Goal: Task Accomplishment & Management: Complete application form

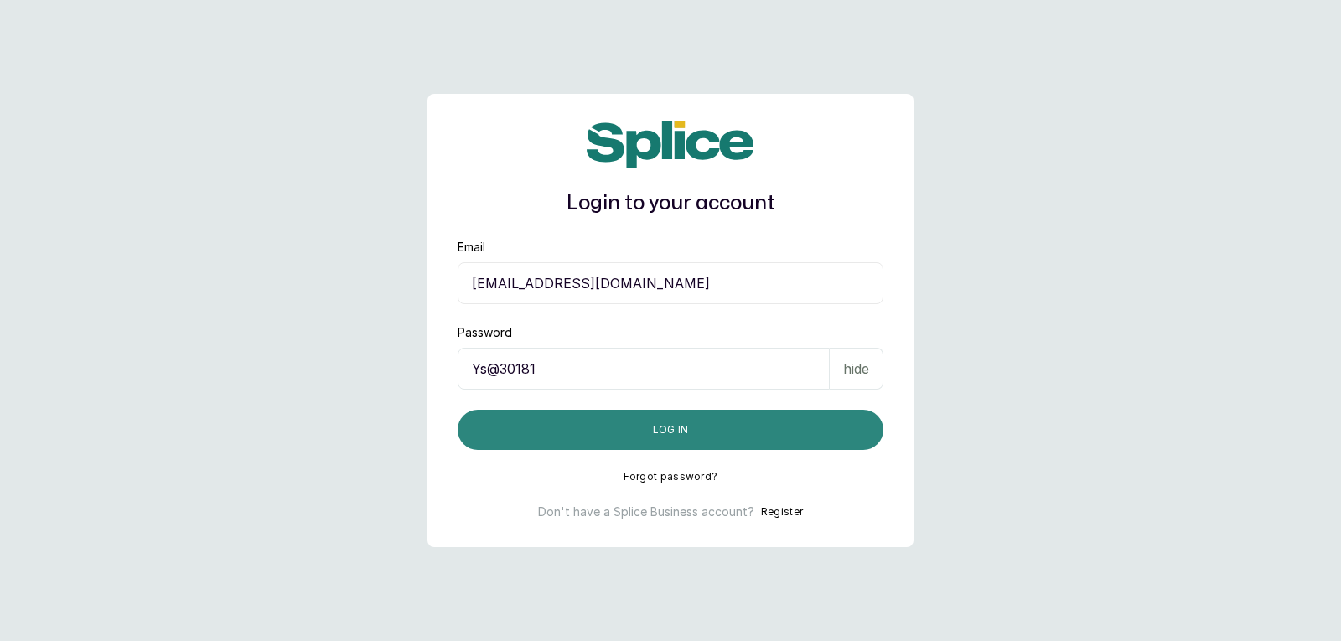
click at [824, 428] on button "Log in" at bounding box center [670, 430] width 426 height 40
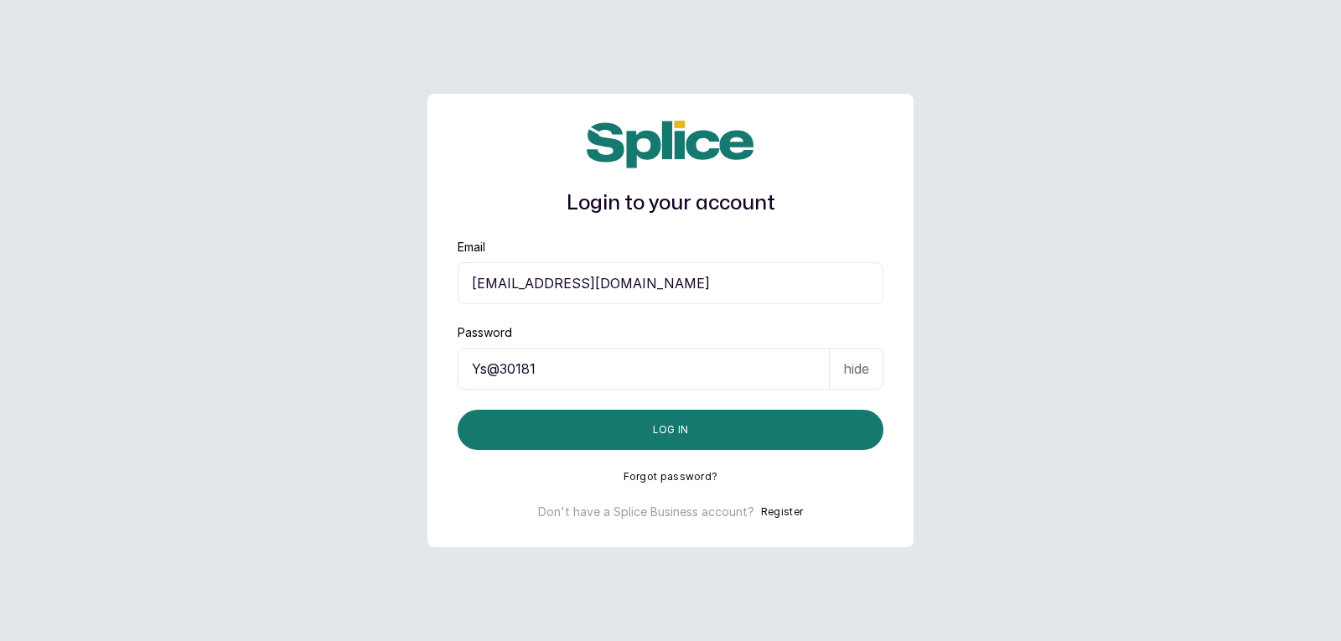
click at [866, 366] on p "hide" at bounding box center [856, 369] width 26 height 20
drag, startPoint x: 865, startPoint y: 375, endPoint x: 839, endPoint y: 399, distance: 35.0
click at [864, 375] on p "show" at bounding box center [852, 369] width 34 height 20
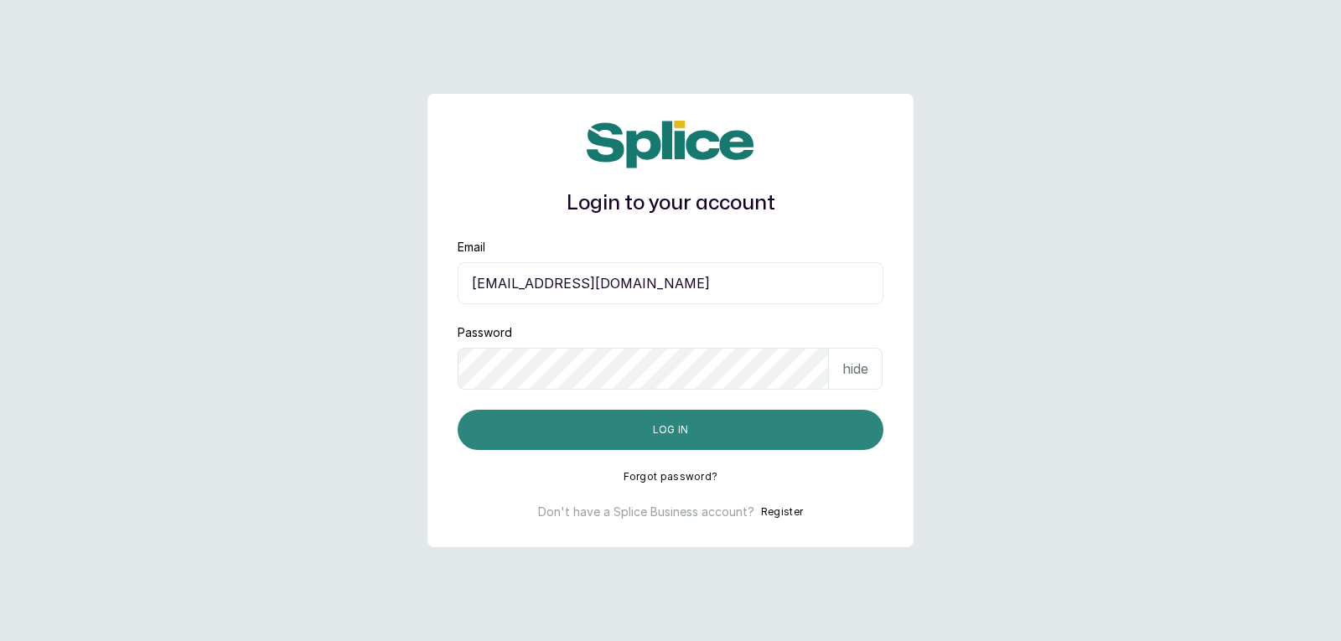
click at [828, 426] on button "Log in" at bounding box center [670, 430] width 426 height 40
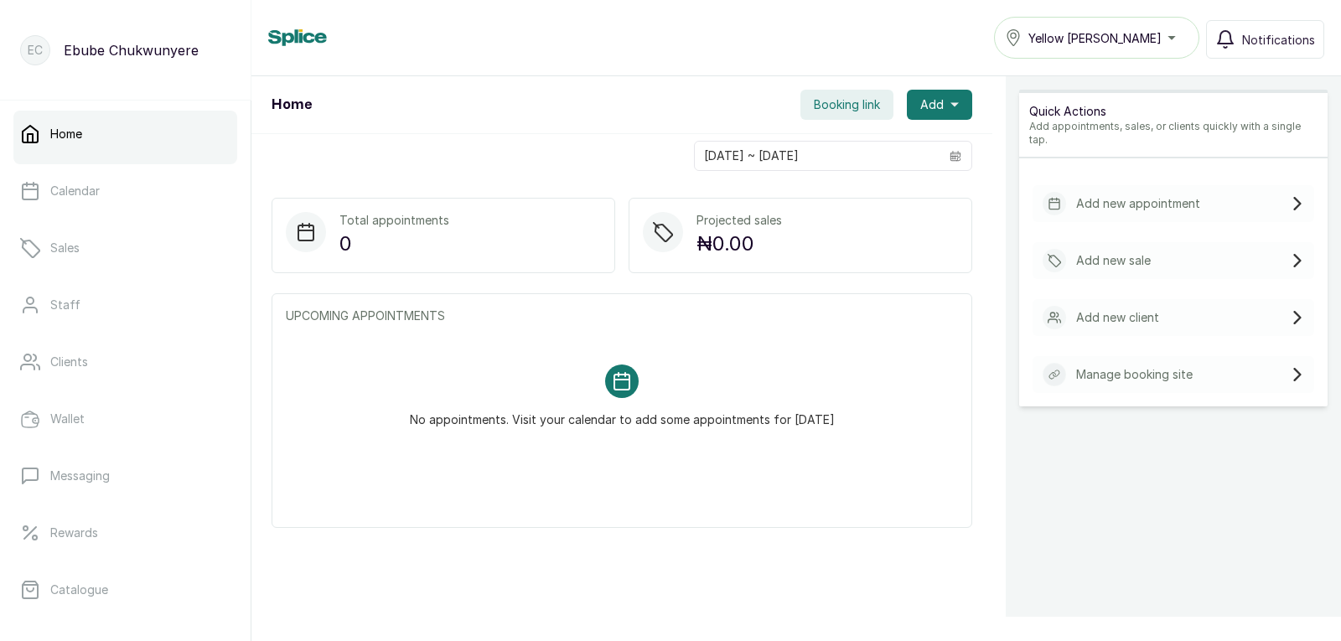
click at [1131, 252] on p "Add new sale" at bounding box center [1113, 260] width 75 height 17
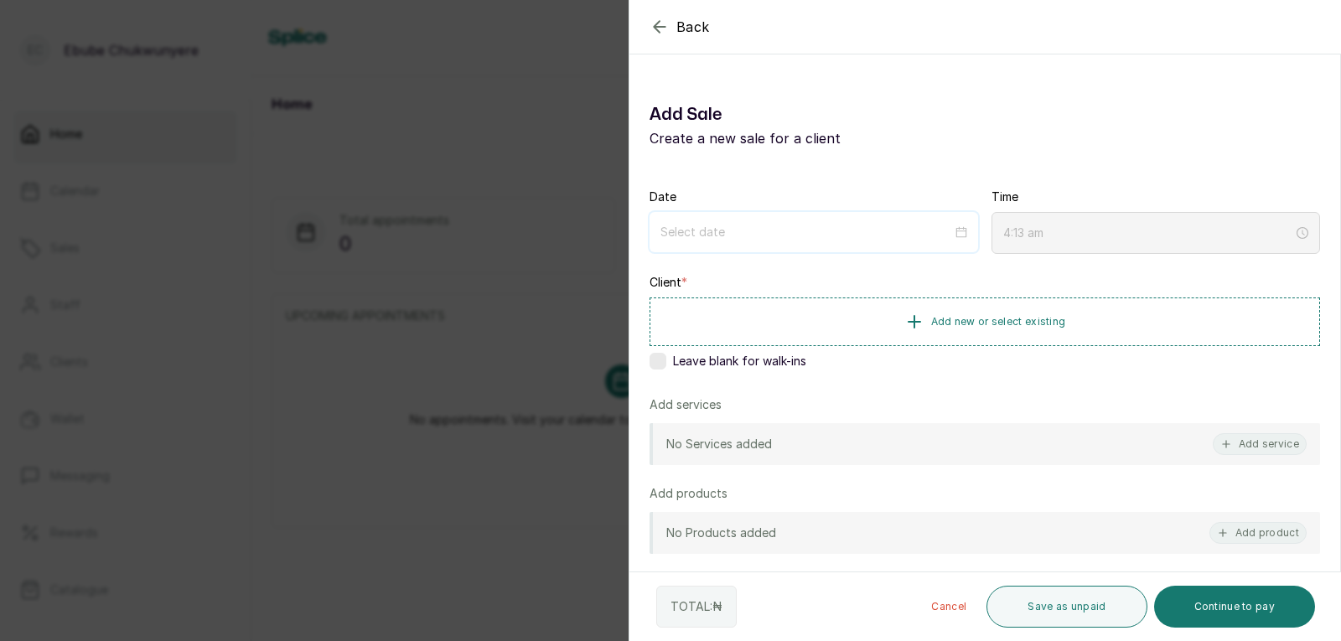
drag, startPoint x: 741, startPoint y: 232, endPoint x: 743, endPoint y: 247, distance: 15.3
click at [742, 232] on input at bounding box center [806, 232] width 292 height 18
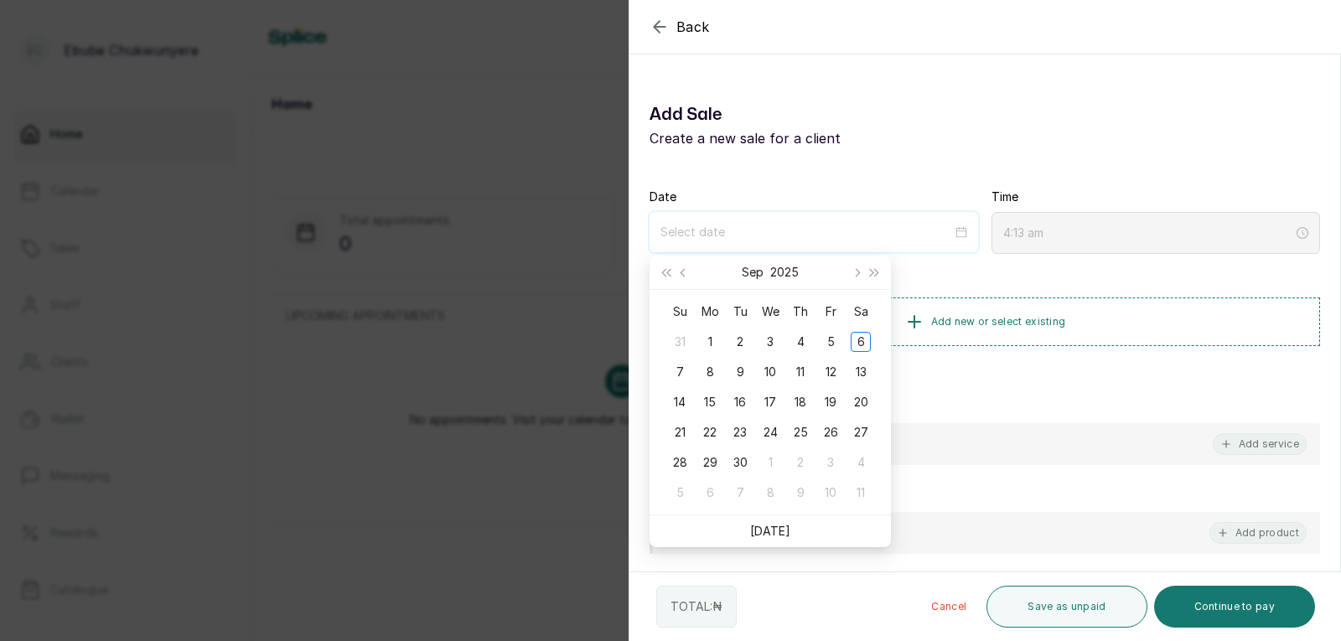
type input "2025/09/13"
type input "2025/09/06"
click at [859, 341] on div "6" at bounding box center [860, 342] width 20 height 20
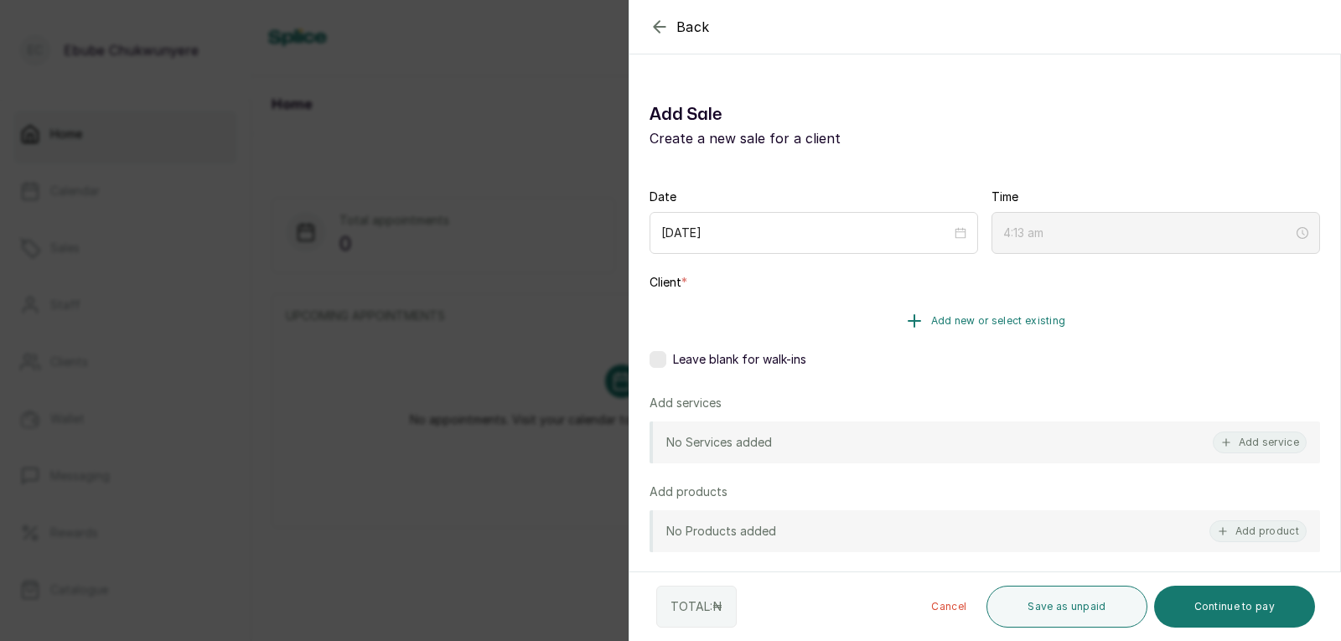
click at [1039, 333] on button "Add new or select existing" at bounding box center [984, 320] width 670 height 47
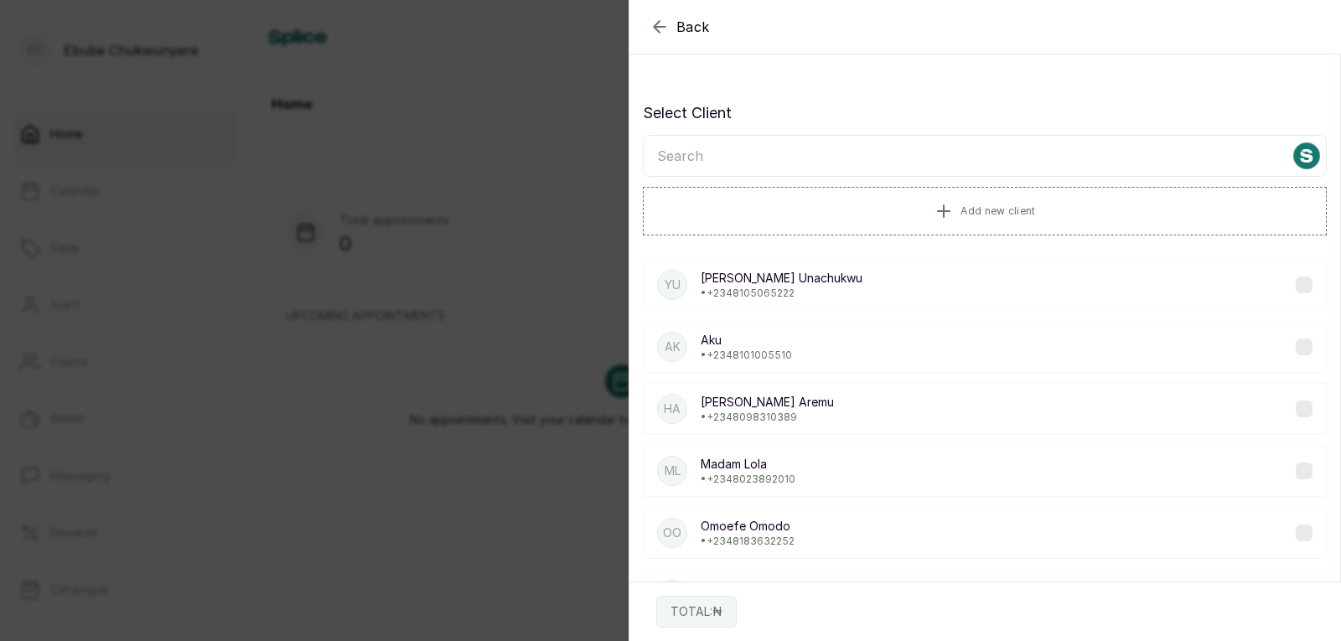
click at [805, 160] on input "text" at bounding box center [985, 156] width 684 height 42
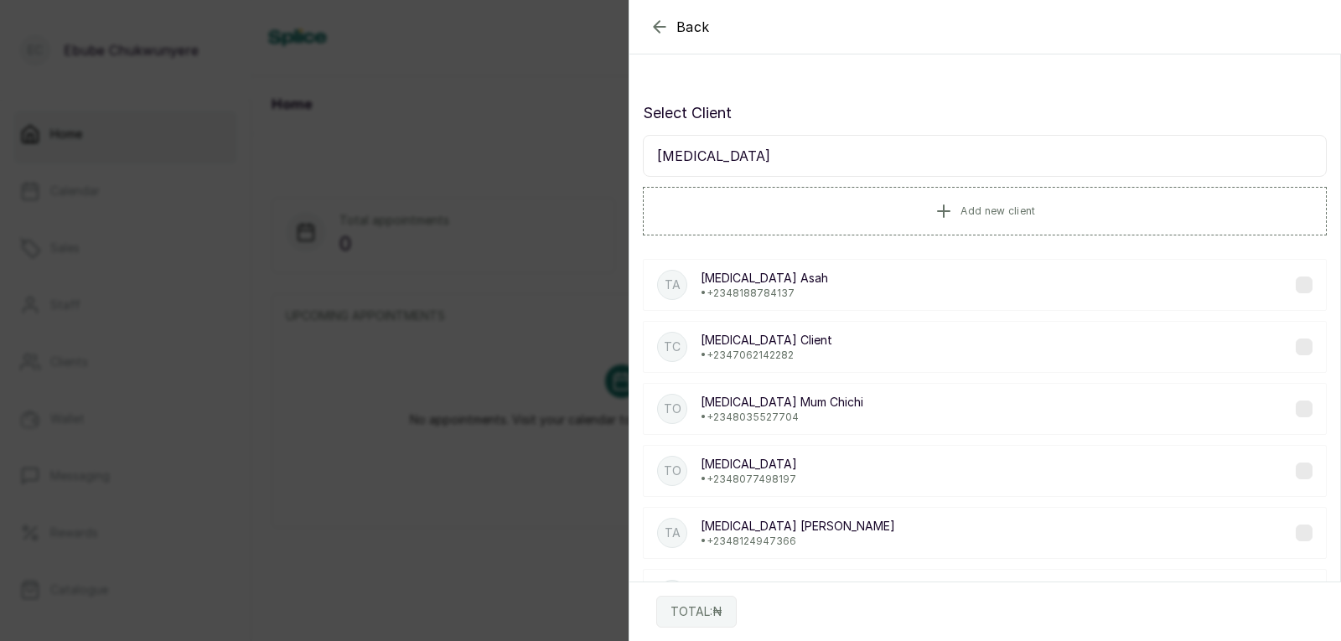
type input "tobi"
click at [957, 294] on div "TA Tobi Asah • +234 8188784137" at bounding box center [985, 285] width 684 height 52
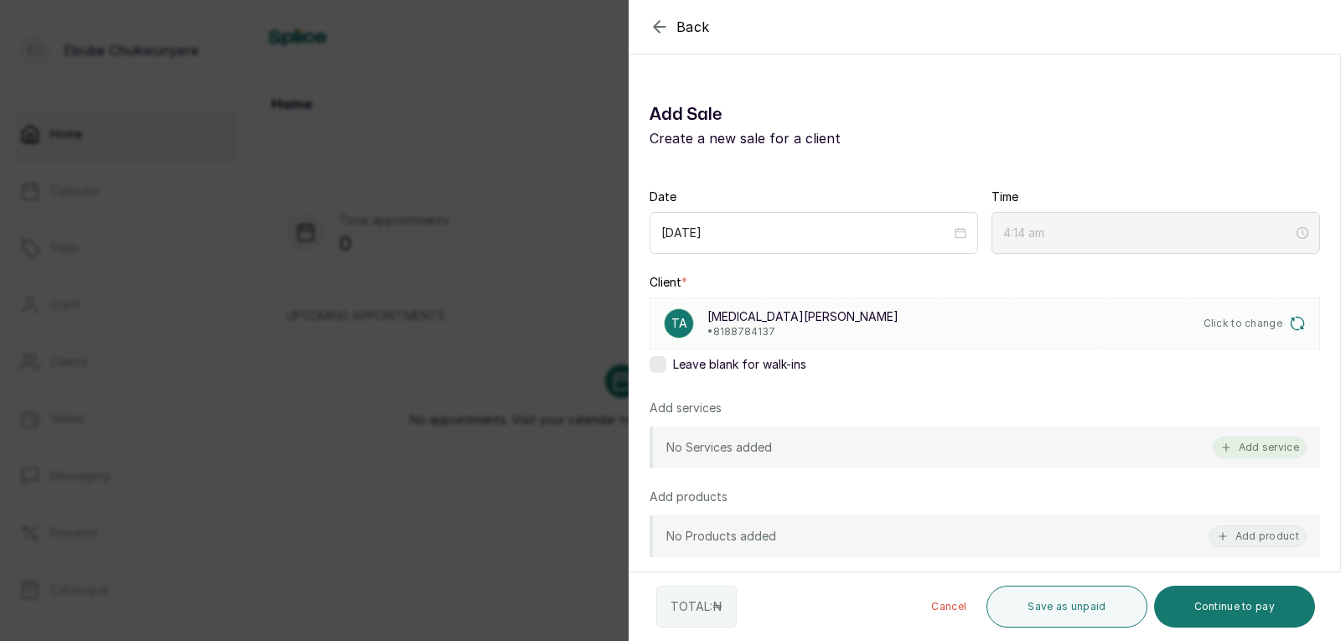
click at [1267, 456] on button "Add service" at bounding box center [1259, 448] width 94 height 22
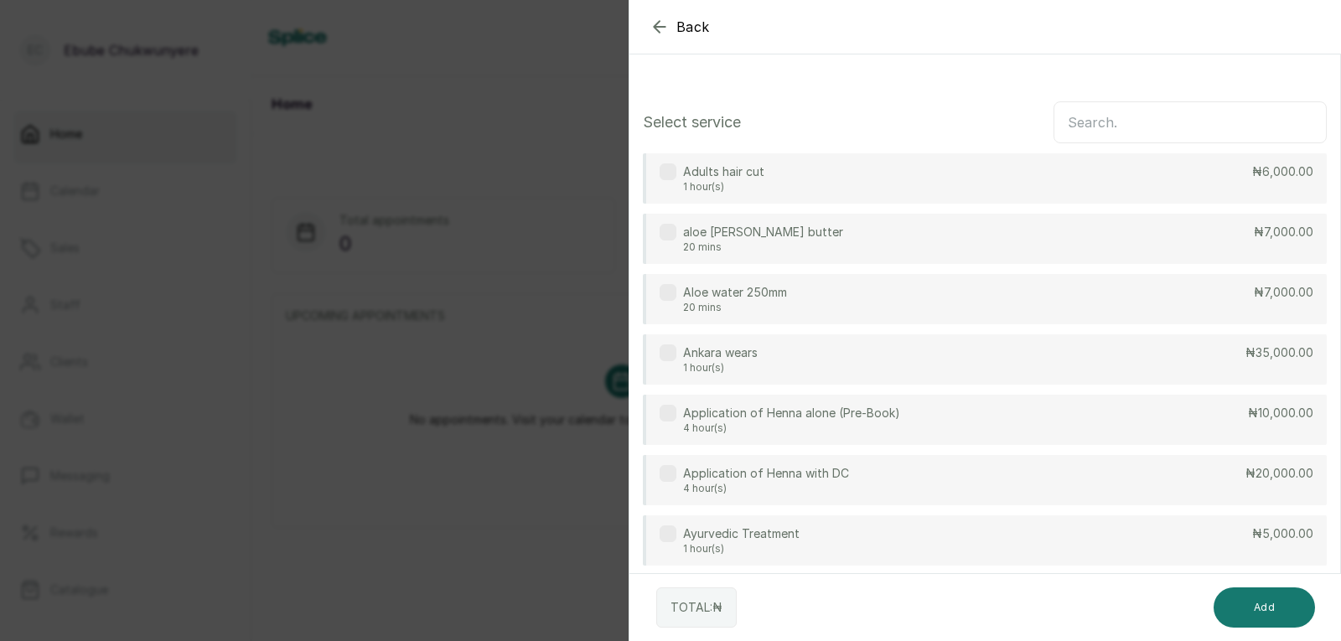
click at [1198, 126] on input "text" at bounding box center [1189, 122] width 273 height 42
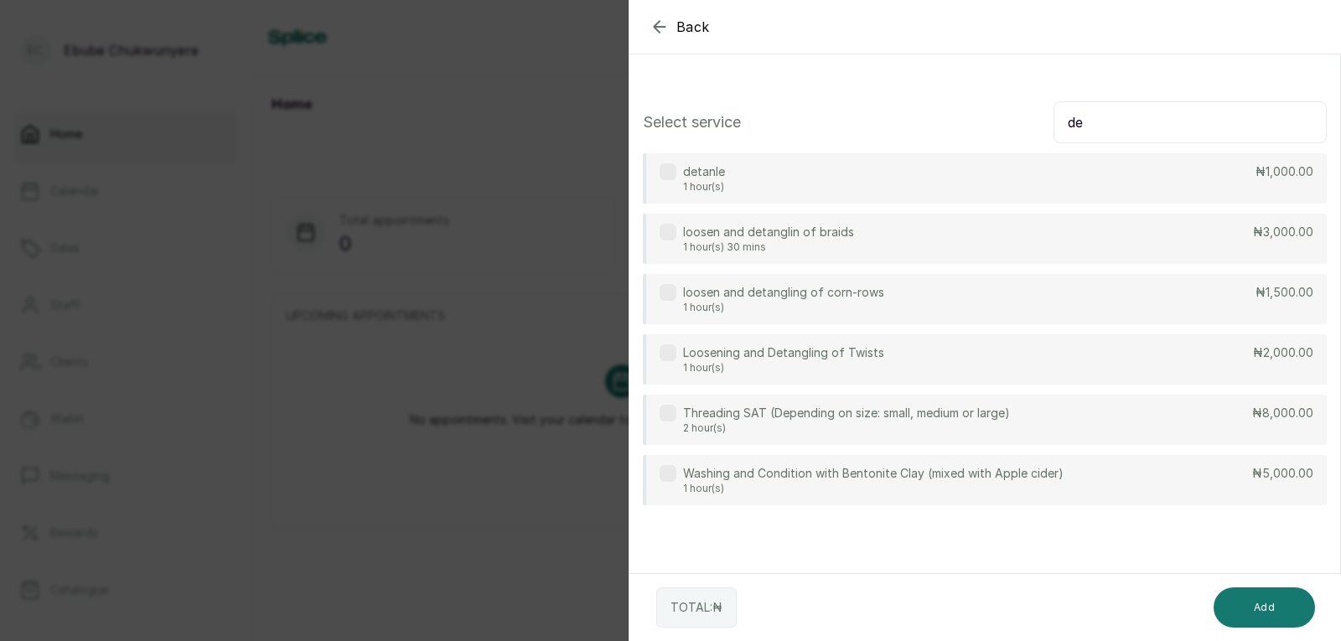
click at [1252, 184] on div "detanle 1 hour(s) ₦1,000.00" at bounding box center [985, 178] width 684 height 50
click at [1224, 120] on input "de" at bounding box center [1189, 122] width 273 height 42
click at [1223, 120] on input "de" at bounding box center [1189, 122] width 273 height 42
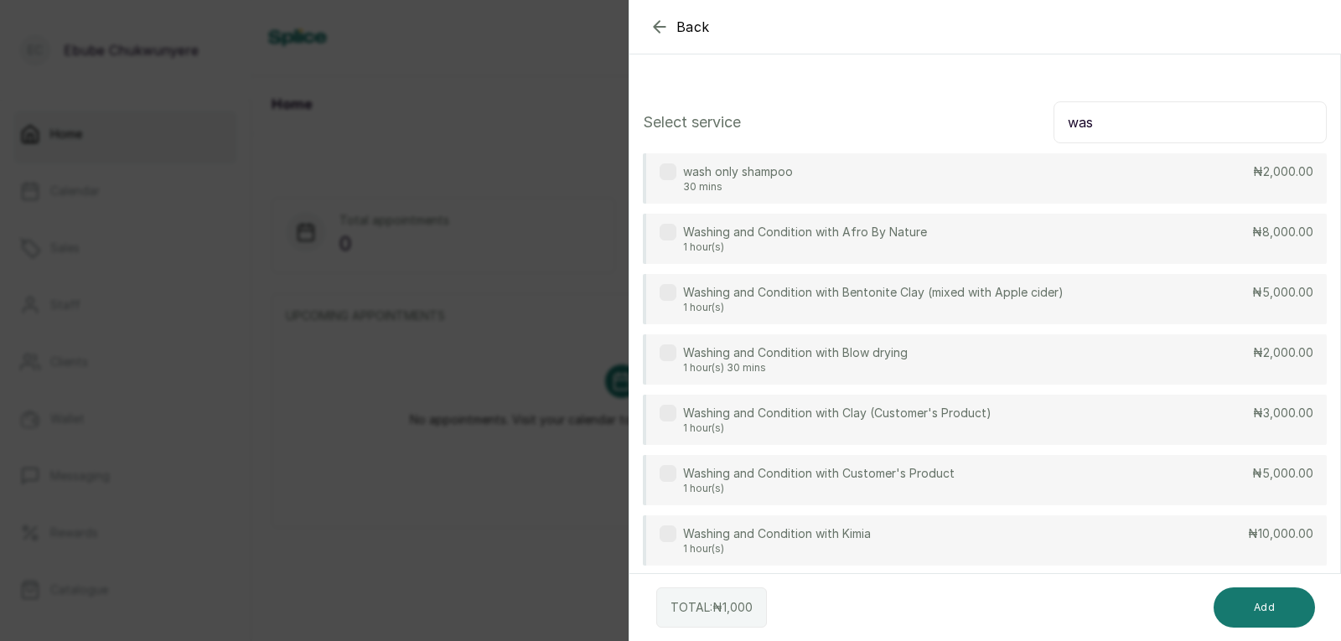
click at [1252, 474] on p "₦5,000.00" at bounding box center [1282, 473] width 61 height 17
click at [1227, 130] on input "was" at bounding box center [1189, 122] width 273 height 42
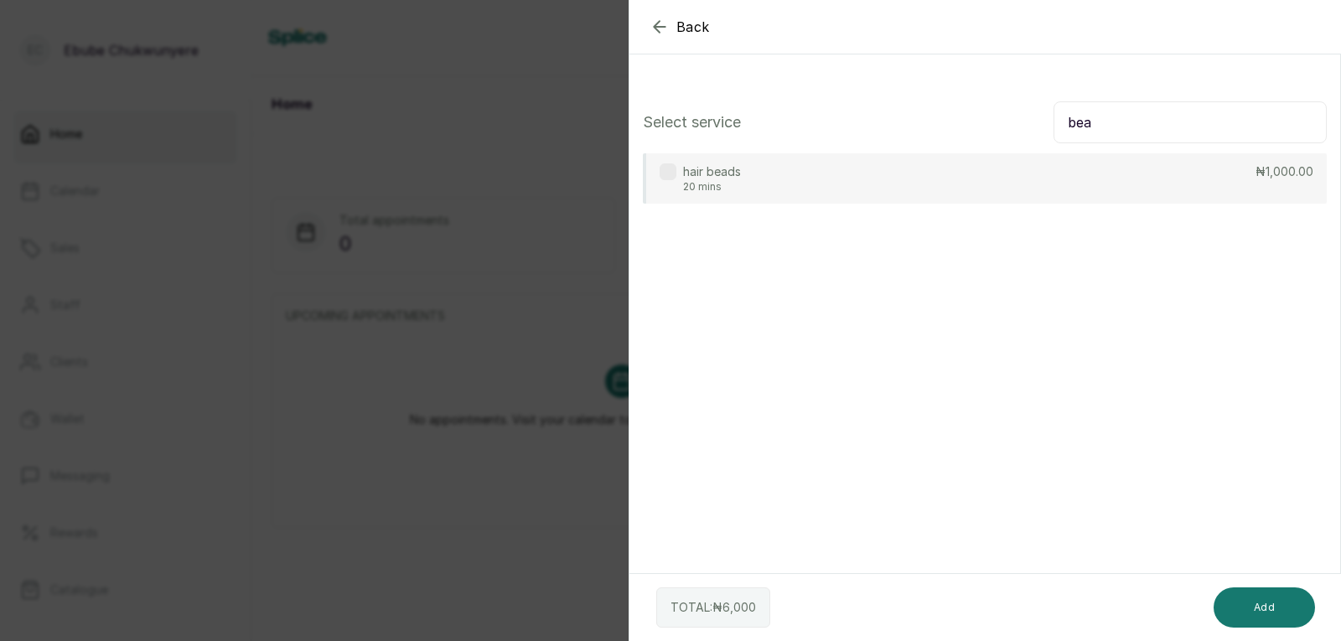
click at [1280, 200] on div "hair beads 20 mins ₦1,000.00" at bounding box center [985, 178] width 684 height 50
click at [1223, 129] on input "bea" at bounding box center [1189, 122] width 273 height 42
type input "scho"
click at [1108, 184] on div "school weaving 1 hour(s) 30 mins ₦8,000.00" at bounding box center [985, 178] width 684 height 50
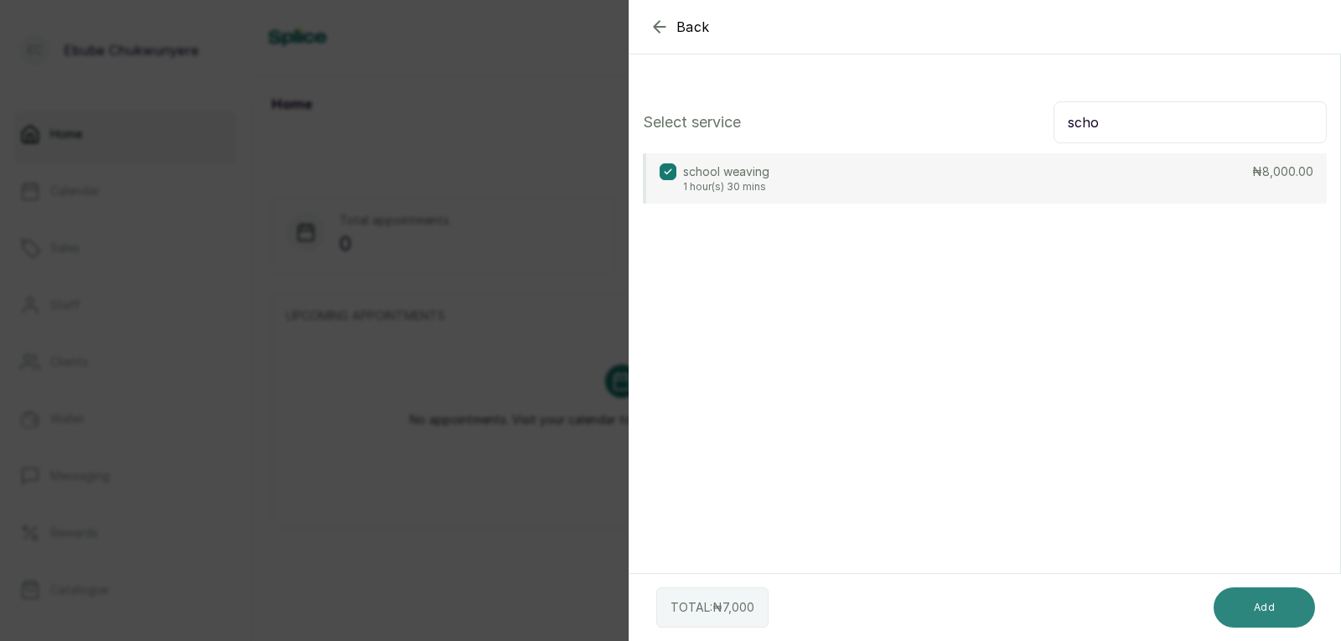
click at [1249, 608] on button "Add" at bounding box center [1263, 607] width 101 height 40
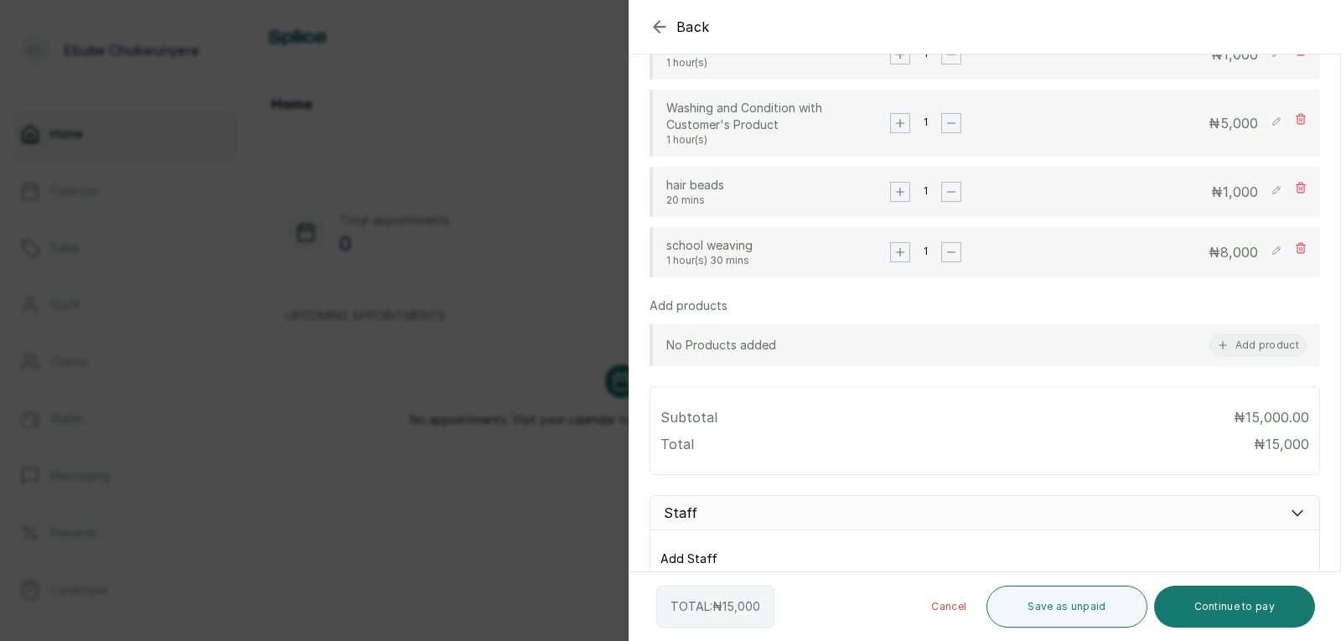
scroll to position [413, 0]
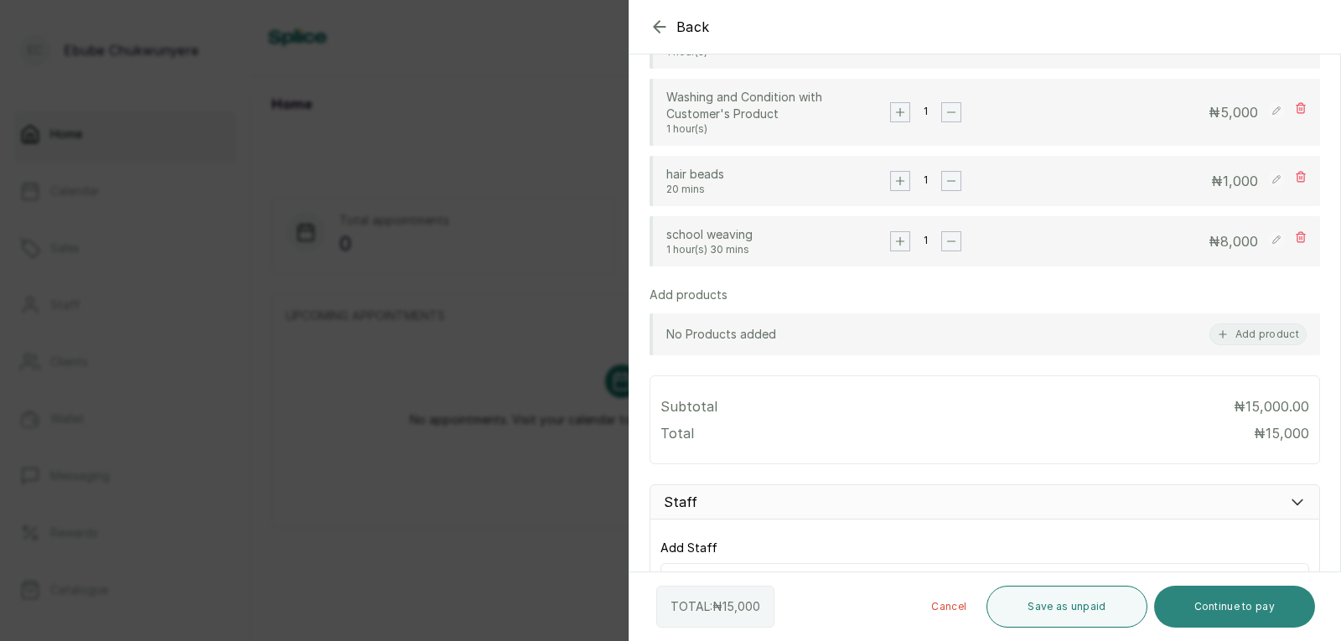
click at [1263, 604] on button "Continue to pay" at bounding box center [1235, 607] width 162 height 42
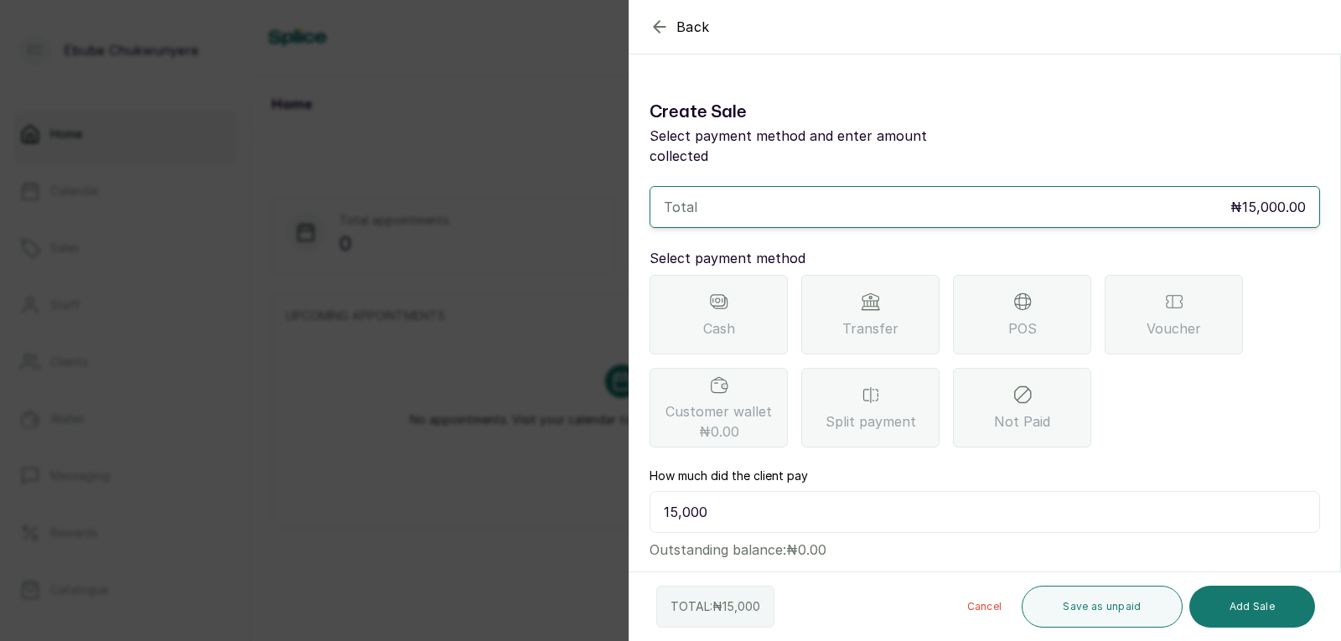
scroll to position [0, 0]
click at [1027, 294] on icon at bounding box center [1022, 304] width 20 height 20
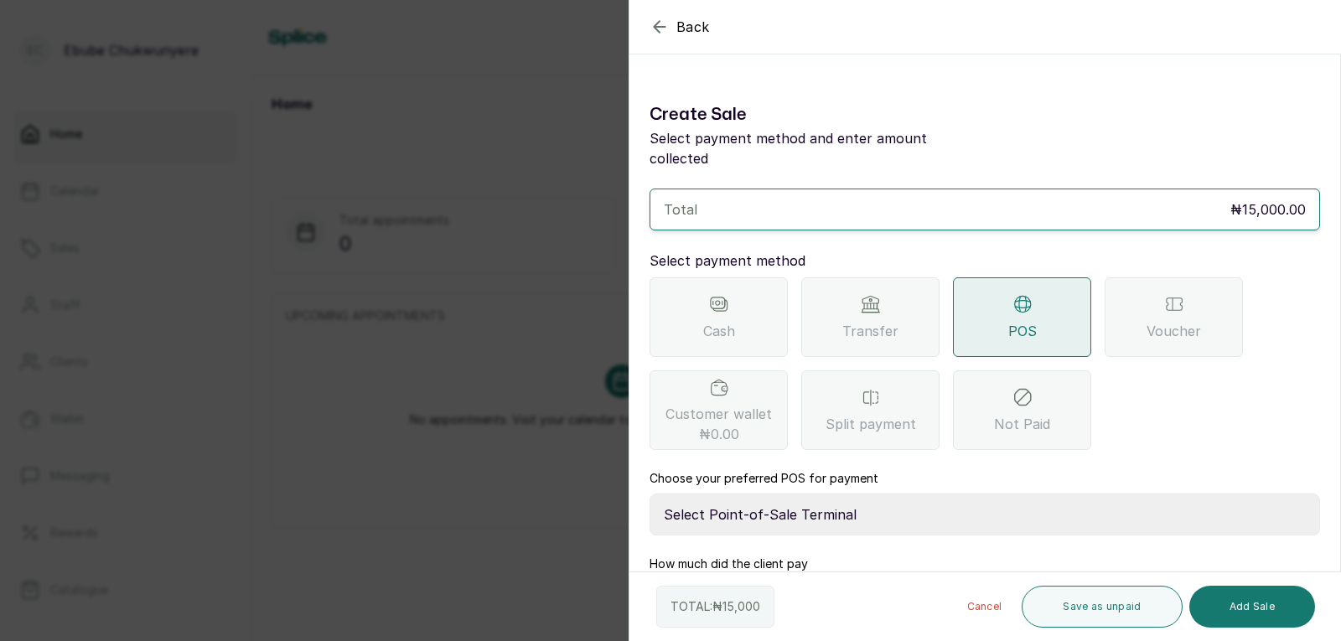
click at [926, 493] on select "Select Point-of-Sale Terminal FCMB - POS First City Monument Bank Providus - PO…" at bounding box center [984, 514] width 670 height 42
select select "133a8d4d-32b1-4887-a08a-4f41e0a00e9f"
click at [649, 493] on select "Select Point-of-Sale Terminal FCMB - POS First City Monument Bank Providus - PO…" at bounding box center [984, 514] width 670 height 42
click at [1275, 611] on button "Add Sale" at bounding box center [1252, 607] width 126 height 42
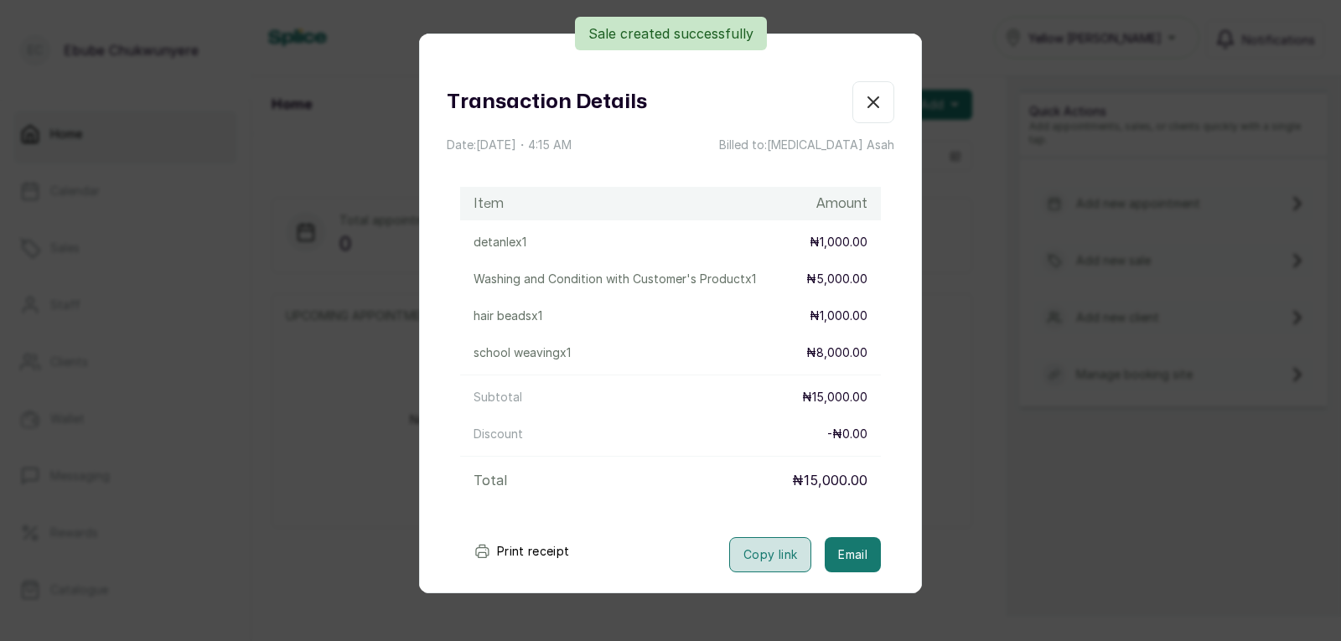
click at [747, 552] on button "Copy link" at bounding box center [770, 554] width 82 height 35
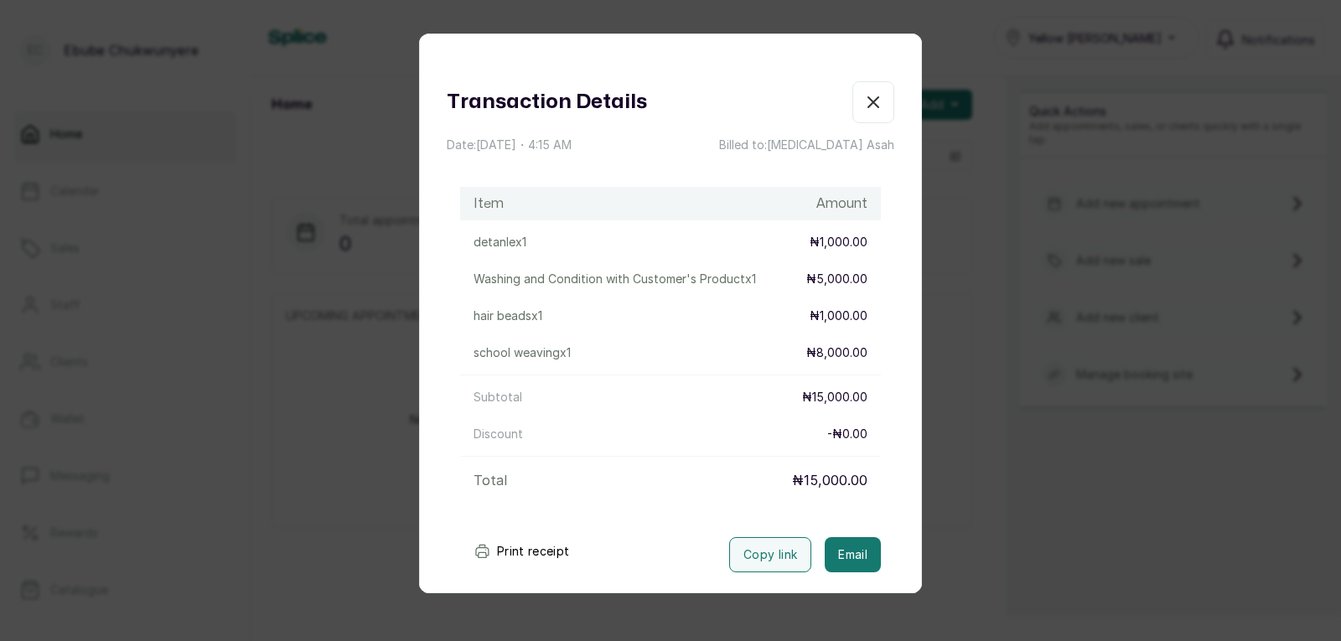
click at [868, 101] on icon "button" at bounding box center [873, 102] width 10 height 10
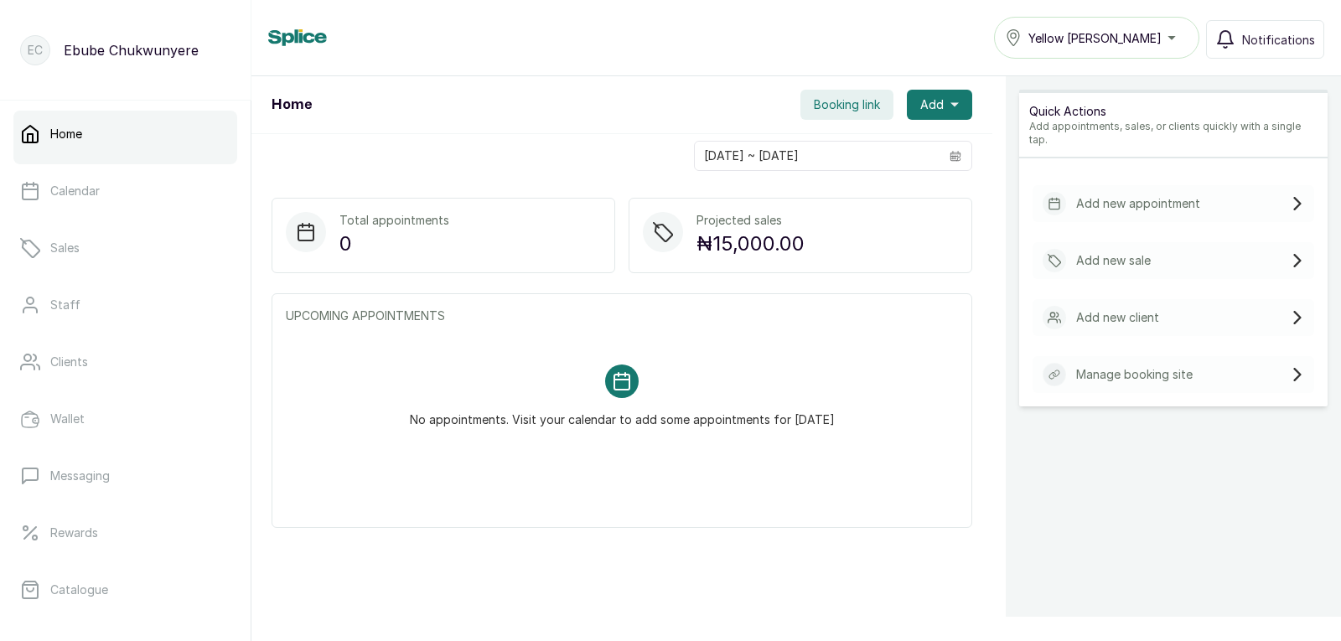
click at [1189, 245] on div "Add new sale" at bounding box center [1173, 260] width 282 height 37
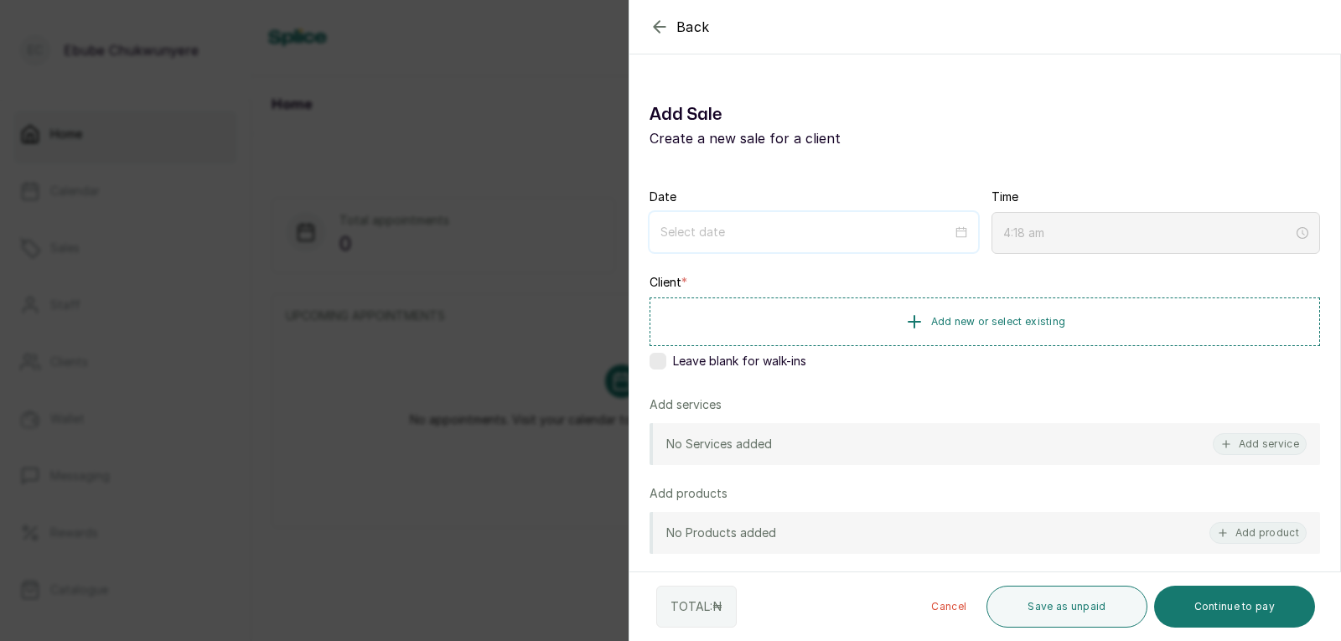
type input "4:18 am"
click at [742, 237] on input at bounding box center [806, 232] width 292 height 18
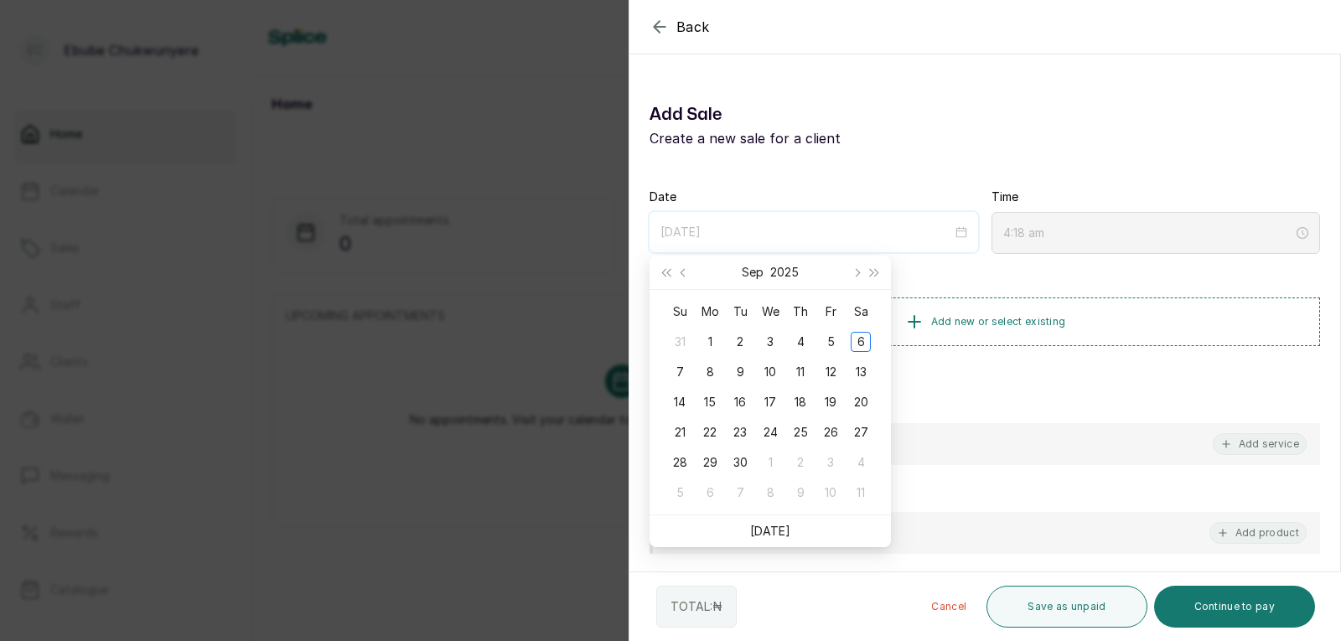
type input "[DATE]"
click at [669, 273] on span "Last year (Control + left)" at bounding box center [665, 272] width 8 height 8
click at [682, 275] on span "Previous month (PageUp)" at bounding box center [684, 272] width 8 height 8
type input "2024/08/29"
click at [804, 463] on div "29" at bounding box center [800, 462] width 20 height 20
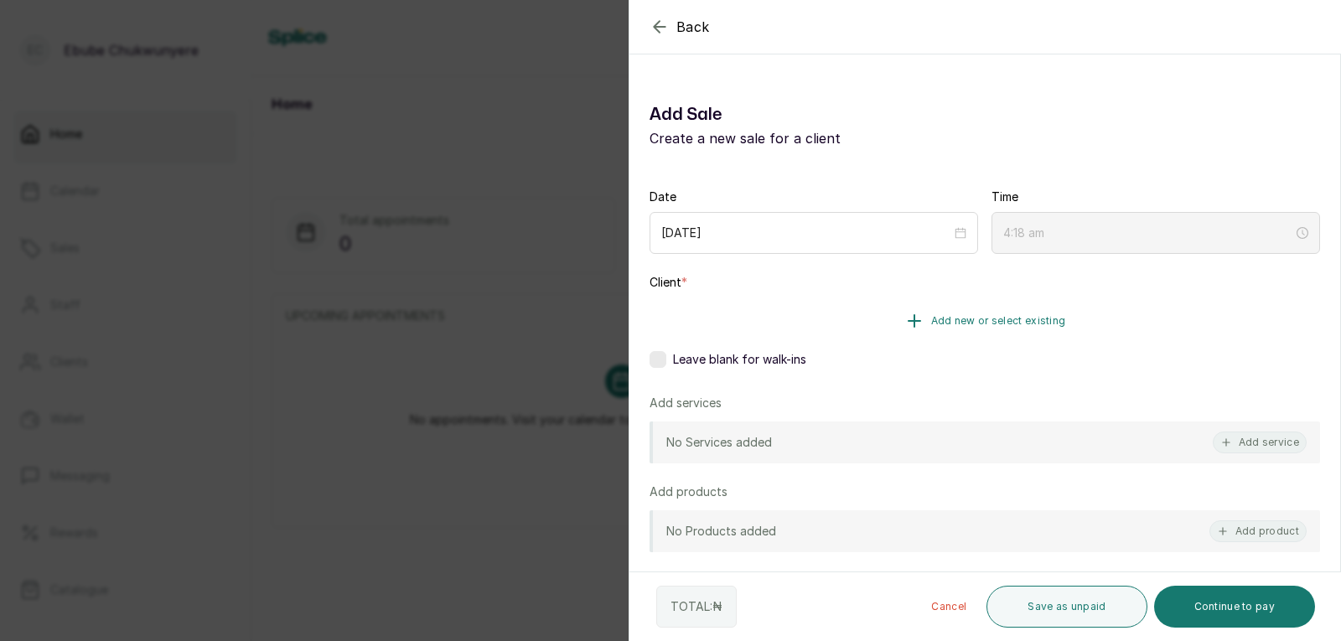
click at [811, 328] on button "Add new or select existing" at bounding box center [984, 320] width 670 height 47
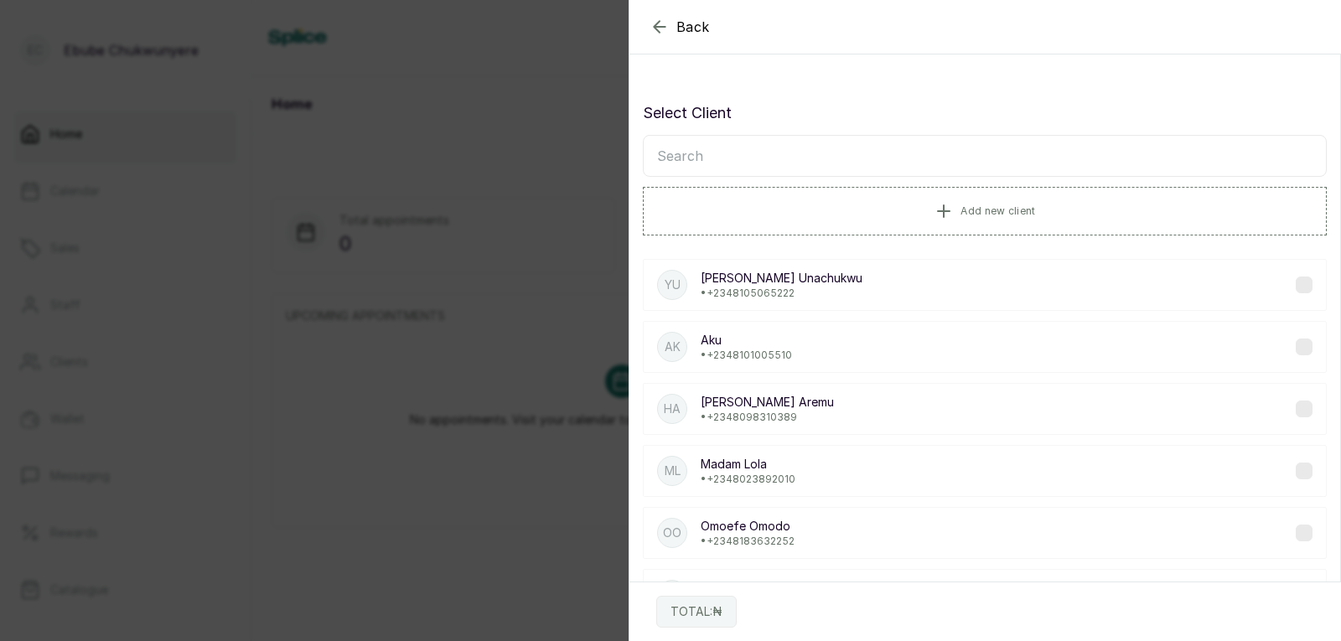
click at [832, 148] on input "text" at bounding box center [985, 156] width 684 height 42
type input "tob"
click at [836, 284] on div "TA Tobi Asah • +234 8188784137" at bounding box center [985, 285] width 684 height 52
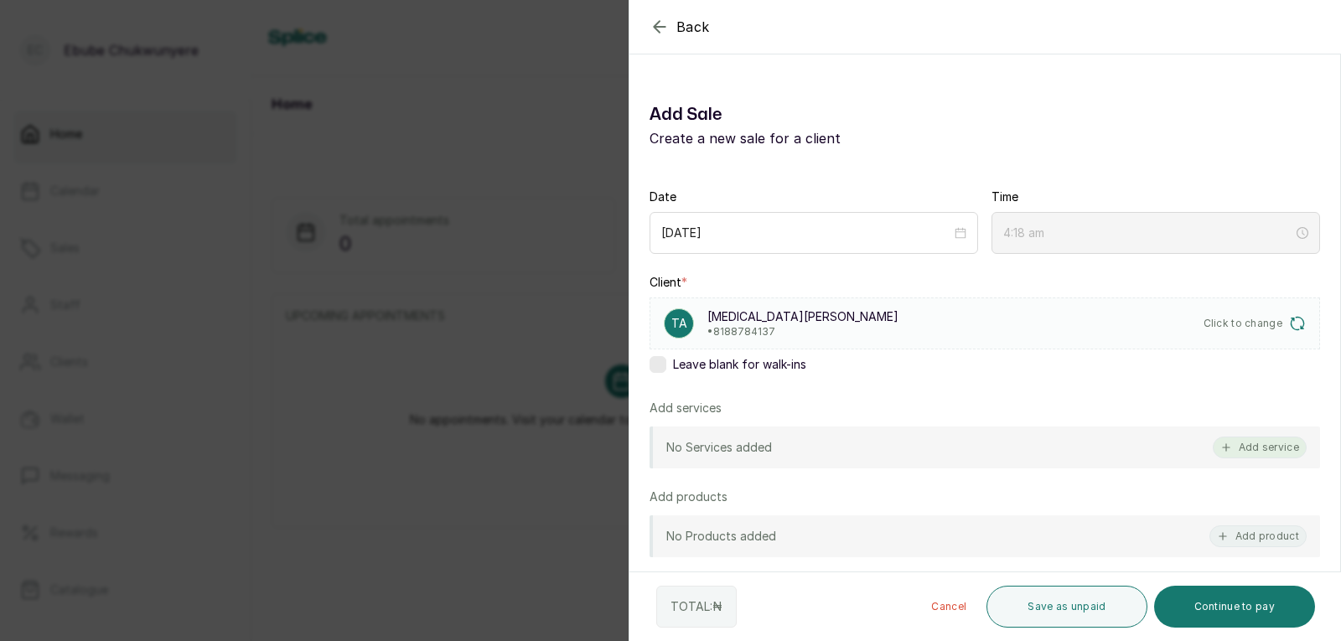
click at [1240, 452] on button "Add service" at bounding box center [1259, 448] width 94 height 22
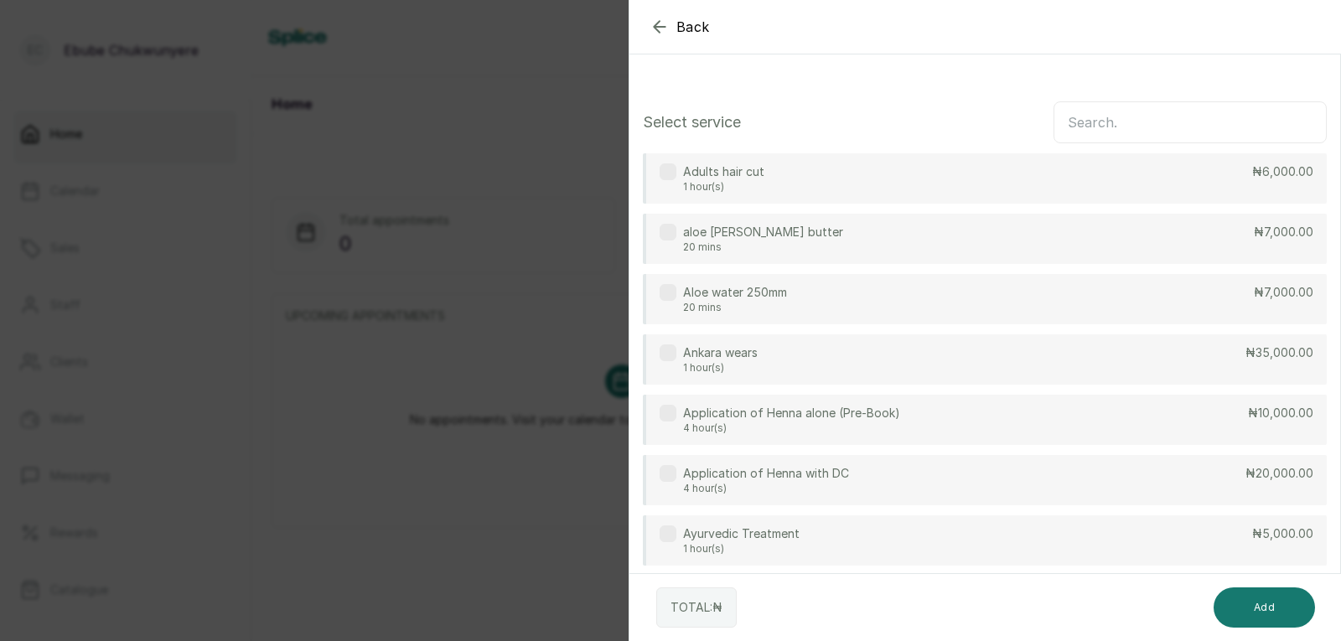
click at [1141, 118] on input "text" at bounding box center [1189, 122] width 273 height 42
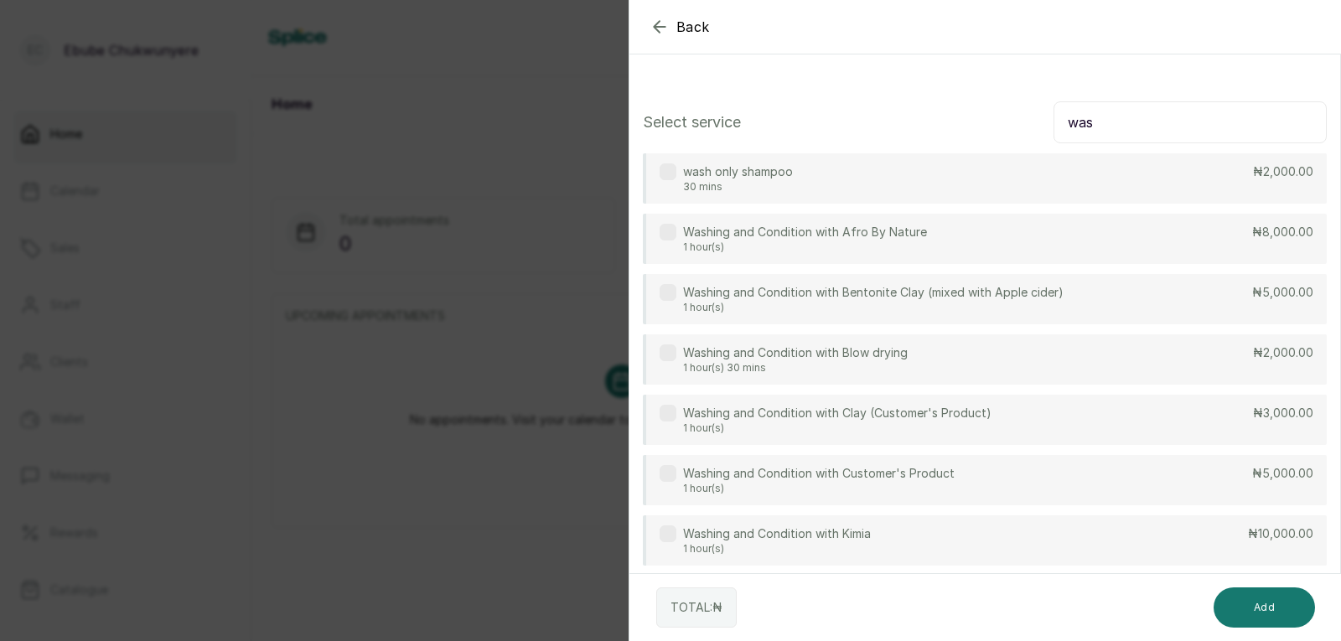
click at [1238, 480] on div "Washing and Condition with Customer's Product 1 hour(s) ₦5,000.00" at bounding box center [985, 480] width 684 height 50
click at [1189, 119] on input "was" at bounding box center [1189, 122] width 273 height 42
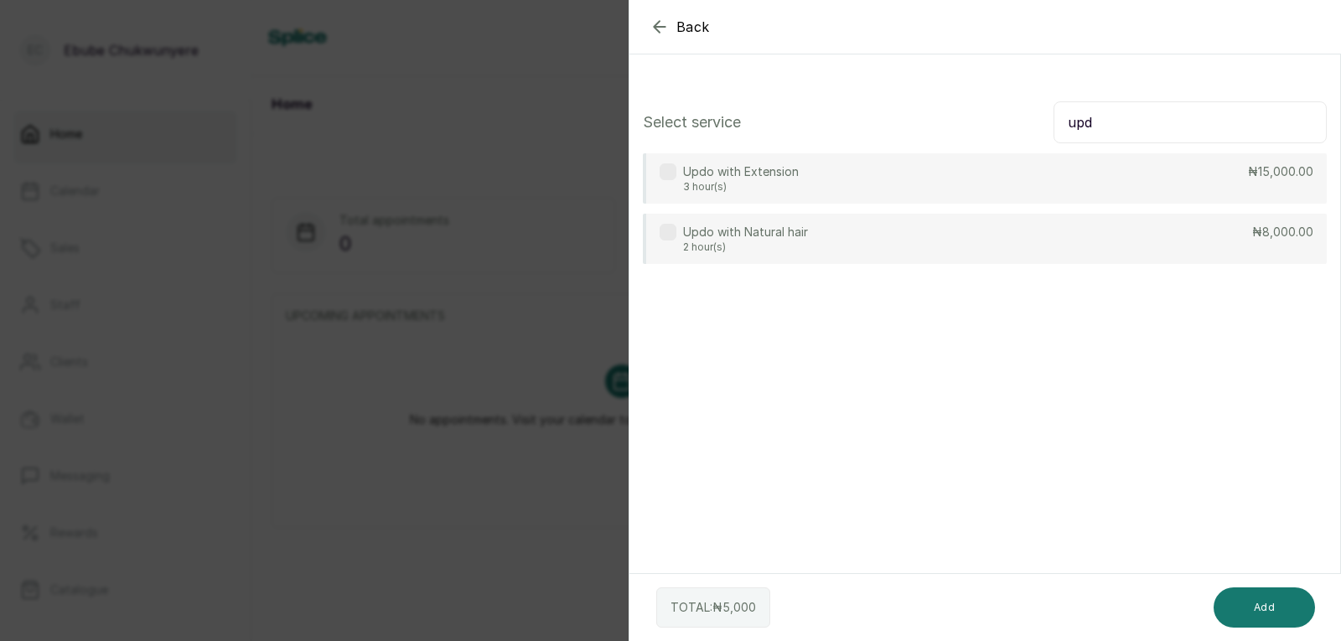
type input "upd"
click at [1133, 238] on div "Updo with Natural hair 2 hour(s) ₦8,000.00" at bounding box center [985, 239] width 684 height 50
click at [1253, 611] on button "Add" at bounding box center [1263, 607] width 101 height 40
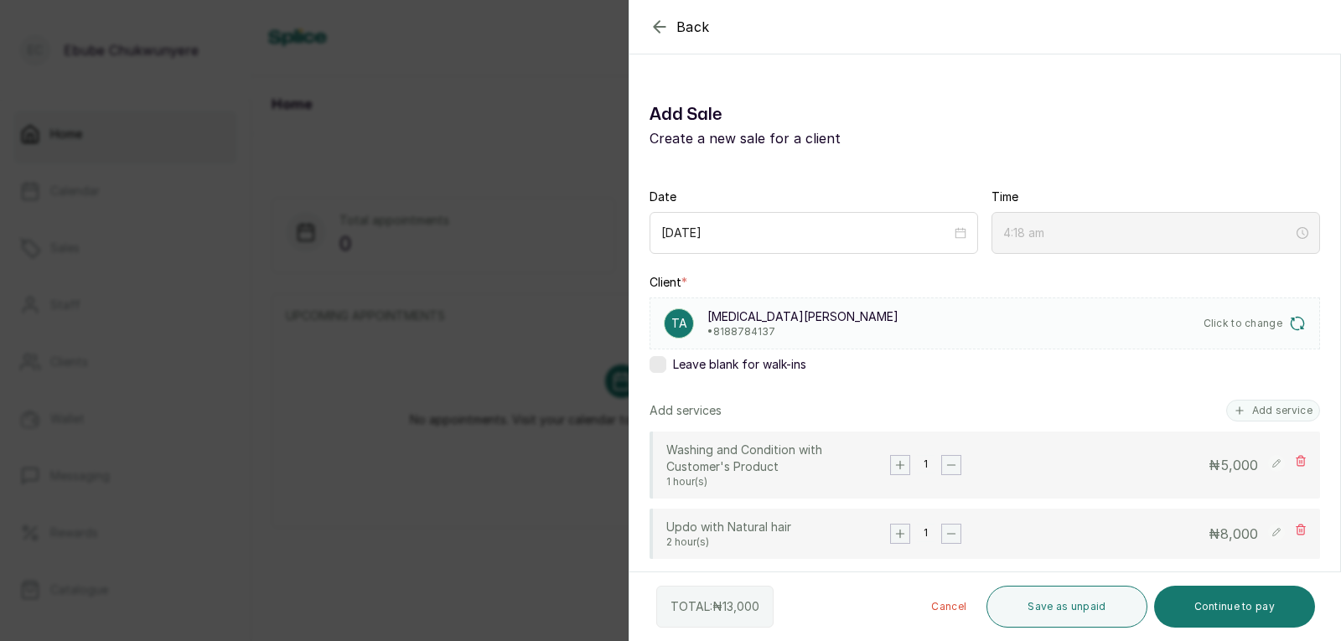
click at [1268, 535] on rect at bounding box center [1276, 532] width 17 height 17
click at [1154, 530] on input "8,000" at bounding box center [1186, 534] width 145 height 21
click at [1155, 531] on input "8,000" at bounding box center [1186, 534] width 145 height 21
click at [1163, 540] on input "8,000" at bounding box center [1186, 534] width 145 height 21
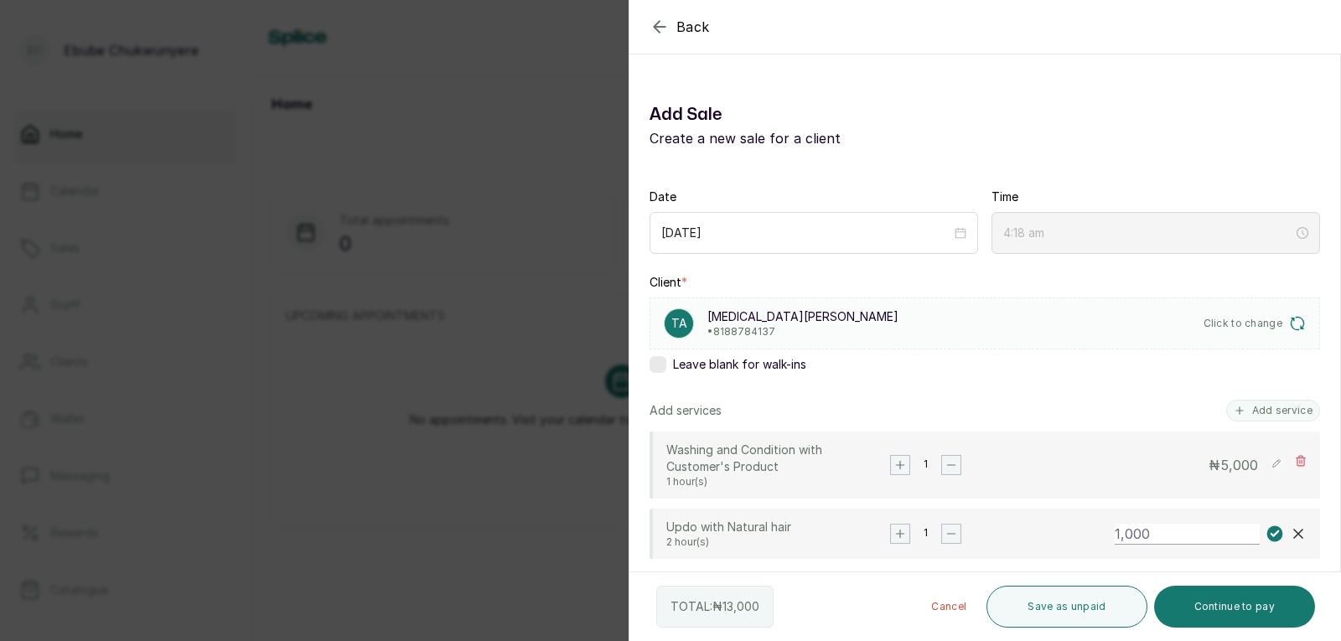
click at [1162, 535] on input "1,000" at bounding box center [1186, 534] width 145 height 21
type input "10,000"
click at [1267, 531] on rect at bounding box center [1275, 534] width 16 height 16
click at [1251, 607] on button "Continue to pay" at bounding box center [1235, 607] width 162 height 42
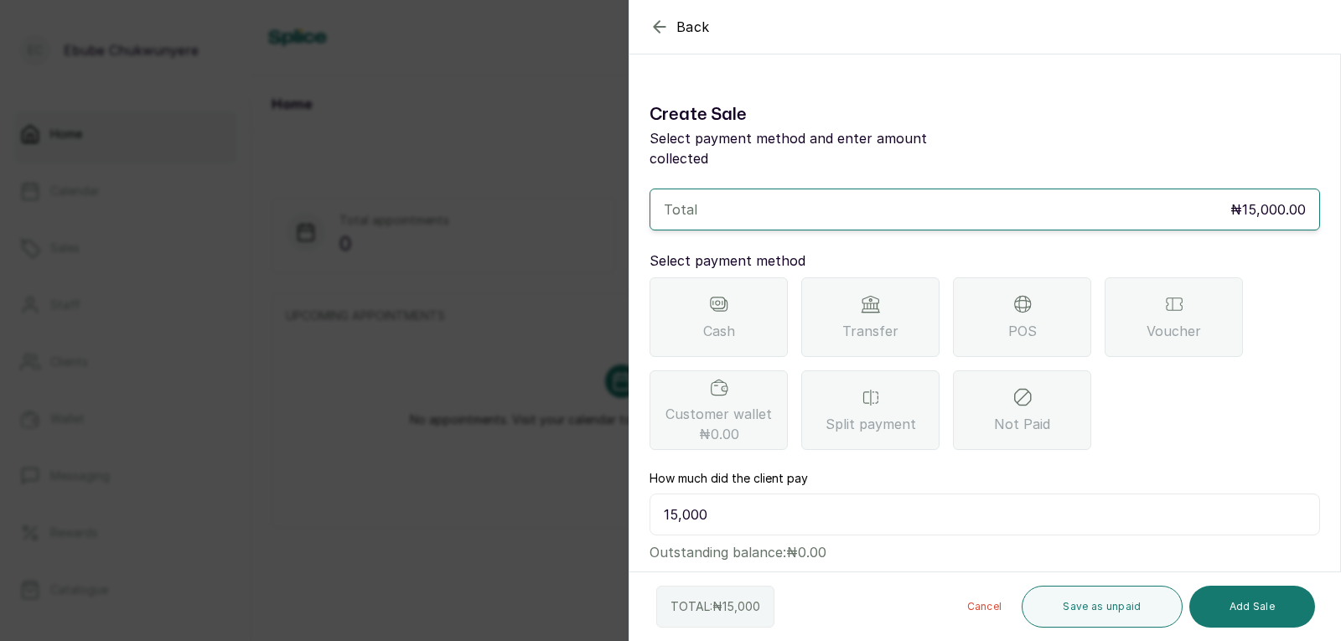
click at [1024, 321] on span "POS" at bounding box center [1022, 331] width 28 height 20
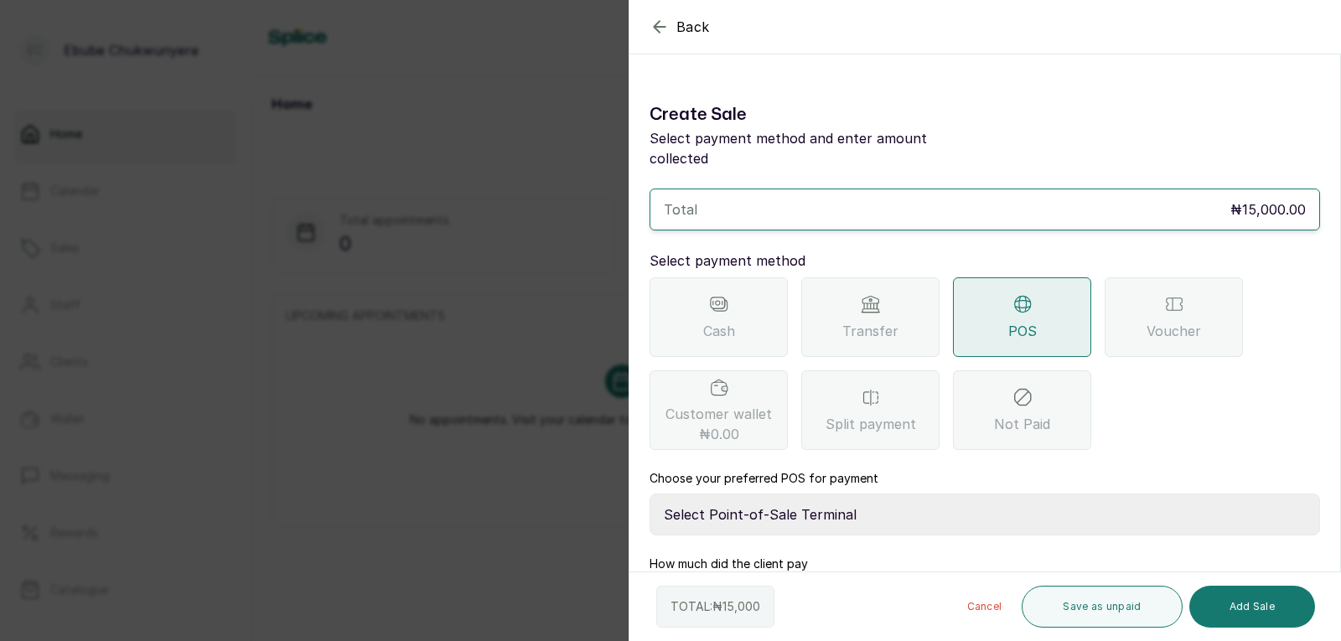
click at [1020, 494] on select "Select Point-of-Sale Terminal FCMB - POS First City Monument Bank Providus - PO…" at bounding box center [984, 514] width 670 height 42
select select "aa2ad0f0-a10e-4f4c-bd19-89f63e8f7bd1"
click at [649, 493] on select "Select Point-of-Sale Terminal FCMB - POS First City Monument Bank Providus - PO…" at bounding box center [984, 514] width 670 height 42
click at [1263, 616] on button "Add Sale" at bounding box center [1252, 607] width 126 height 42
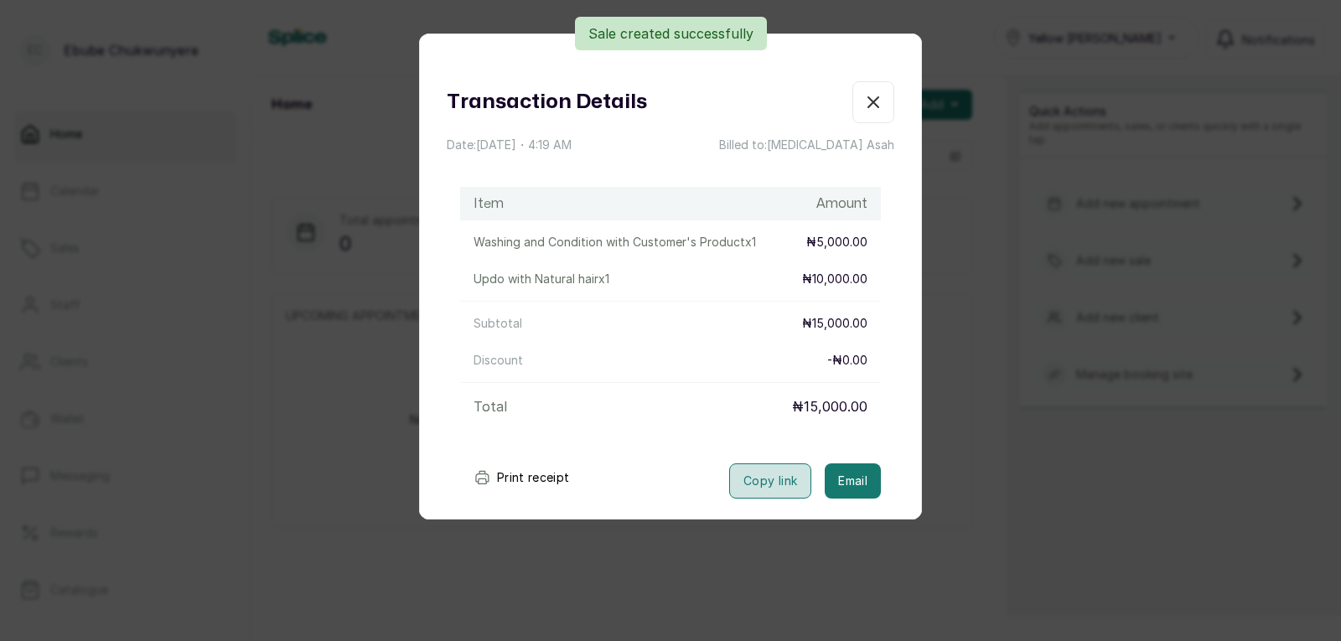
click at [775, 478] on button "Copy link" at bounding box center [770, 480] width 82 height 35
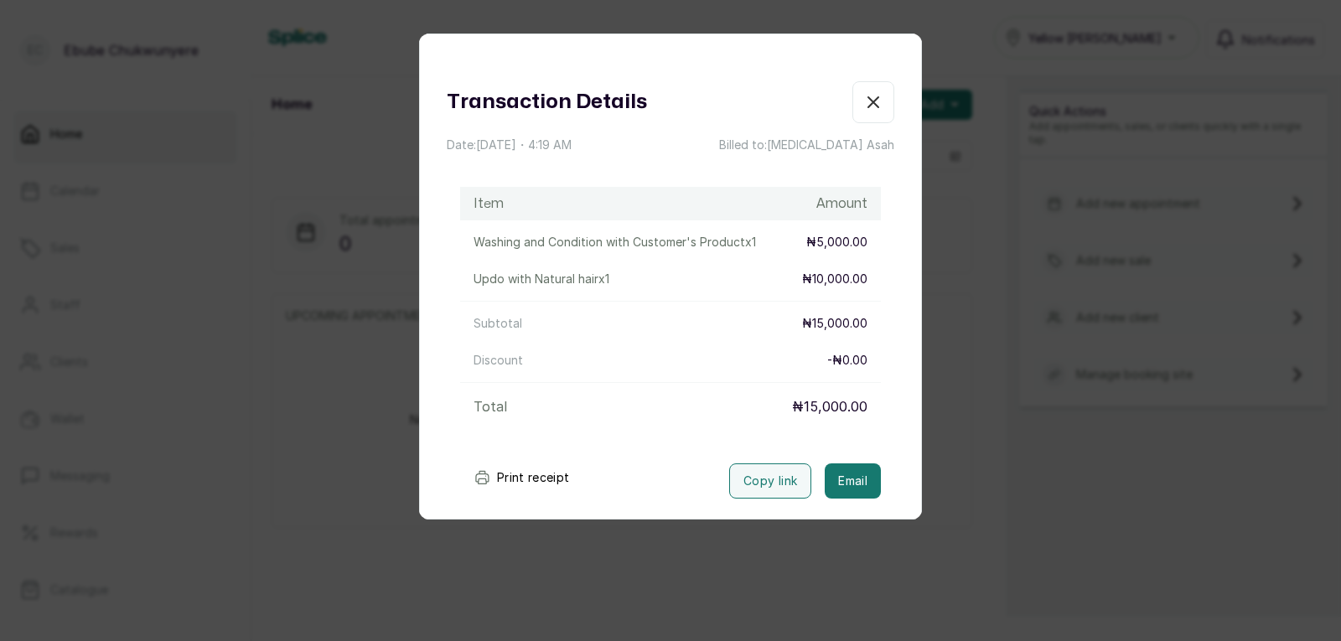
click at [868, 101] on icon "button" at bounding box center [873, 102] width 20 height 20
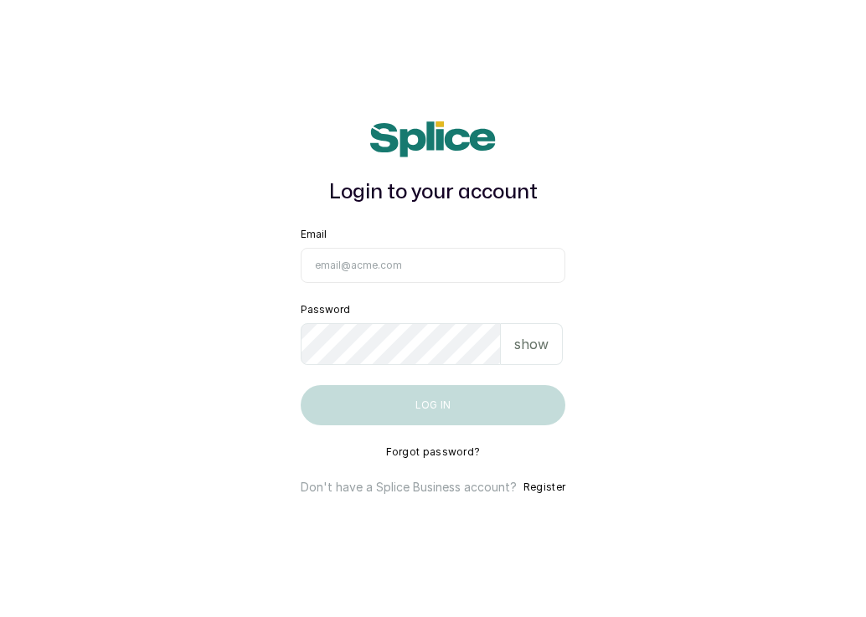
type input "[EMAIL_ADDRESS][DOMAIN_NAME]"
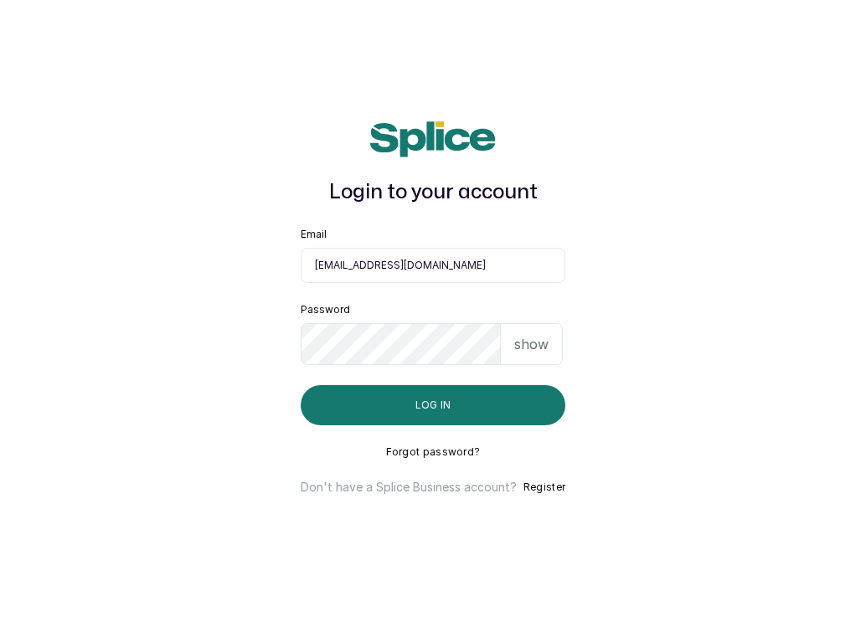
click at [545, 344] on p "show" at bounding box center [531, 344] width 34 height 20
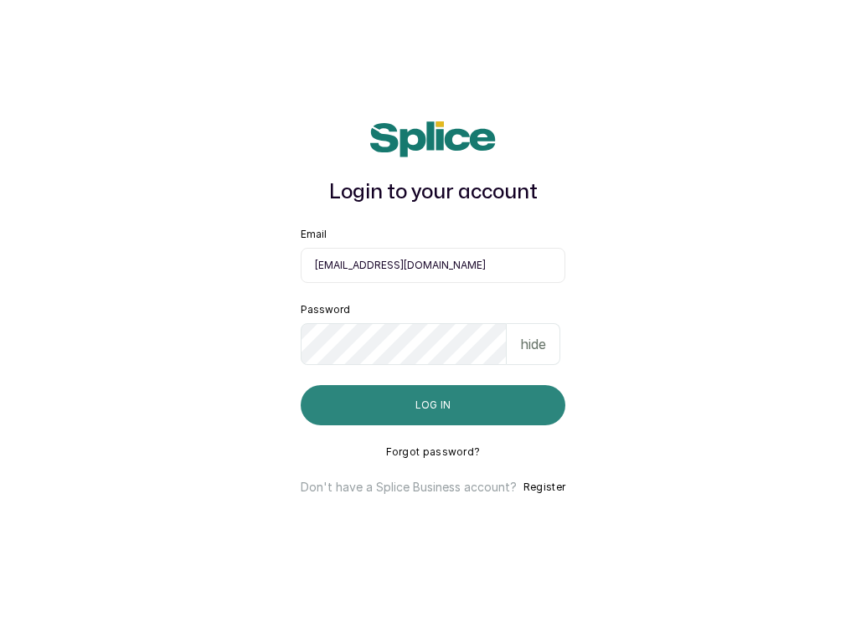
click at [502, 397] on button "Log in" at bounding box center [433, 405] width 265 height 40
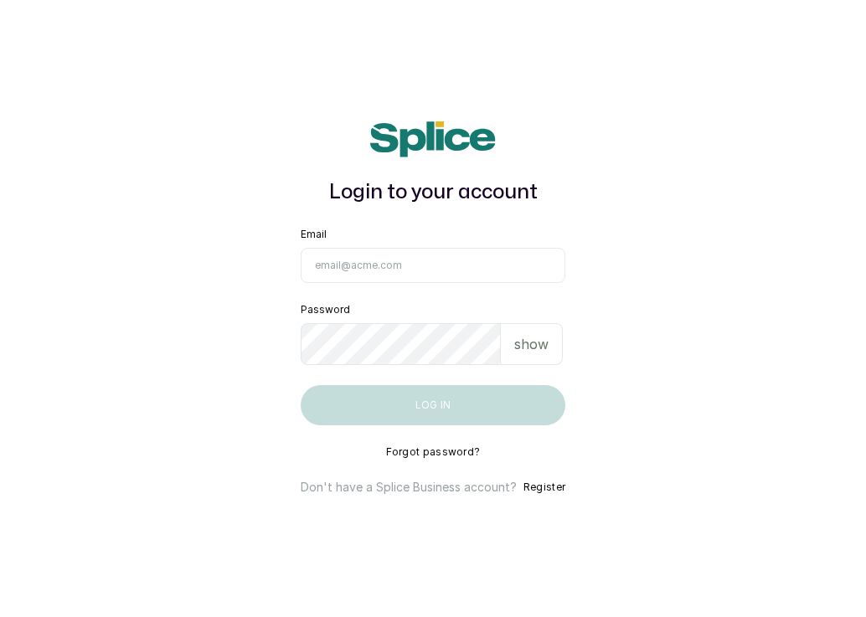
type input "[EMAIL_ADDRESS][DOMAIN_NAME]"
click at [522, 339] on p "show" at bounding box center [531, 344] width 34 height 20
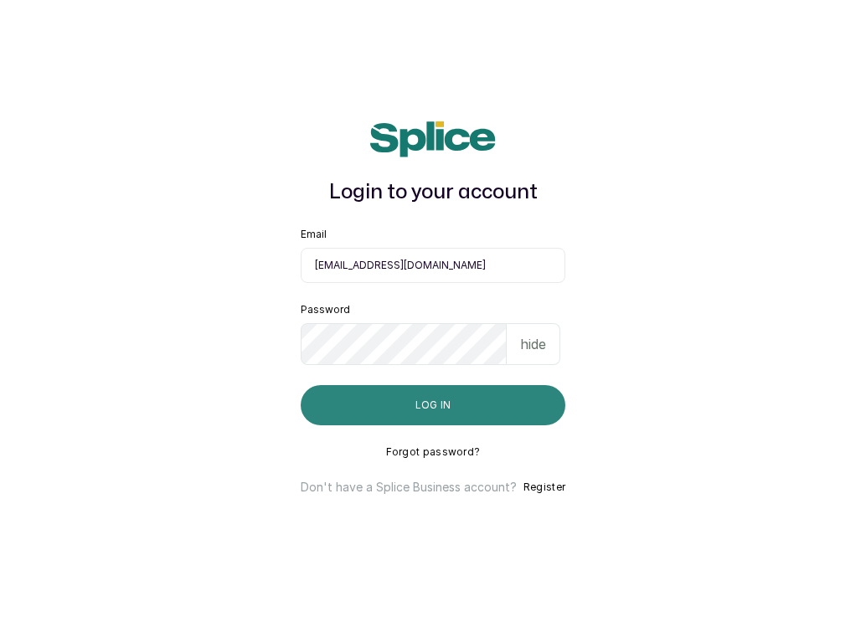
click at [468, 414] on button "Log in" at bounding box center [433, 405] width 265 height 40
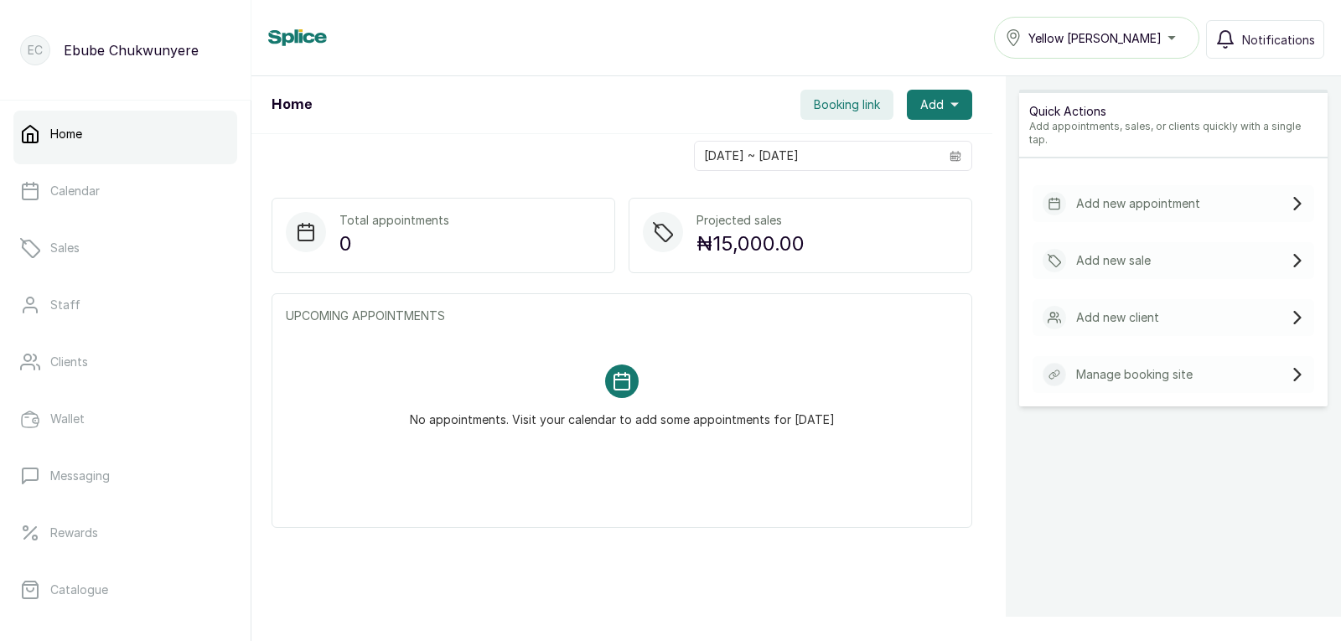
click at [865, 188] on div "Add new appointment" at bounding box center [1173, 203] width 282 height 37
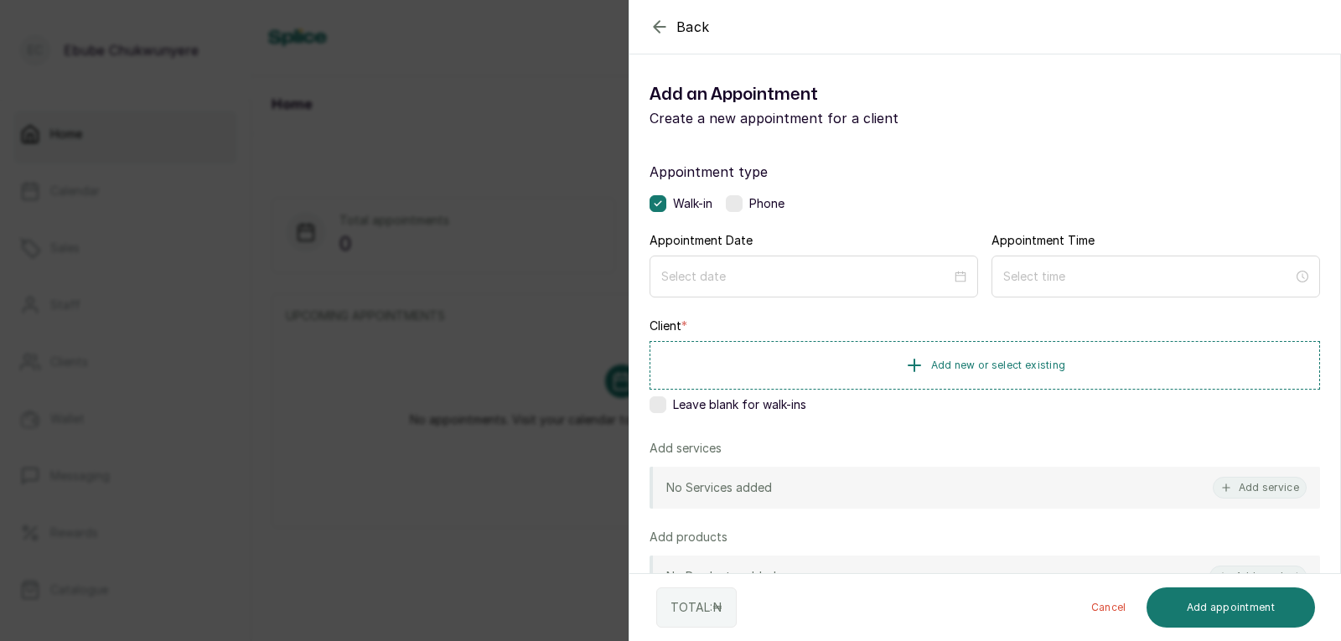
click at [731, 200] on label at bounding box center [734, 203] width 17 height 17
click at [728, 268] on input at bounding box center [806, 275] width 292 height 18
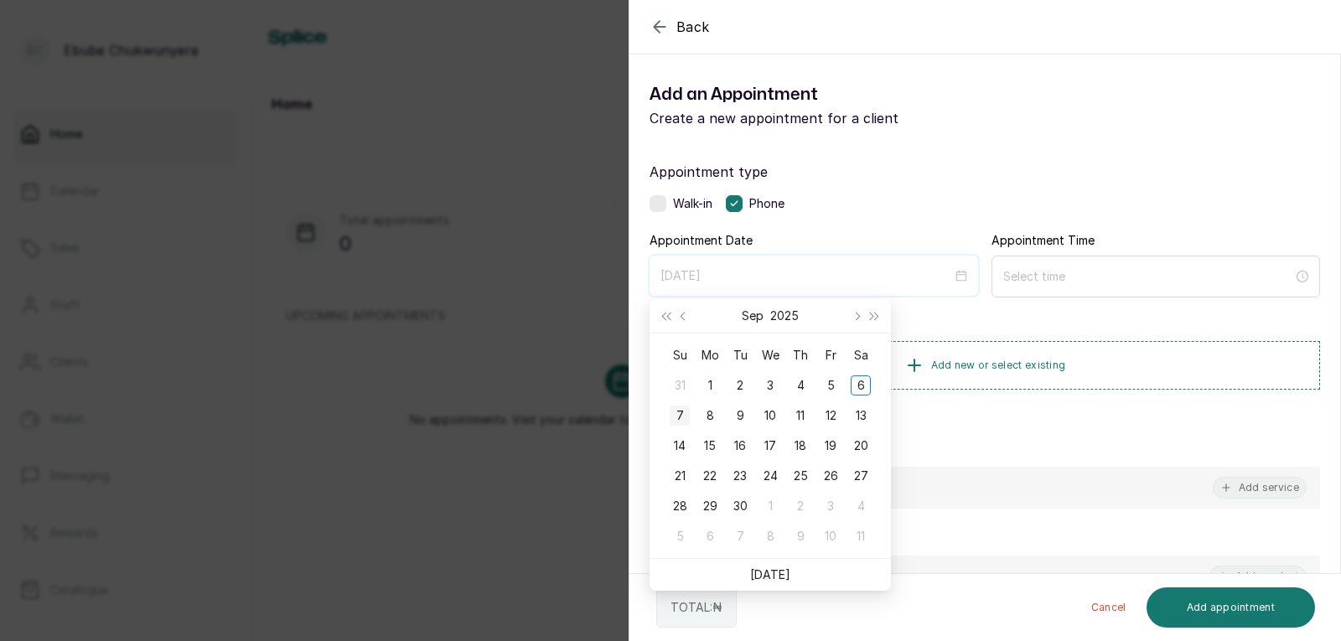
type input "[DATE]"
click at [679, 411] on div "7" at bounding box center [679, 416] width 20 height 20
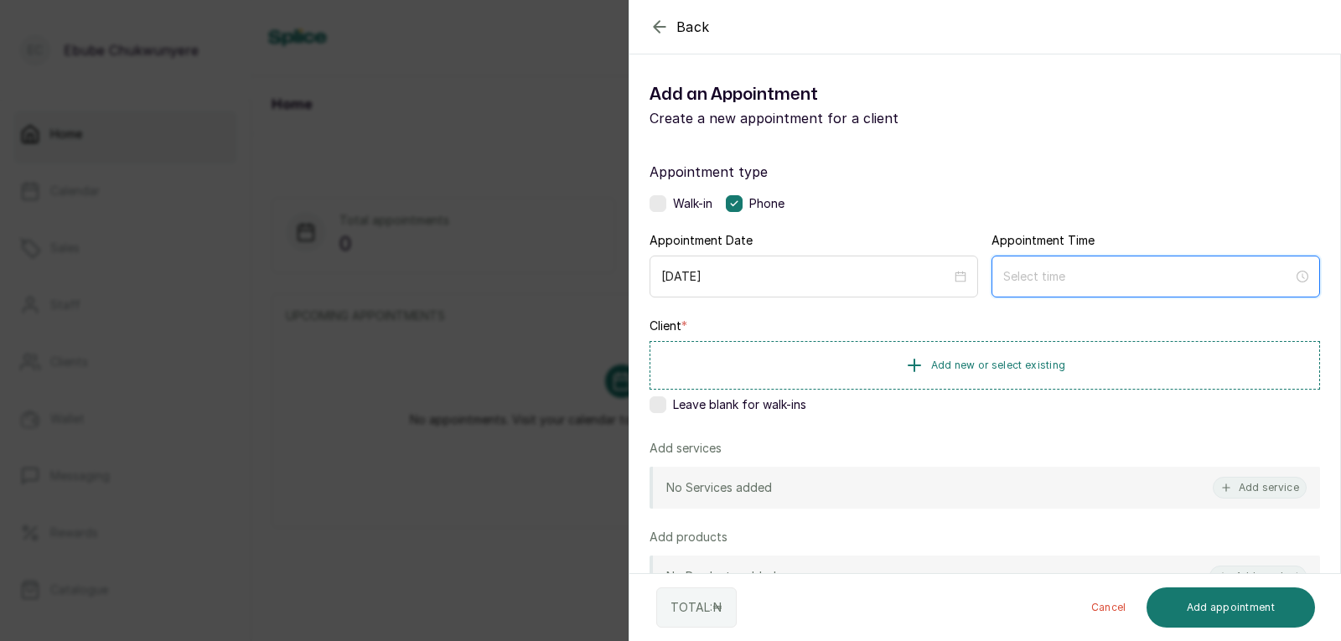
click at [865, 275] on input at bounding box center [1148, 276] width 290 height 18
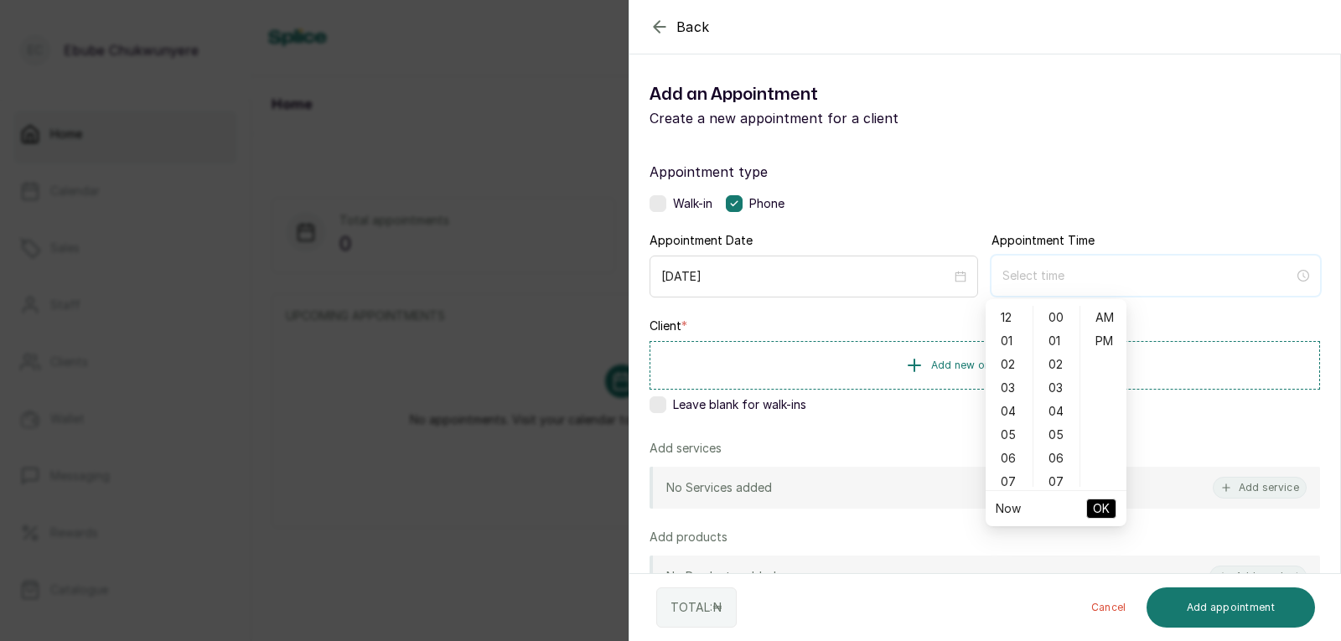
type input "12:00 am"
click at [865, 342] on div "01" at bounding box center [1009, 340] width 40 height 23
click at [865, 342] on div "PM" at bounding box center [1103, 340] width 40 height 23
type input "1:00 pm"
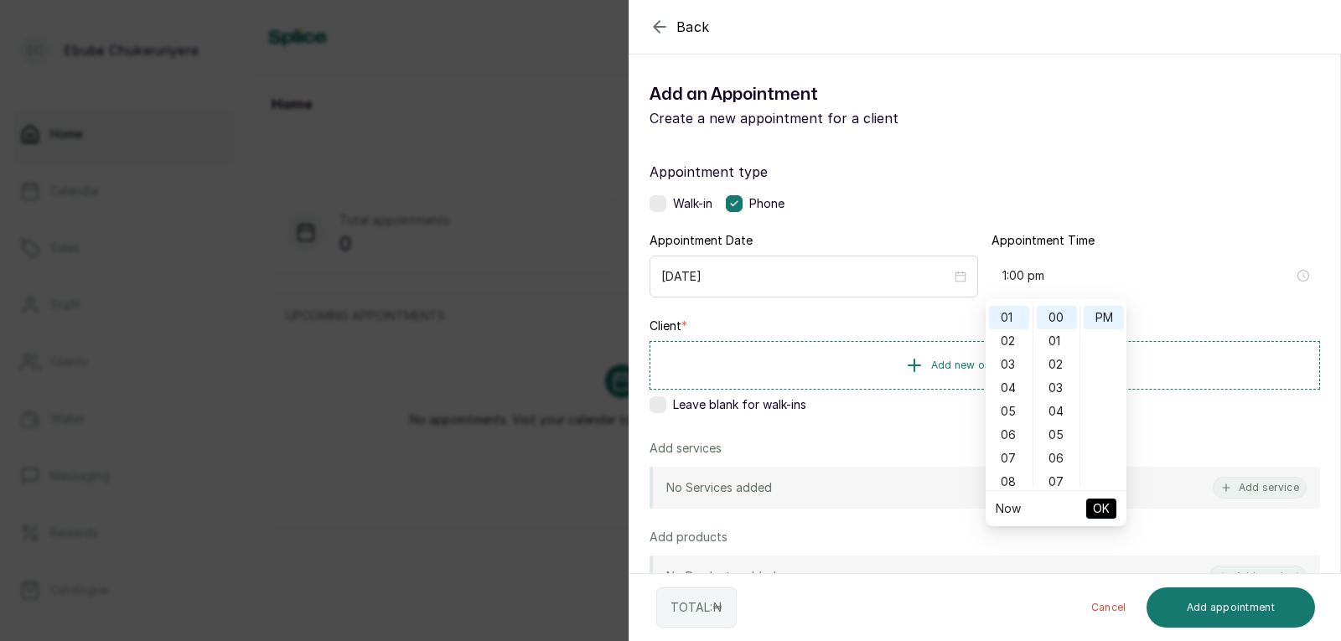
click at [865, 506] on span "OK" at bounding box center [1101, 509] width 17 height 32
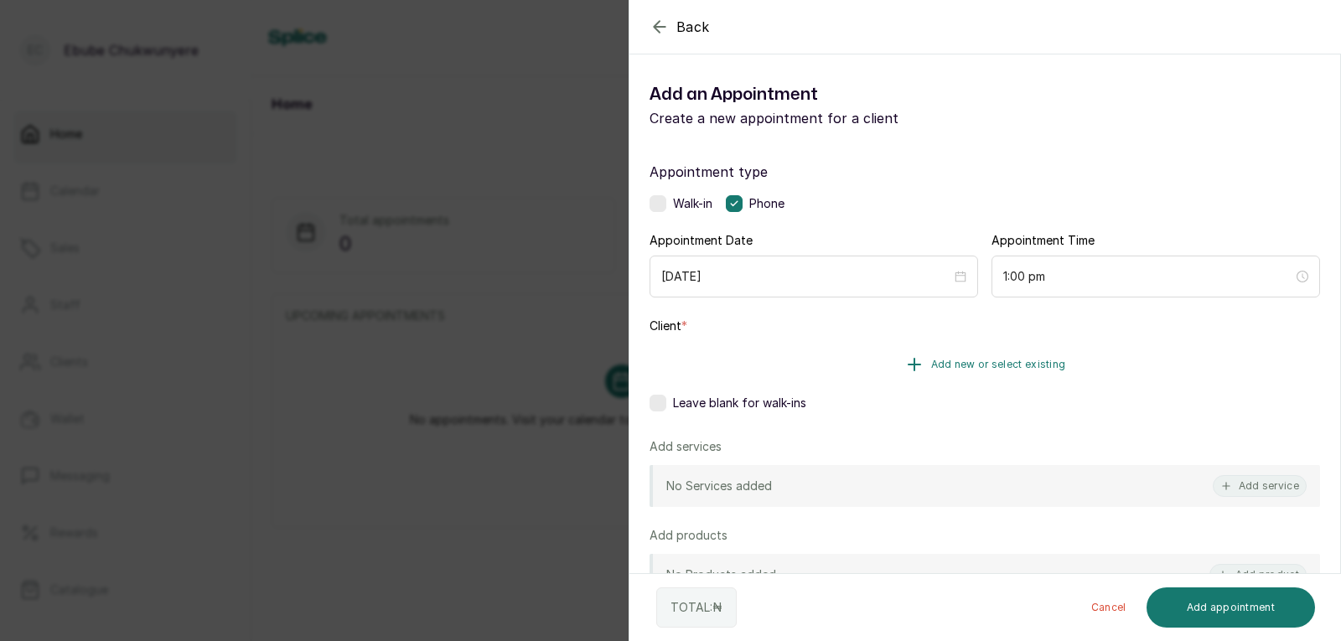
click at [865, 365] on button "Add new or select existing" at bounding box center [984, 364] width 670 height 47
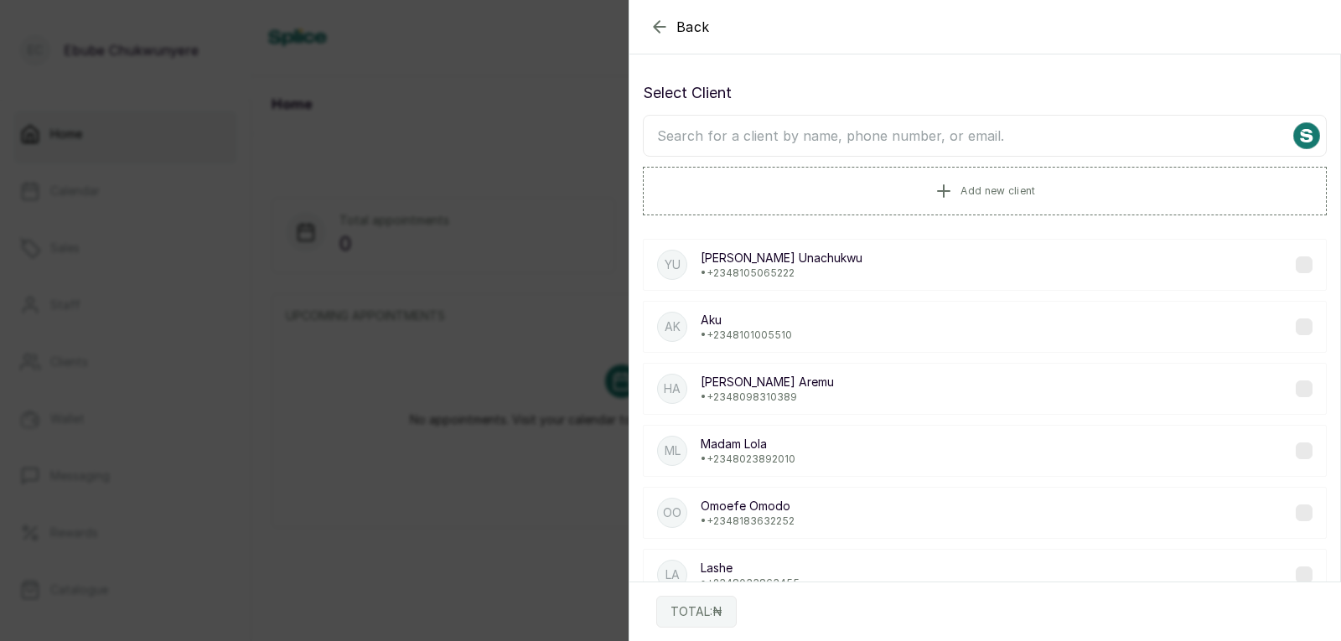
click at [865, 142] on input "text" at bounding box center [985, 136] width 684 height 42
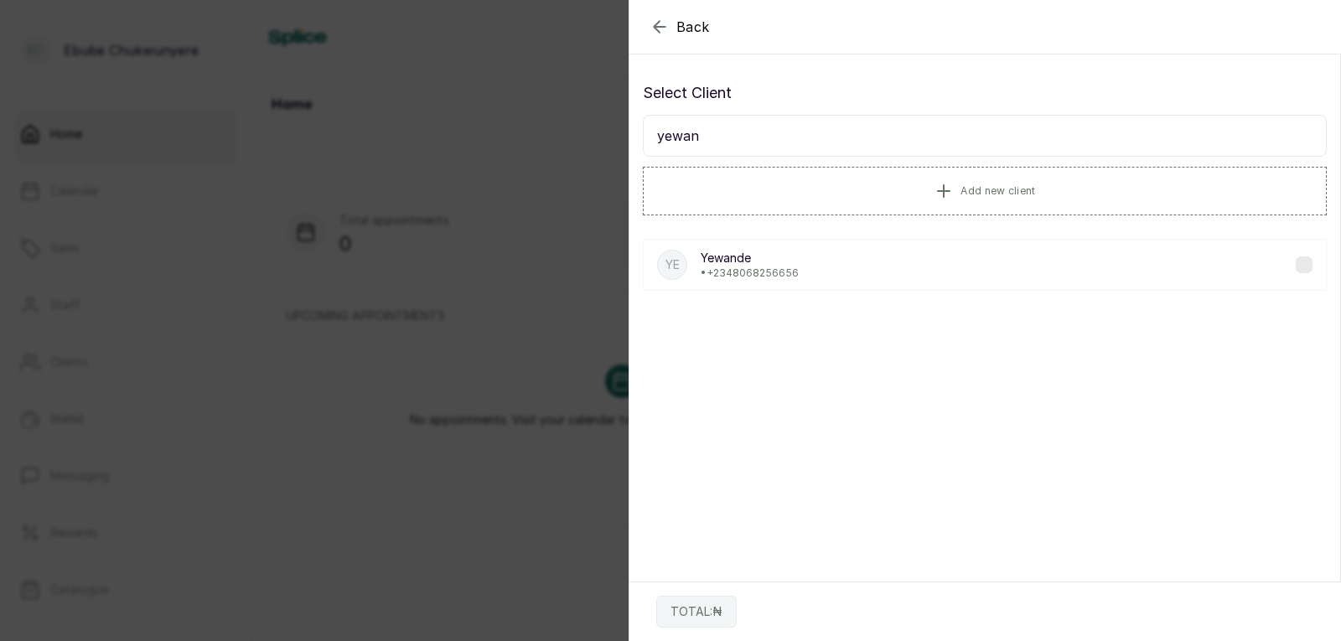
type input "yewan"
click at [865, 268] on div "Ye Yewande • [PHONE_NUMBER]" at bounding box center [985, 265] width 684 height 52
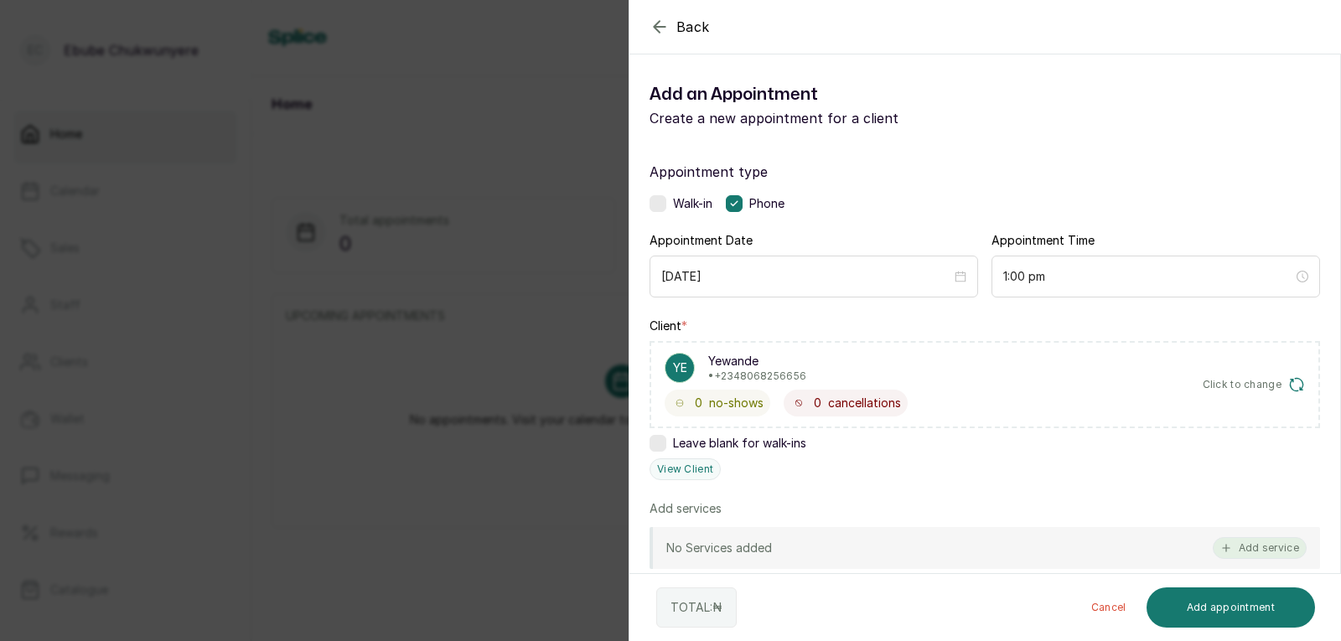
click at [865, 541] on button "Add service" at bounding box center [1259, 548] width 94 height 22
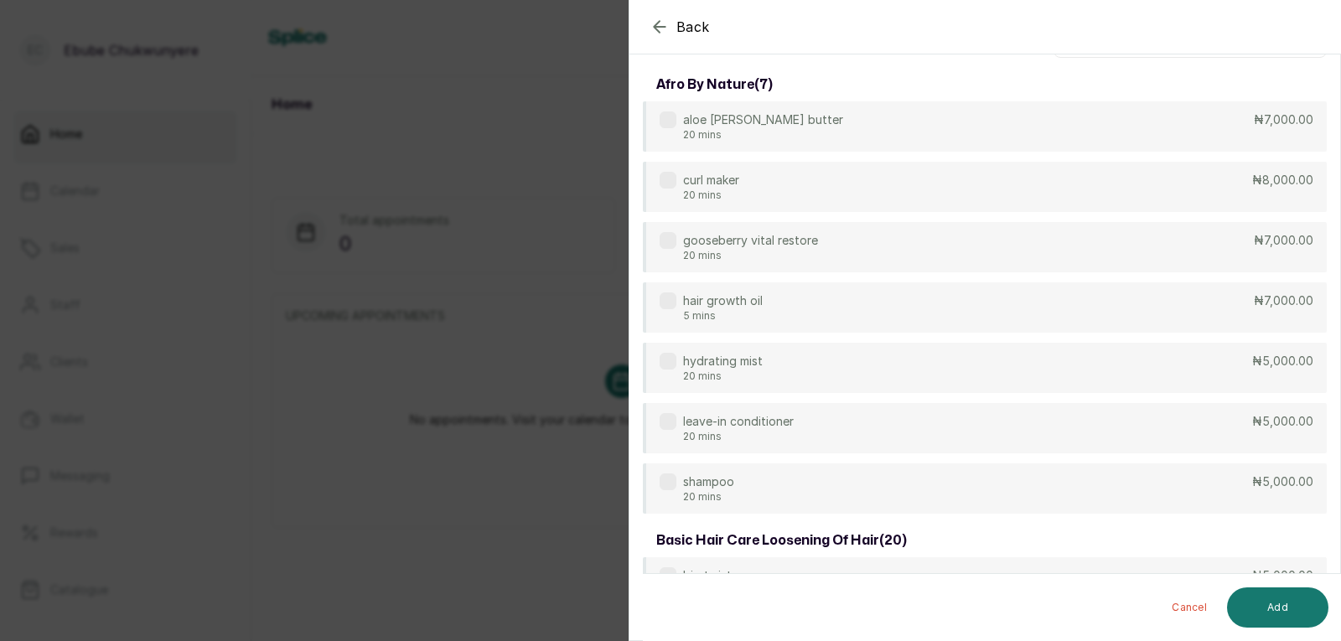
scroll to position [67, 0]
click at [865, 56] on section "Back Add Appointment Select service afro by nature ( 7 ) aloe [PERSON_NAME] but…" at bounding box center [984, 320] width 712 height 641
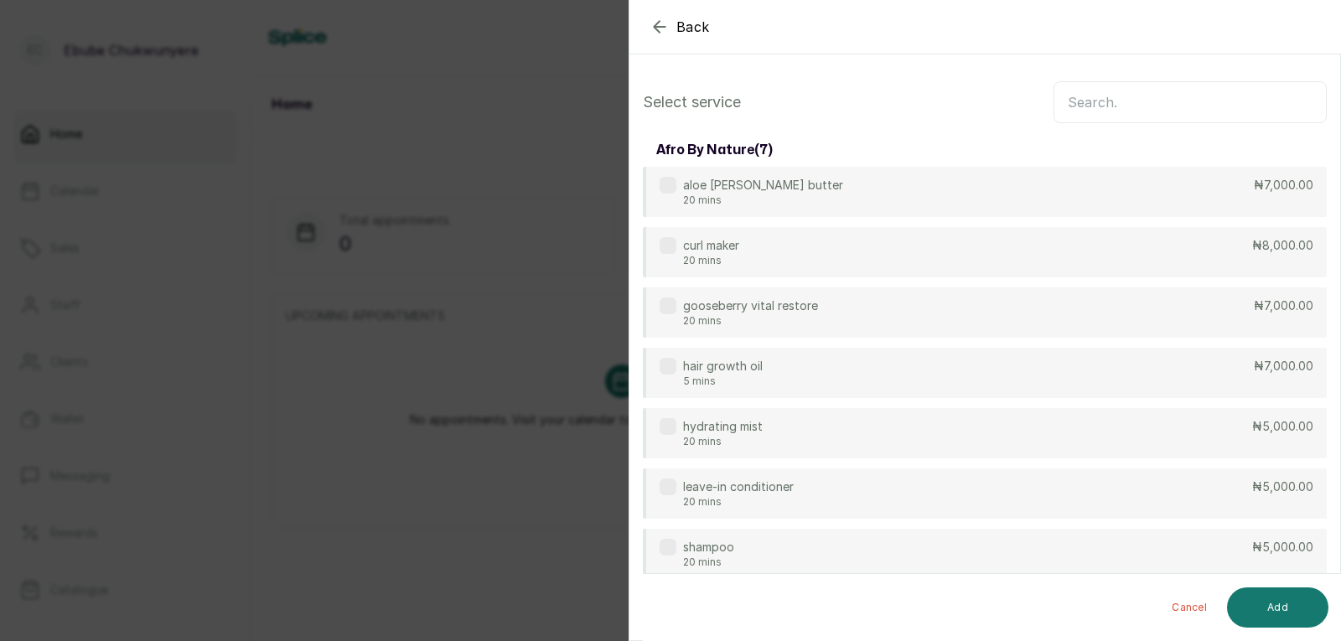
click at [865, 98] on input "text" at bounding box center [1189, 102] width 273 height 42
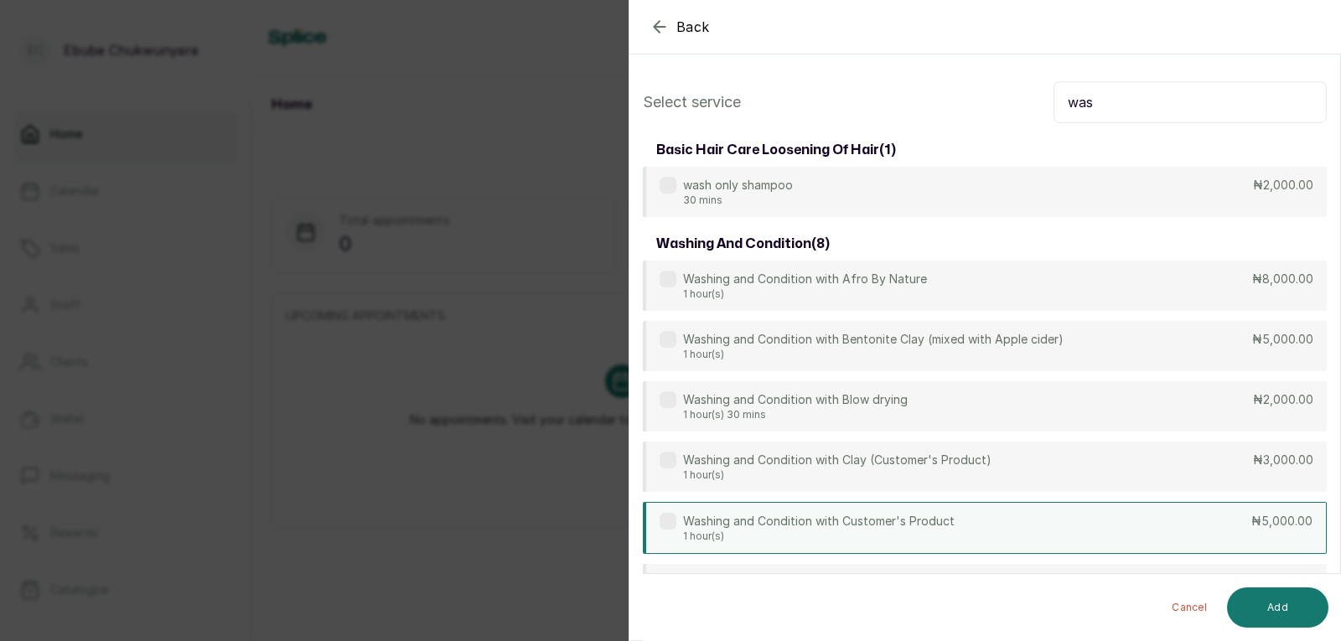
type input "was"
click at [865, 529] on p "Washing and Condition with Customer's Product" at bounding box center [818, 521] width 271 height 17
click at [865, 602] on button "Add" at bounding box center [1277, 607] width 101 height 40
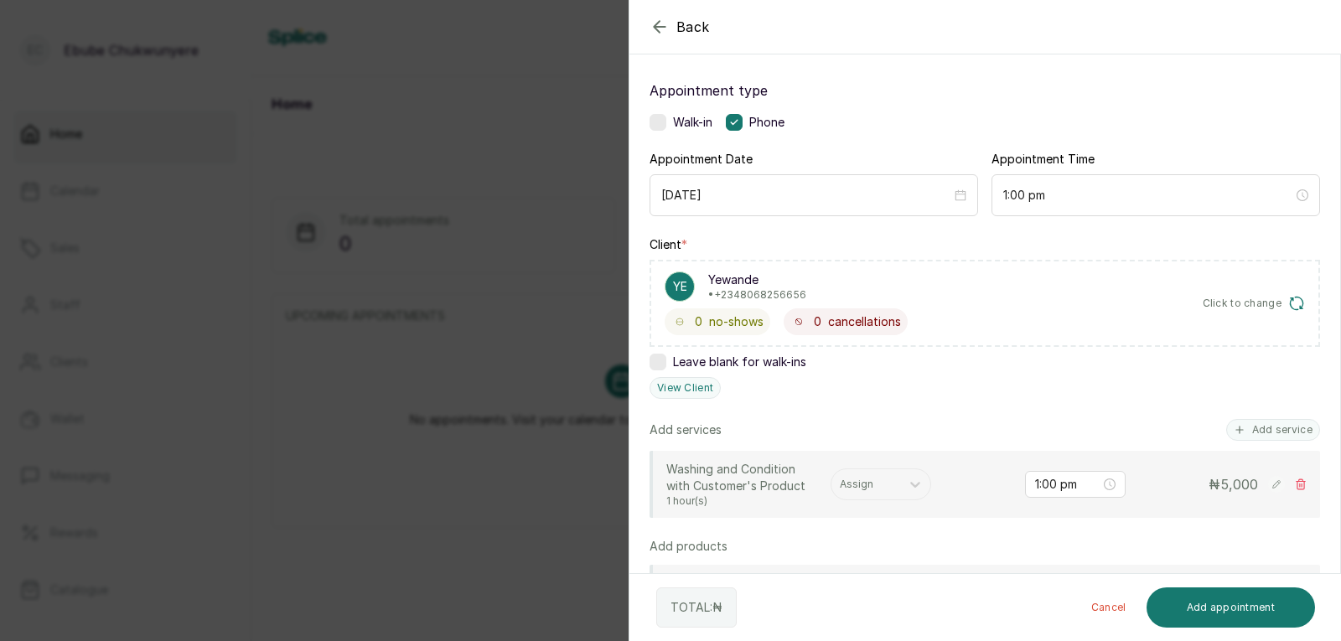
scroll to position [115, 0]
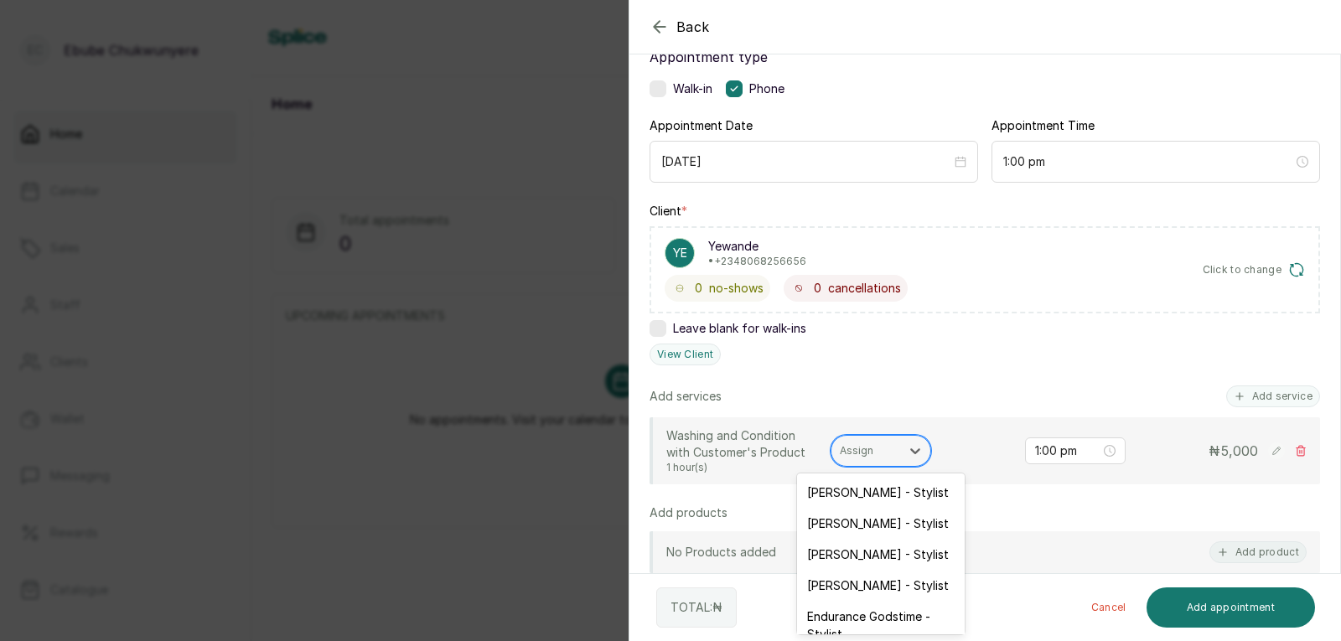
click at [865, 455] on div at bounding box center [866, 450] width 52 height 15
click at [865, 613] on div "Endurance Godstime - Stylist" at bounding box center [881, 625] width 168 height 49
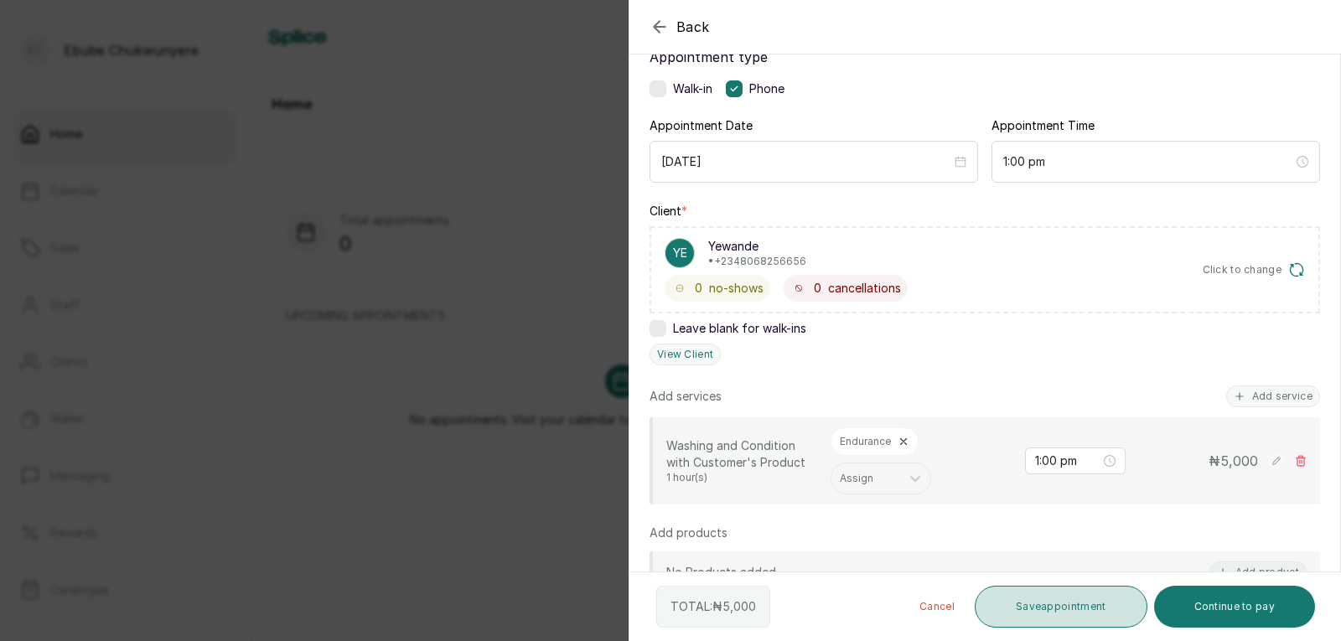
click at [865, 607] on button "Save appointment" at bounding box center [1060, 607] width 173 height 42
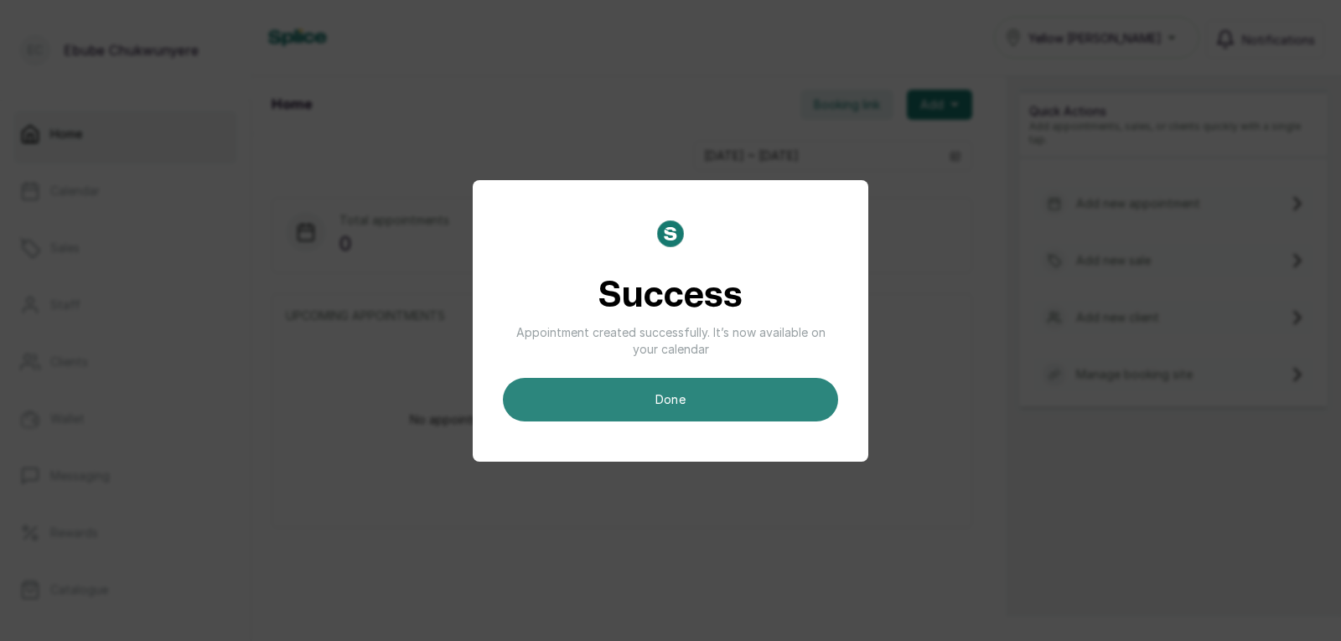
click at [788, 382] on button "done" at bounding box center [670, 400] width 335 height 44
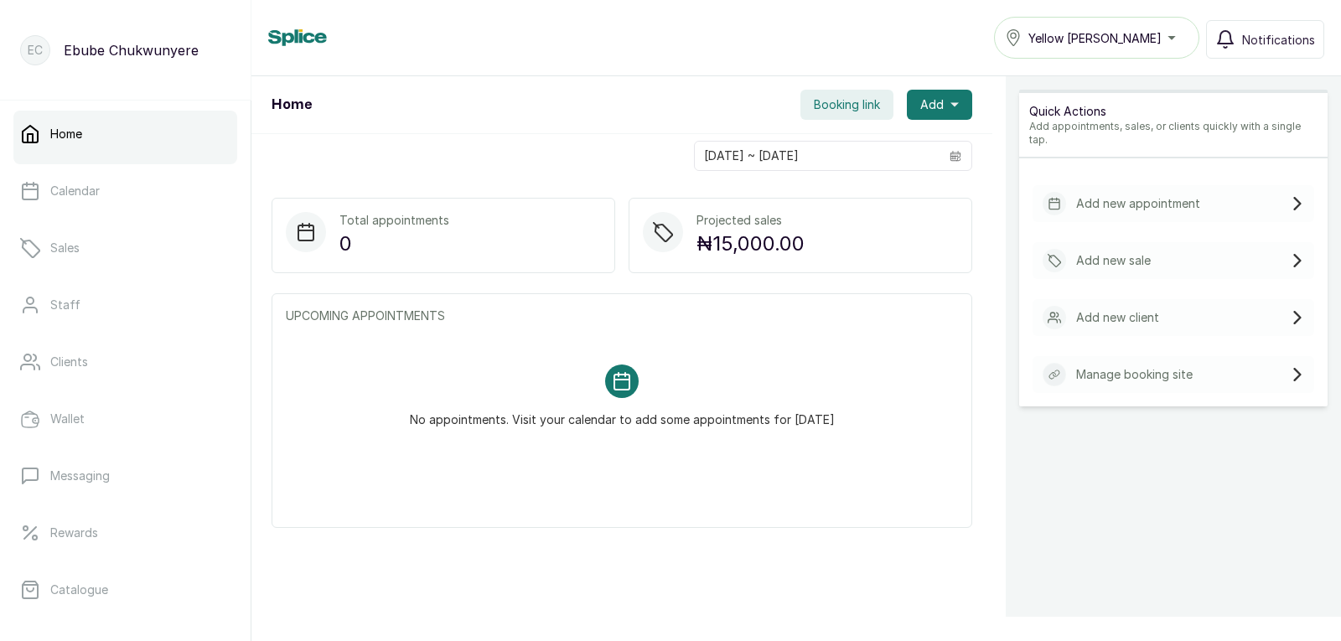
click at [865, 194] on div "Add new appointment" at bounding box center [1173, 203] width 282 height 37
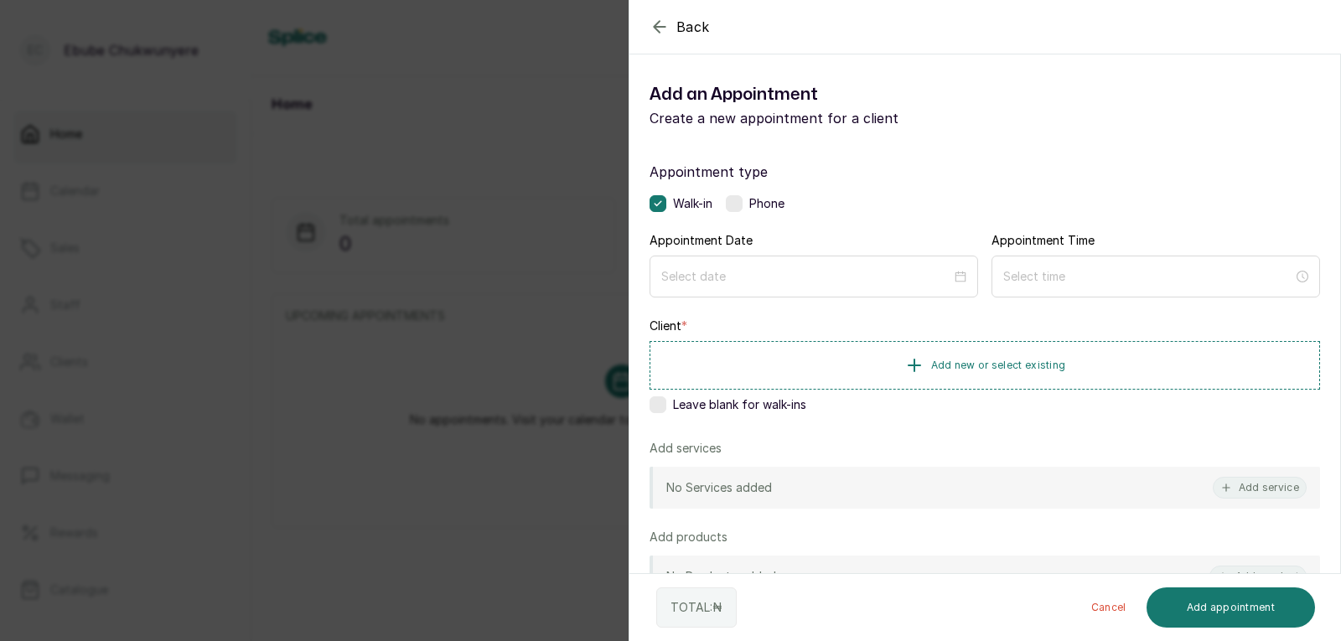
click at [742, 203] on label at bounding box center [734, 203] width 17 height 17
click at [756, 273] on input at bounding box center [806, 275] width 292 height 18
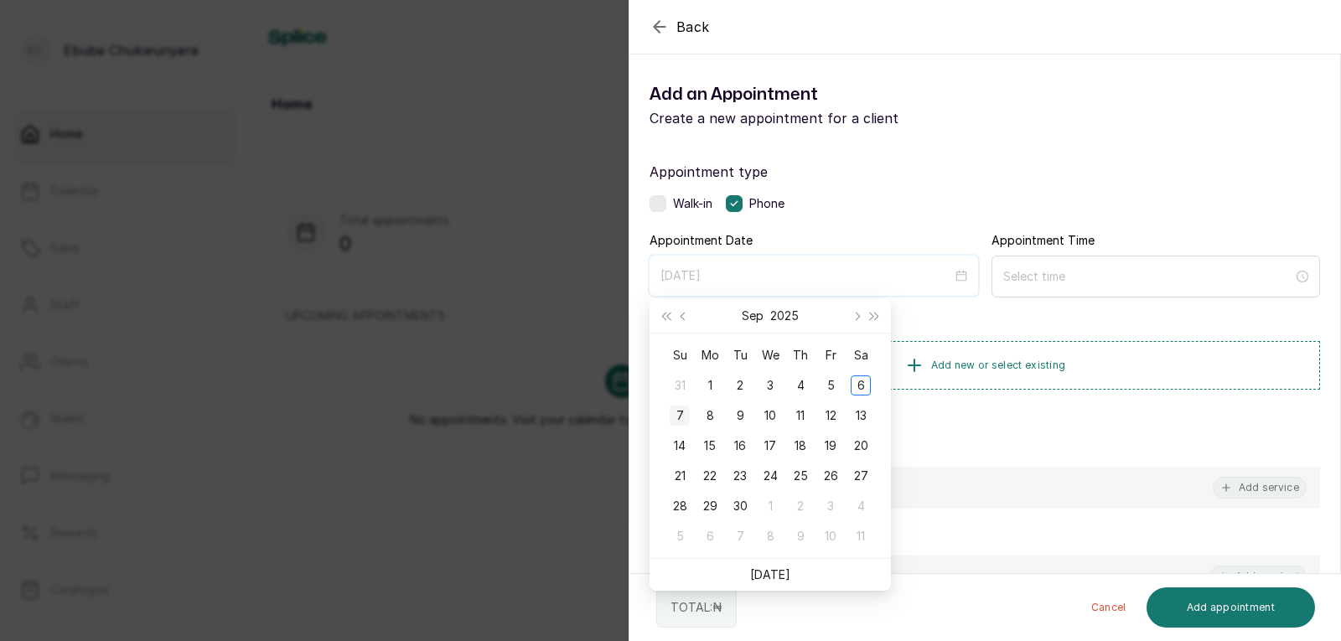
type input "[DATE]"
click at [680, 406] on div "7" at bounding box center [679, 416] width 20 height 20
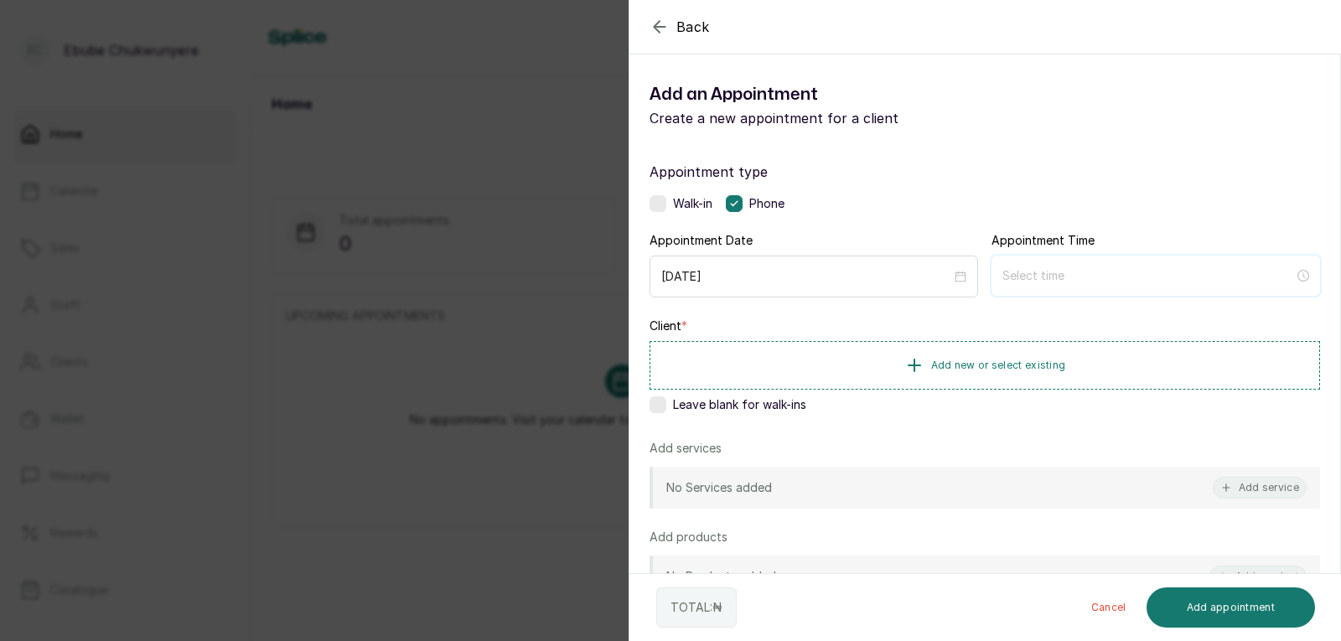
click at [865, 270] on input at bounding box center [1148, 275] width 292 height 18
type input "12:00 am"
type input "1:00 am"
click at [865, 336] on div "01" at bounding box center [1009, 340] width 40 height 23
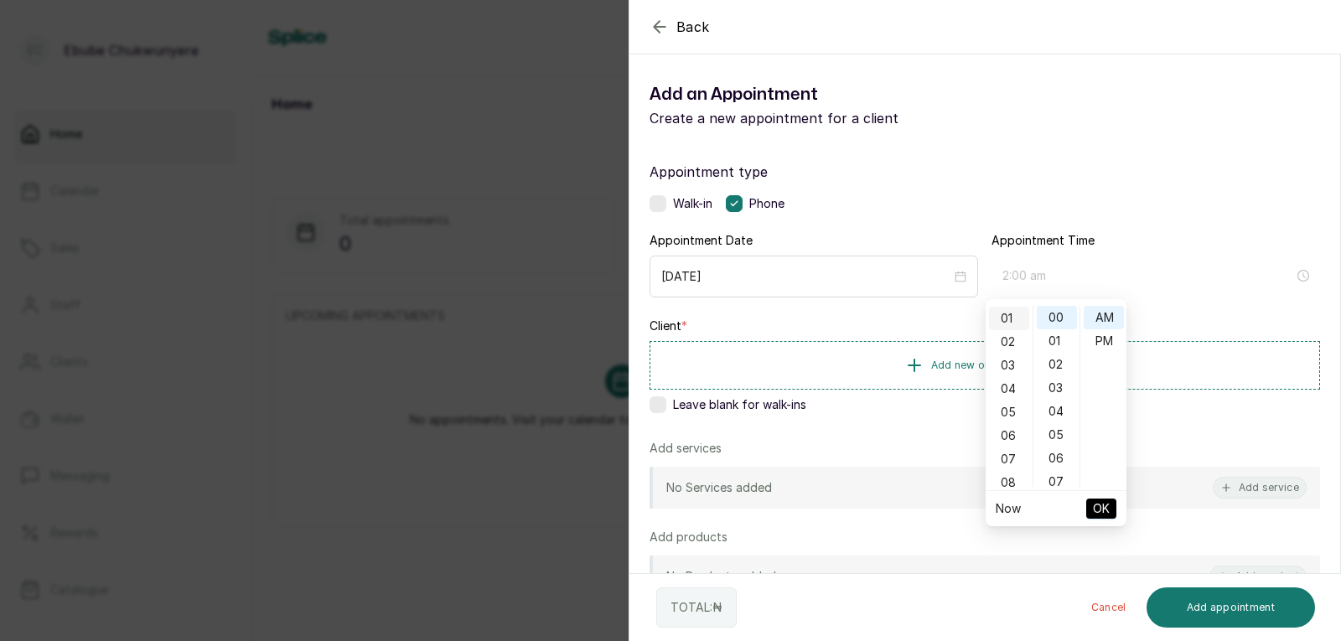
scroll to position [23, 0]
type input "1:00 pm"
click at [865, 333] on div "PM" at bounding box center [1103, 340] width 40 height 23
drag, startPoint x: 1103, startPoint y: 508, endPoint x: 1100, endPoint y: 499, distance: 9.0
click at [865, 506] on span "OK" at bounding box center [1101, 509] width 17 height 32
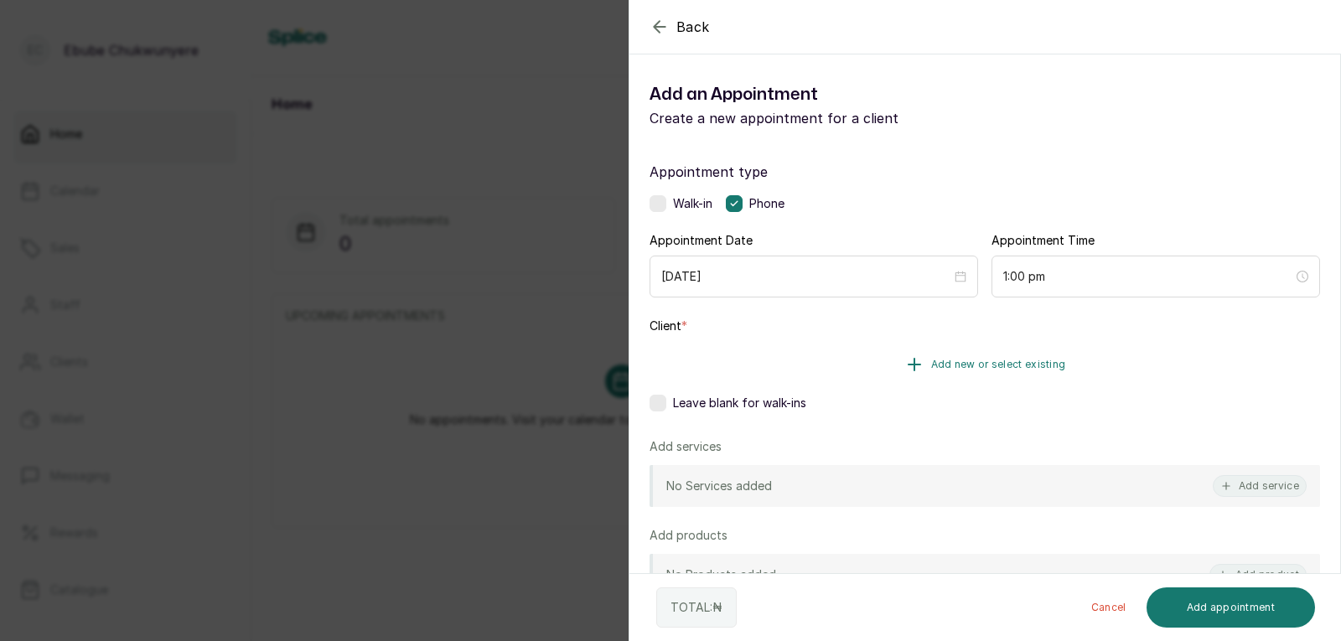
click at [865, 364] on button "Add new or select existing" at bounding box center [984, 364] width 670 height 47
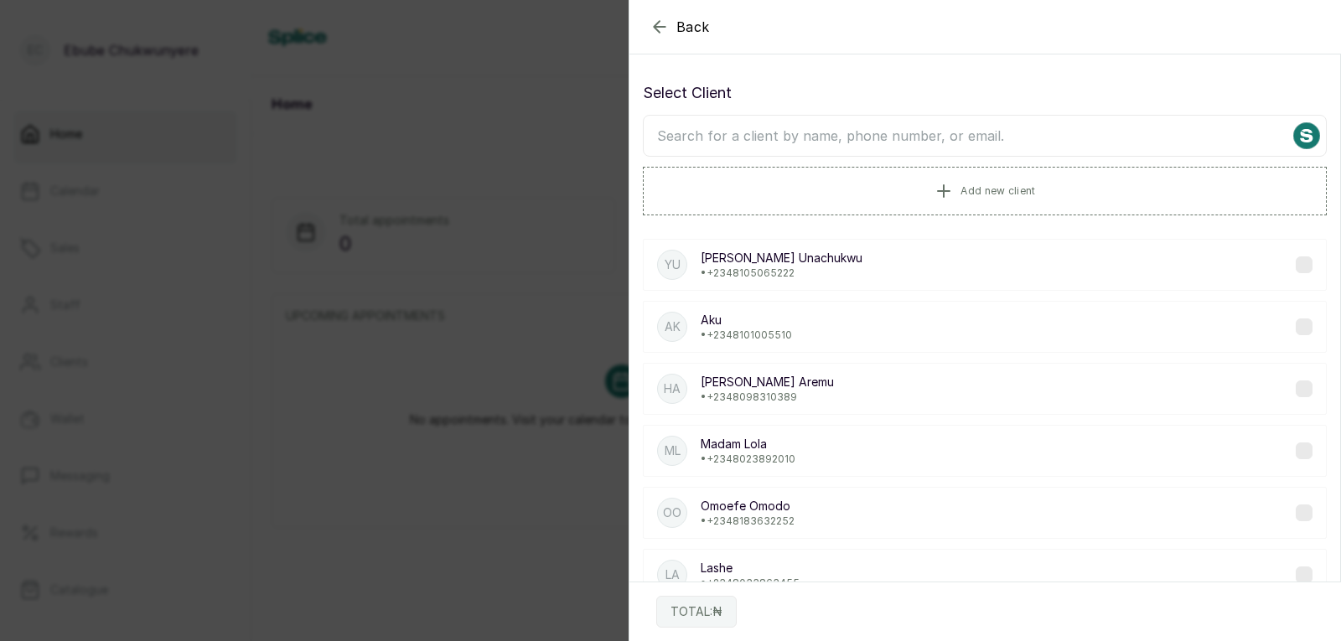
click at [865, 111] on div "Select Client Add new client" at bounding box center [985, 148] width 684 height 134
click at [865, 132] on input "text" at bounding box center [985, 136] width 684 height 42
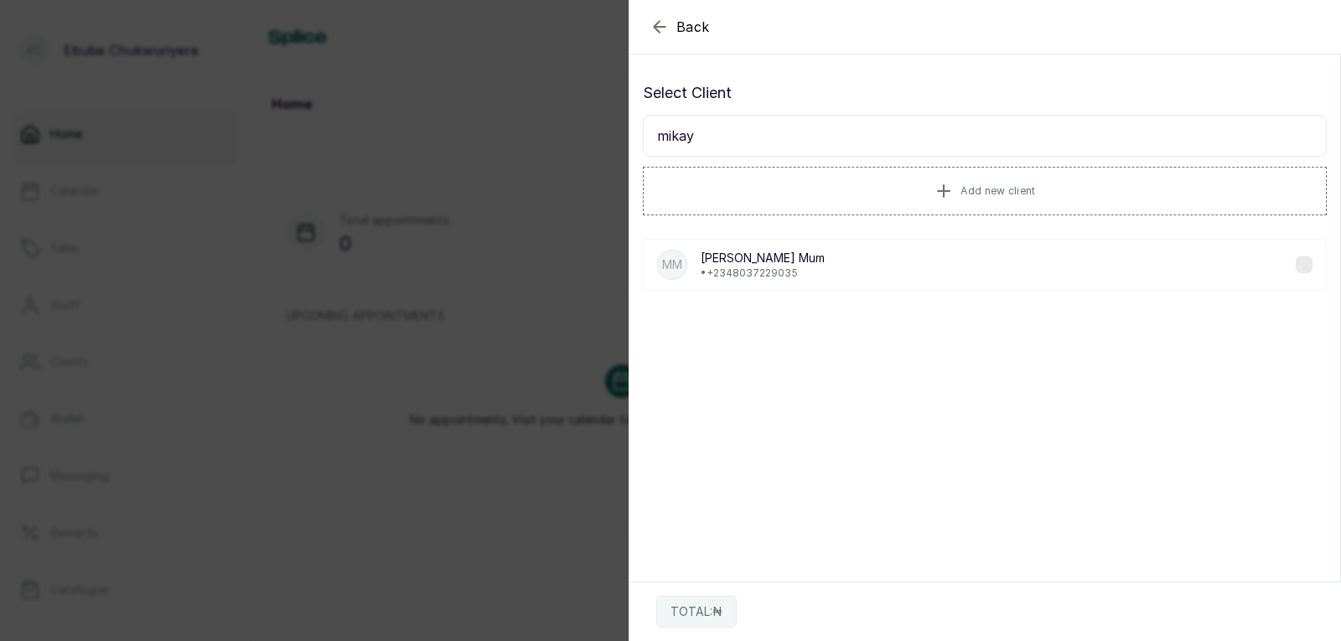
type input "mikay"
click at [865, 277] on div "MM [PERSON_NAME] • [PHONE_NUMBER]" at bounding box center [985, 265] width 684 height 52
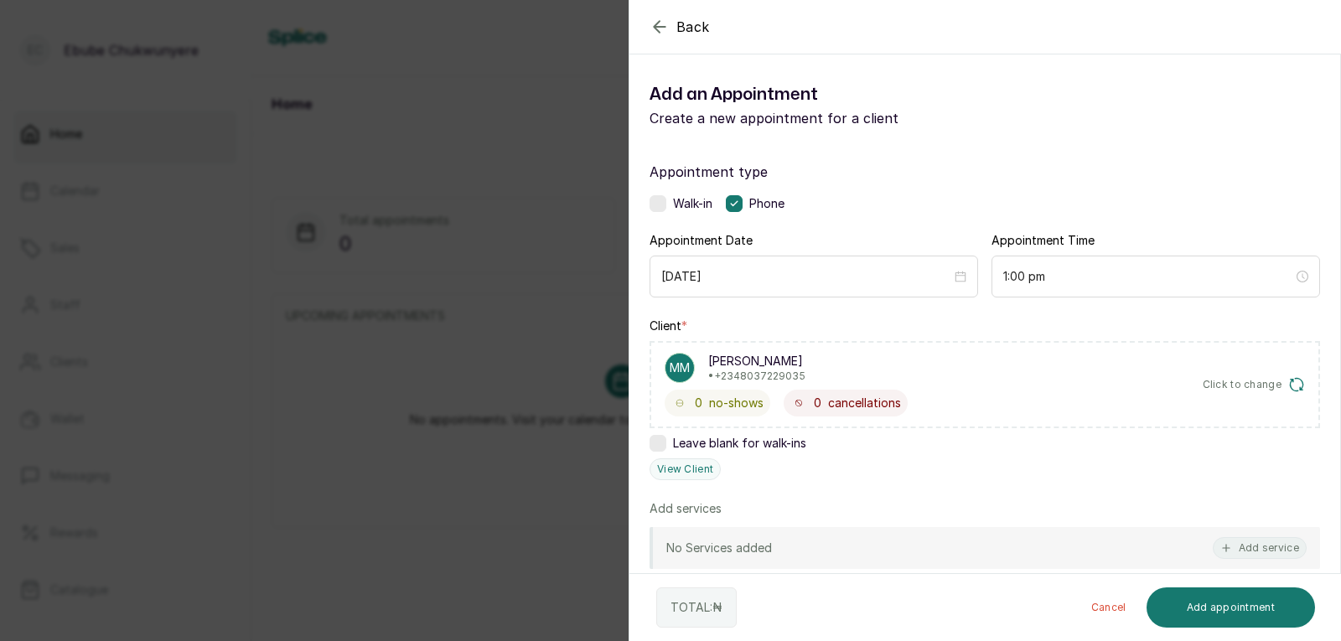
click at [865, 536] on div "No Services added Add service" at bounding box center [984, 548] width 670 height 42
click at [865, 538] on button "Add service" at bounding box center [1259, 548] width 94 height 22
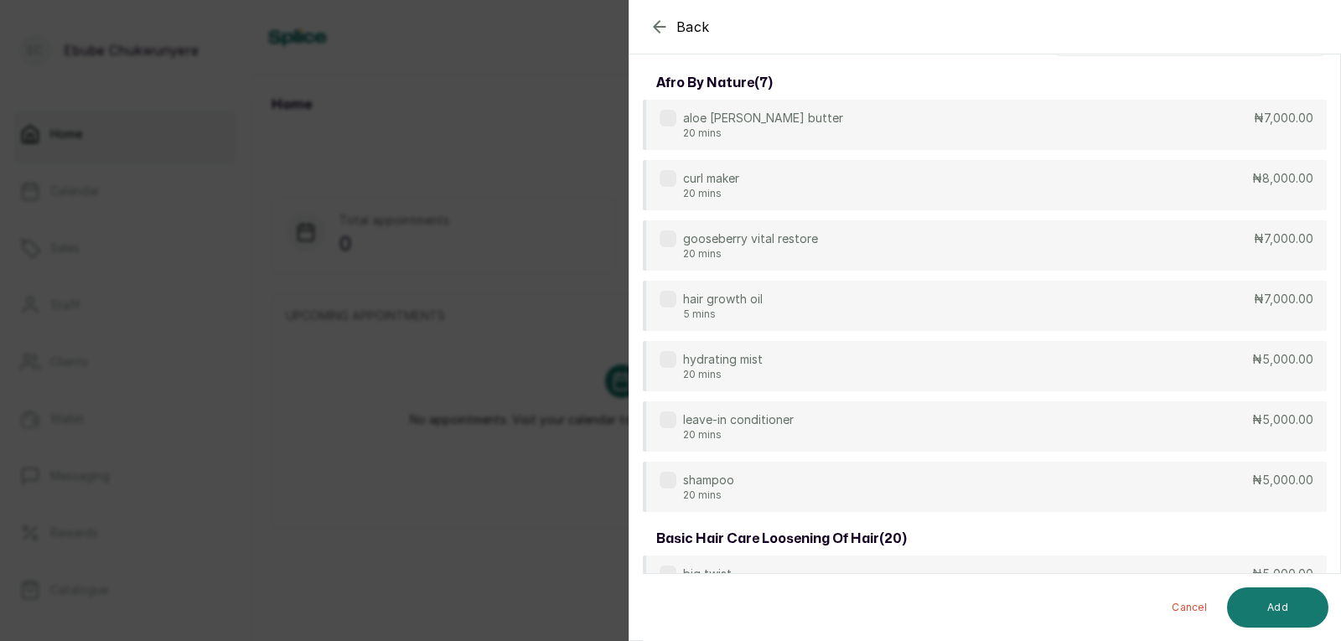
scroll to position [0, 0]
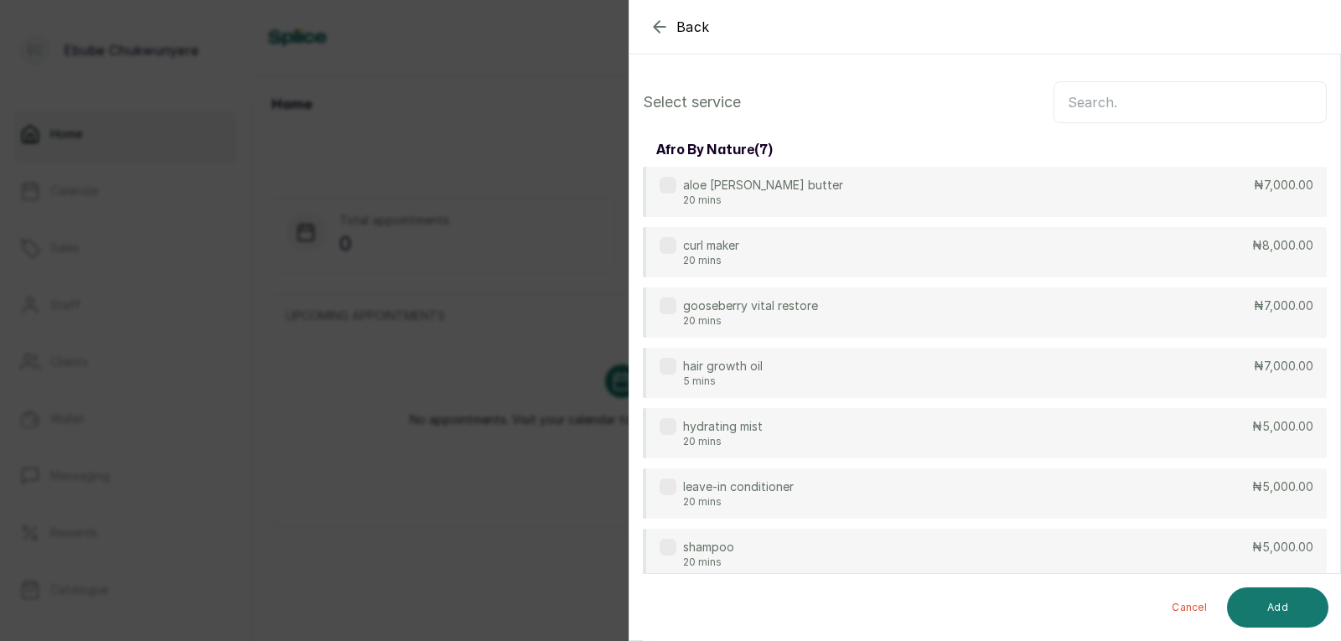
click at [865, 96] on input "text" at bounding box center [1189, 102] width 273 height 42
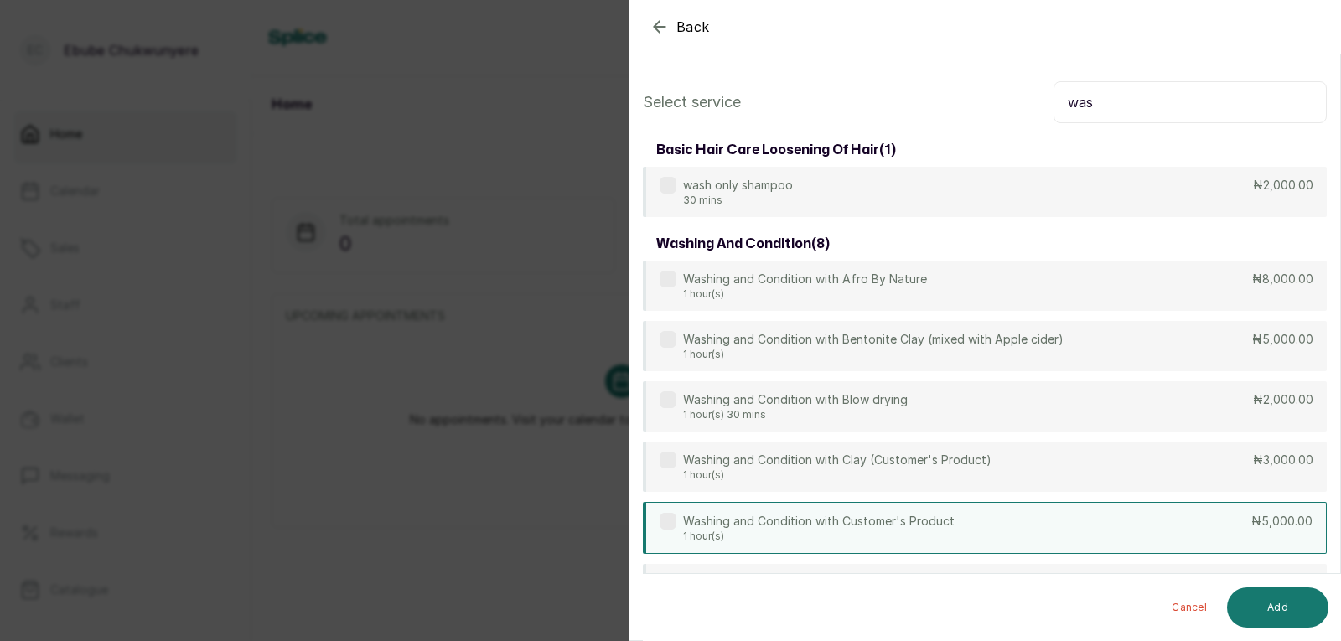
type input "was"
click at [757, 517] on p "Washing and Condition with Customer's Product" at bounding box center [818, 521] width 271 height 17
click at [865, 588] on button "Add" at bounding box center [1277, 607] width 101 height 40
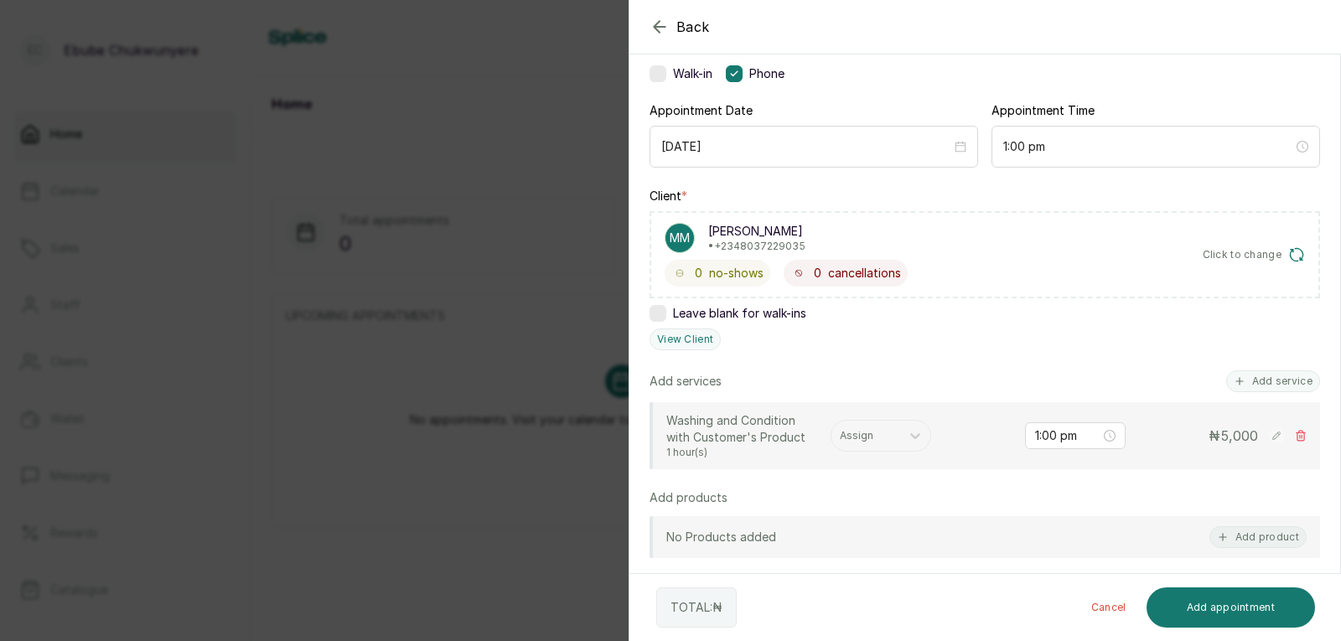
scroll to position [137, 0]
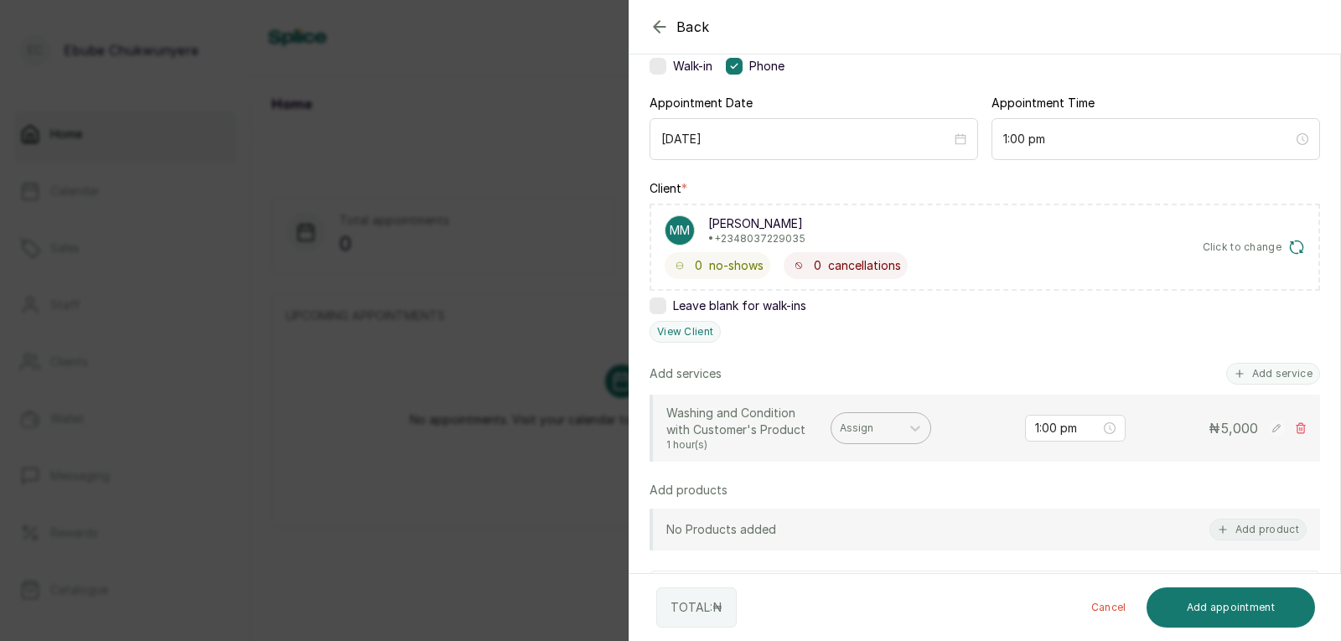
click at [865, 429] on div at bounding box center [866, 428] width 52 height 15
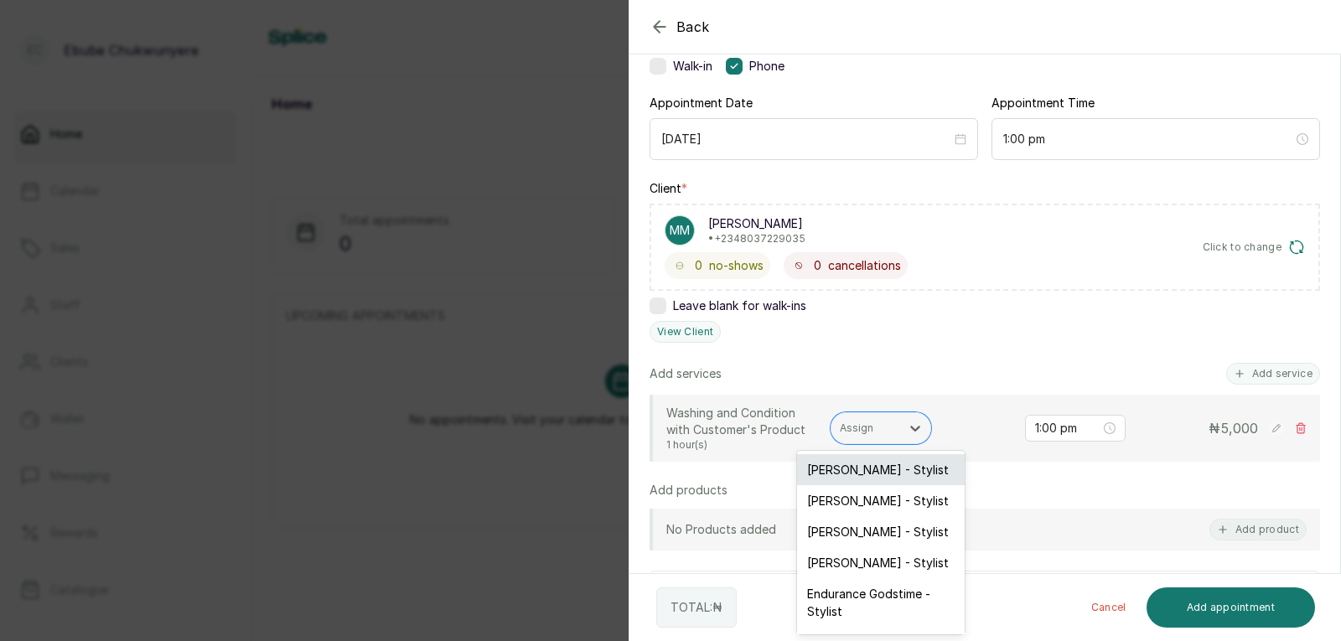
click at [865, 462] on div "[PERSON_NAME] - Stylist" at bounding box center [881, 469] width 168 height 31
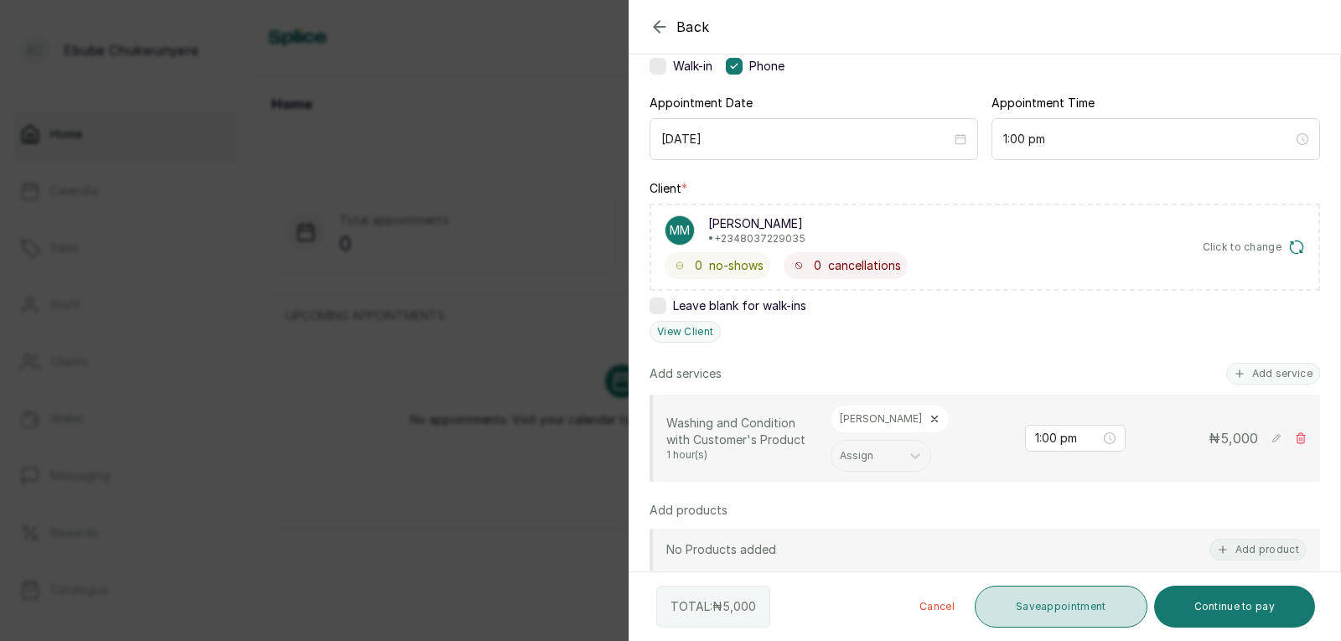
click at [865, 591] on button "Save appointment" at bounding box center [1060, 607] width 173 height 42
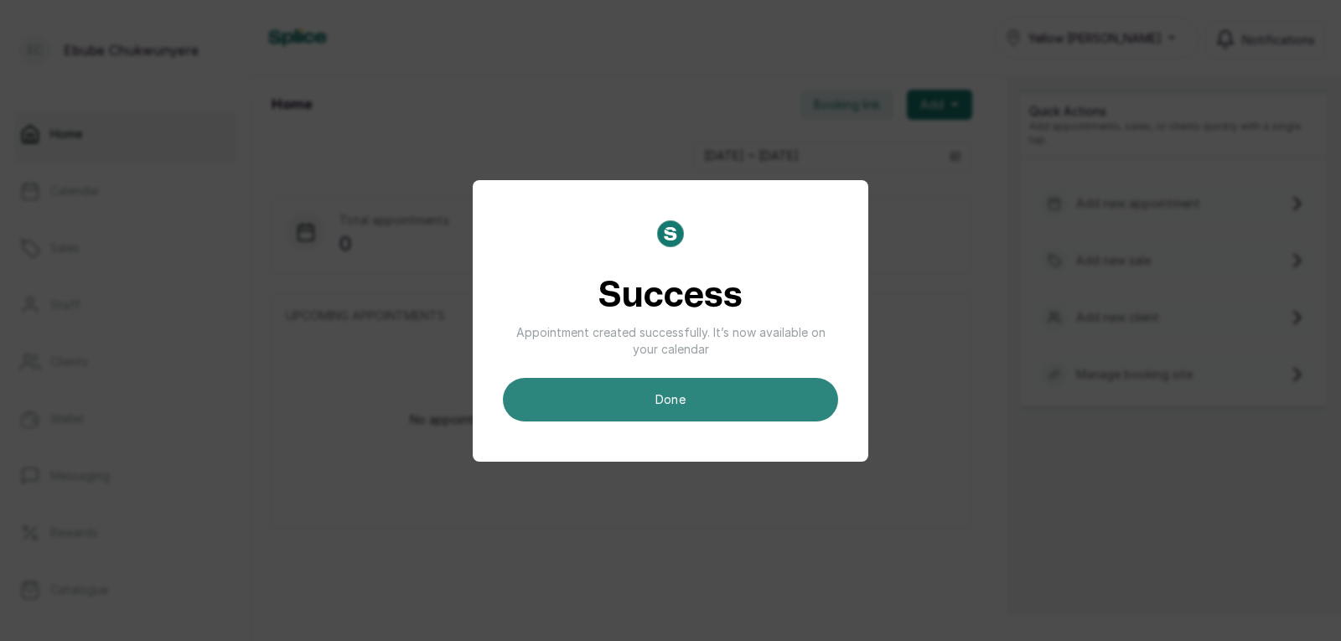
click at [772, 396] on button "done" at bounding box center [670, 400] width 335 height 44
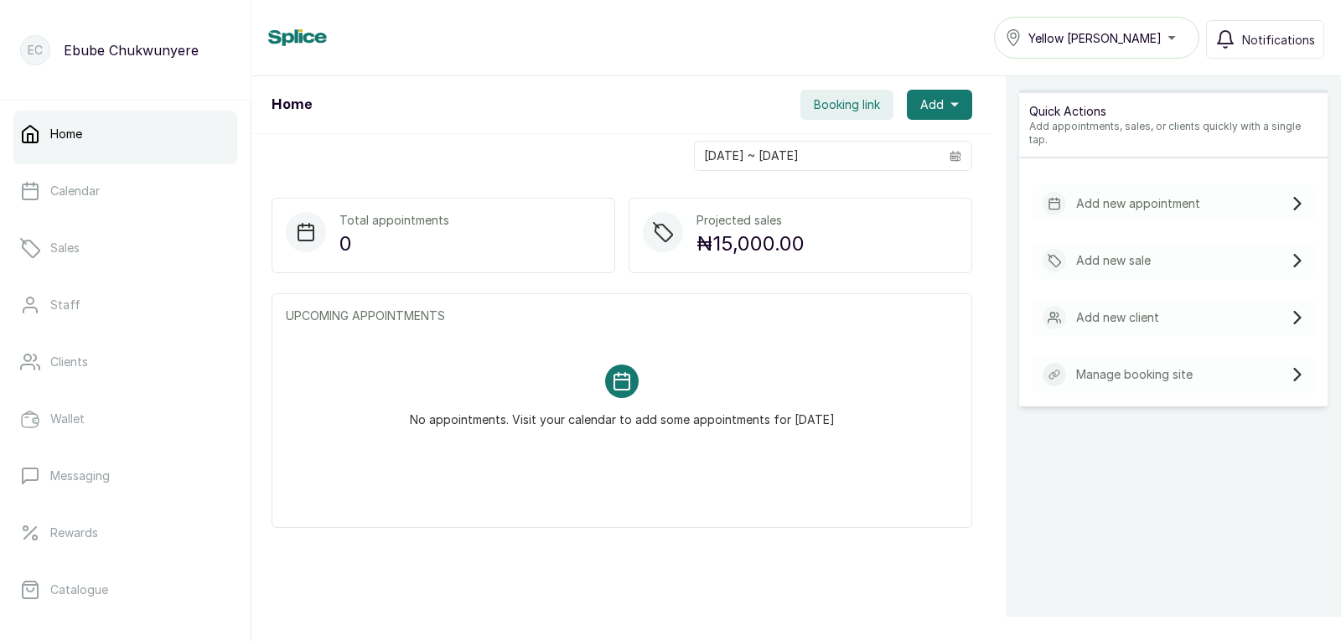
click at [865, 185] on div "Add new appointment" at bounding box center [1173, 203] width 282 height 37
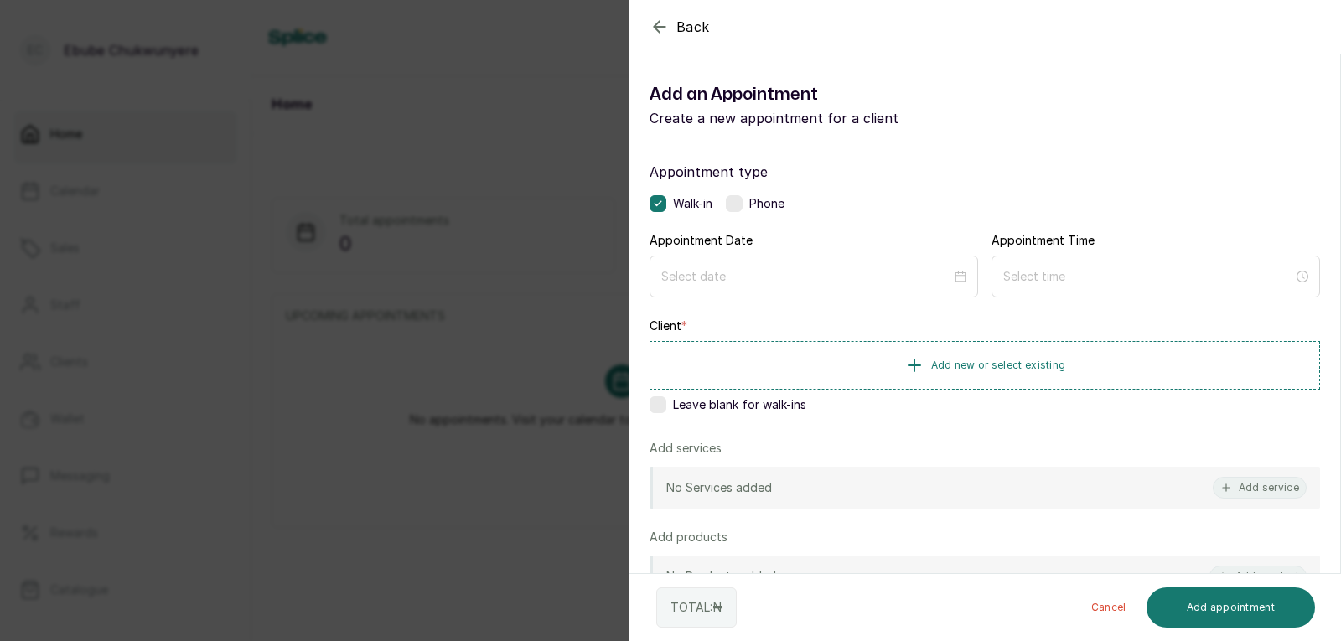
click at [732, 201] on label at bounding box center [734, 203] width 17 height 17
click at [749, 276] on input at bounding box center [806, 275] width 292 height 18
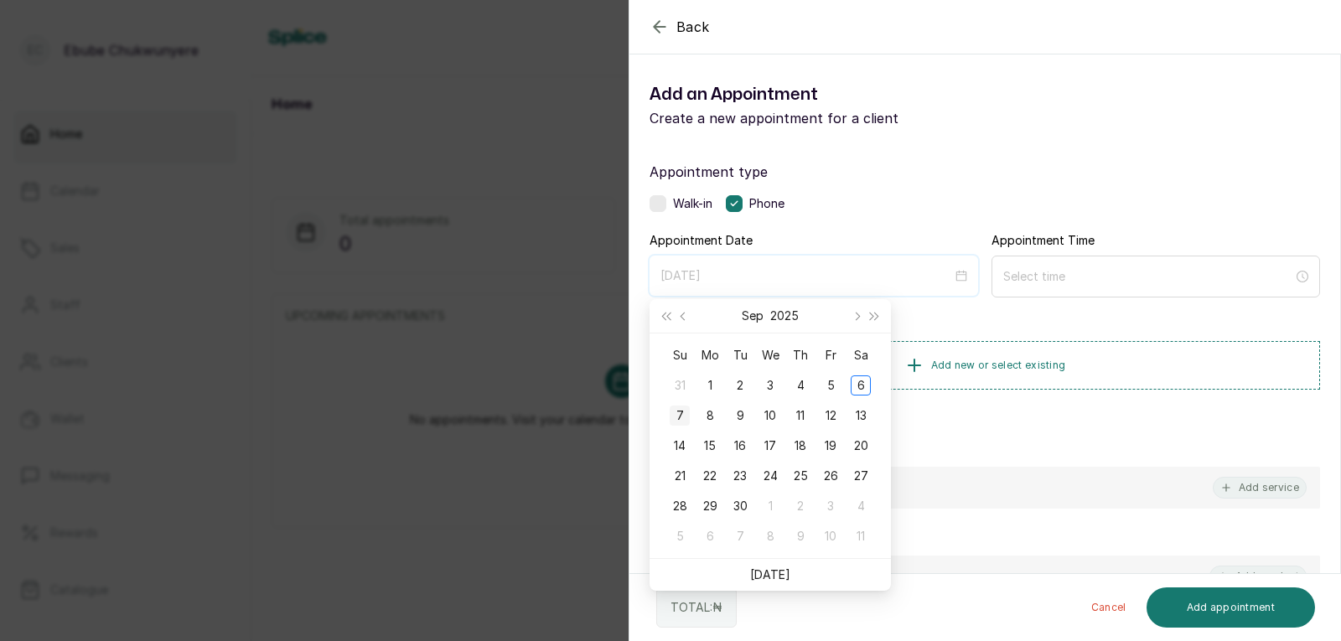
type input "[DATE]"
click at [674, 404] on td "7" at bounding box center [679, 415] width 30 height 30
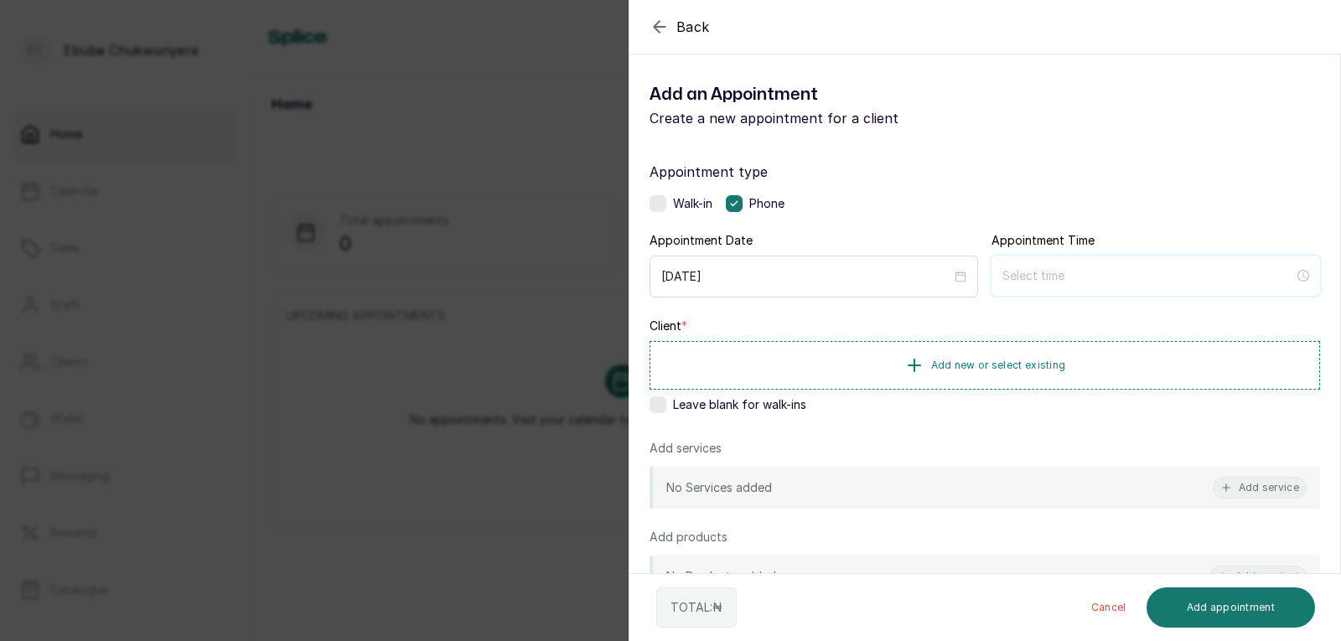
click at [865, 270] on input at bounding box center [1148, 275] width 292 height 18
type input "12:00 pm"
type input "12:01 am"
click at [865, 338] on div "01" at bounding box center [1009, 340] width 40 height 23
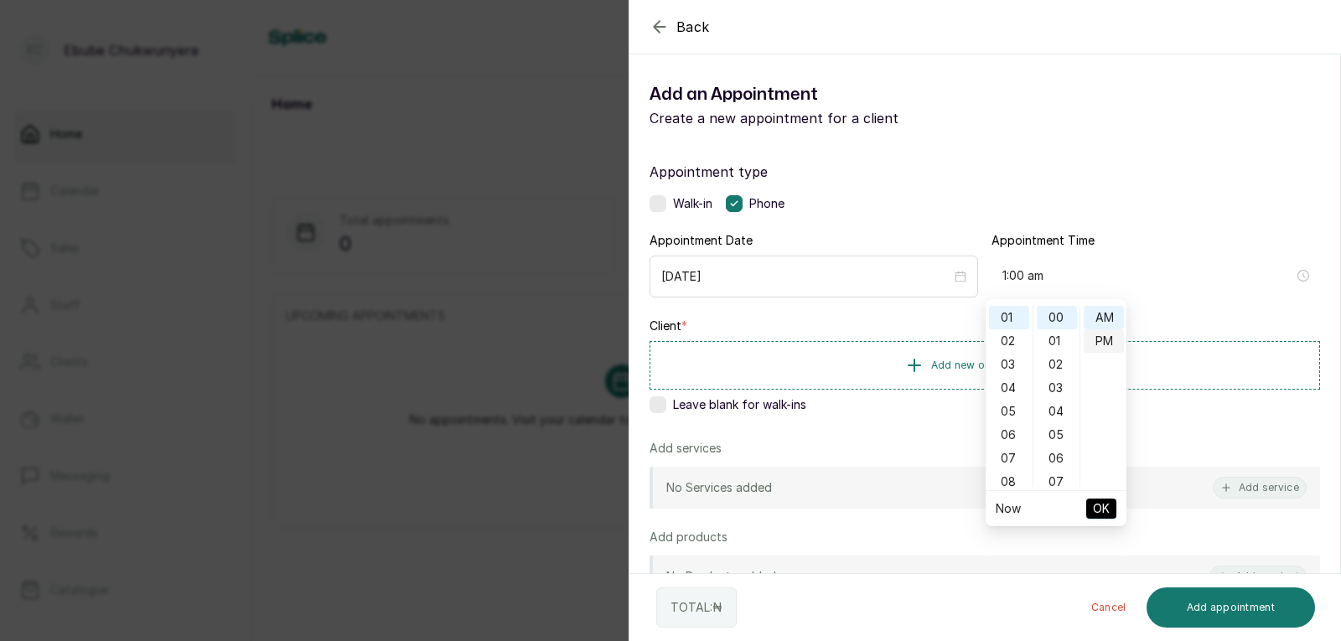
type input "1:00 pm"
click at [865, 338] on div "PM" at bounding box center [1103, 340] width 40 height 23
click at [865, 497] on span "OK" at bounding box center [1101, 509] width 17 height 32
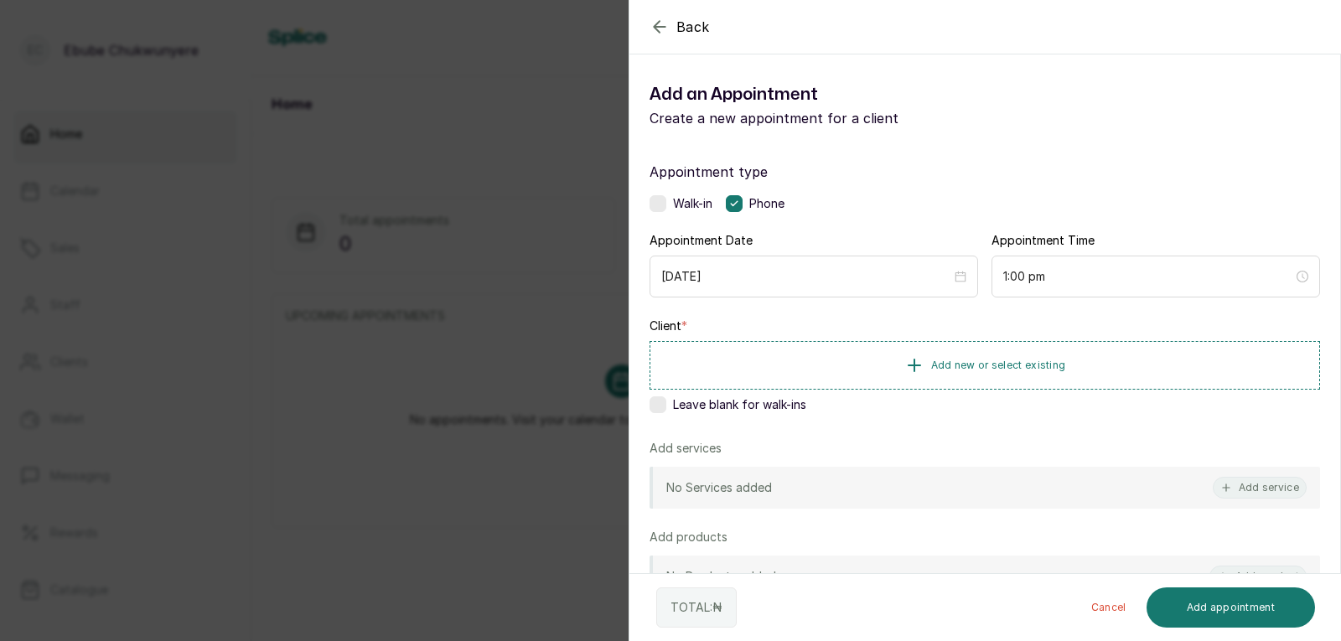
click at [865, 334] on div "Client * Add new or select existing Leave blank for walk-ins" at bounding box center [984, 369] width 670 height 102
click at [865, 364] on button "Add new or select existing" at bounding box center [984, 364] width 670 height 47
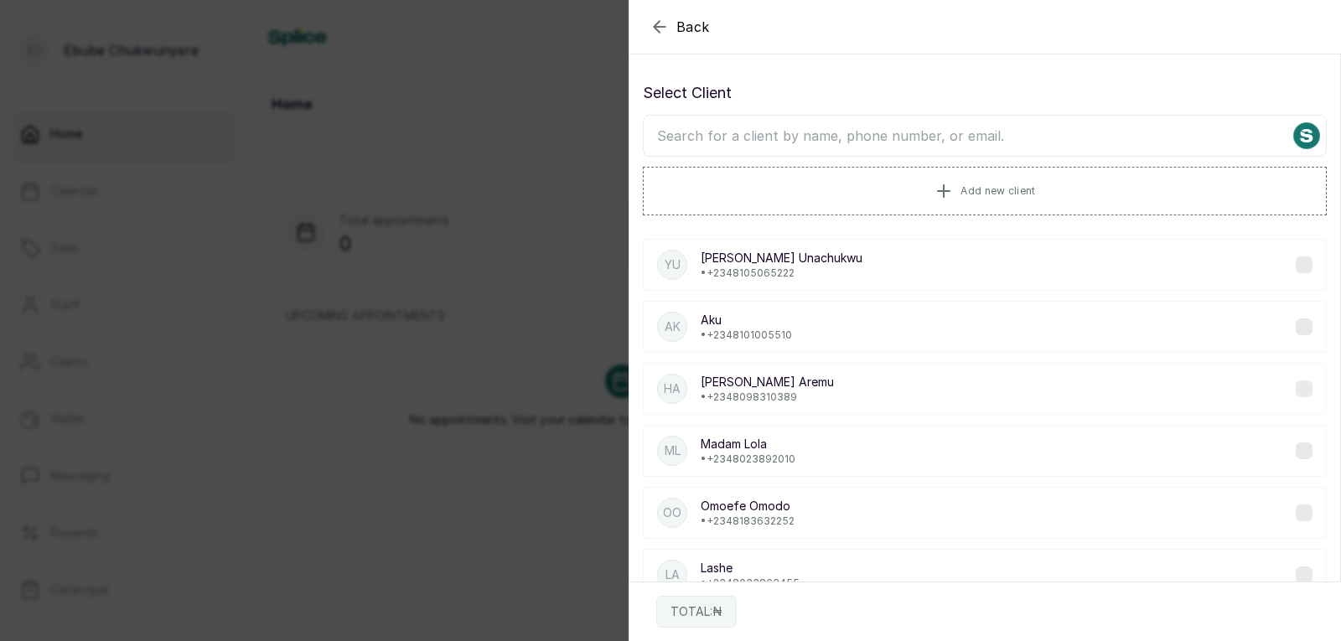
click at [865, 133] on input "text" at bounding box center [985, 136] width 684 height 42
type input "s"
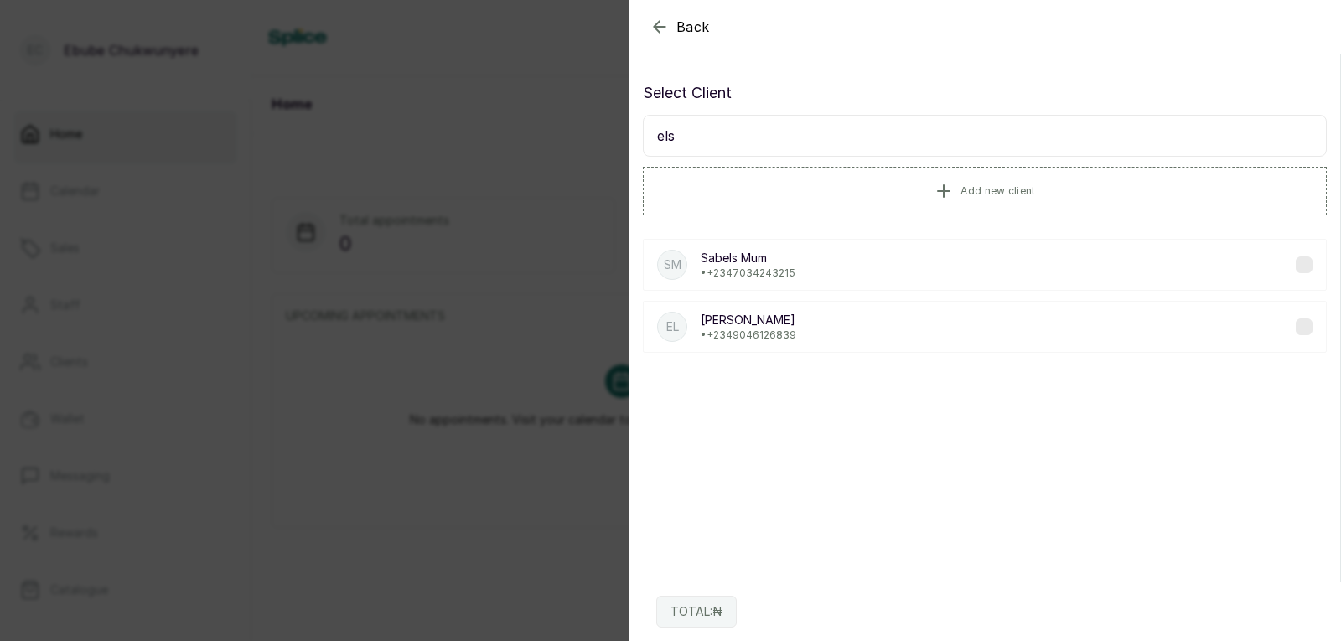
type input "els"
click at [865, 317] on div "El [PERSON_NAME] • [PHONE_NUMBER]" at bounding box center [985, 327] width 684 height 52
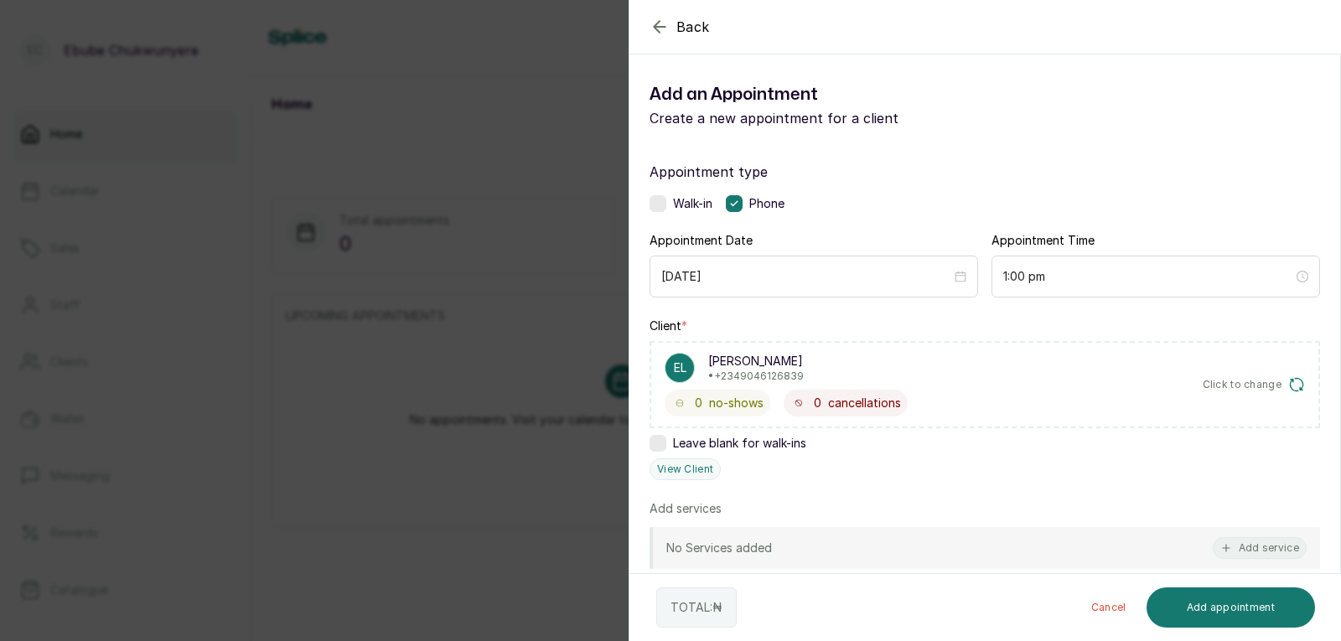
click at [865, 532] on div "No Services added Add service" at bounding box center [984, 548] width 670 height 42
click at [865, 550] on button "Add service" at bounding box center [1259, 548] width 94 height 22
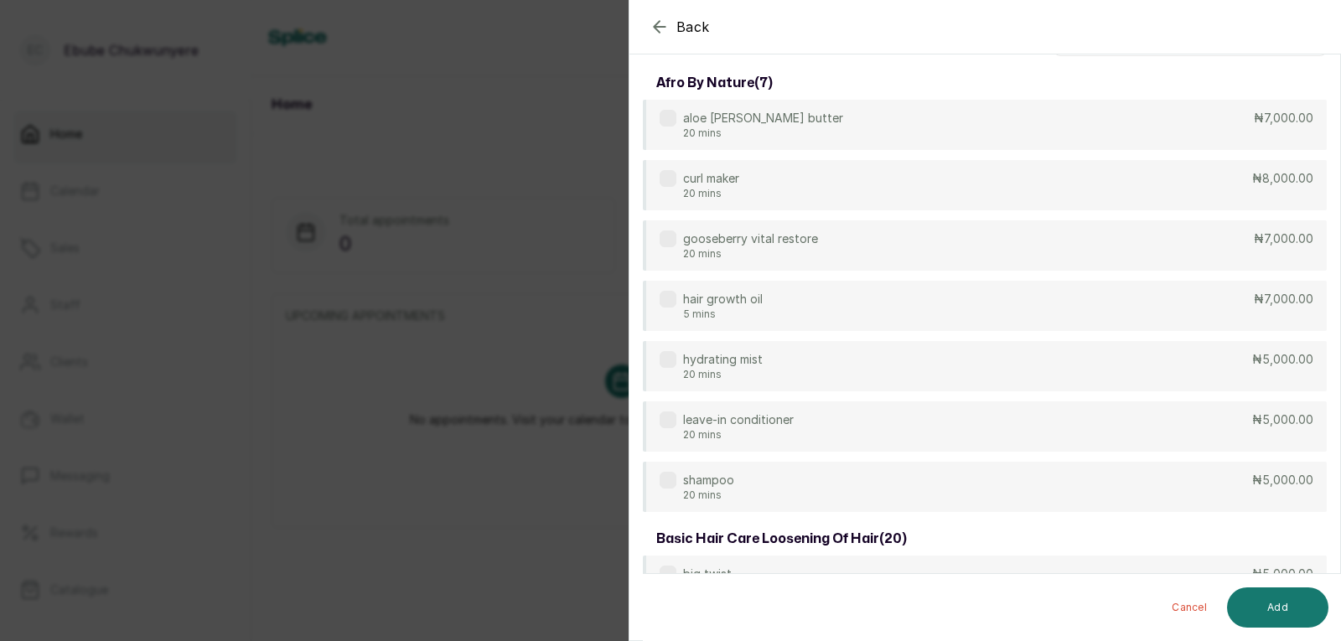
scroll to position [0, 0]
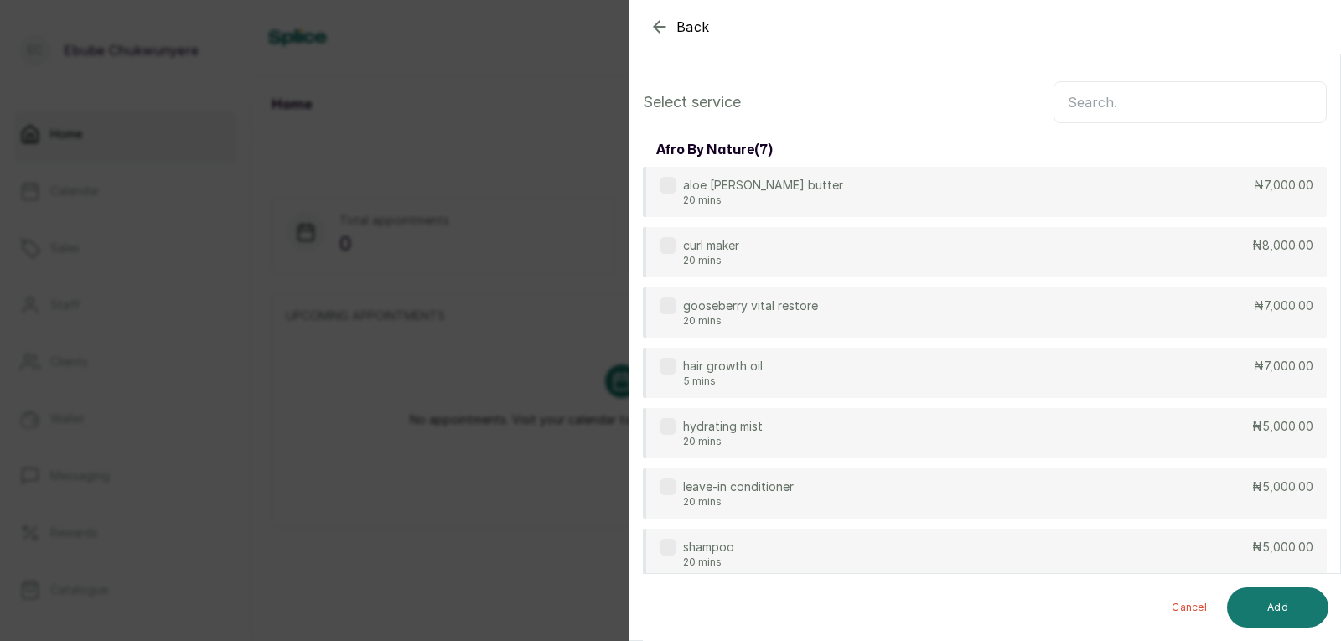
click at [865, 97] on input "text" at bounding box center [1189, 102] width 273 height 42
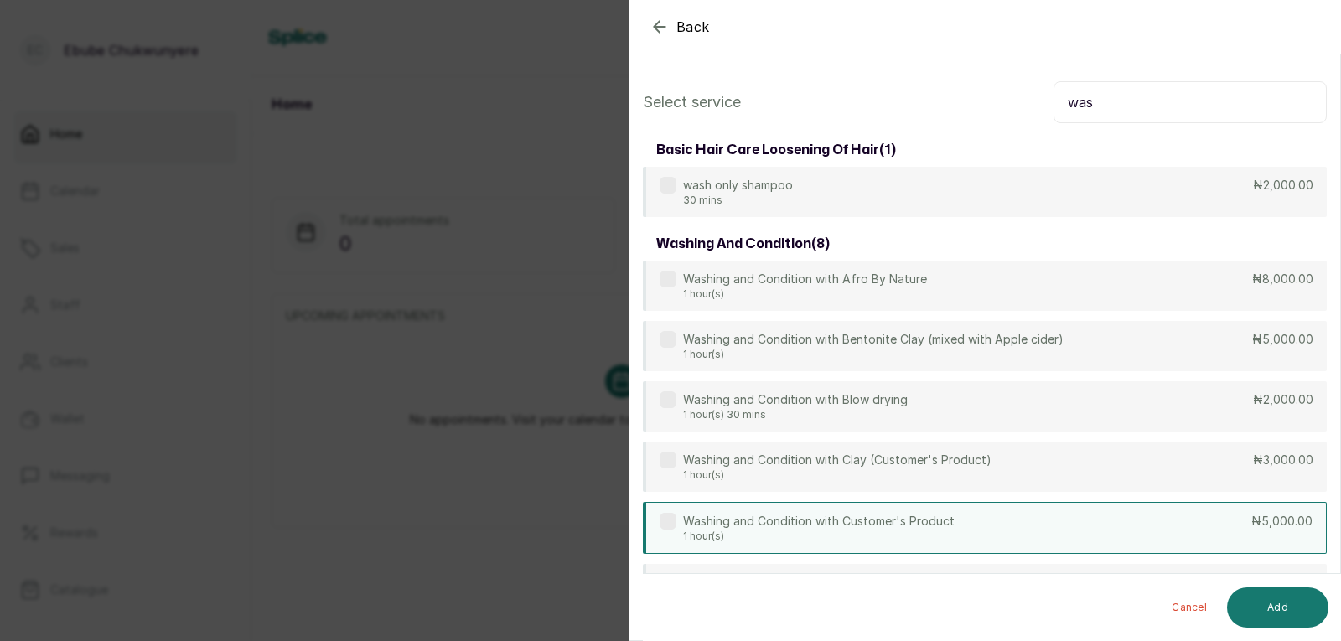
type input "was"
drag, startPoint x: 1197, startPoint y: 517, endPoint x: 1171, endPoint y: 528, distance: 28.2
click at [865, 521] on div "Washing and Condition with Customer's Product 1 hour(s) ₦5,000.00" at bounding box center [985, 528] width 684 height 52
click at [865, 592] on button "Add" at bounding box center [1277, 607] width 101 height 40
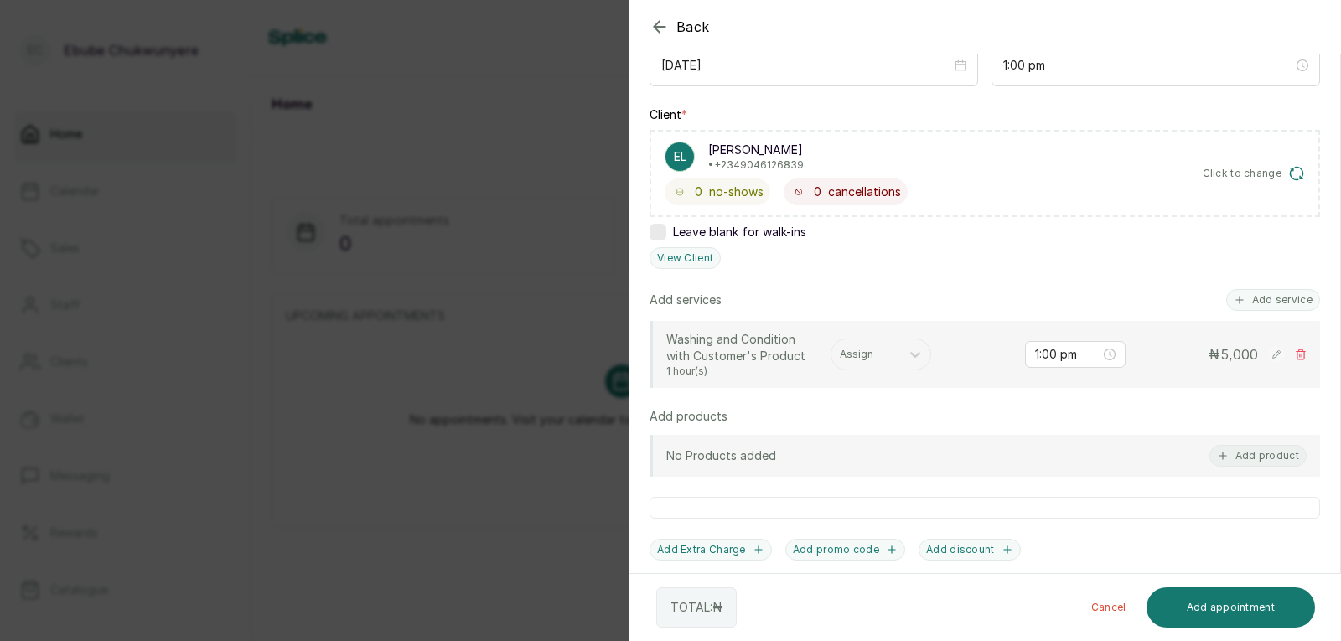
scroll to position [242, 0]
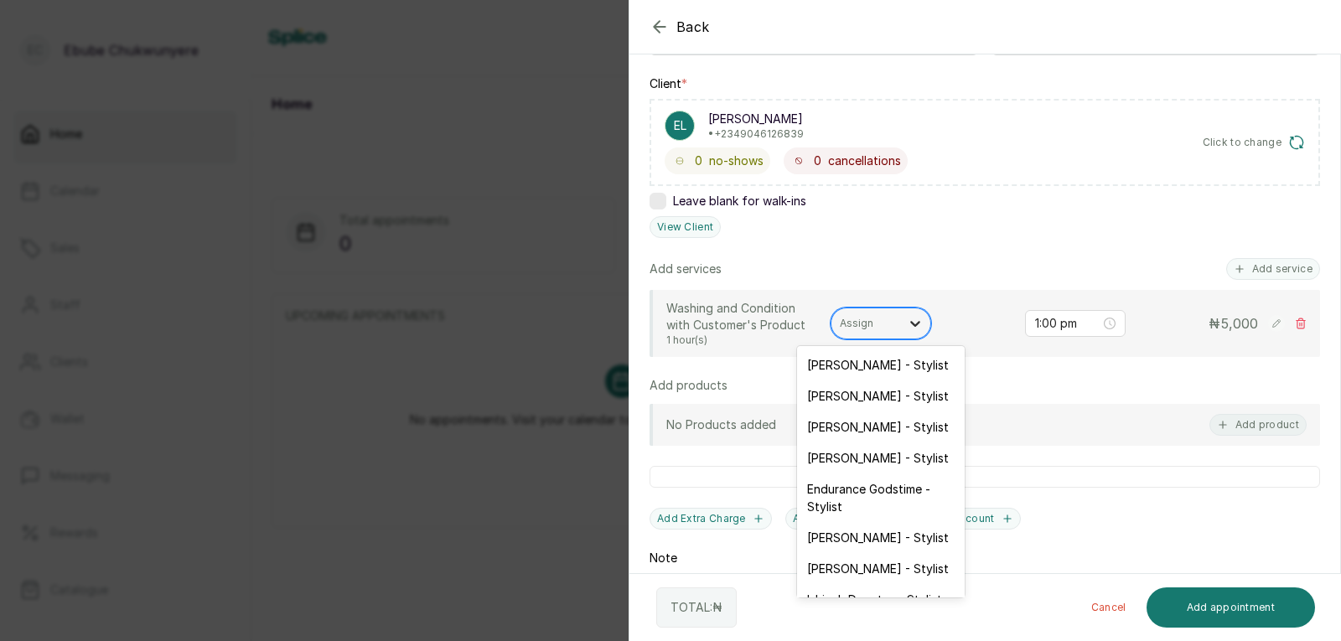
click at [865, 329] on icon at bounding box center [915, 323] width 17 height 17
click at [802, 456] on div "[PERSON_NAME] - Stylist" at bounding box center [881, 457] width 168 height 31
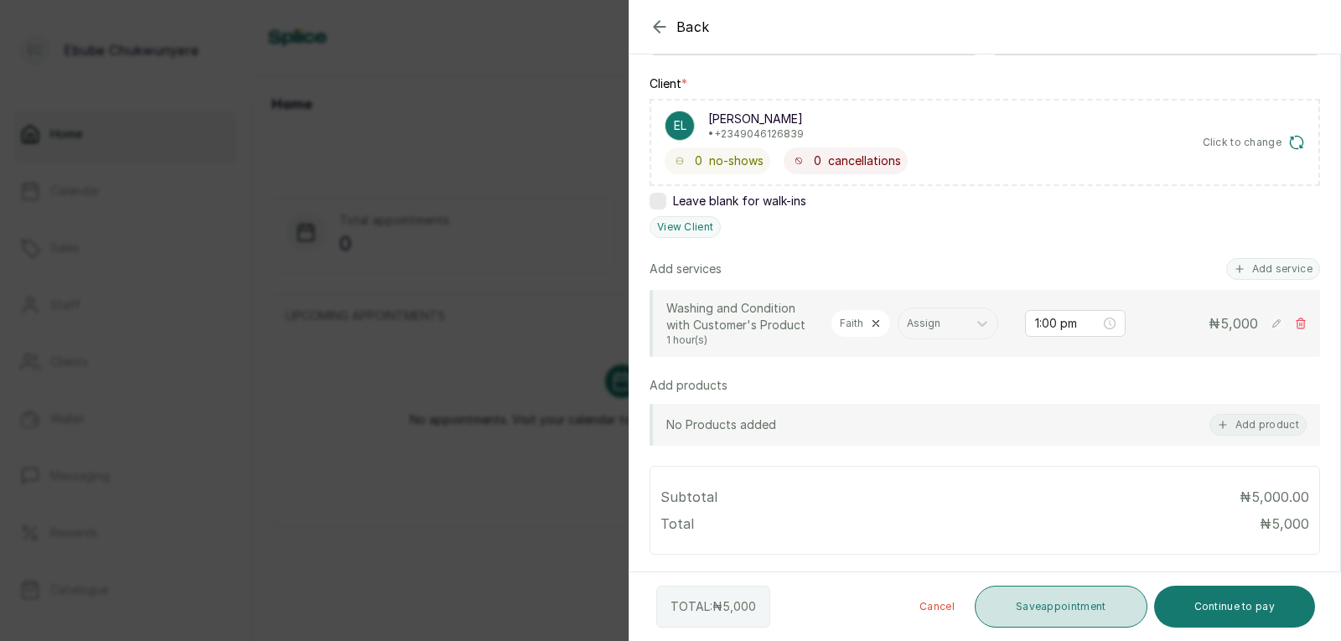
drag, startPoint x: 995, startPoint y: 602, endPoint x: 974, endPoint y: 592, distance: 22.9
click at [865, 602] on button "Save appointment" at bounding box center [1060, 607] width 173 height 42
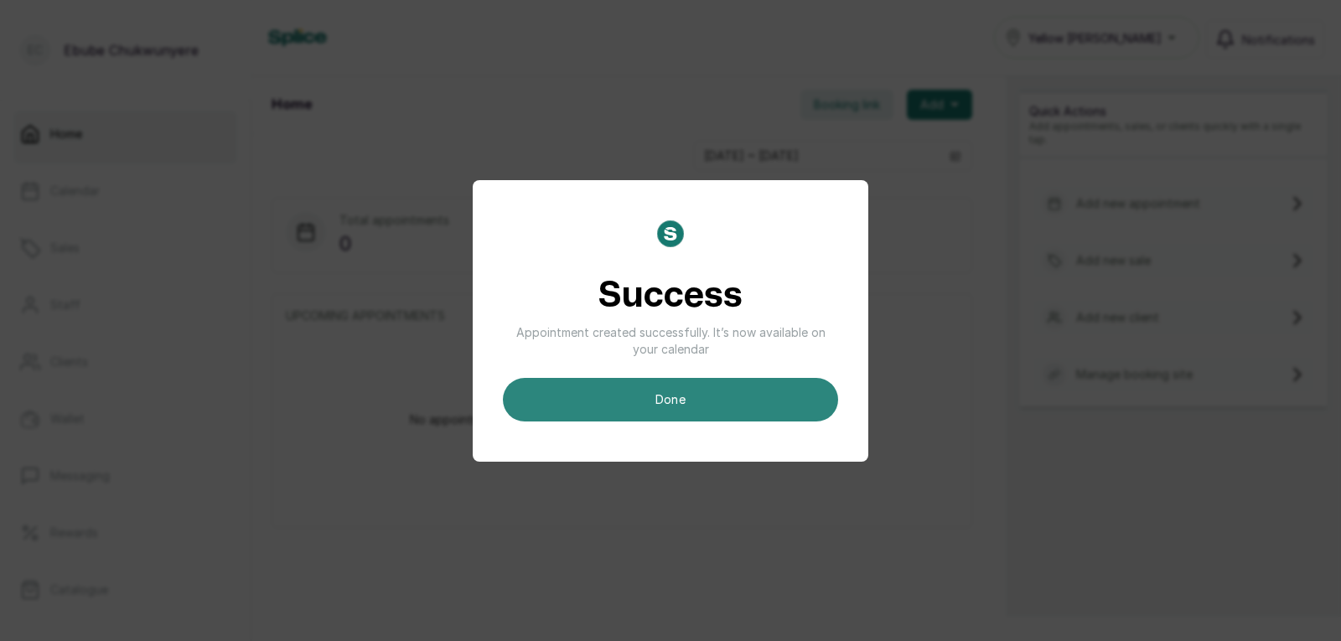
click at [817, 386] on button "done" at bounding box center [670, 400] width 335 height 44
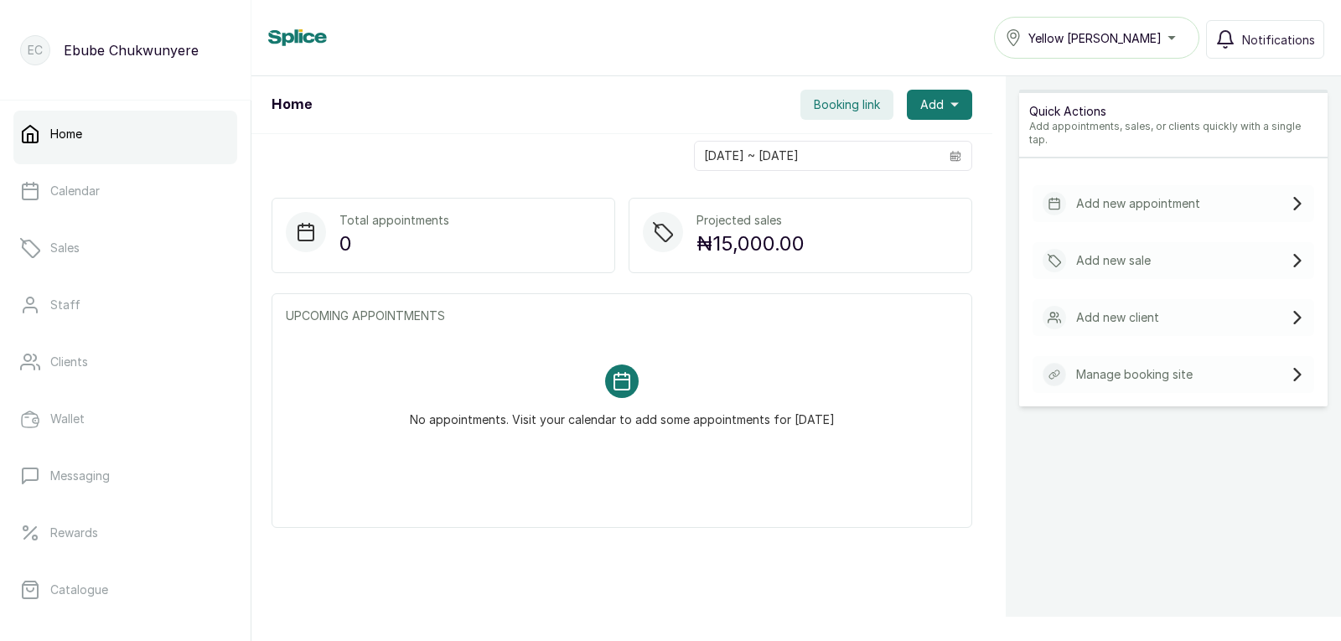
click at [865, 185] on div "Add new appointment" at bounding box center [1173, 203] width 282 height 37
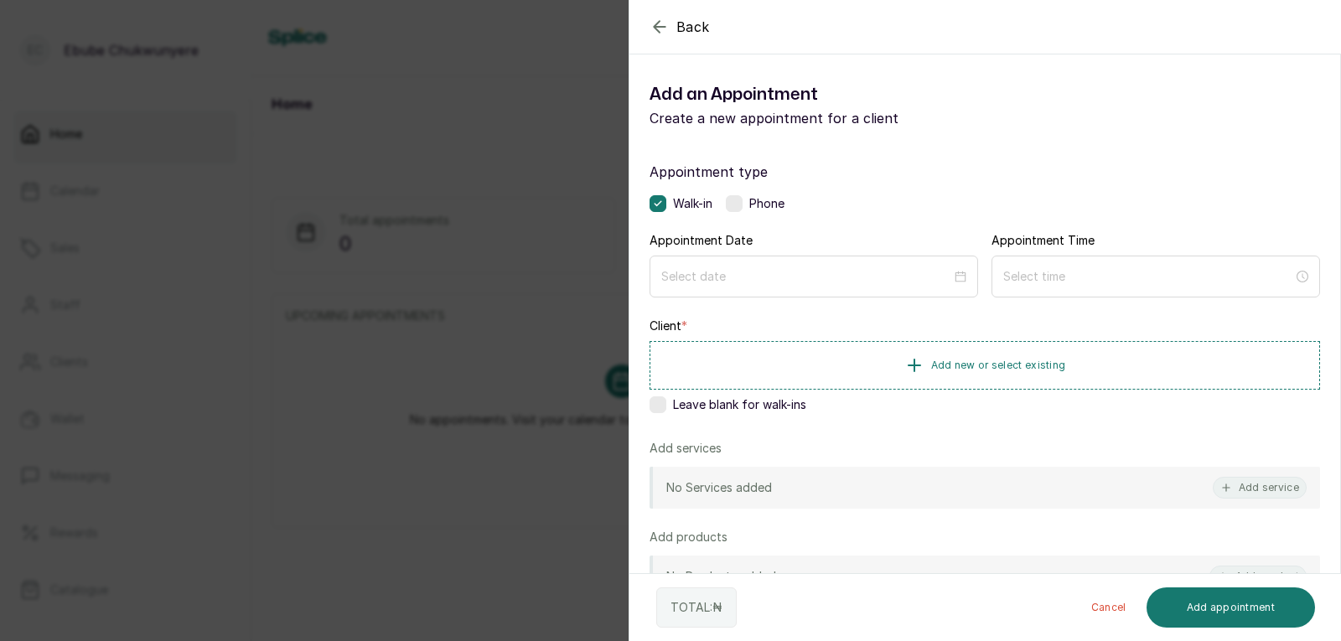
click at [731, 208] on label at bounding box center [734, 203] width 17 height 17
click at [705, 275] on input at bounding box center [806, 275] width 292 height 18
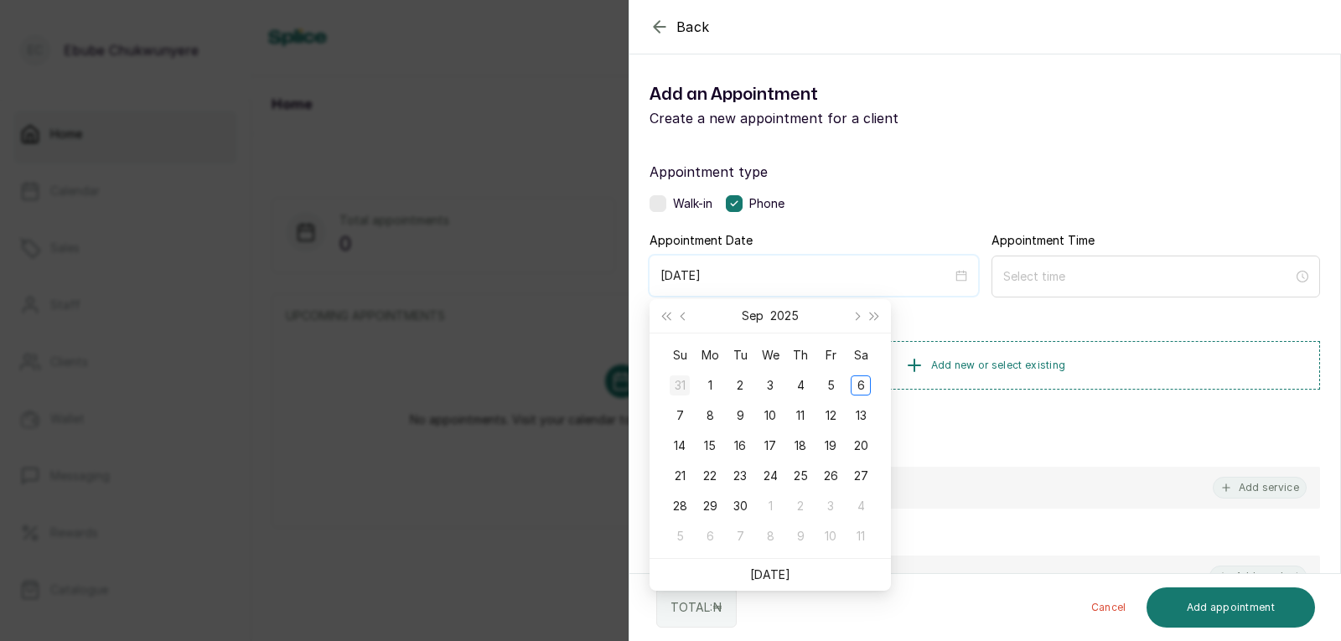
type input "[DATE]"
click at [674, 406] on div "7" at bounding box center [679, 416] width 20 height 20
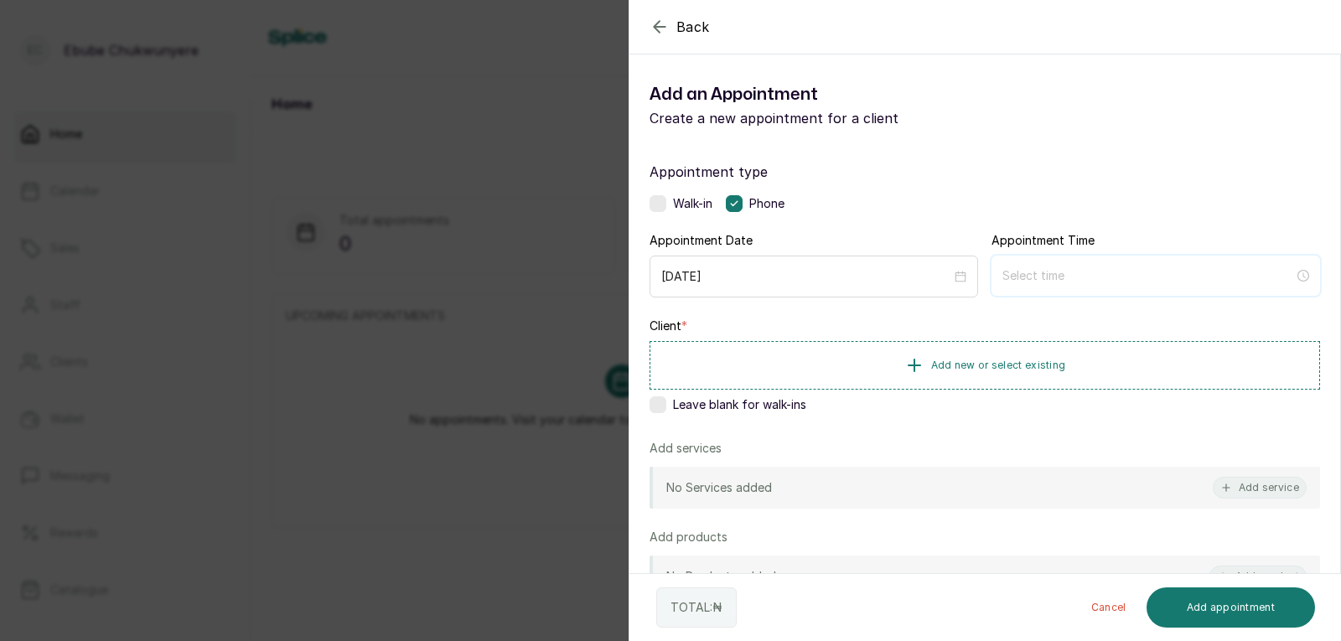
click at [865, 279] on input at bounding box center [1148, 275] width 292 height 18
type input "12:00 am"
click at [865, 329] on div "01" at bounding box center [1009, 340] width 40 height 23
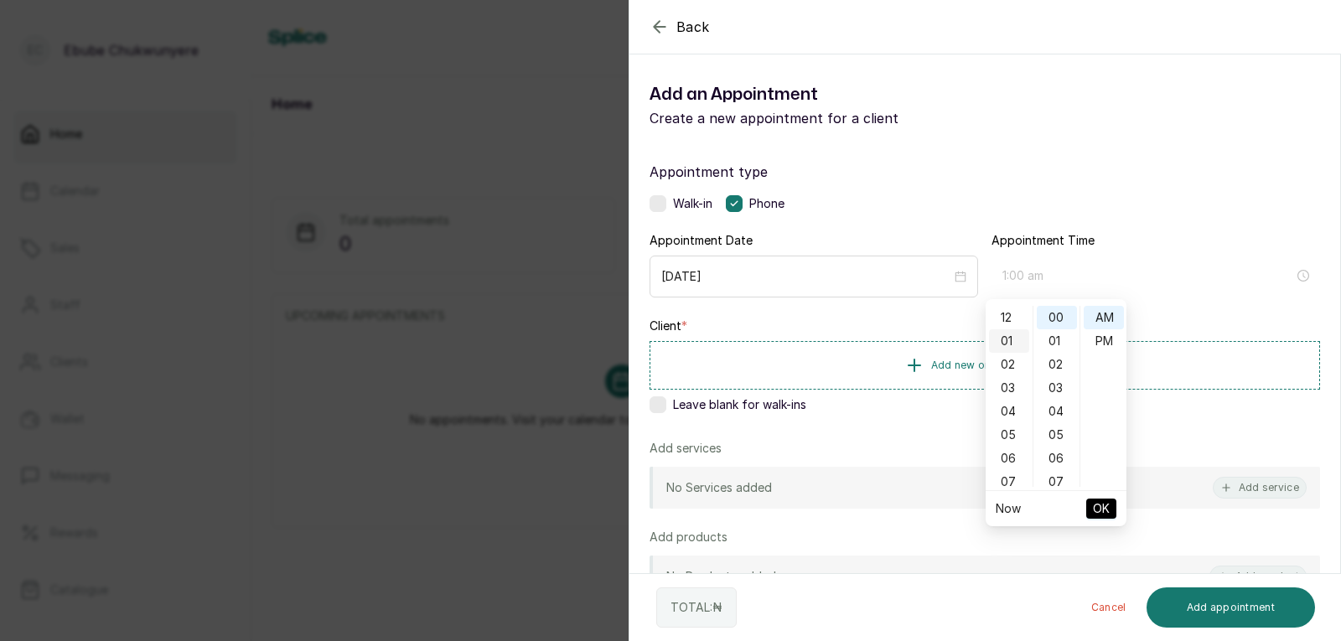
scroll to position [23, 0]
click at [865, 344] on div "PM" at bounding box center [1103, 340] width 40 height 23
type input "1:00 pm"
click at [865, 500] on button "OK" at bounding box center [1101, 509] width 30 height 20
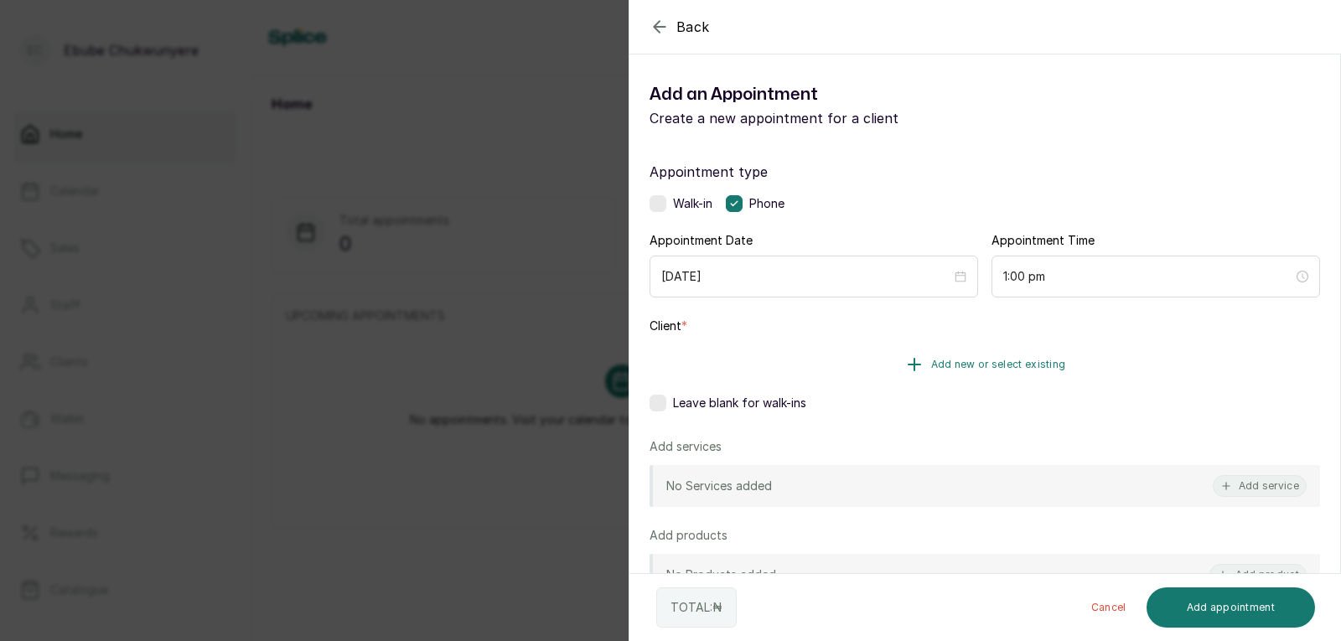
click at [865, 349] on button "Add new or select existing" at bounding box center [984, 364] width 670 height 47
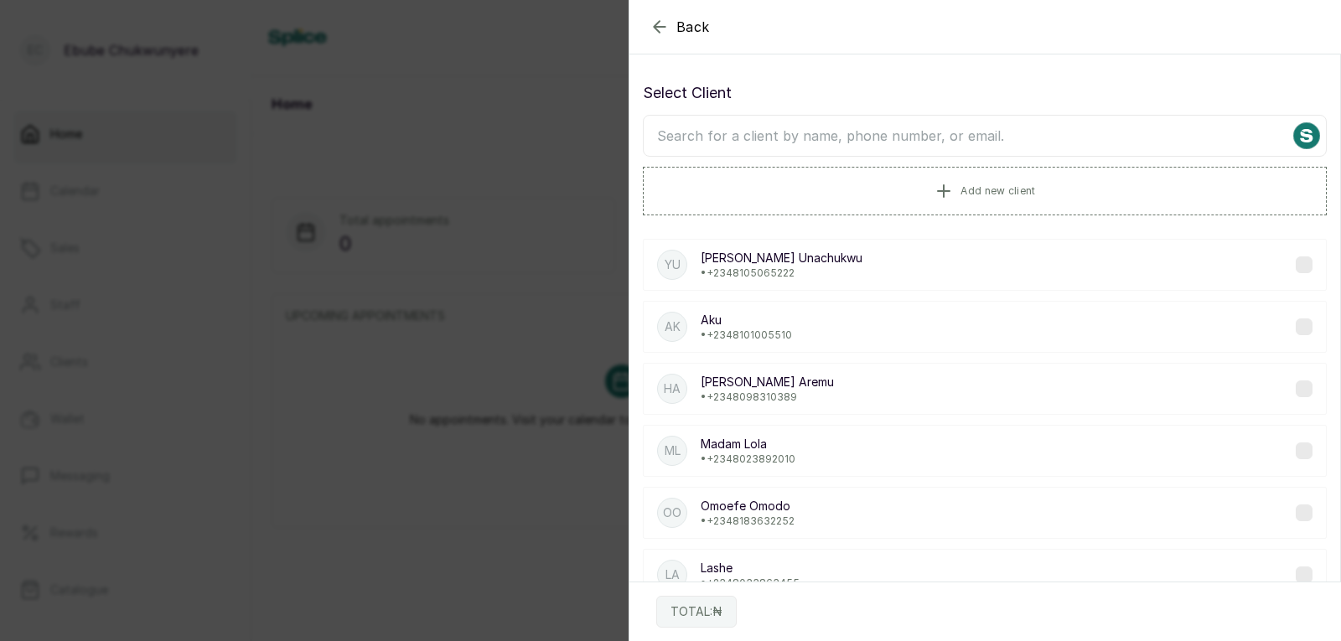
click at [865, 128] on input "text" at bounding box center [985, 136] width 684 height 42
type input ","
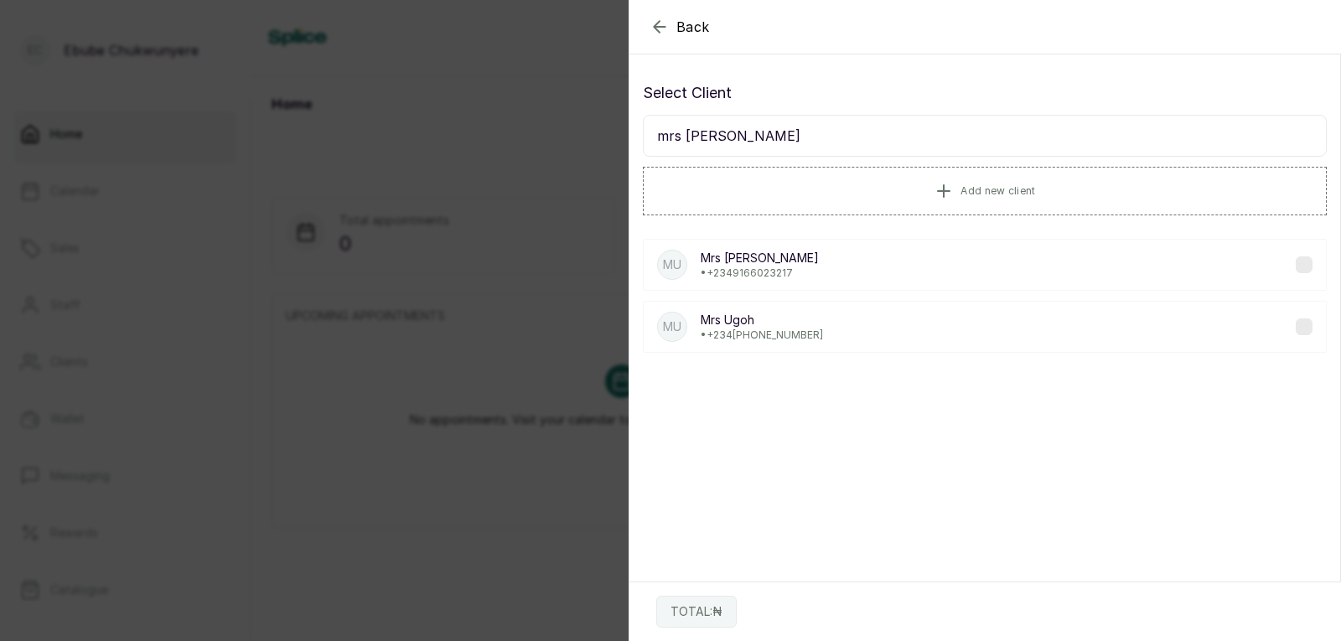
type input "mrs [PERSON_NAME]"
click at [865, 273] on div "MU Mrs [PERSON_NAME] • [PHONE_NUMBER]" at bounding box center [985, 265] width 684 height 52
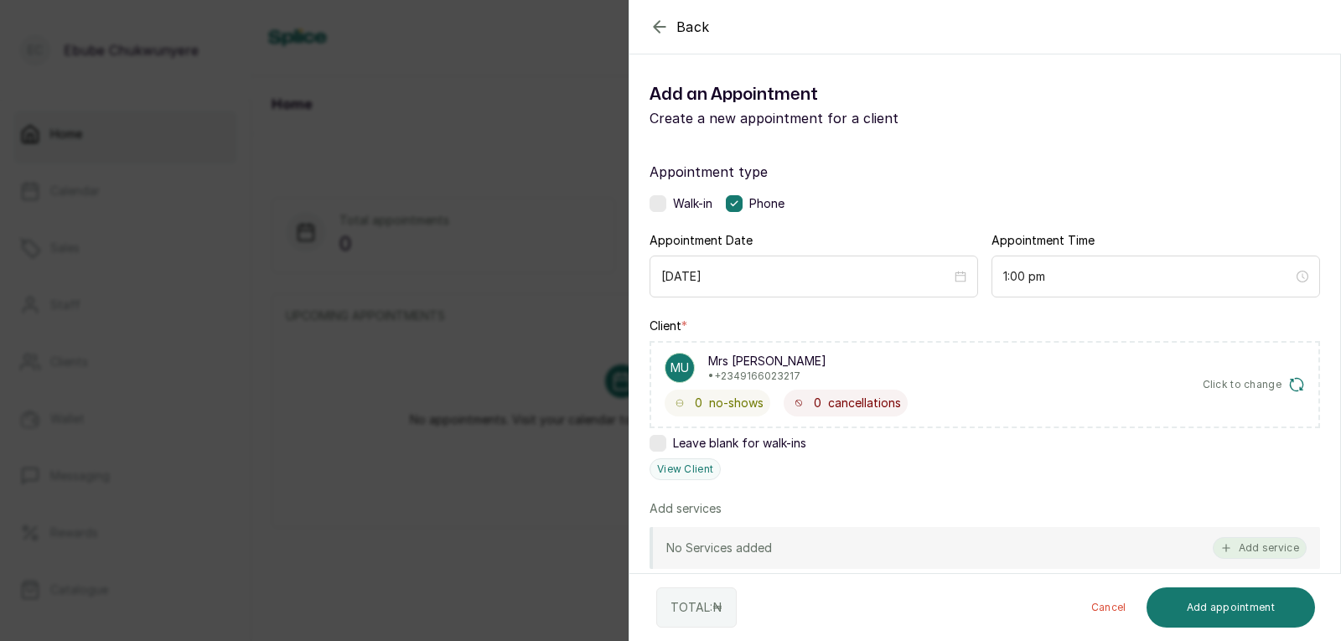
click at [865, 538] on button "Add service" at bounding box center [1259, 548] width 94 height 22
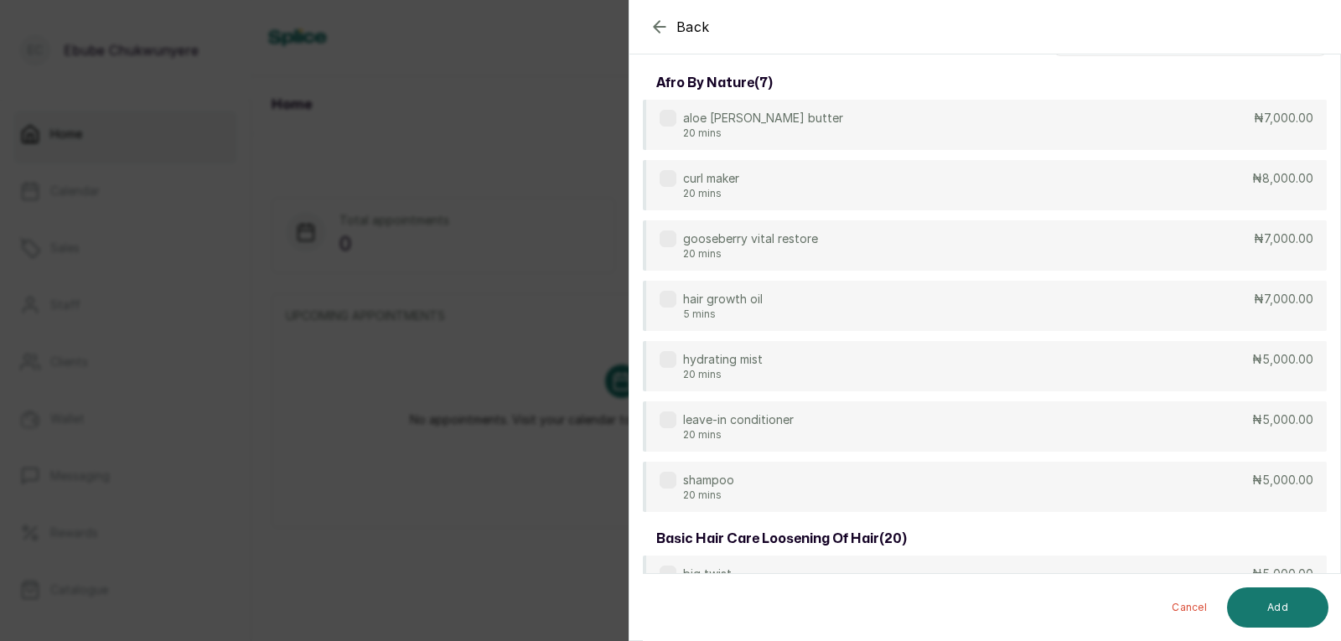
scroll to position [0, 0]
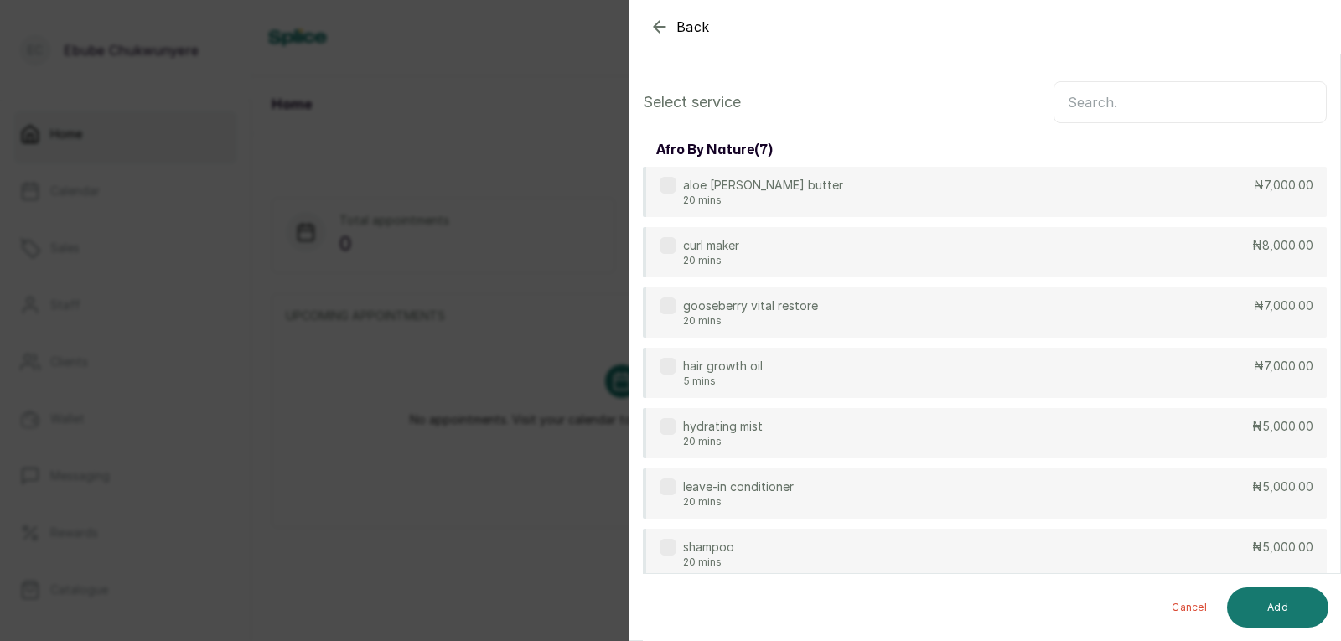
click at [865, 96] on input "text" at bounding box center [1189, 102] width 273 height 42
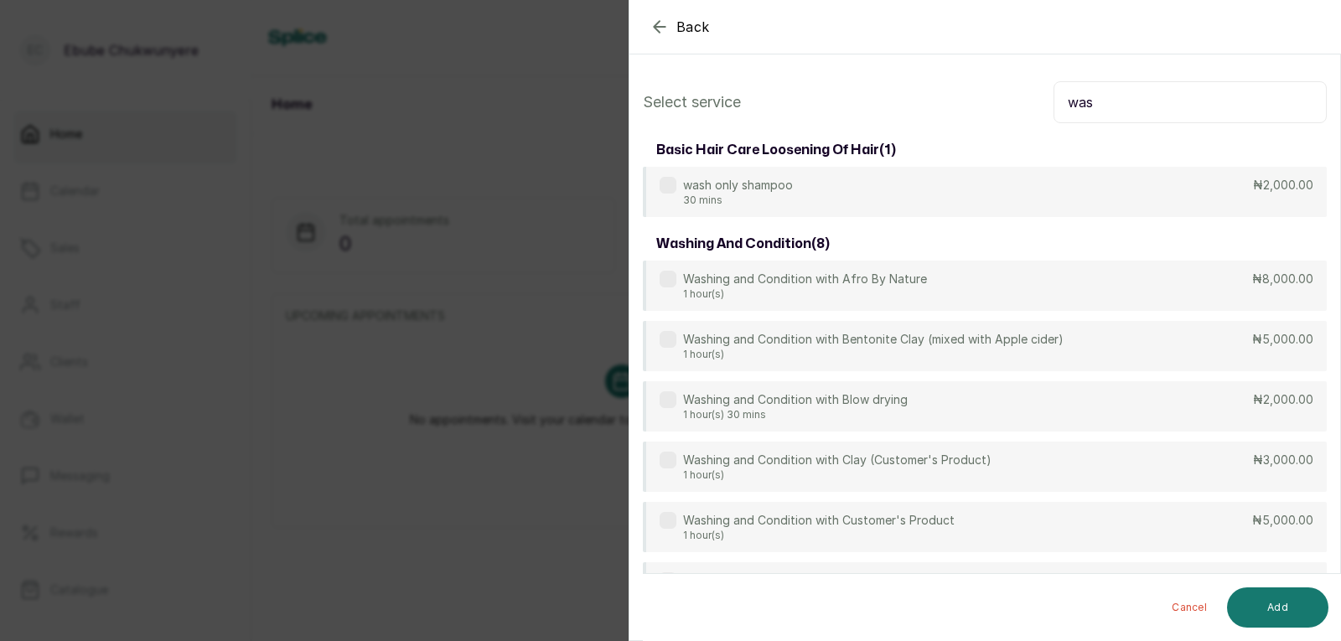
type input "was"
click at [865, 499] on div "Washing and Condition with Afro By Nature 1 hour(s) ₦8,000.00 Washing and Condi…" at bounding box center [985, 497] width 684 height 473
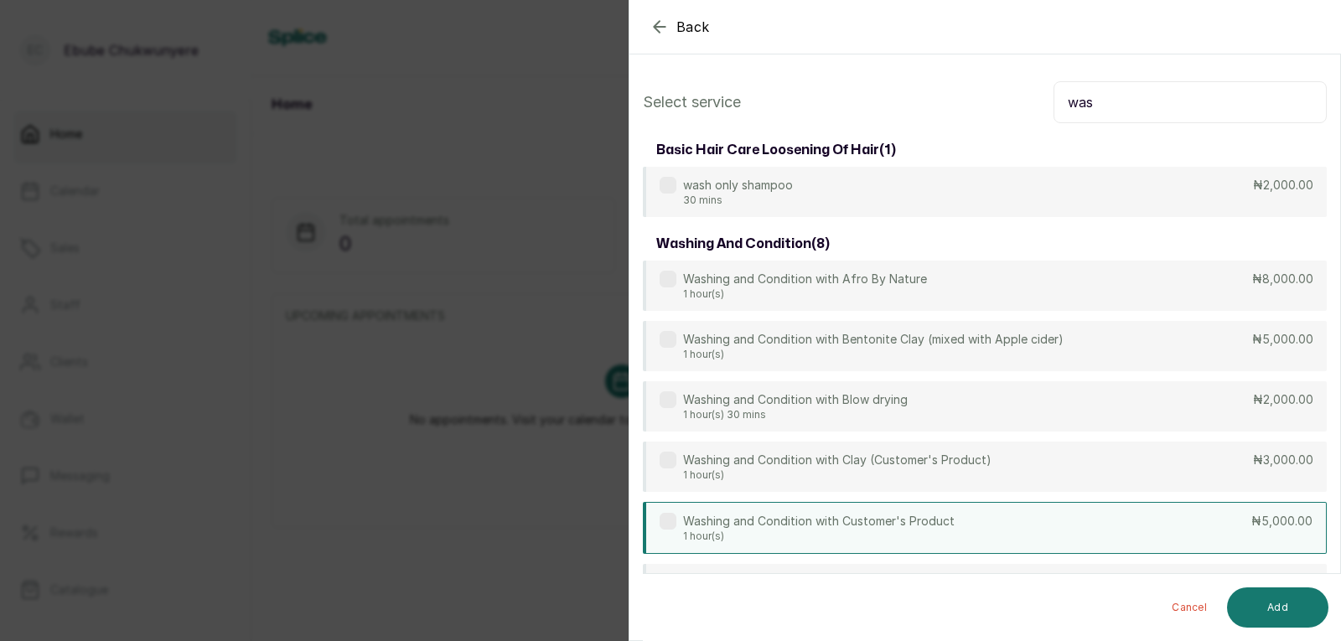
click at [865, 518] on div "Washing and Condition with Customer's Product 1 hour(s) ₦5,000.00" at bounding box center [985, 528] width 684 height 52
click at [865, 607] on button "Add" at bounding box center [1277, 607] width 101 height 40
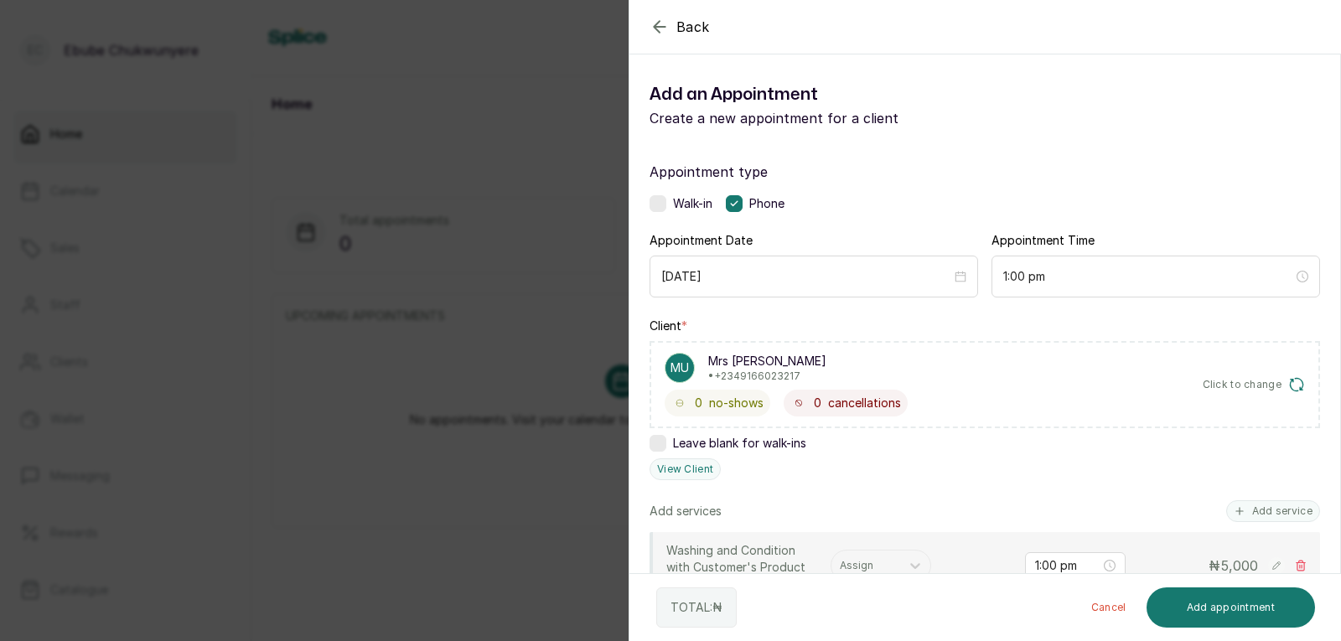
scroll to position [87, 0]
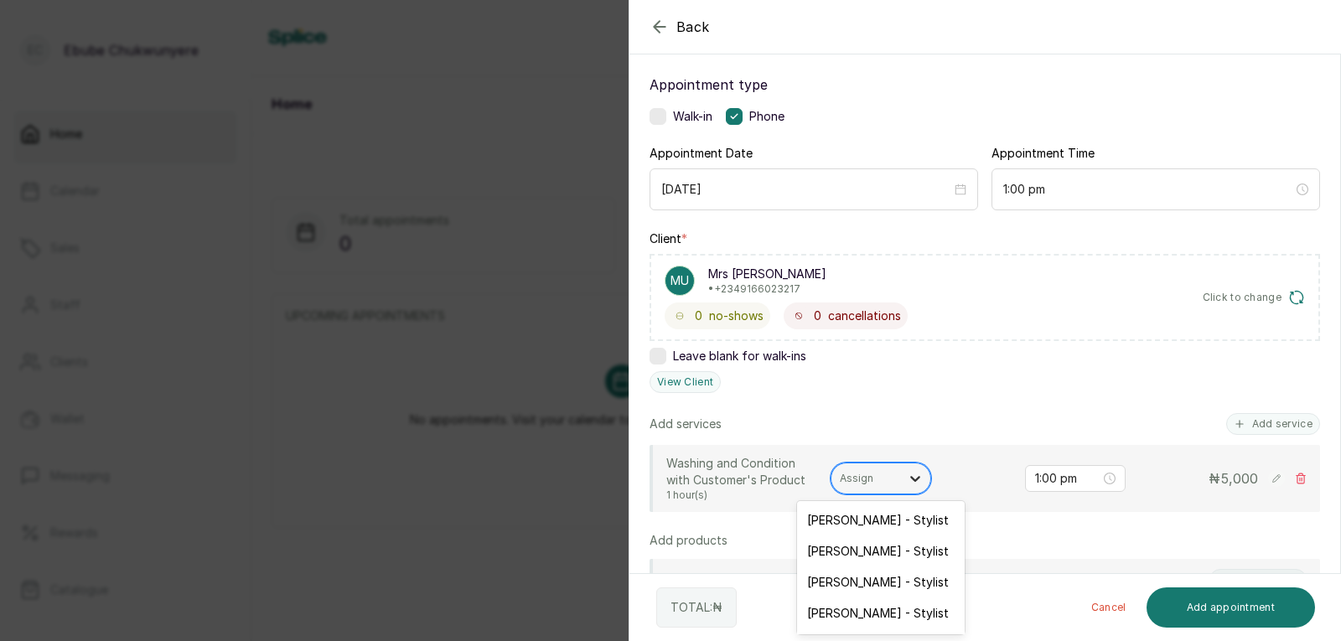
click at [865, 473] on div at bounding box center [915, 478] width 30 height 30
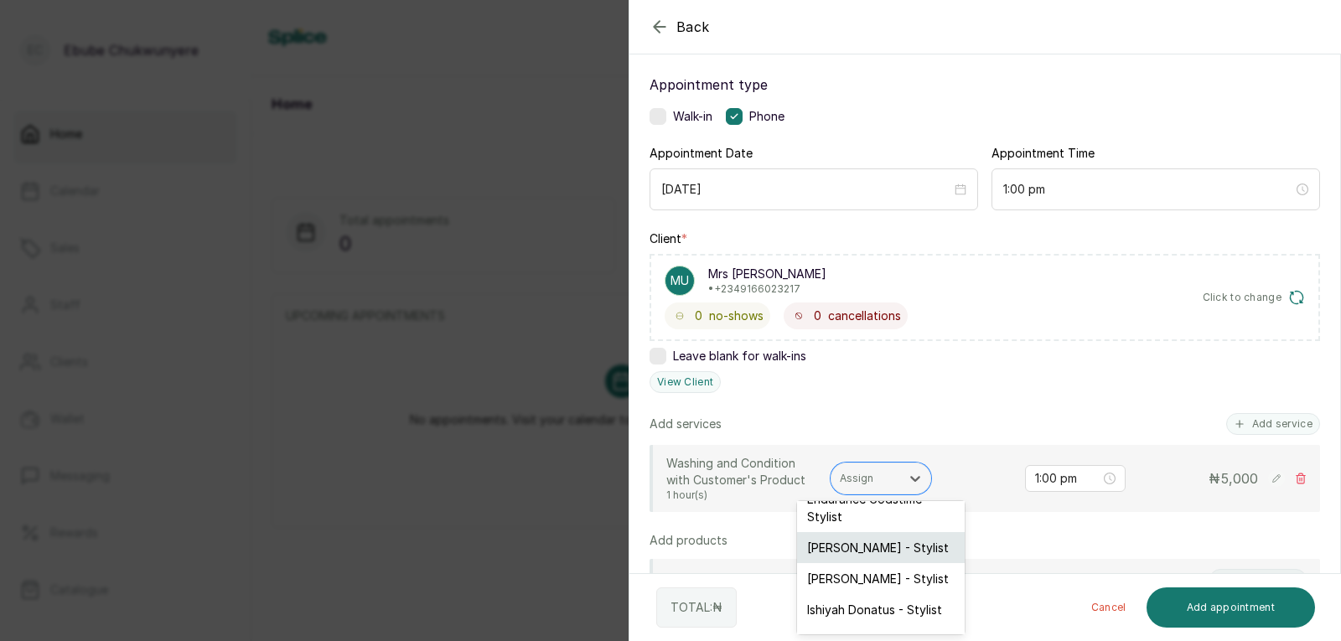
click at [865, 554] on div "[PERSON_NAME] - Stylist" at bounding box center [881, 547] width 168 height 31
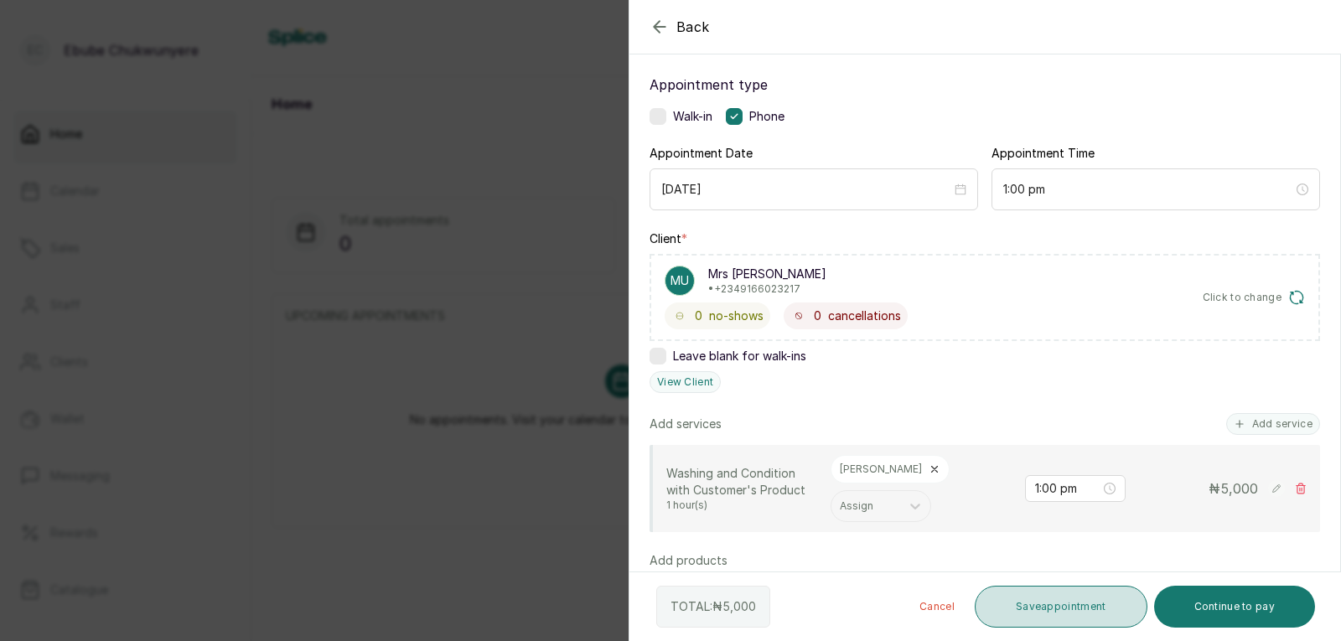
click at [865, 607] on button "Save appointment" at bounding box center [1060, 607] width 173 height 42
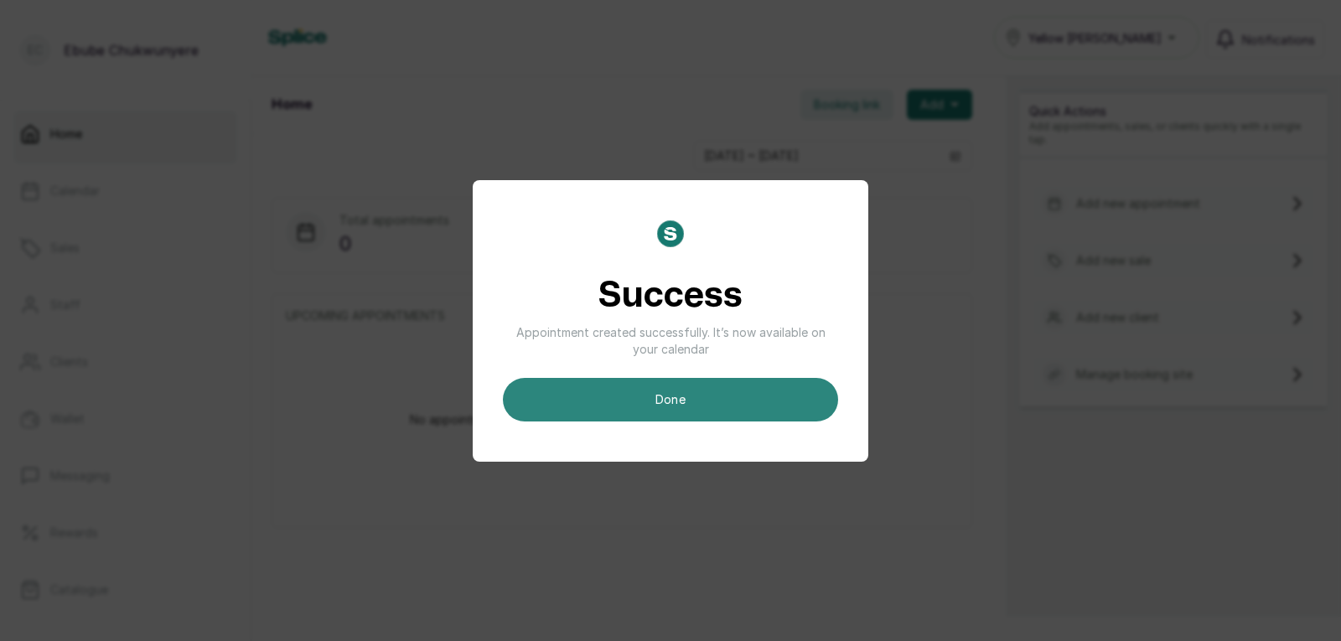
click at [647, 395] on button "done" at bounding box center [670, 400] width 335 height 44
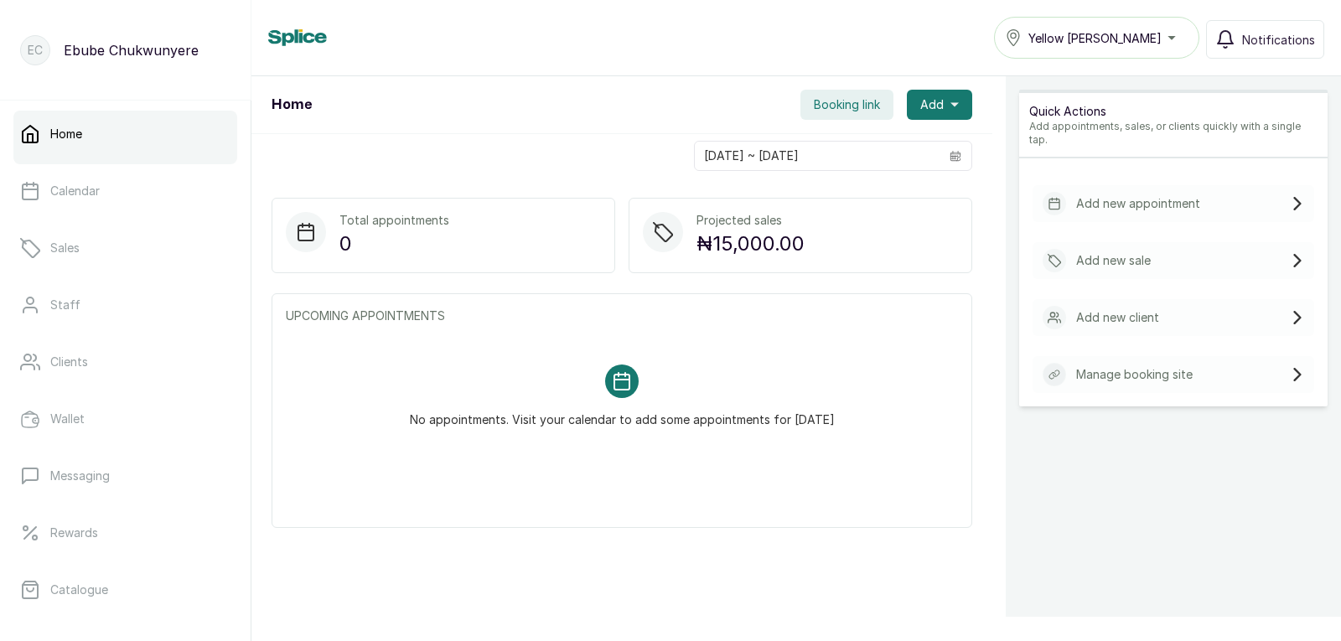
click at [865, 185] on div "Add new appointment" at bounding box center [1173, 203] width 282 height 37
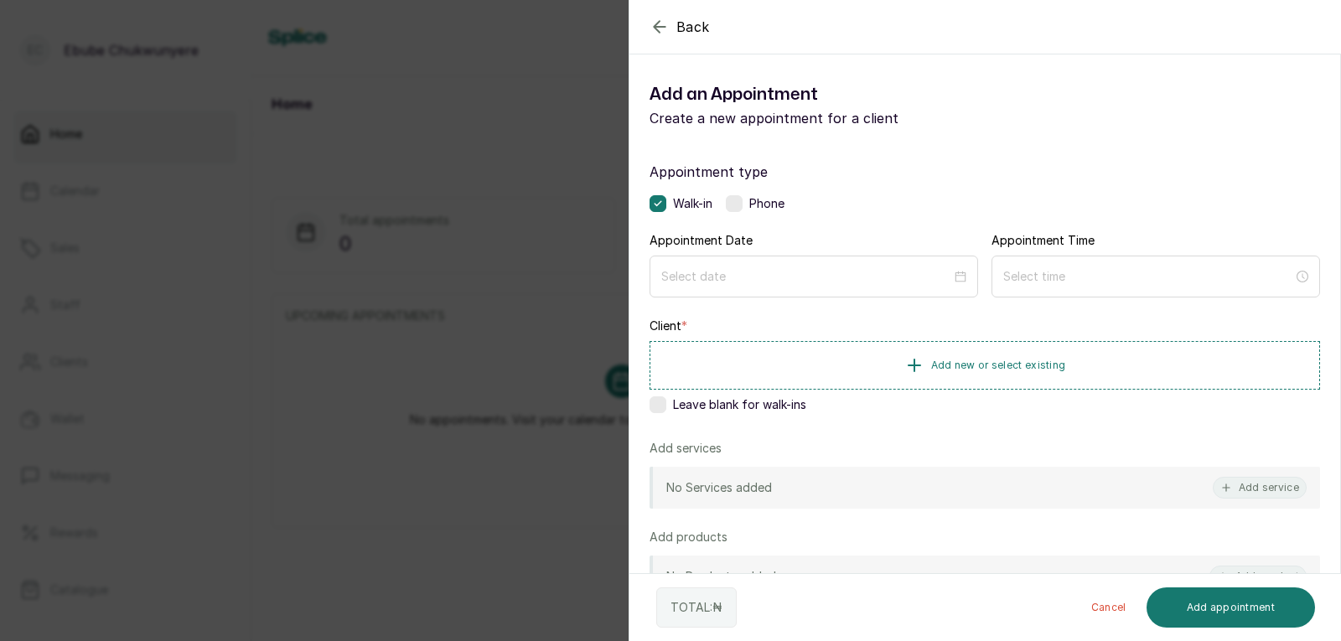
click at [736, 200] on label at bounding box center [734, 203] width 17 height 17
click at [725, 251] on div "Appointment Date" at bounding box center [813, 264] width 328 height 65
click at [720, 273] on input at bounding box center [806, 275] width 292 height 18
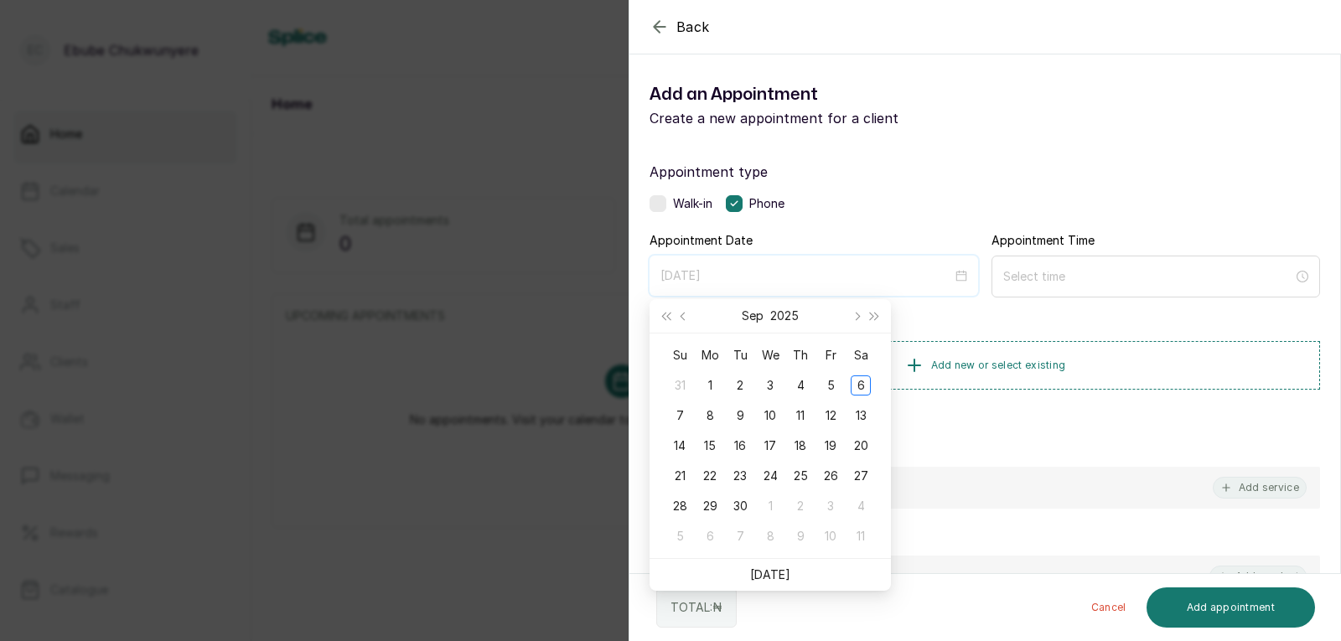
type input "[DATE]"
click at [661, 424] on div "Su Mo Tu We Th Fr Sa 31 1 2 3 4 5 6 7 8 9 10 11 12 13 14 15 16 17 18 19 20 21 2…" at bounding box center [769, 445] width 241 height 225
type input "[DATE]"
click at [673, 412] on div "7" at bounding box center [679, 416] width 20 height 20
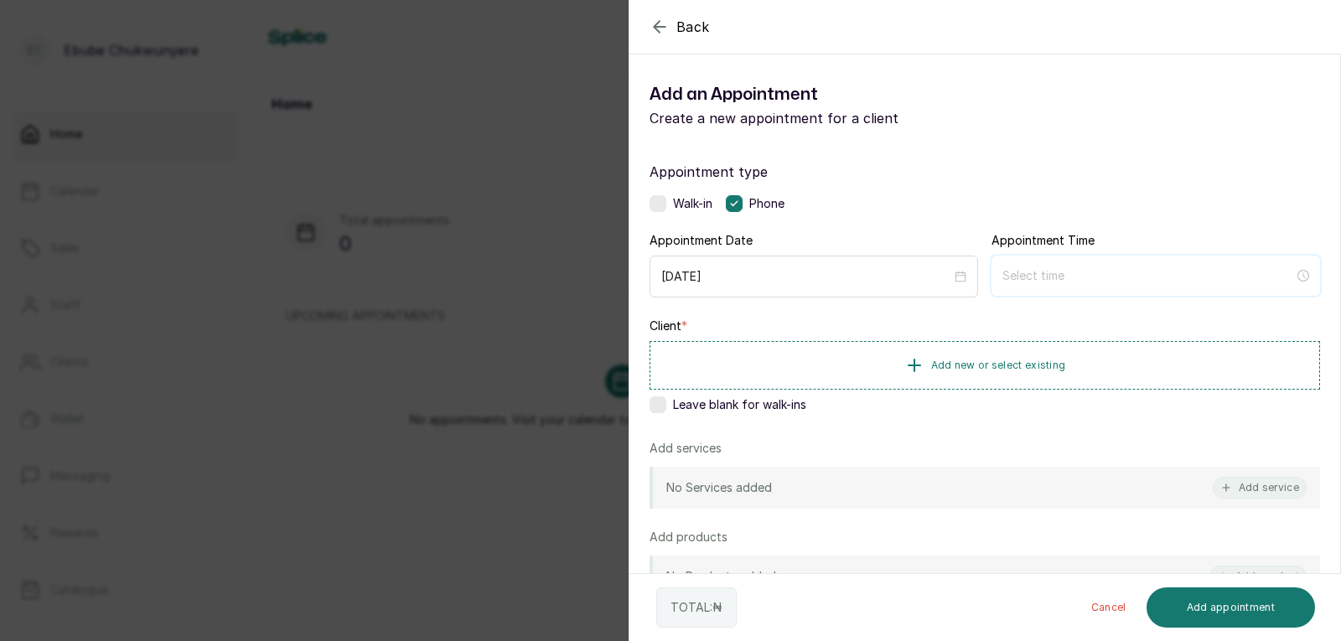
click at [865, 267] on input at bounding box center [1148, 275] width 292 height 18
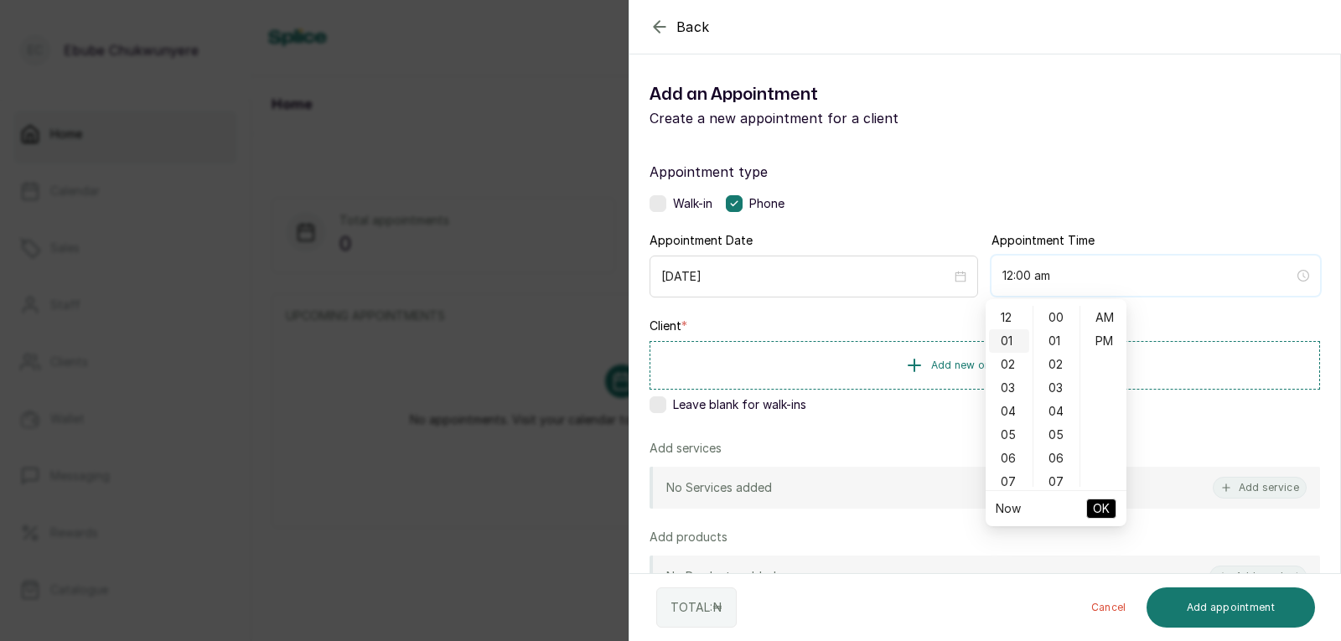
type input "1:00 am"
click at [865, 345] on div "01" at bounding box center [1009, 340] width 40 height 23
type input "1:00 pm"
click at [865, 338] on div "PM" at bounding box center [1103, 340] width 40 height 23
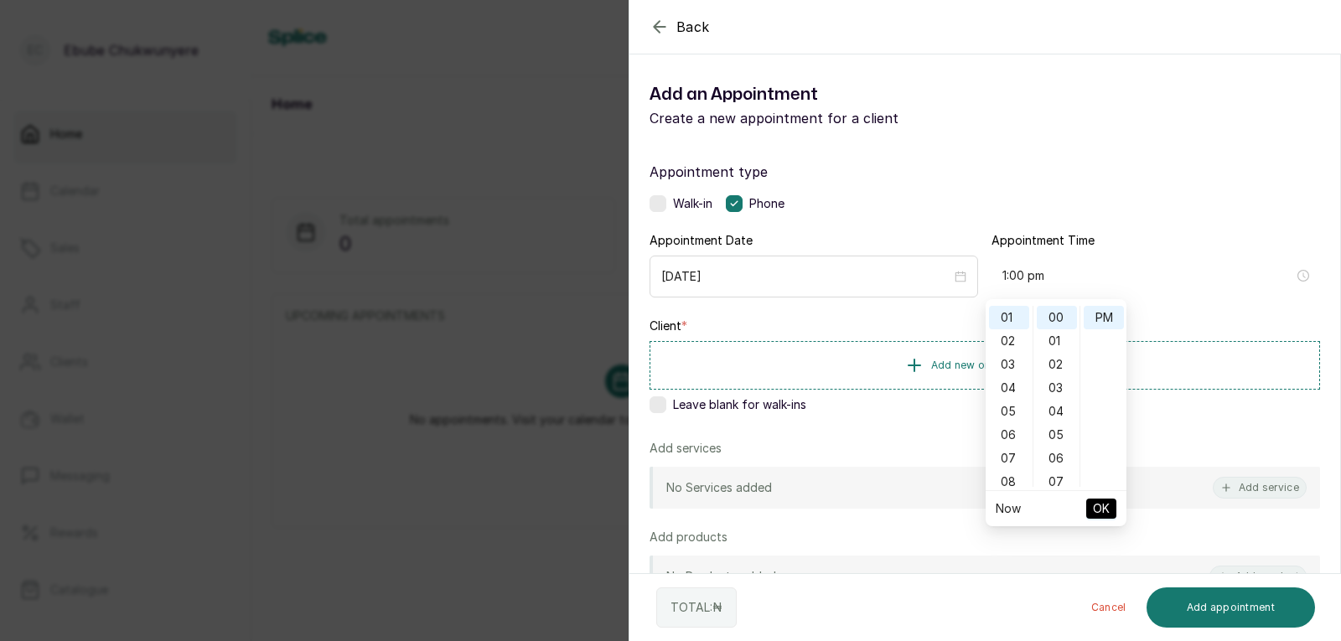
click at [865, 510] on span "OK" at bounding box center [1101, 509] width 17 height 32
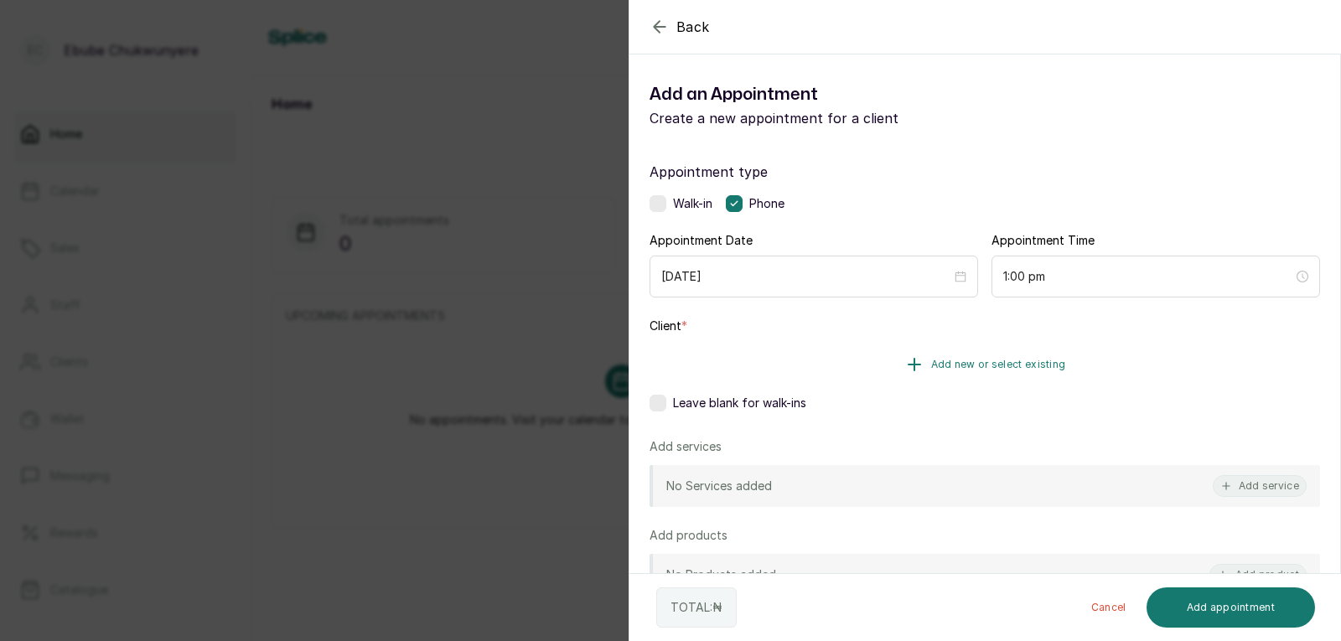
click at [865, 365] on button "Add new or select existing" at bounding box center [984, 364] width 670 height 47
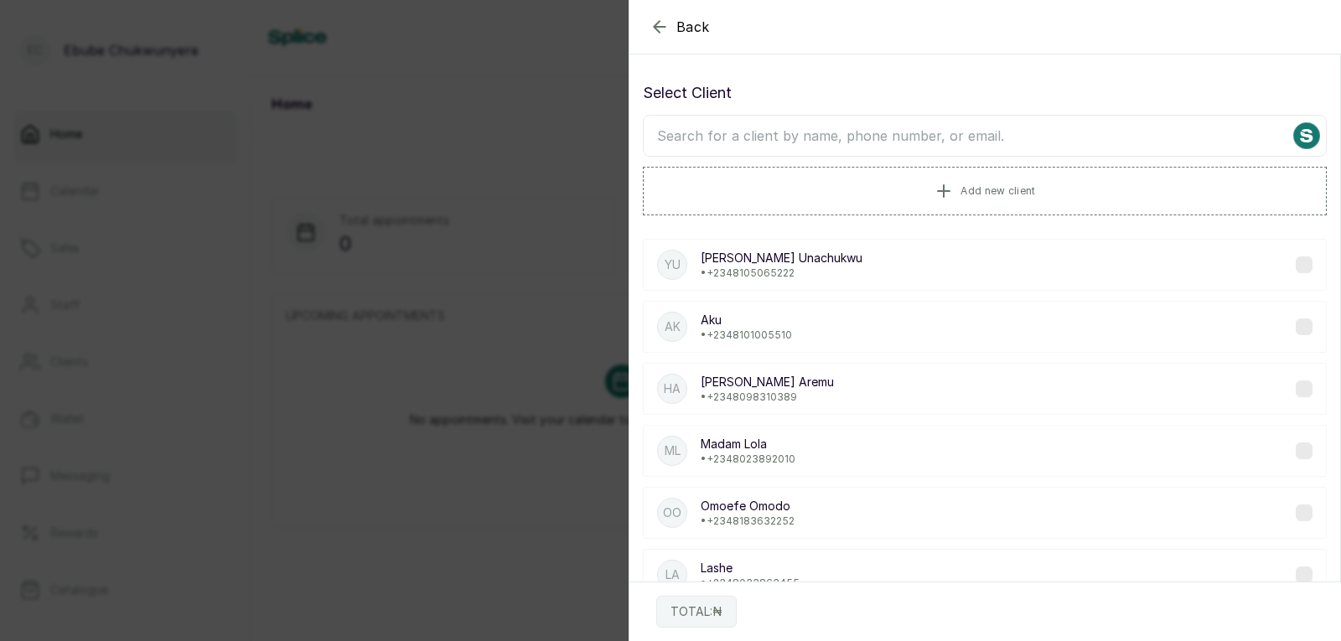
click at [865, 124] on input "text" at bounding box center [985, 136] width 684 height 42
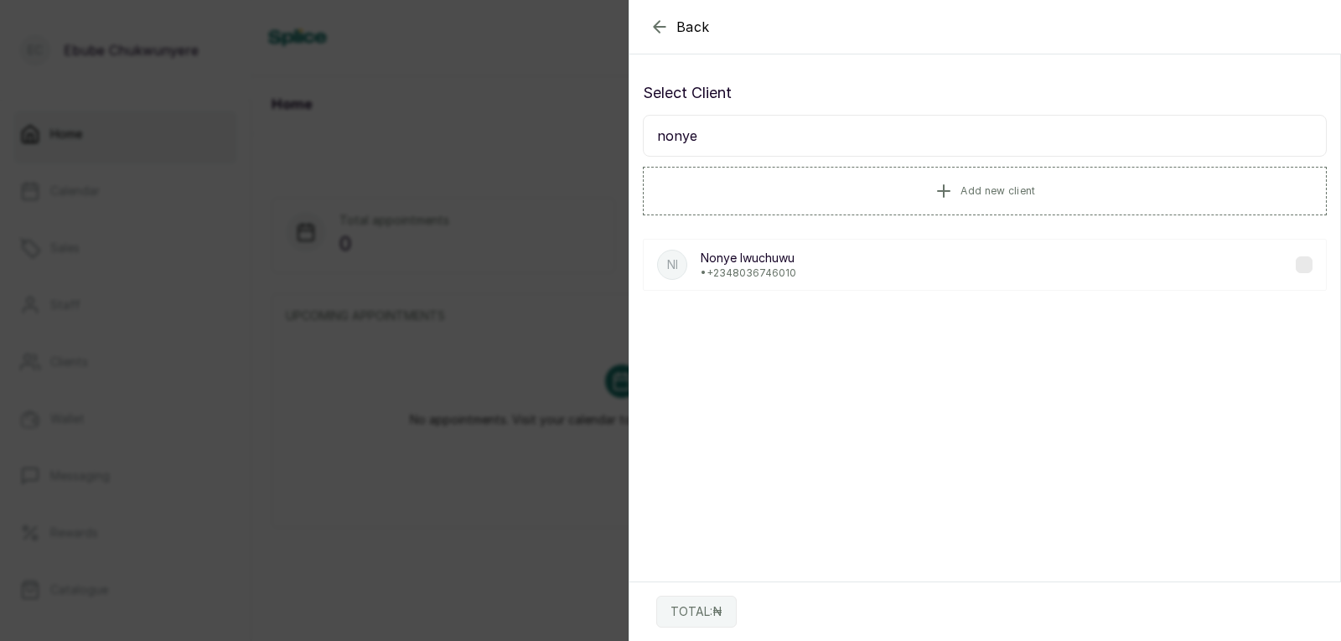
type input "nonye"
click at [865, 251] on div "NI [PERSON_NAME] • [PHONE_NUMBER]" at bounding box center [985, 265] width 684 height 52
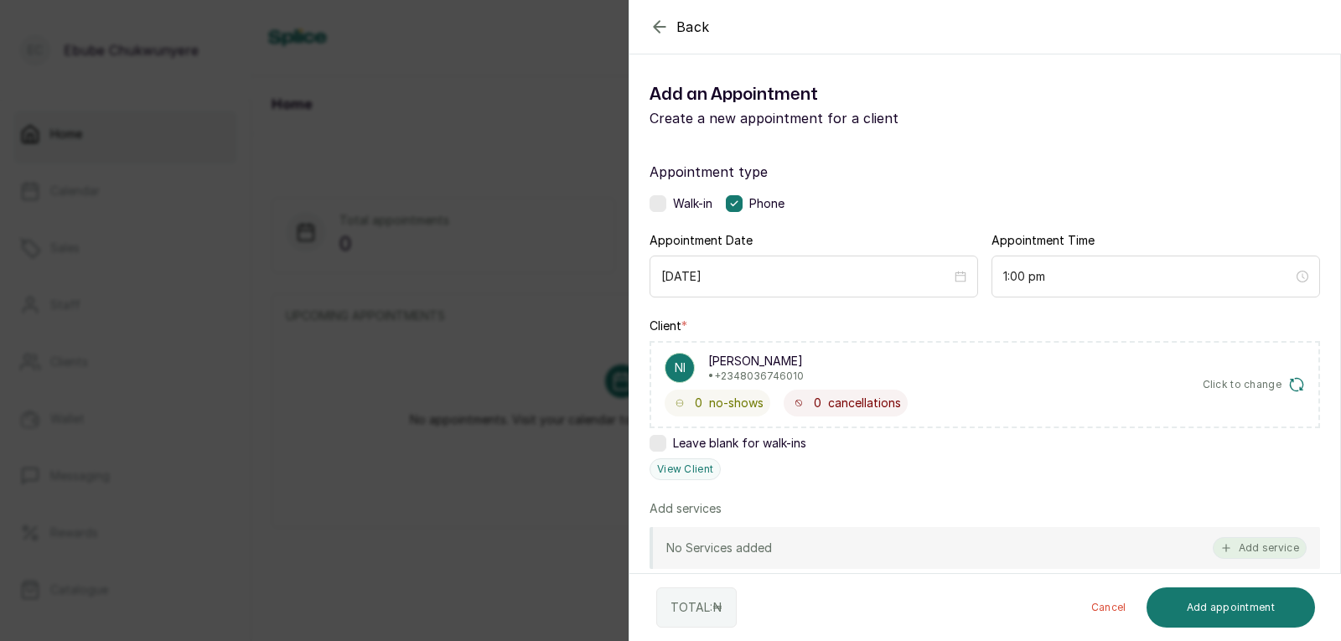
click at [865, 542] on button "Add service" at bounding box center [1259, 548] width 94 height 22
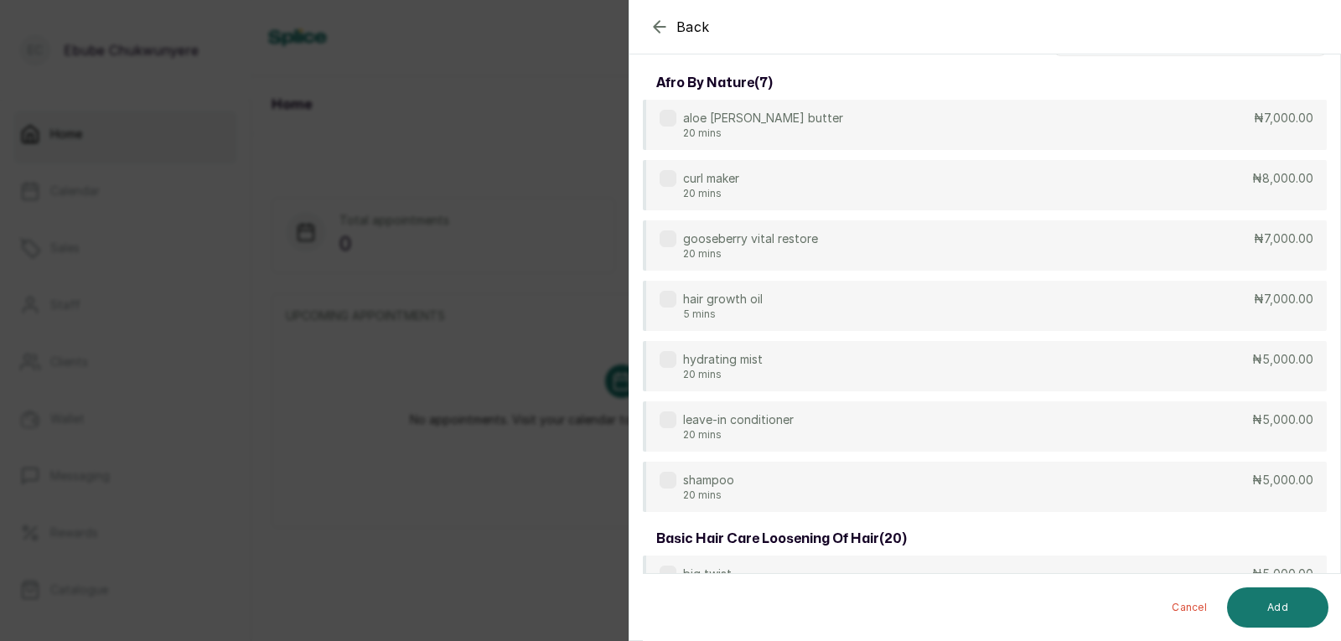
scroll to position [0, 0]
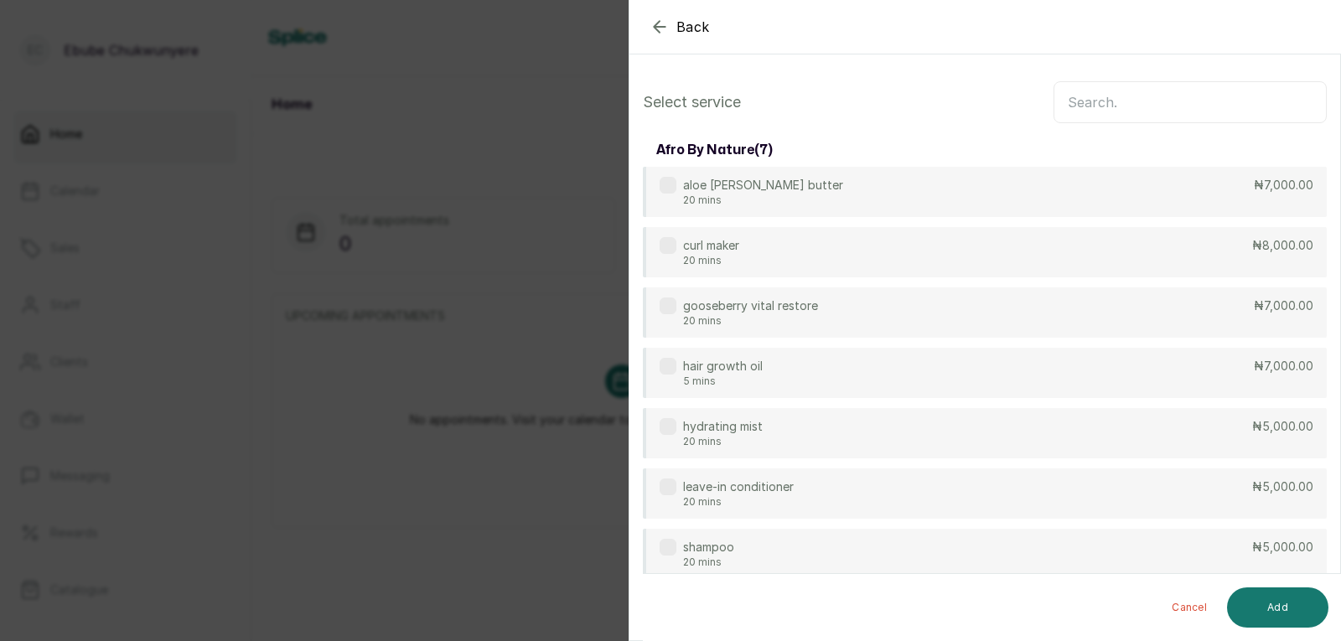
click at [865, 97] on input "text" at bounding box center [1189, 102] width 273 height 42
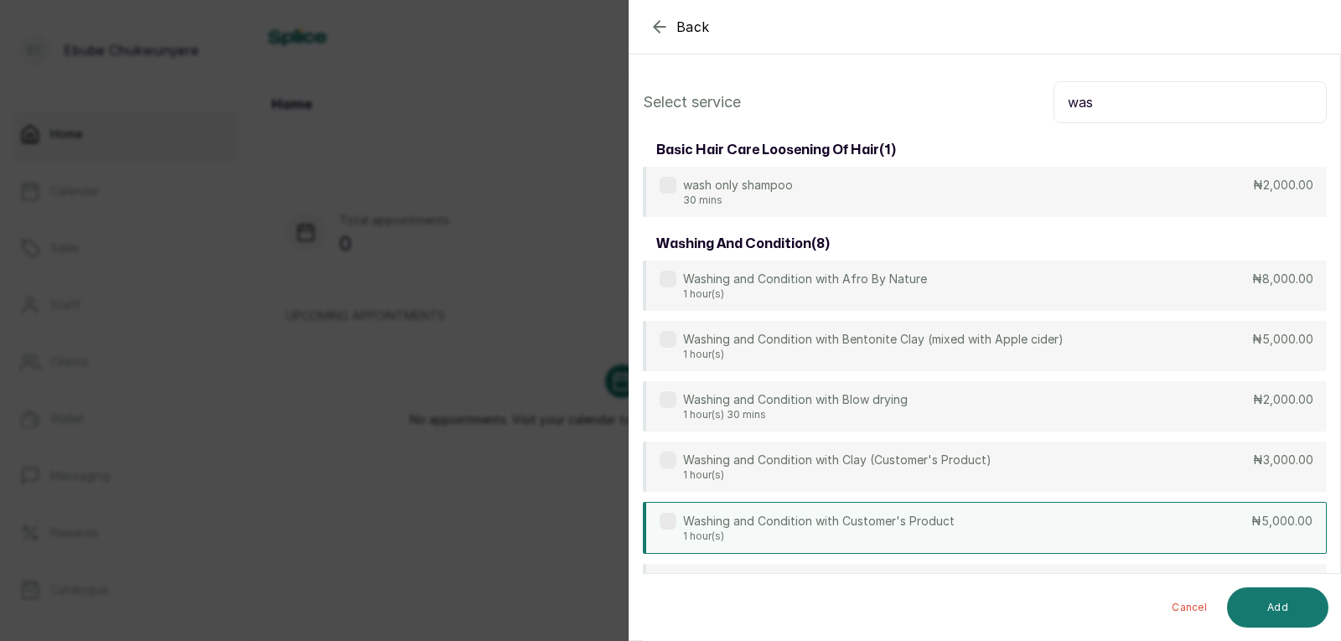
type input "was"
click at [865, 514] on div "Washing and Condition with Customer's Product 1 hour(s) ₦5,000.00" at bounding box center [985, 528] width 684 height 52
click at [865, 602] on button "Add" at bounding box center [1277, 607] width 101 height 40
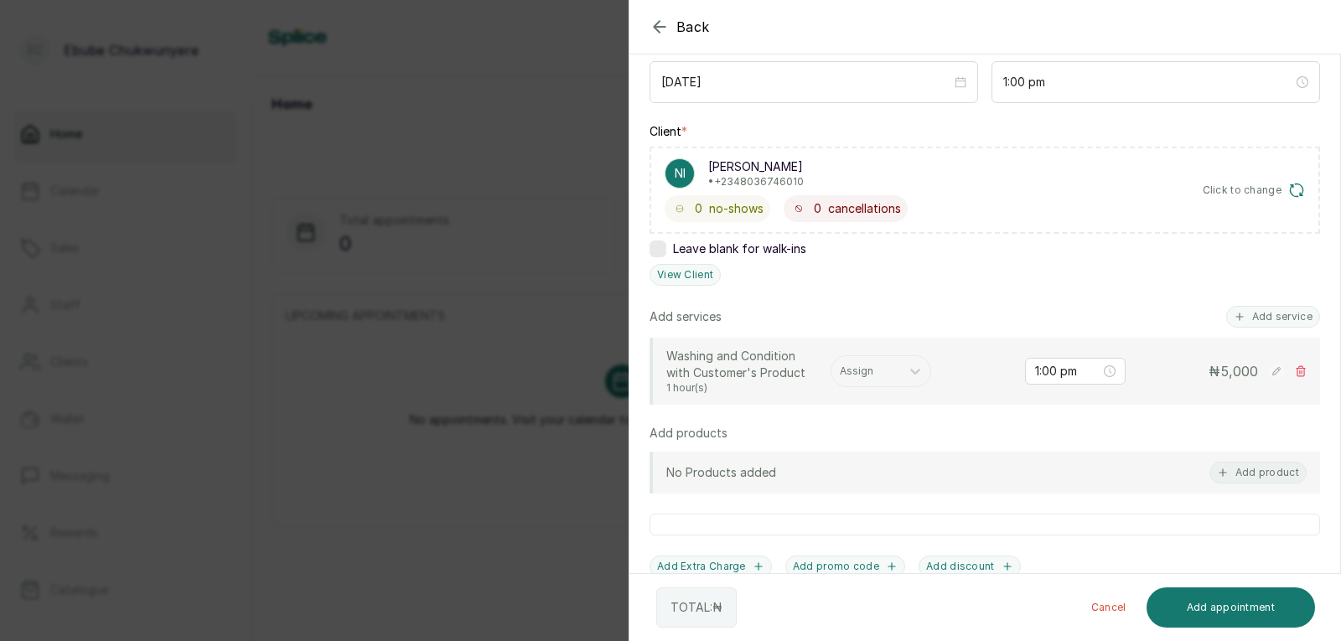
scroll to position [211, 0]
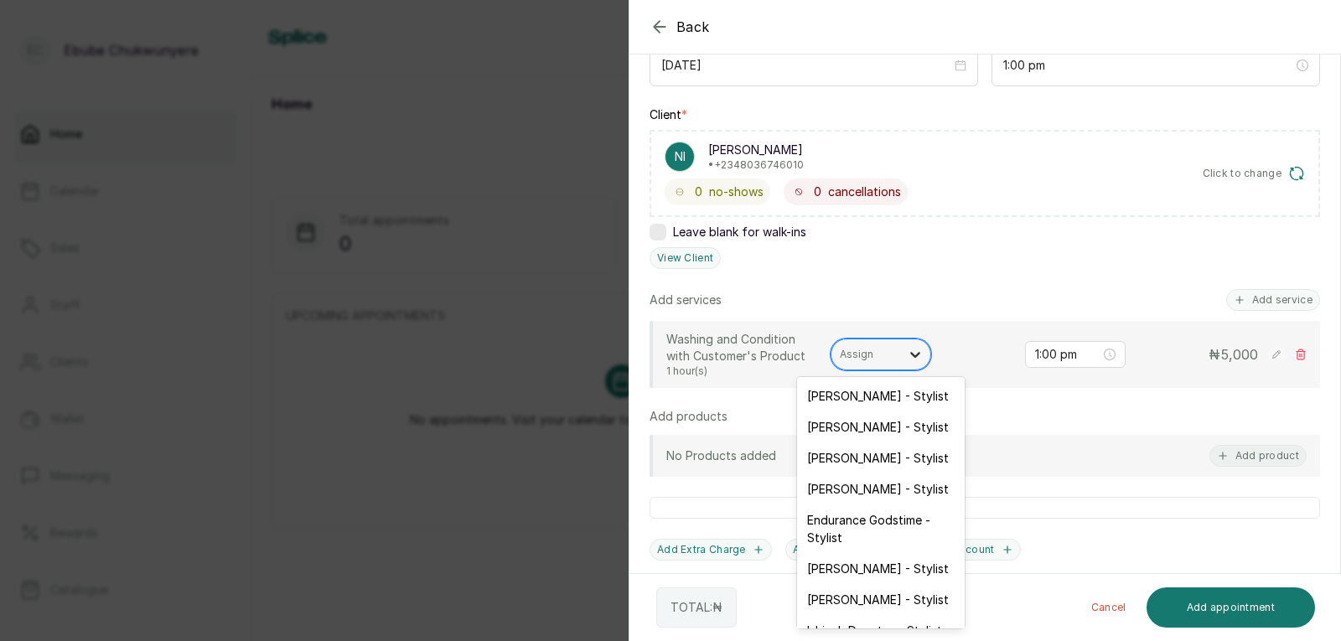
click at [865, 347] on icon at bounding box center [915, 354] width 17 height 17
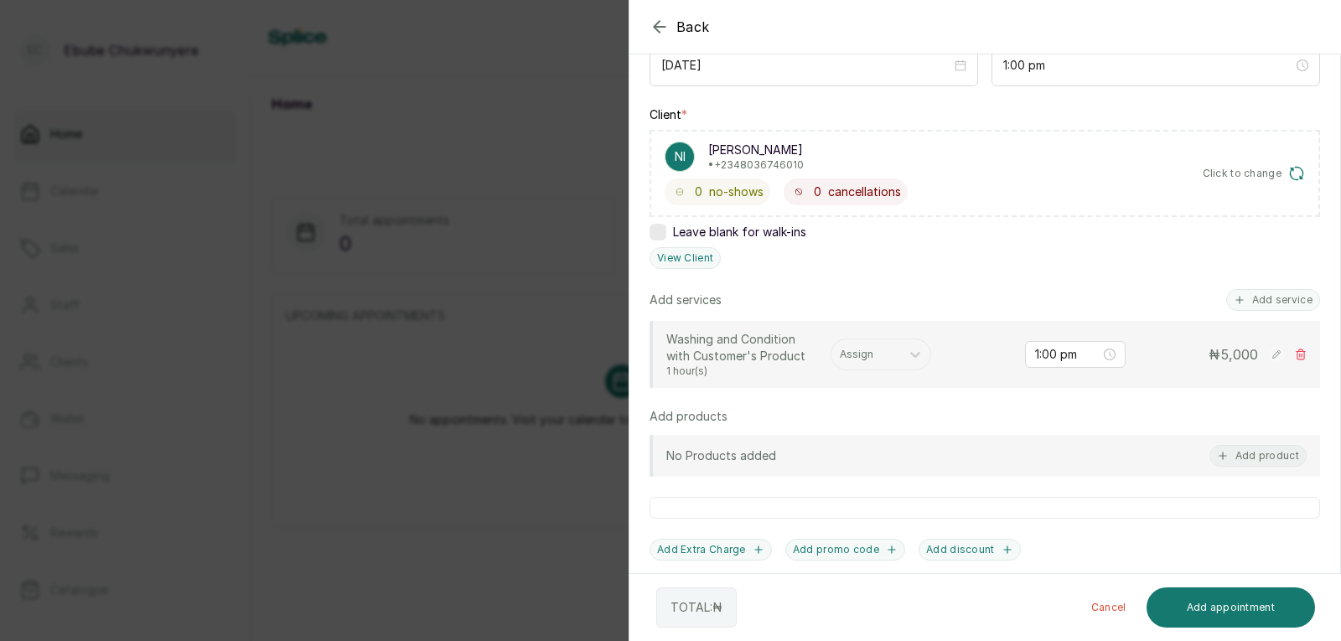
click at [865, 417] on div "Add products" at bounding box center [984, 416] width 670 height 17
click at [865, 68] on div at bounding box center [1172, 69] width 335 height 84
click at [865, 67] on div at bounding box center [1172, 69] width 335 height 84
click at [865, 349] on div "1:00 pm" at bounding box center [1075, 354] width 80 height 18
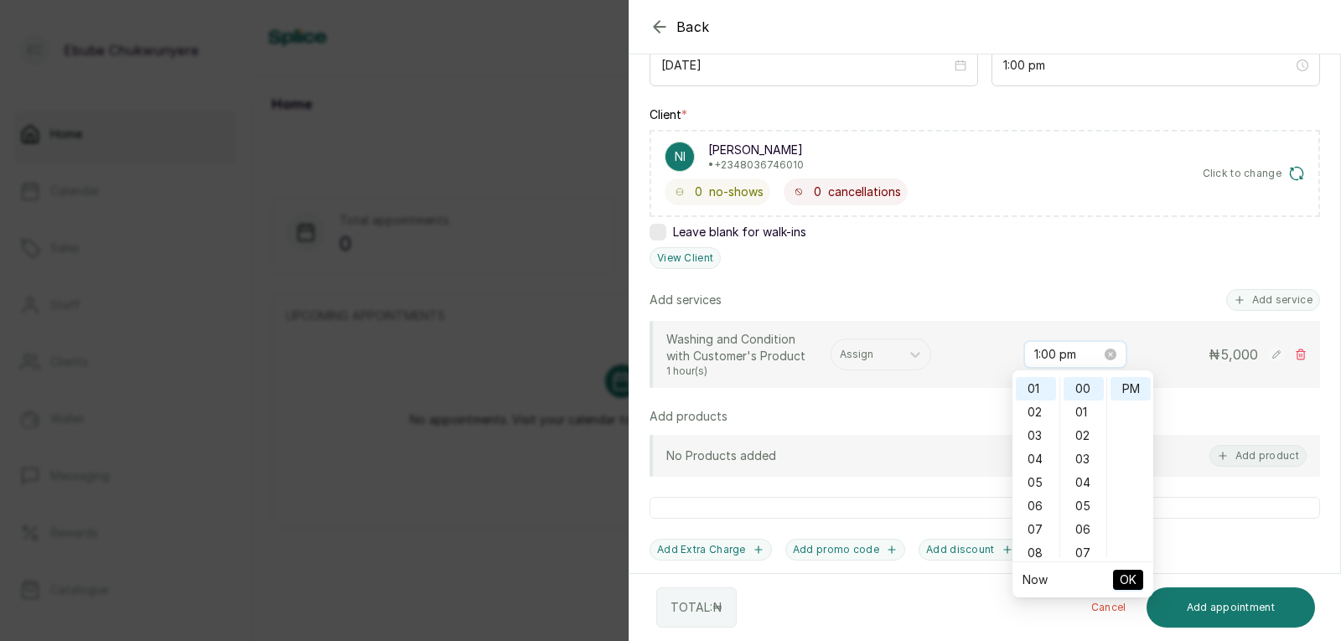
scroll to position [23, 0]
click at [657, 23] on icon "button" at bounding box center [659, 26] width 11 height 11
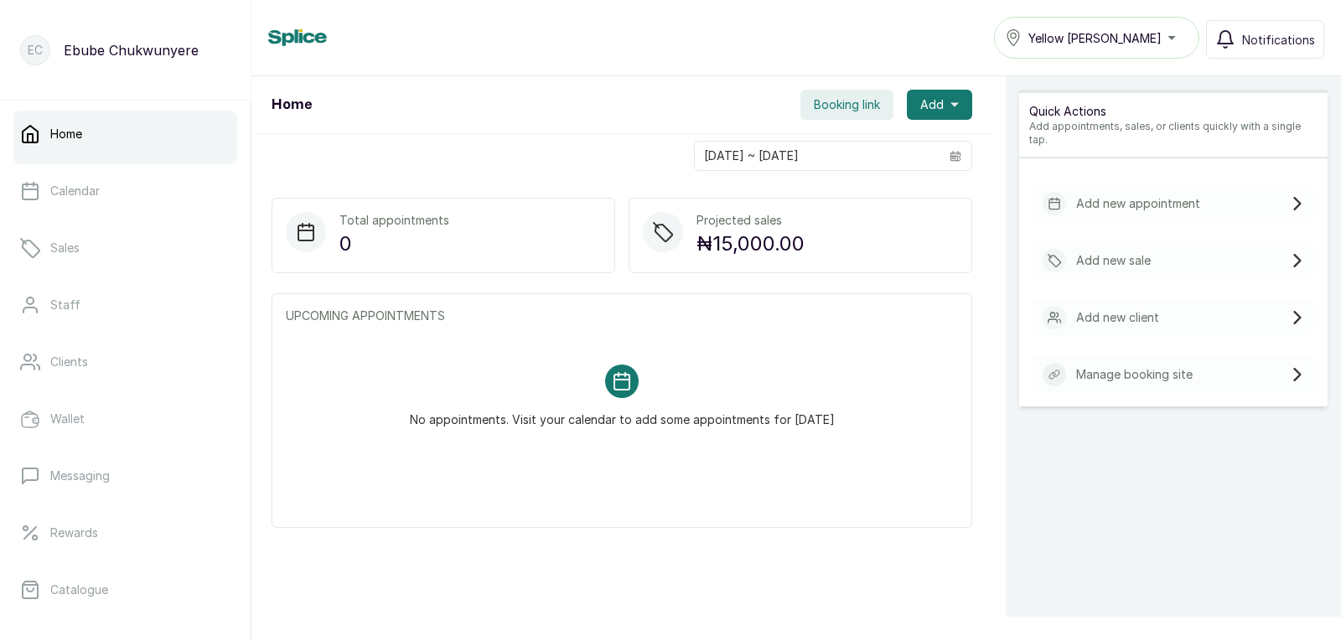
click at [865, 195] on p "Add new appointment" at bounding box center [1138, 203] width 124 height 17
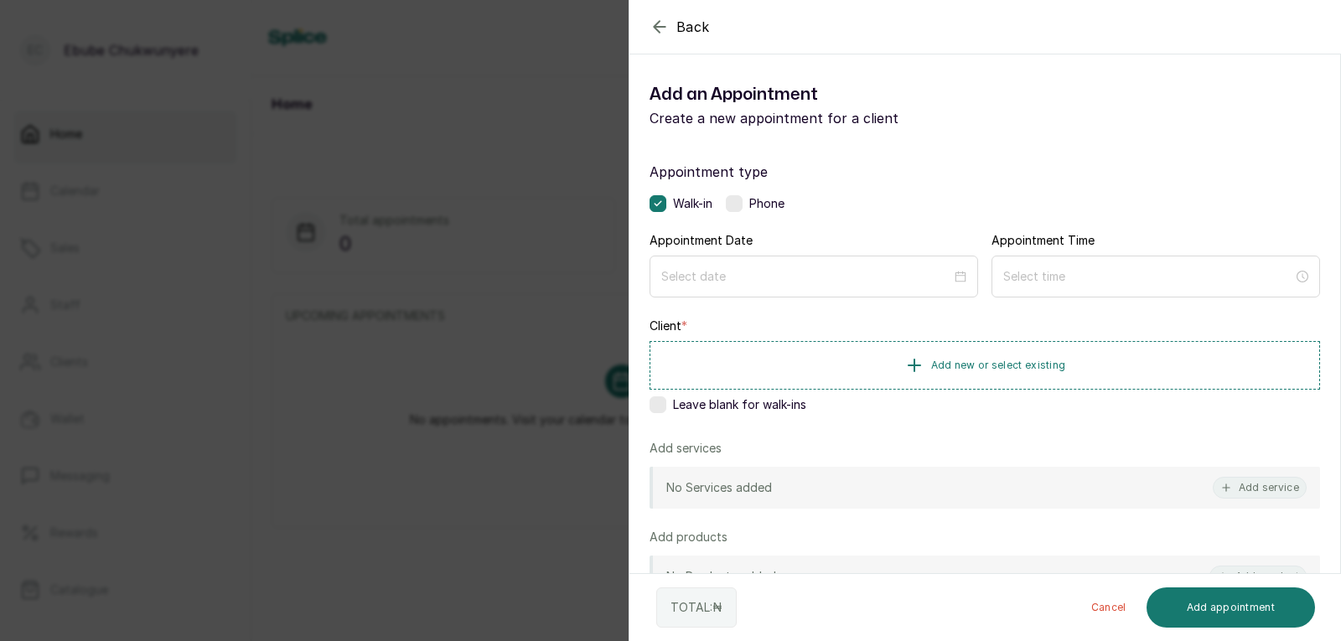
click at [735, 197] on label at bounding box center [734, 203] width 17 height 17
click at [726, 261] on div at bounding box center [813, 277] width 328 height 42
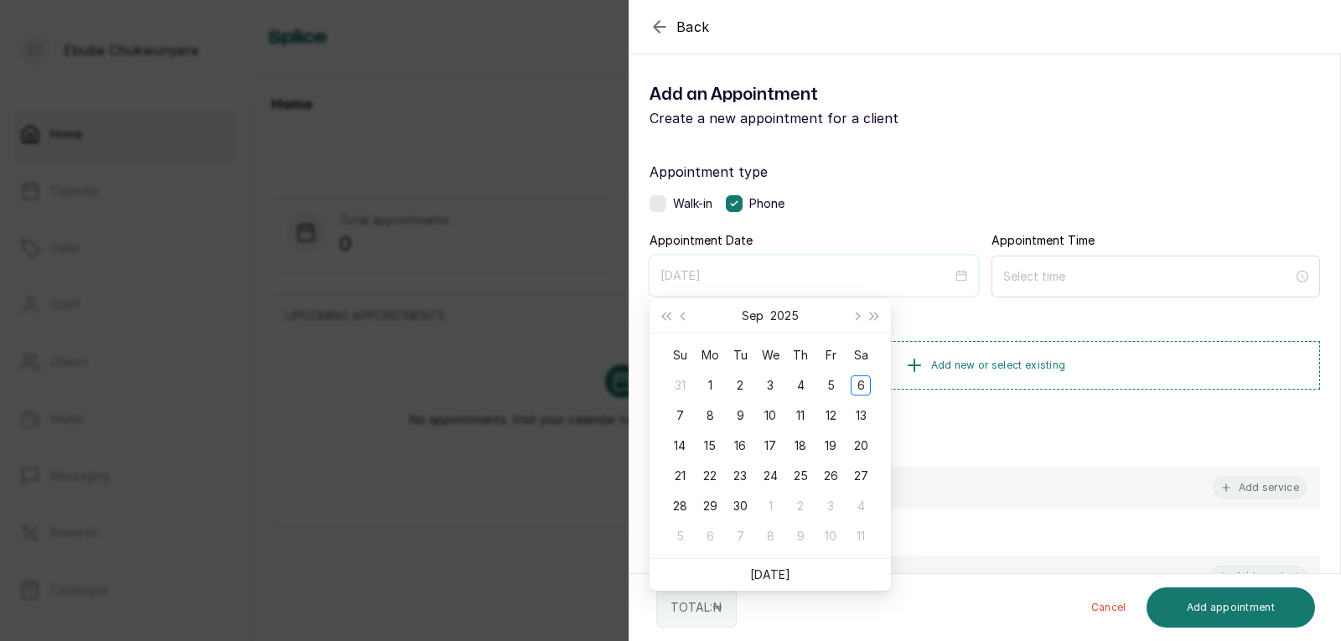
type input "[DATE]"
drag, startPoint x: 682, startPoint y: 418, endPoint x: 710, endPoint y: 400, distance: 33.2
click at [684, 417] on div "7" at bounding box center [679, 416] width 20 height 20
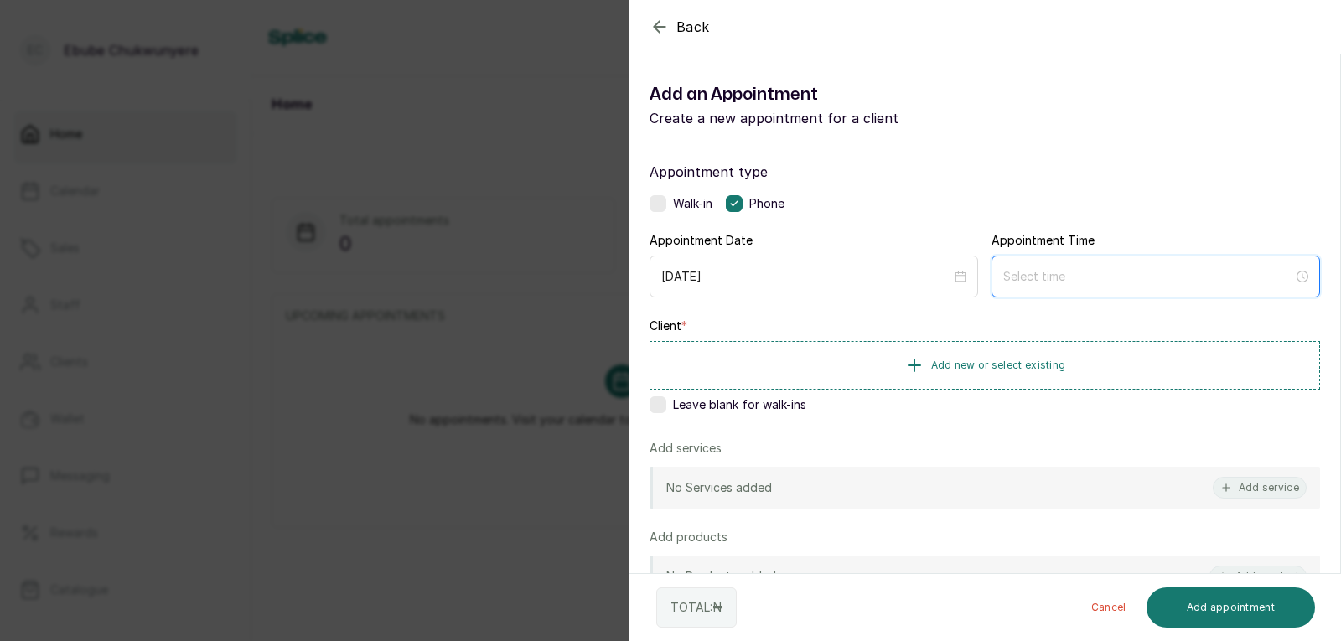
click at [865, 272] on input at bounding box center [1148, 276] width 290 height 18
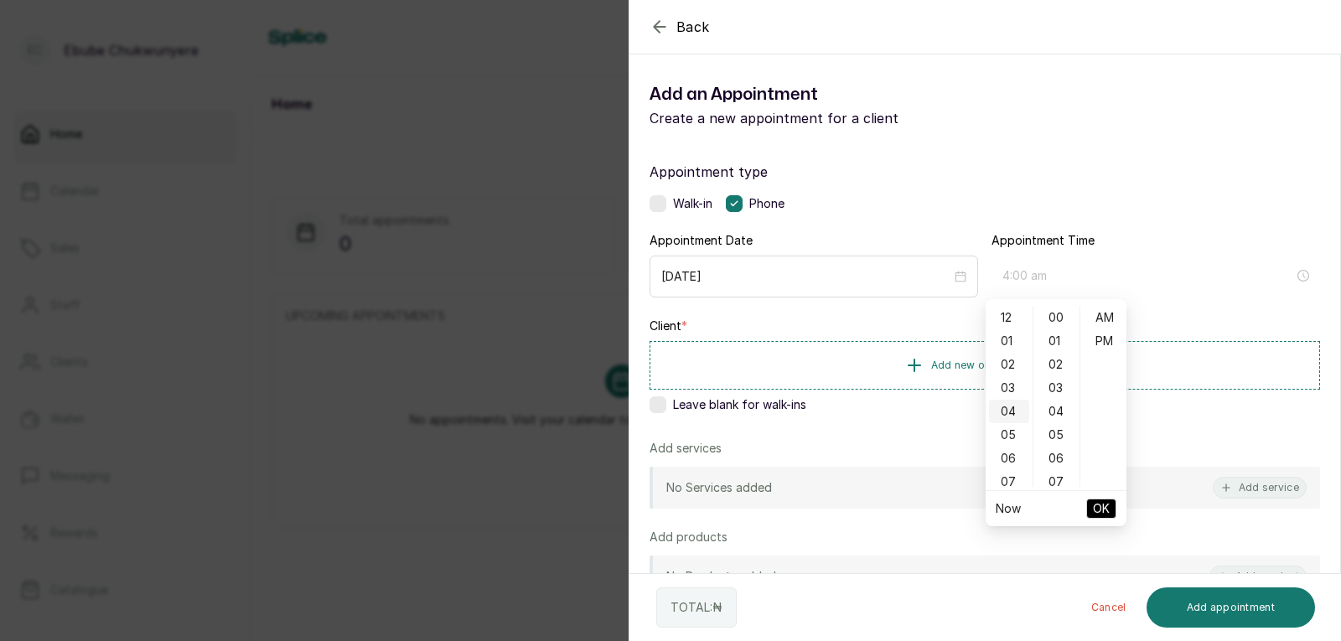
click at [865, 406] on div "04" at bounding box center [1009, 411] width 40 height 23
type input "4:00 pm"
click at [865, 337] on div "PM" at bounding box center [1103, 340] width 40 height 23
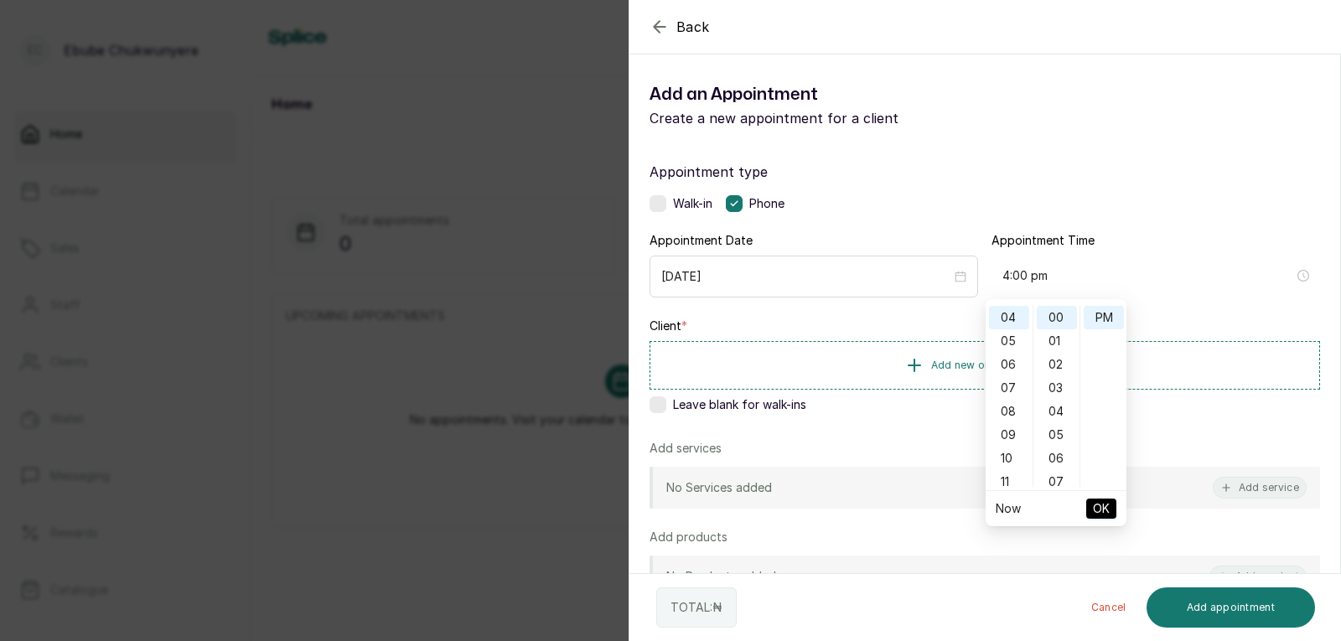
click at [865, 511] on span "OK" at bounding box center [1101, 509] width 17 height 32
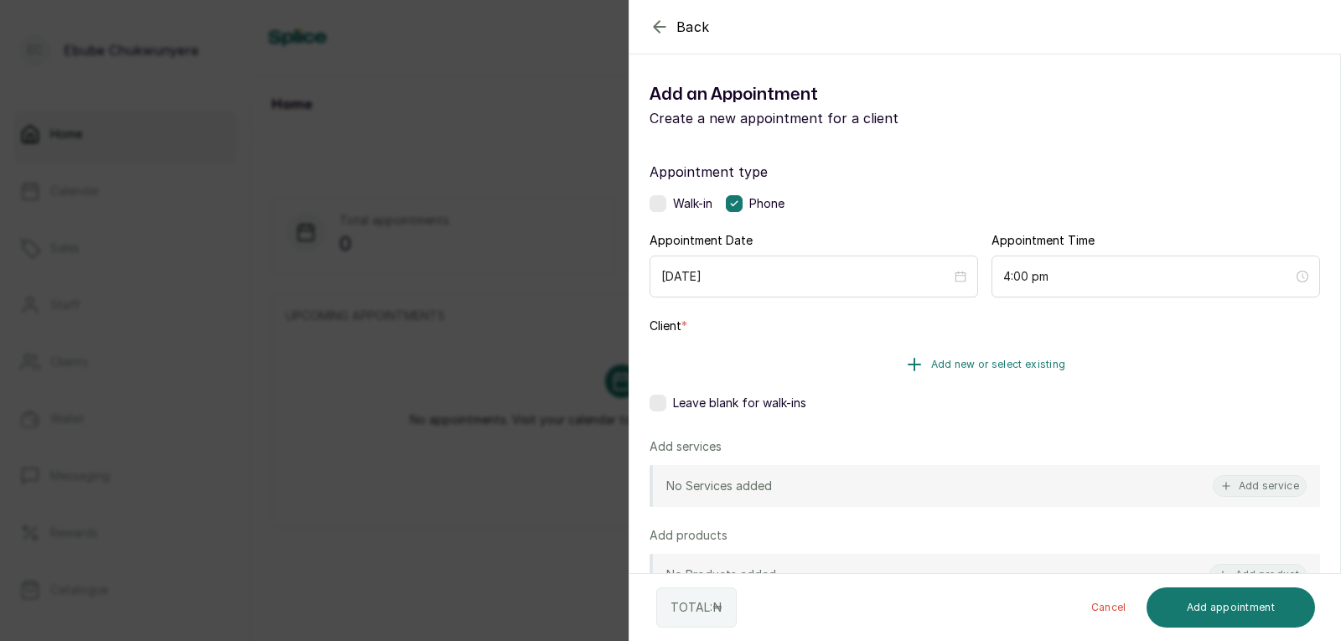
click at [865, 359] on button "Add new or select existing" at bounding box center [984, 364] width 670 height 47
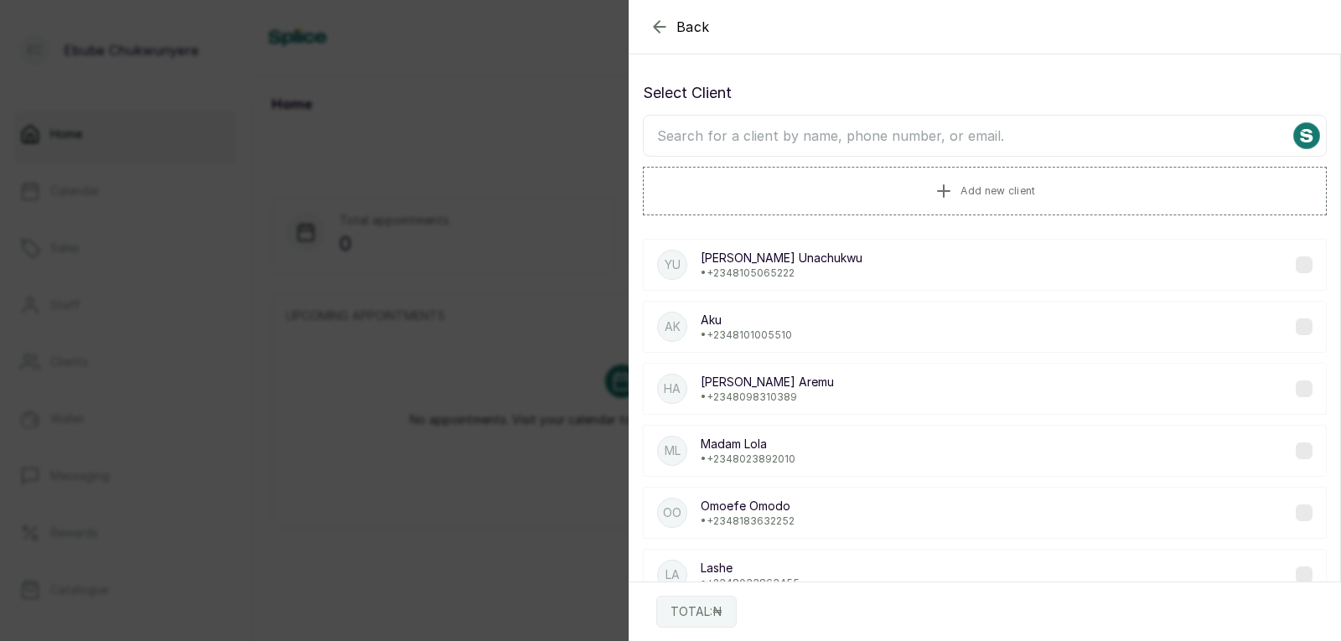
click at [813, 136] on input "text" at bounding box center [985, 136] width 684 height 42
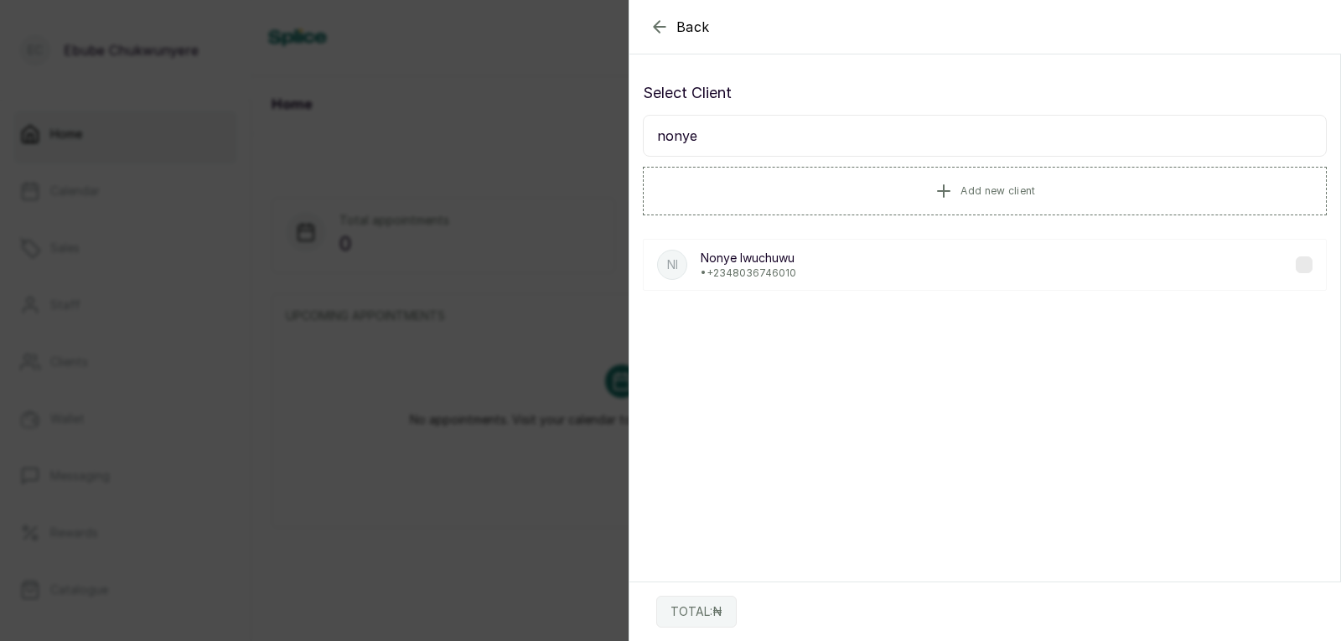
type input "nonye"
click at [803, 267] on div "NI [PERSON_NAME] • [PHONE_NUMBER]" at bounding box center [985, 265] width 684 height 52
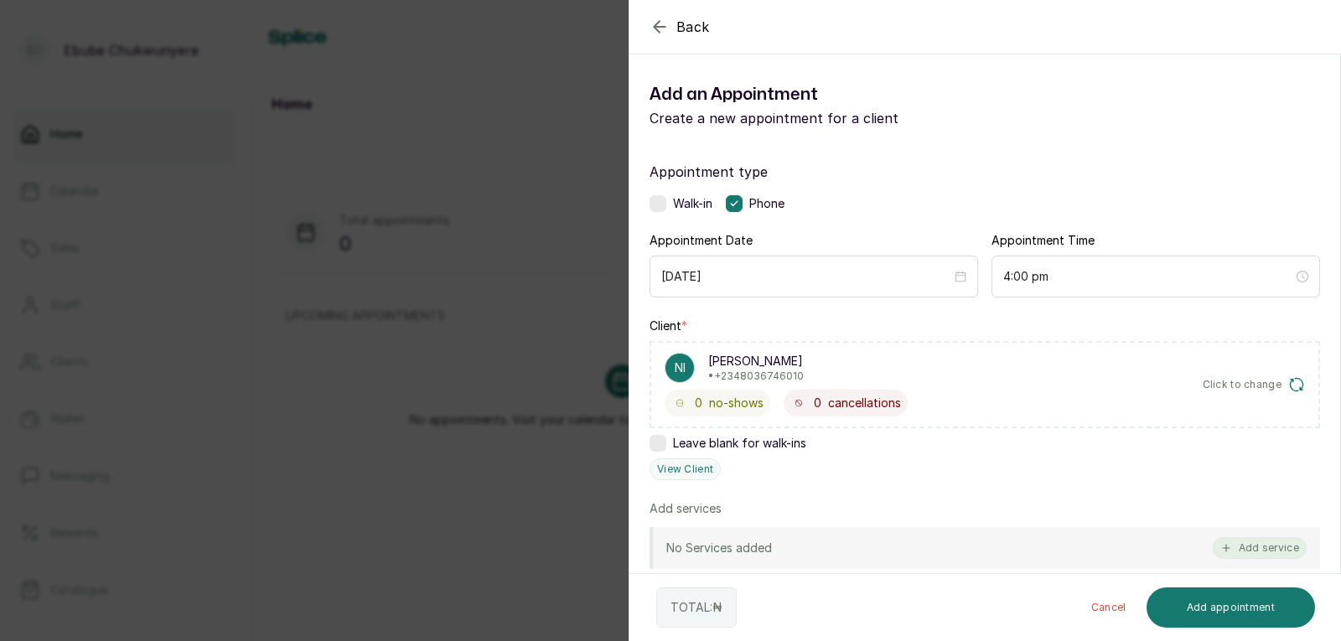
click at [865, 550] on icon "button" at bounding box center [1226, 548] width 12 height 12
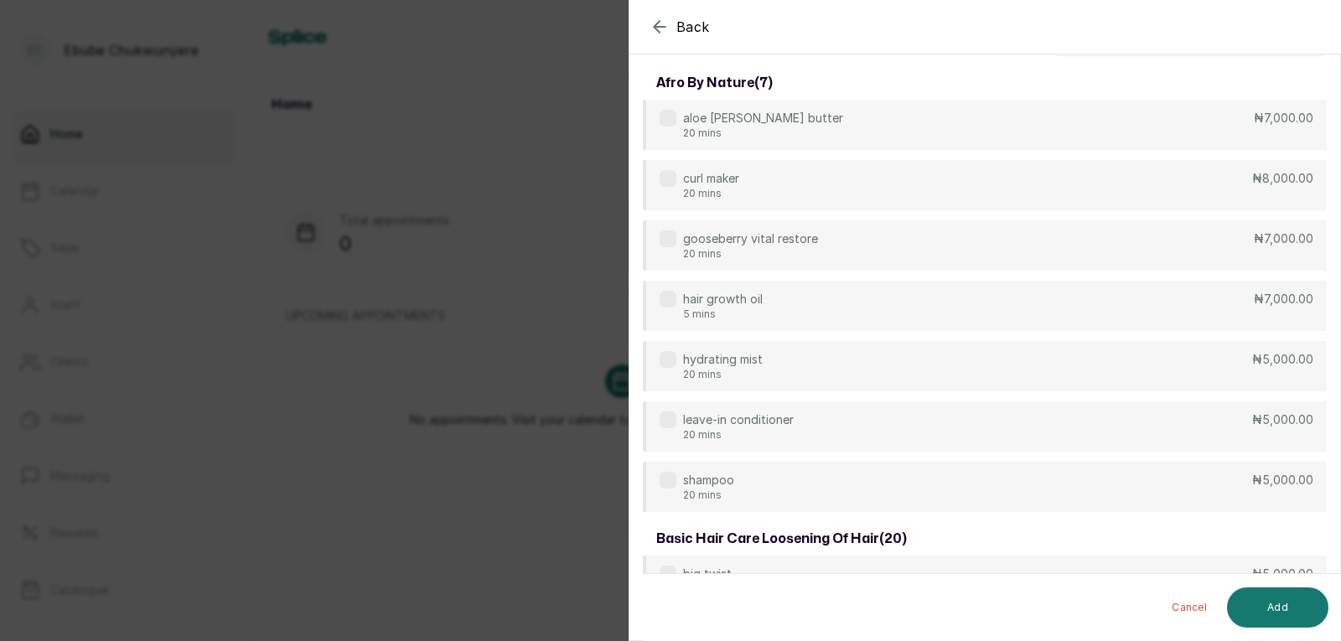
scroll to position [0, 0]
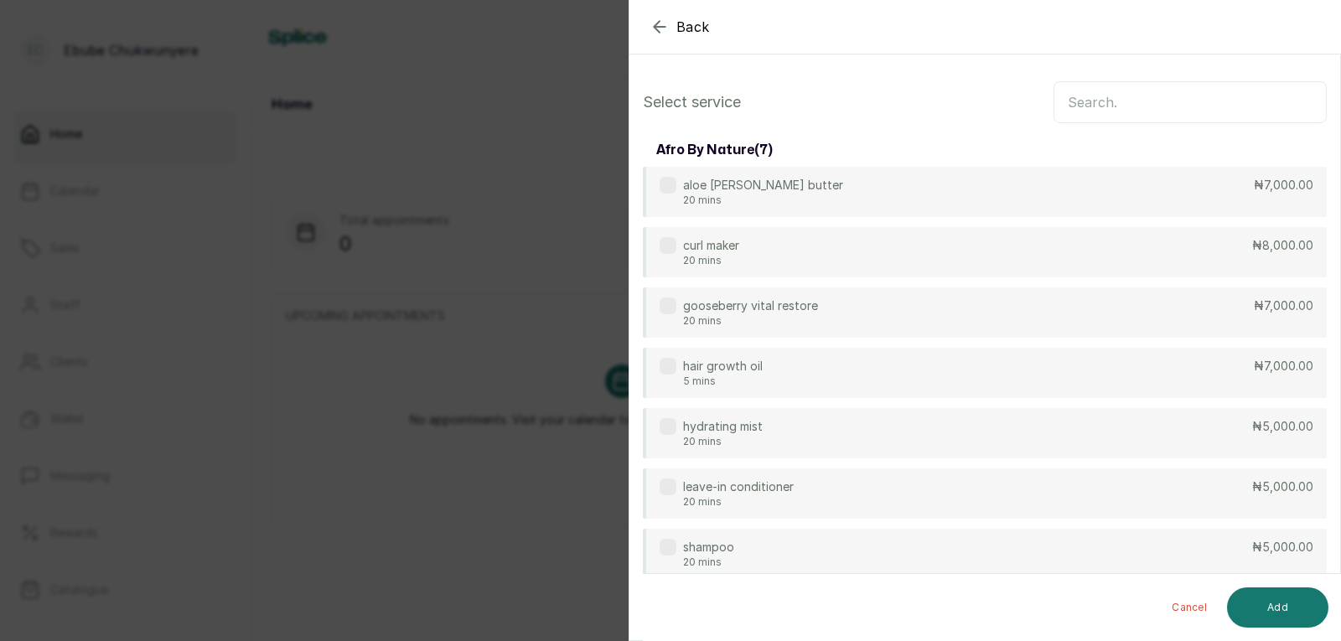
click at [865, 111] on input "text" at bounding box center [1189, 102] width 273 height 42
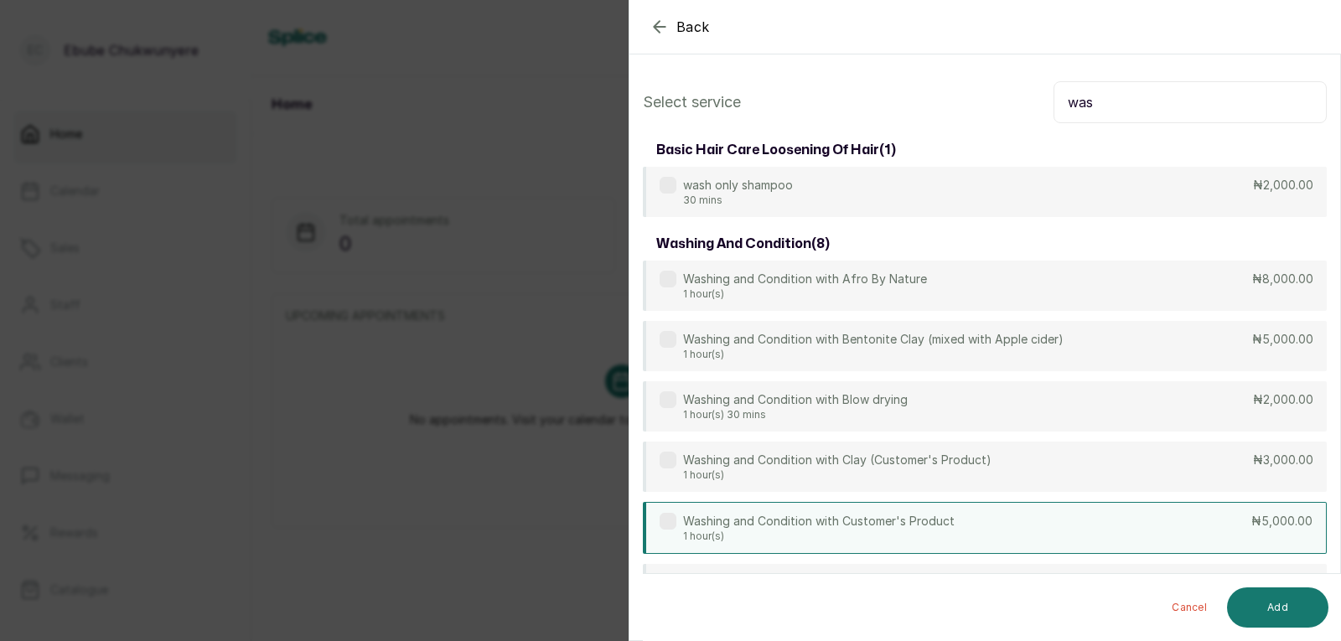
type input "was"
click at [865, 529] on div "Washing and Condition with Customer's Product 1 hour(s) ₦5,000.00" at bounding box center [985, 528] width 684 height 52
click at [865, 603] on button "Add" at bounding box center [1277, 607] width 101 height 40
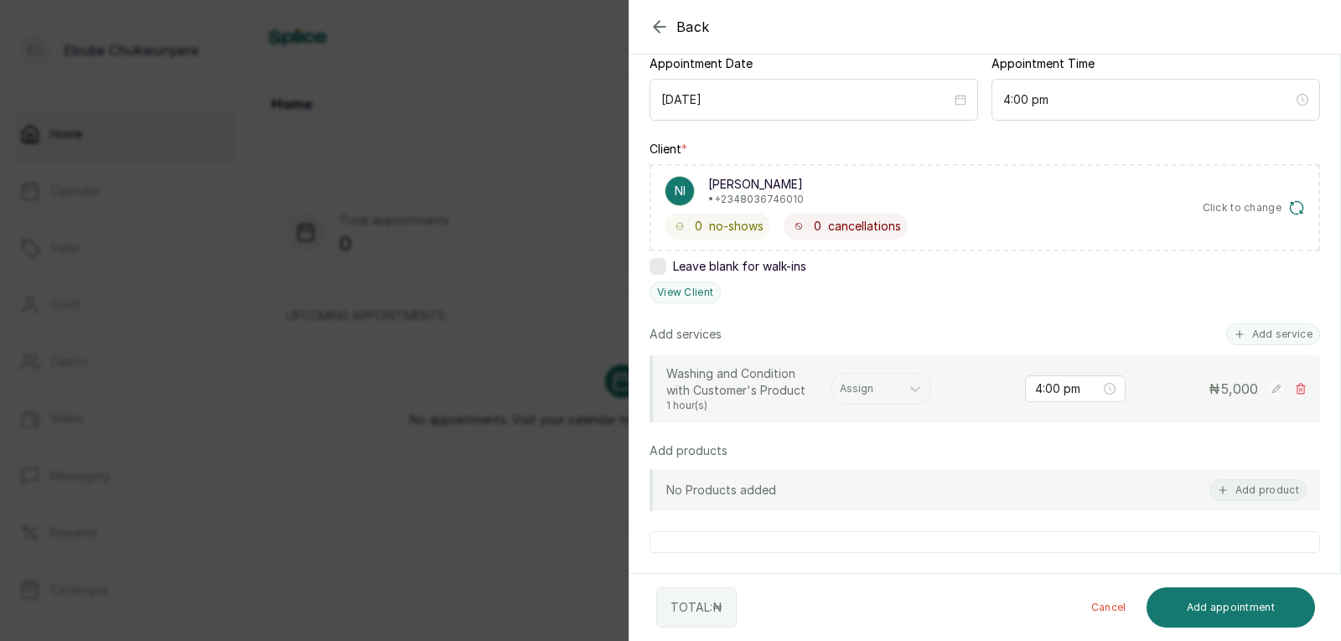
scroll to position [183, 0]
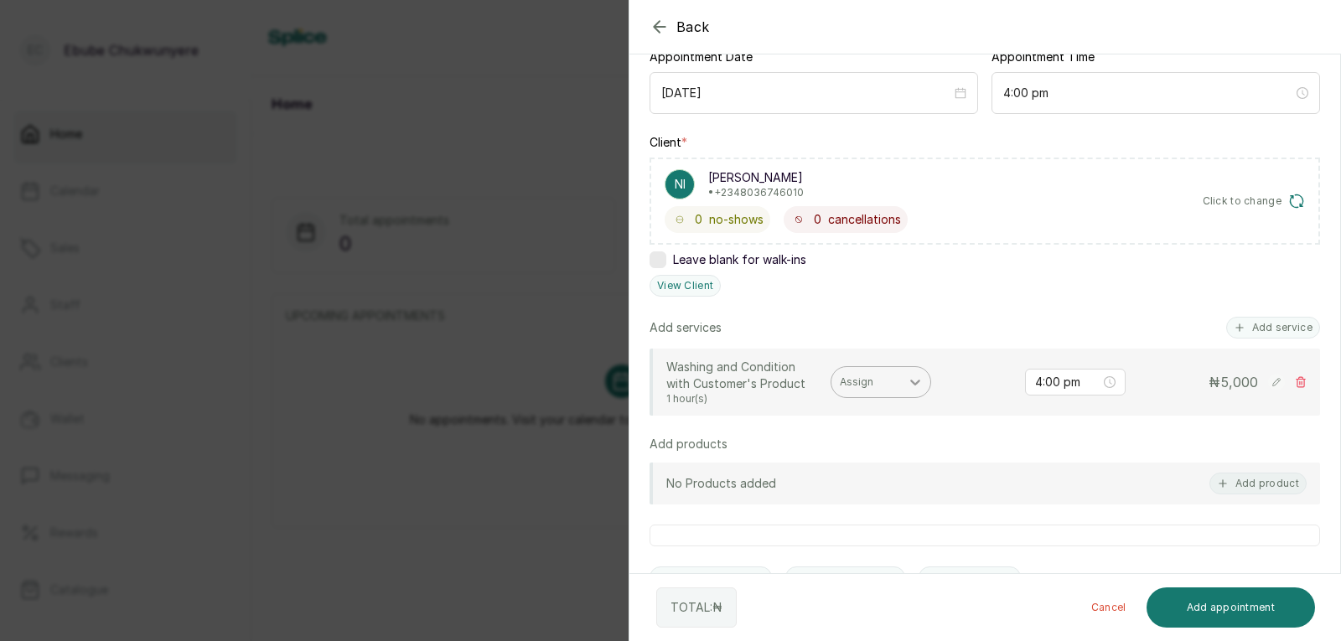
click at [865, 381] on icon at bounding box center [915, 382] width 17 height 17
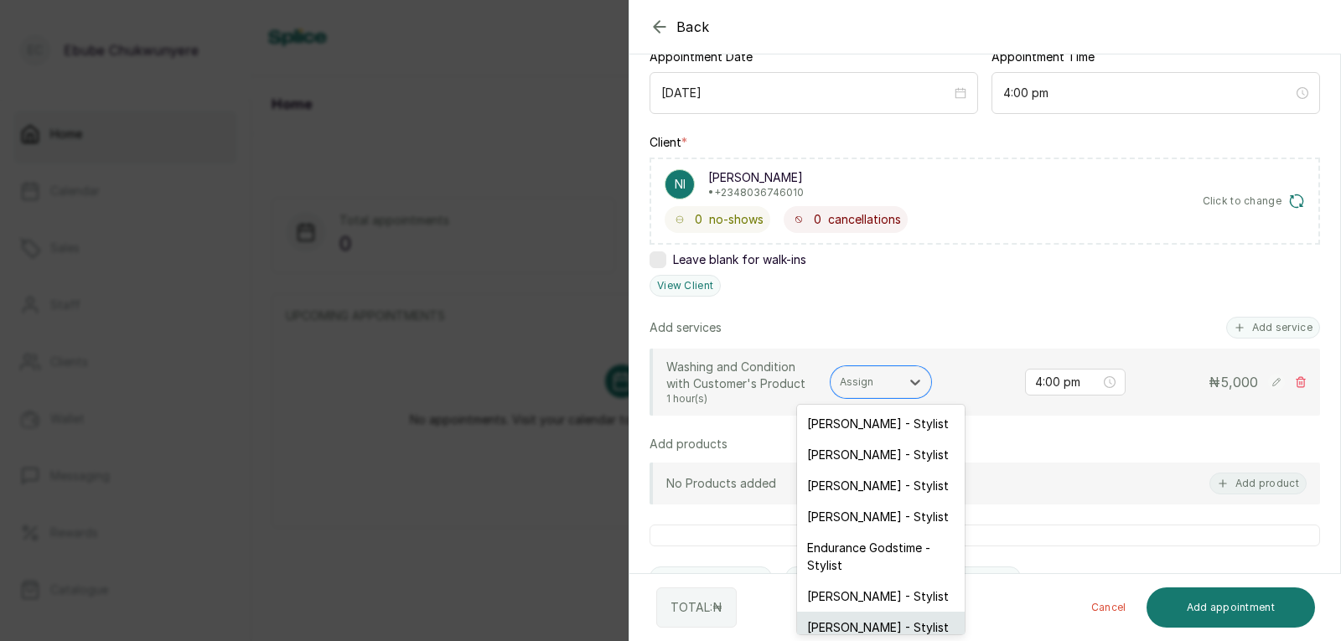
click at [865, 617] on div "[PERSON_NAME] - Stylist" at bounding box center [881, 627] width 168 height 31
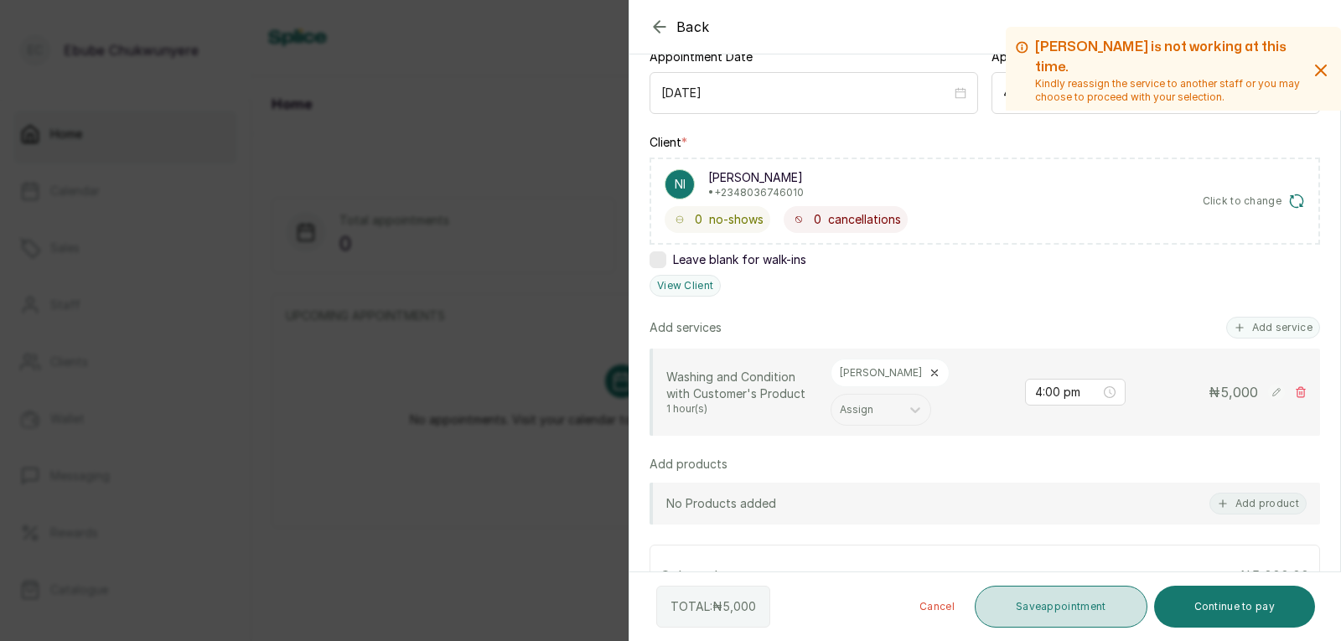
click at [865, 614] on button "Save appointment" at bounding box center [1060, 607] width 173 height 42
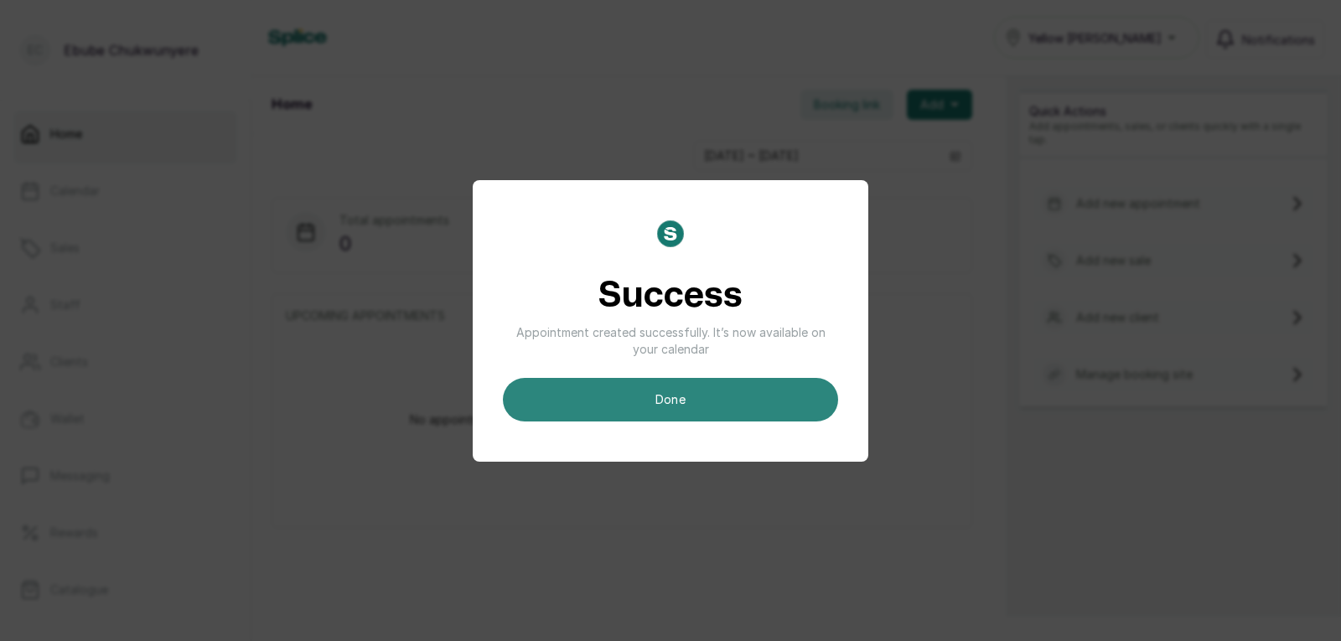
click at [719, 399] on button "done" at bounding box center [670, 400] width 335 height 44
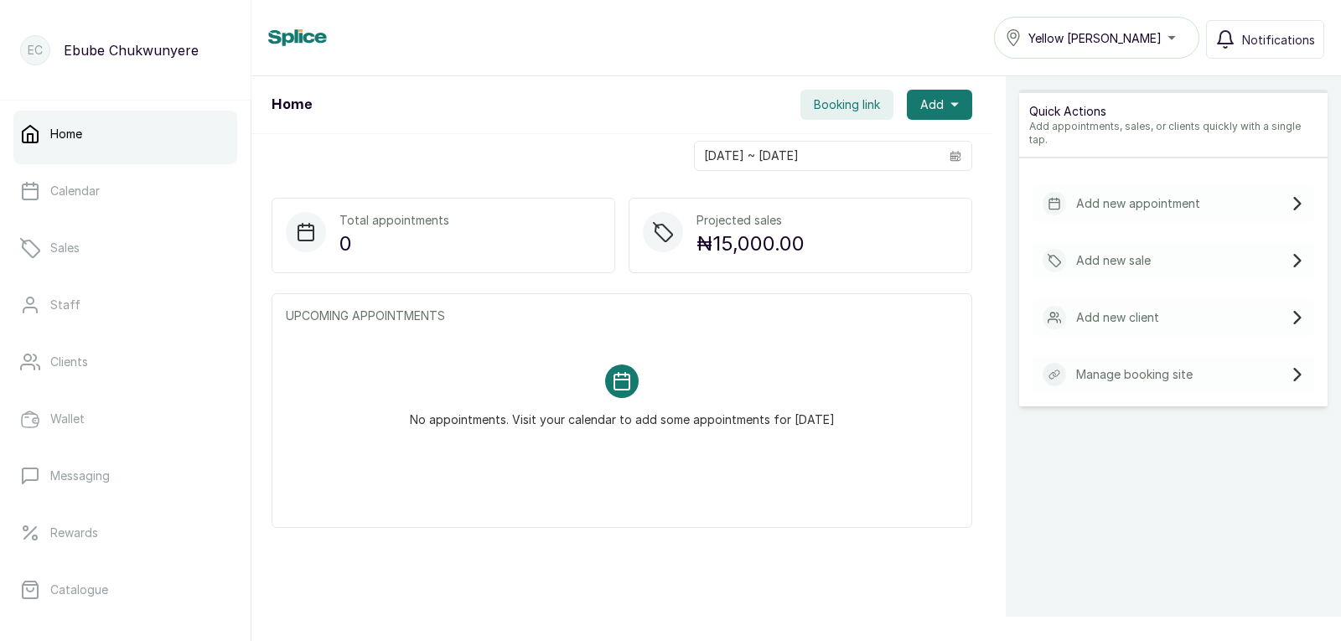
drag, startPoint x: 1119, startPoint y: 173, endPoint x: 1124, endPoint y: 185, distance: 13.5
click at [865, 185] on div "Add new appointment" at bounding box center [1173, 203] width 282 height 37
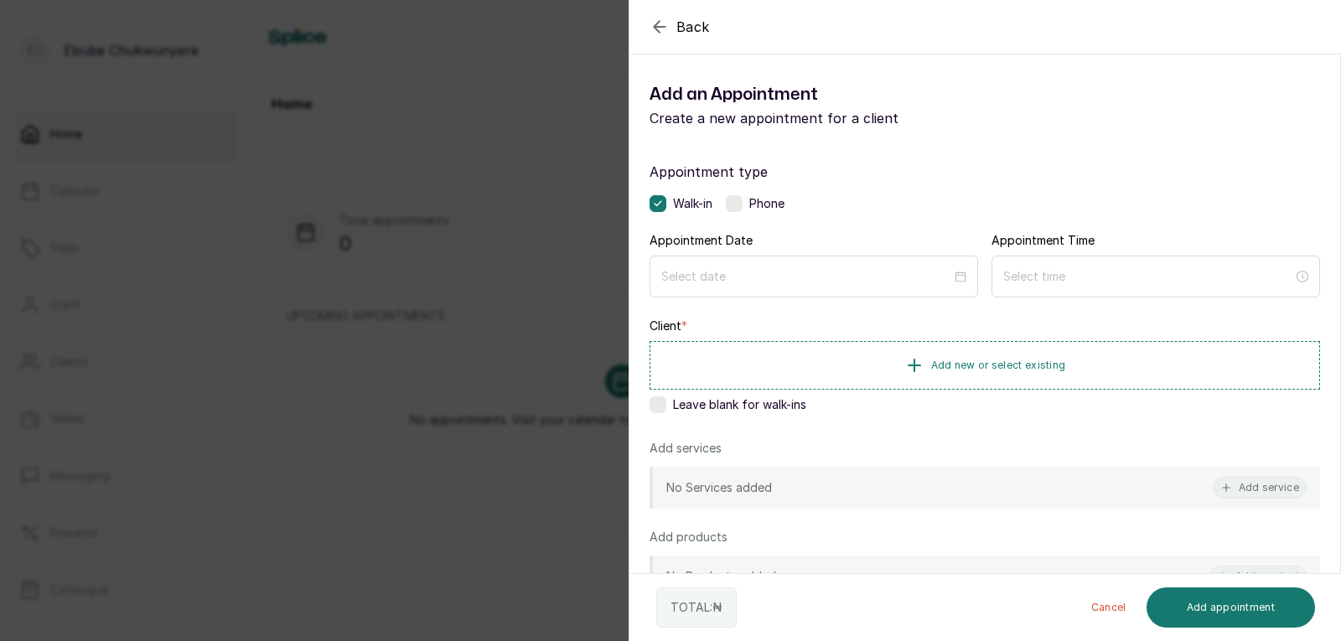
drag, startPoint x: 738, startPoint y: 200, endPoint x: 751, endPoint y: 250, distance: 51.0
click at [742, 216] on div "Appointment type Walk-in Phone Appointment Date Appointment Time Client * Add n…" at bounding box center [984, 481] width 710 height 679
click at [732, 199] on label at bounding box center [734, 203] width 17 height 17
click at [736, 261] on div at bounding box center [813, 277] width 328 height 42
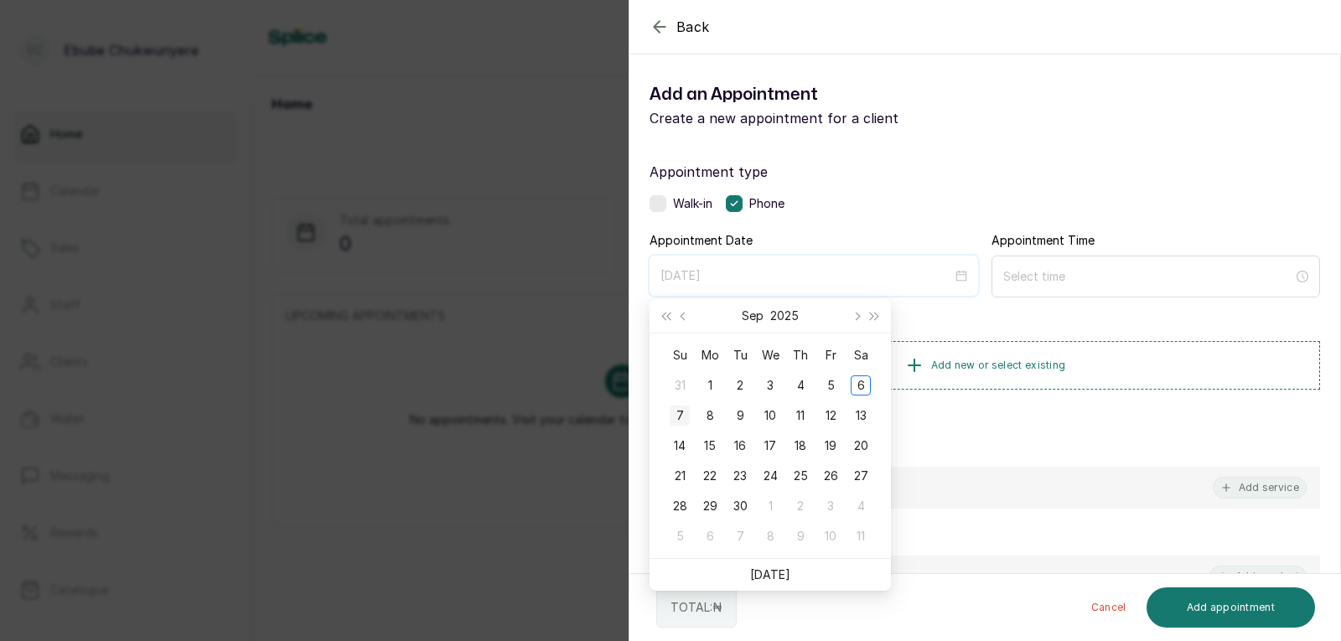
type input "[DATE]"
click at [677, 413] on div "7" at bounding box center [679, 416] width 20 height 20
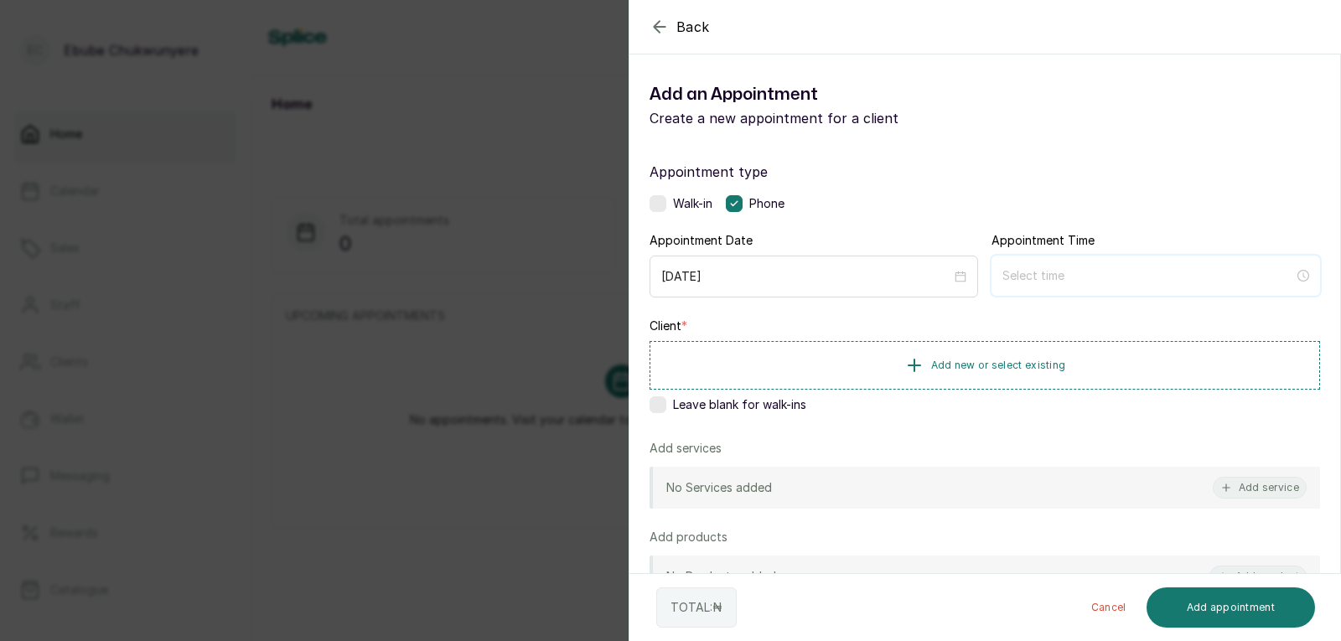
click at [865, 279] on input at bounding box center [1148, 275] width 292 height 18
click at [865, 335] on div "01" at bounding box center [1009, 340] width 40 height 23
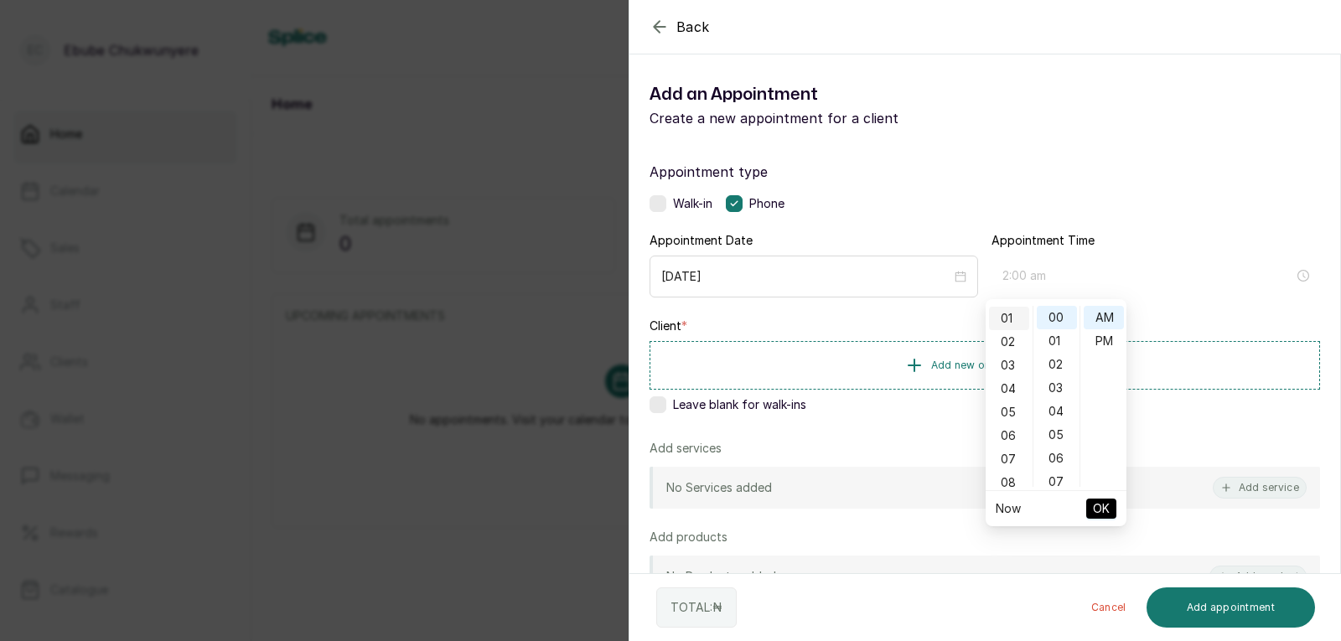
scroll to position [23, 0]
type input "1:00 pm"
click at [865, 339] on div "PM" at bounding box center [1103, 340] width 40 height 23
click at [865, 504] on span "OK" at bounding box center [1101, 509] width 17 height 32
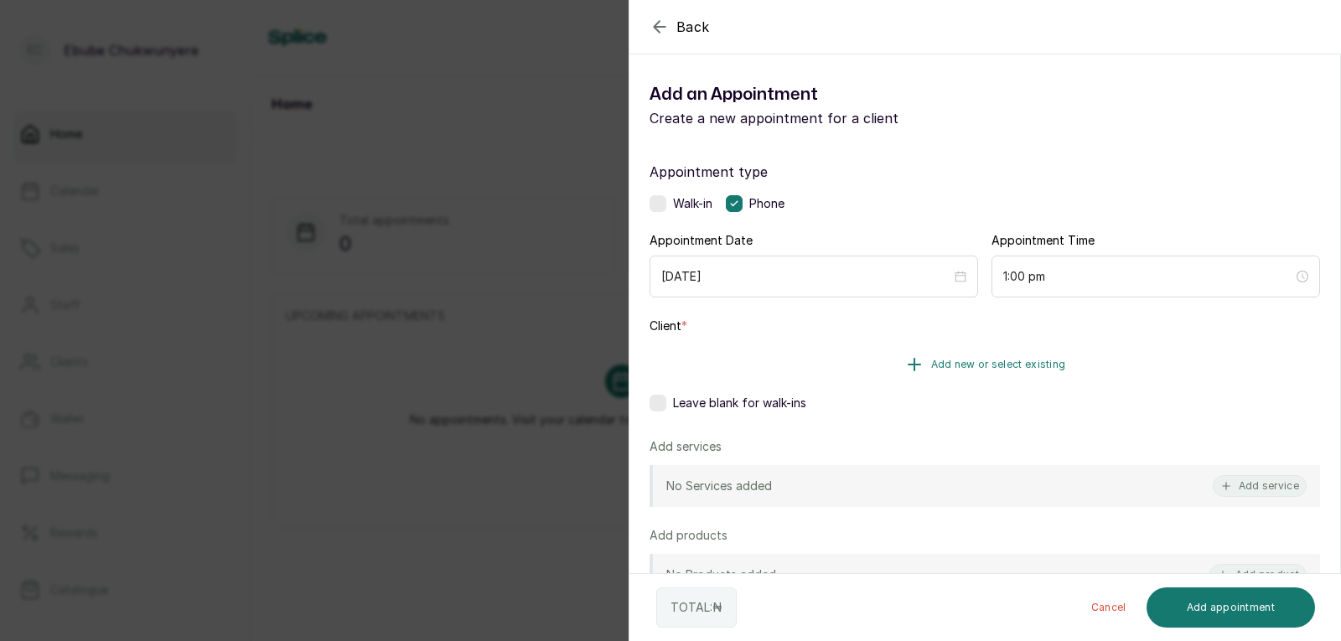
click at [865, 367] on button "Add new or select existing" at bounding box center [984, 364] width 670 height 47
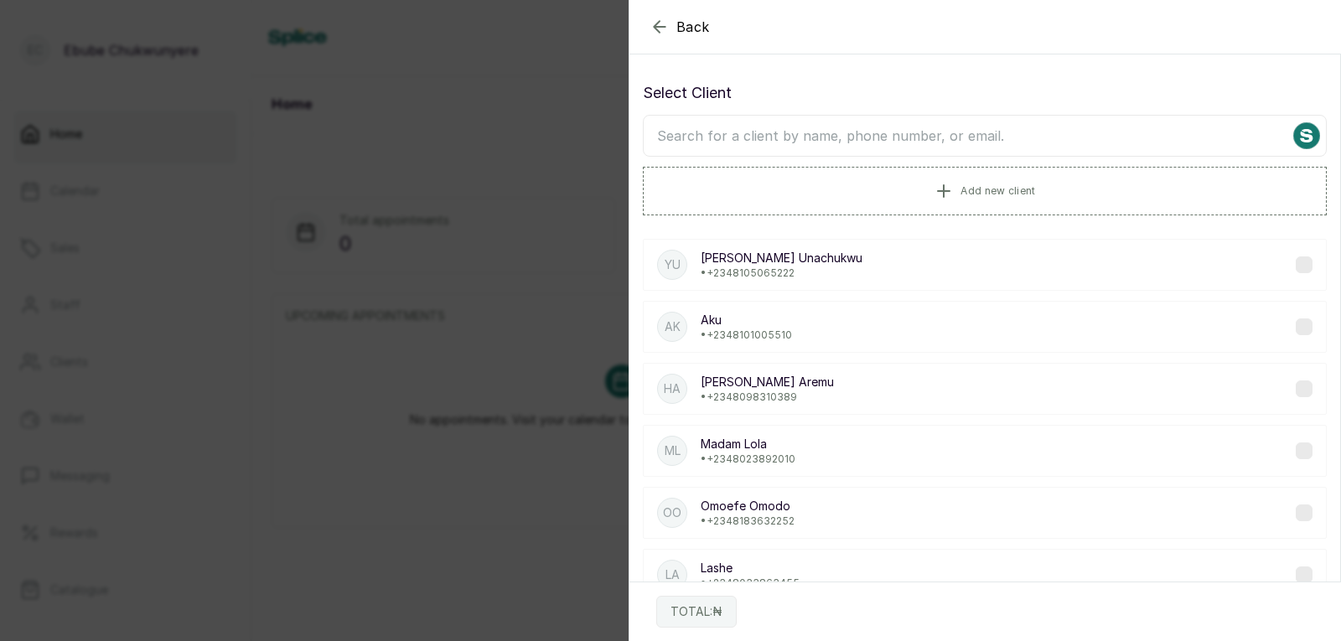
click at [796, 130] on input "text" at bounding box center [985, 136] width 684 height 42
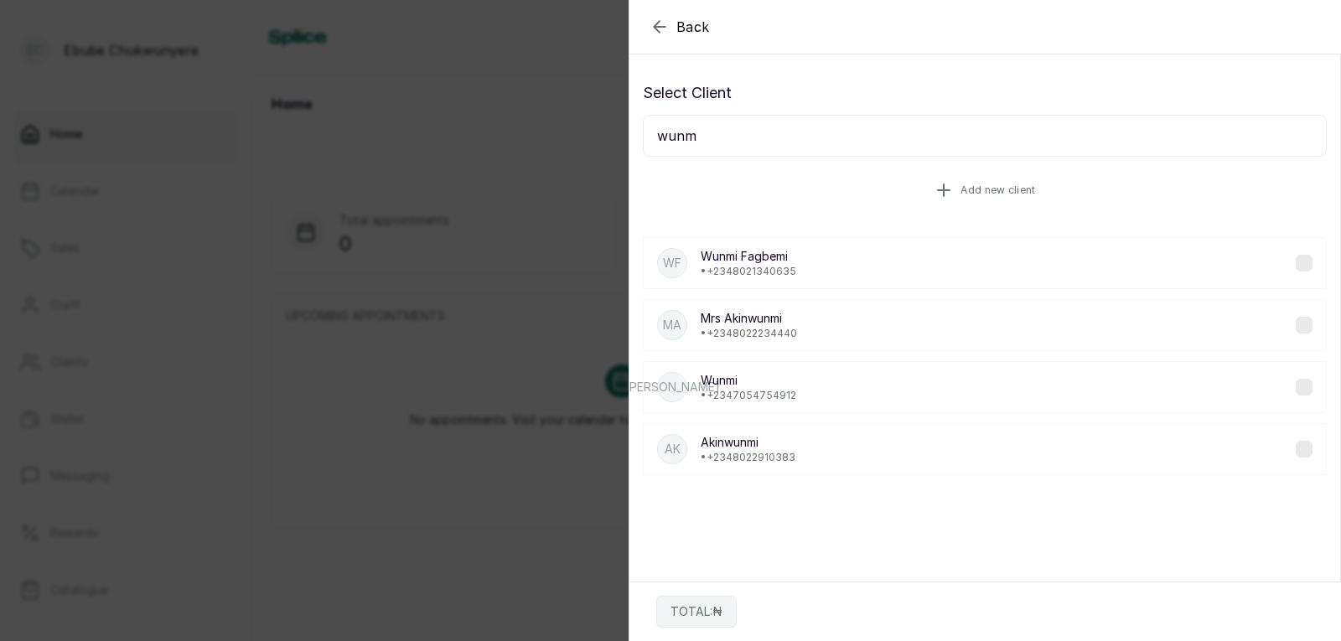
drag, startPoint x: 792, startPoint y: 143, endPoint x: 784, endPoint y: 209, distance: 66.6
click at [785, 206] on div "Select Client wunm Add new client" at bounding box center [985, 147] width 684 height 132
type input "wunm"
click at [768, 272] on p "• [PHONE_NUMBER]" at bounding box center [748, 272] width 96 height 13
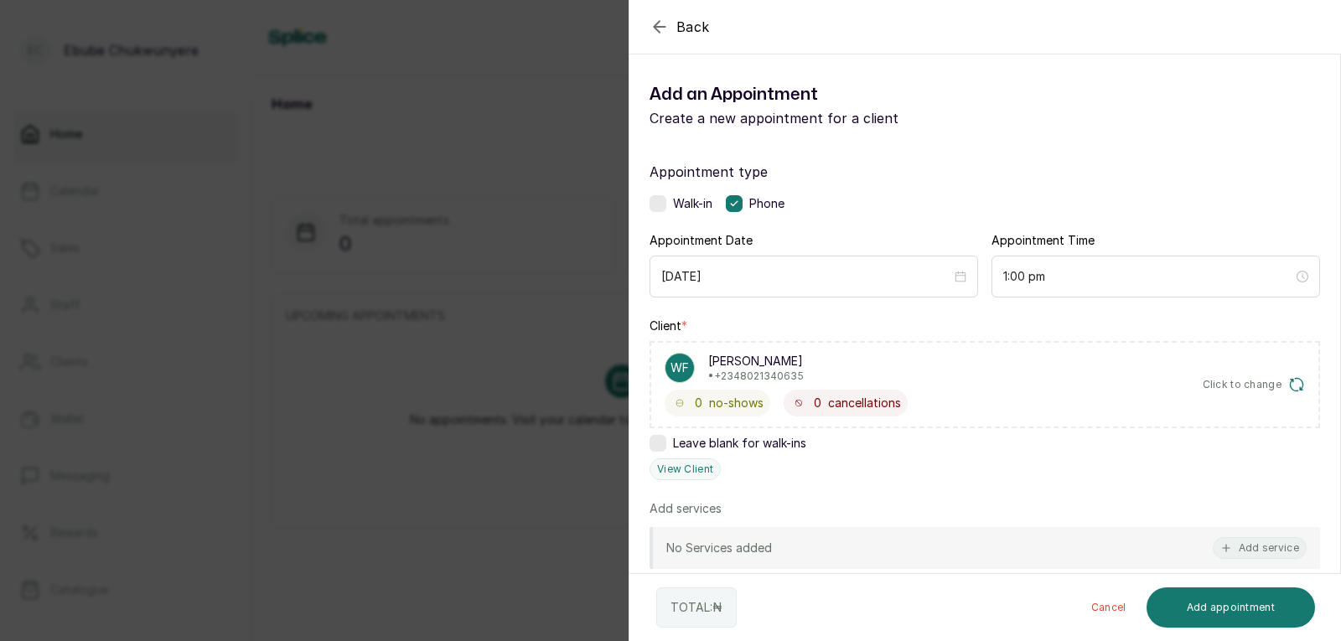
click at [865, 390] on div "WF [PERSON_NAME] • +234 8021340635 0 no-shows 0 cancellations Click to change" at bounding box center [984, 384] width 670 height 87
click at [865, 380] on span "Click to change" at bounding box center [1242, 384] width 80 height 13
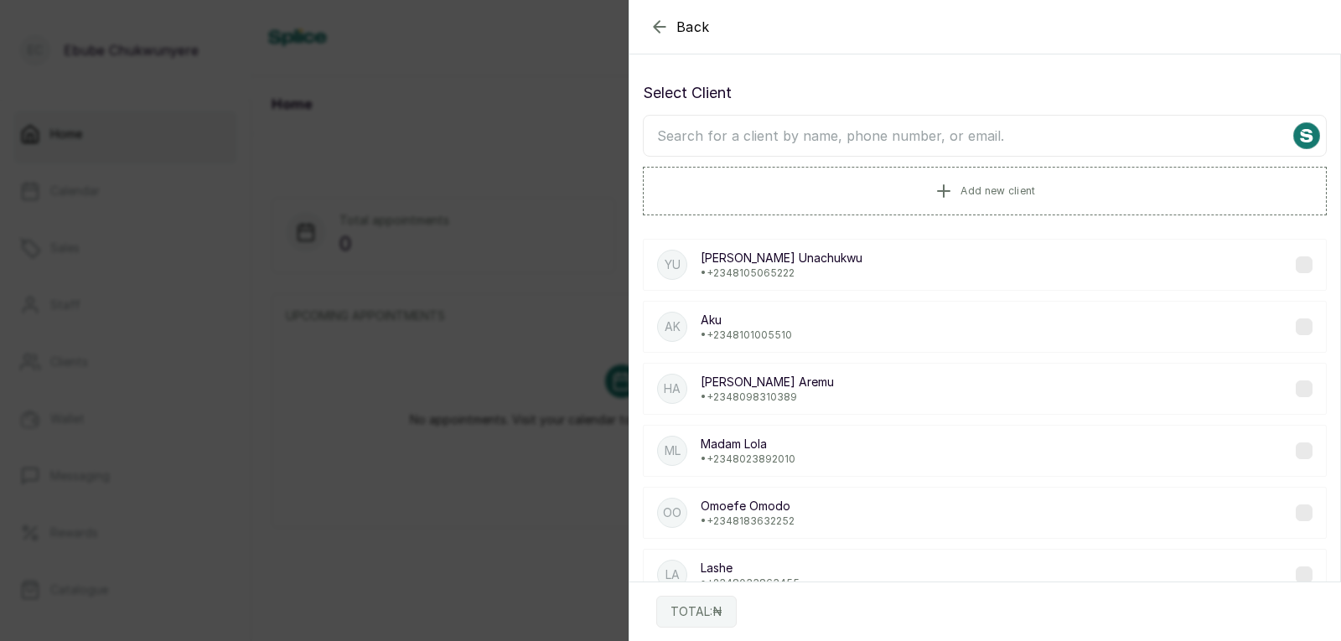
click at [865, 136] on input "text" at bounding box center [985, 136] width 684 height 42
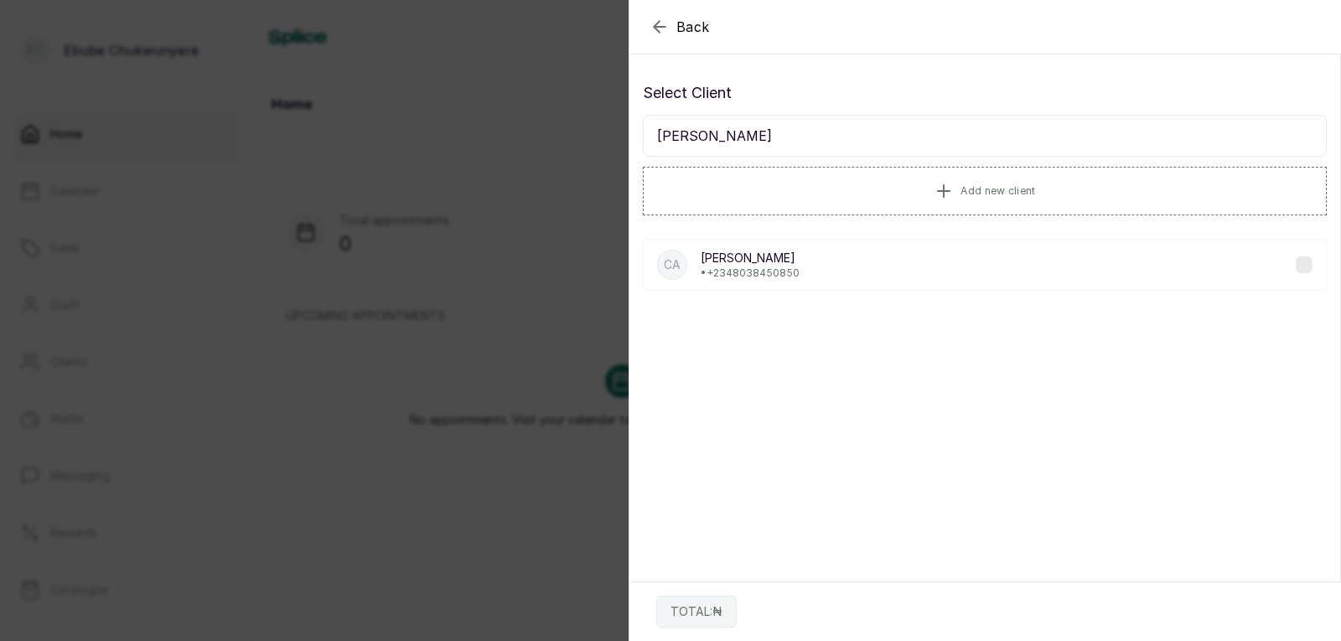
type input "[PERSON_NAME]"
click at [865, 272] on div "Ca [PERSON_NAME] • [PHONE_NUMBER]" at bounding box center [985, 265] width 684 height 52
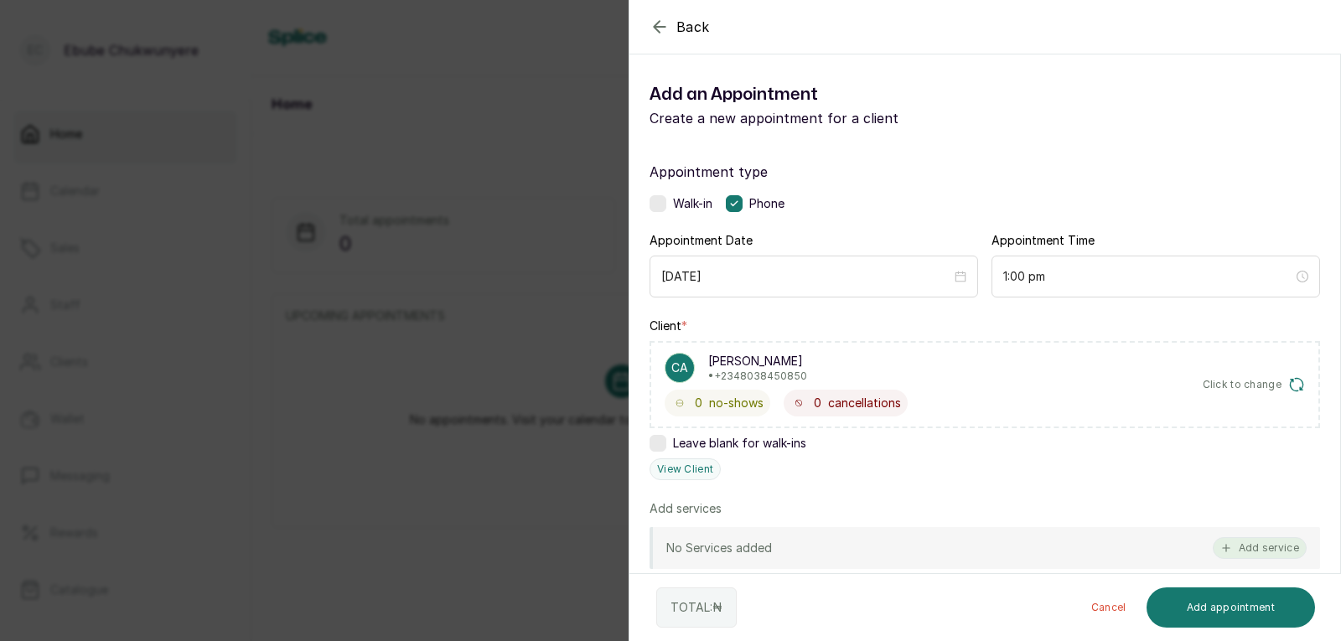
click at [865, 554] on button "Add service" at bounding box center [1259, 548] width 94 height 22
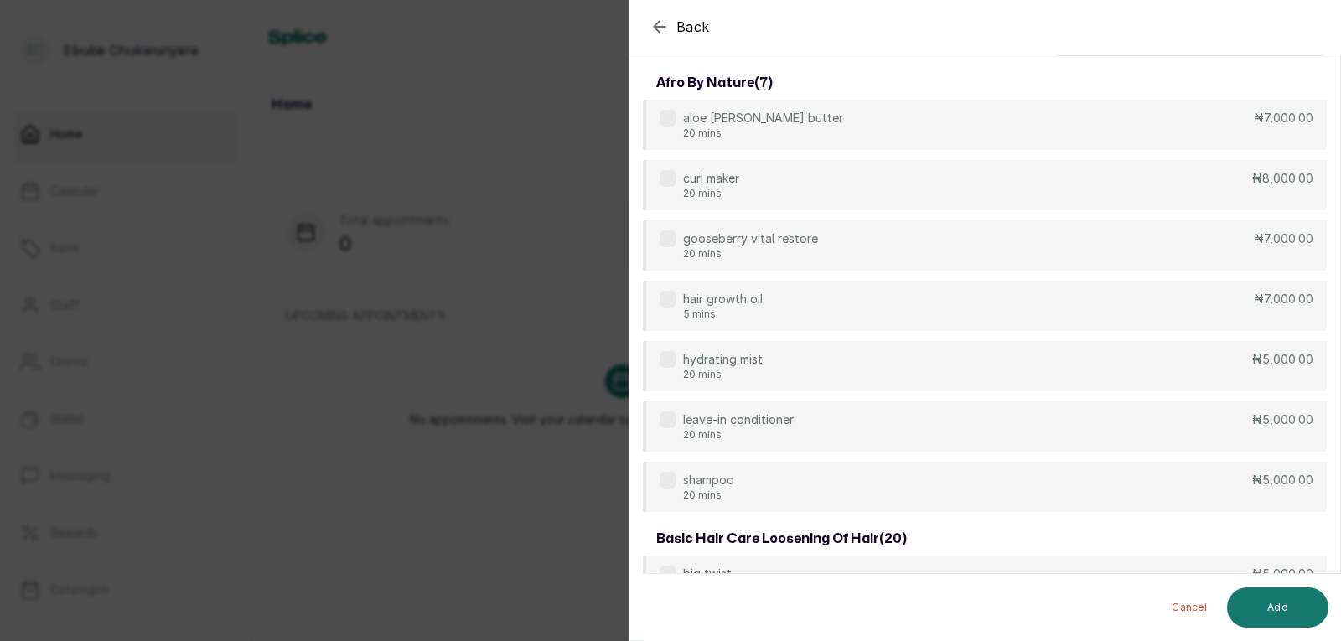
scroll to position [0, 0]
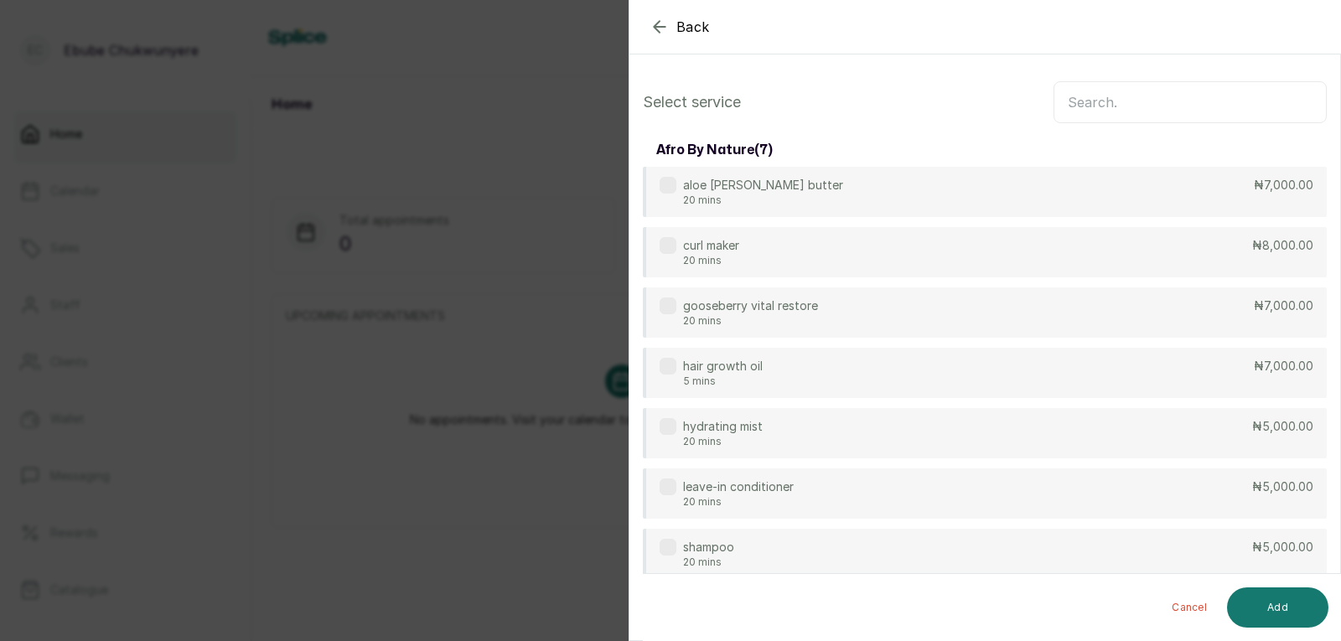
click at [865, 101] on input "text" at bounding box center [1189, 102] width 273 height 42
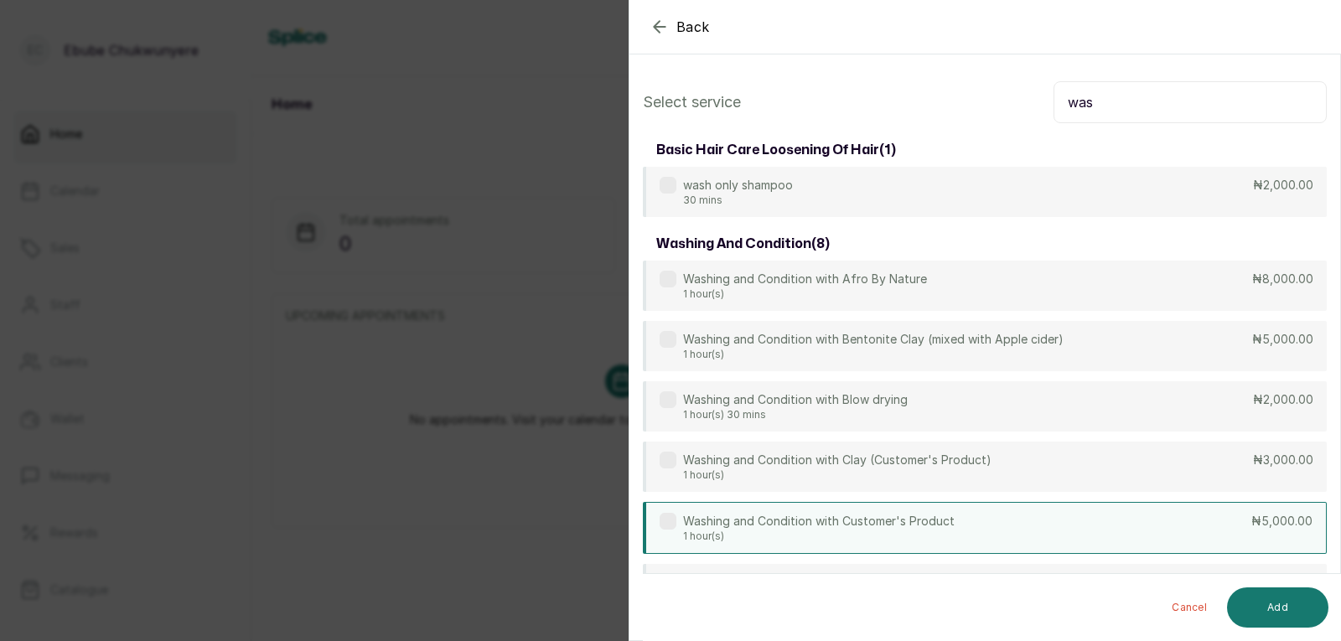
type input "was"
click at [865, 518] on div "Washing and Condition with Customer's Product 1 hour(s) ₦5,000.00" at bounding box center [985, 528] width 684 height 52
click at [865, 611] on button "Add" at bounding box center [1277, 607] width 101 height 40
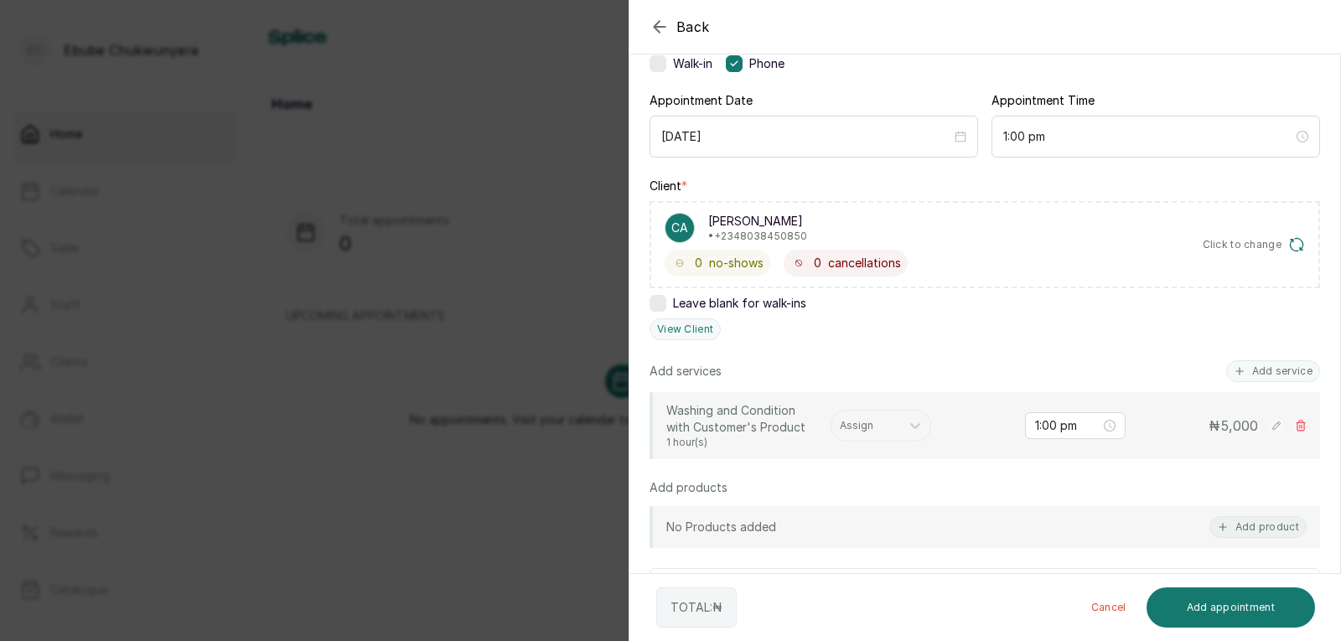
scroll to position [143, 0]
click at [865, 415] on div "Assign" at bounding box center [865, 422] width 69 height 22
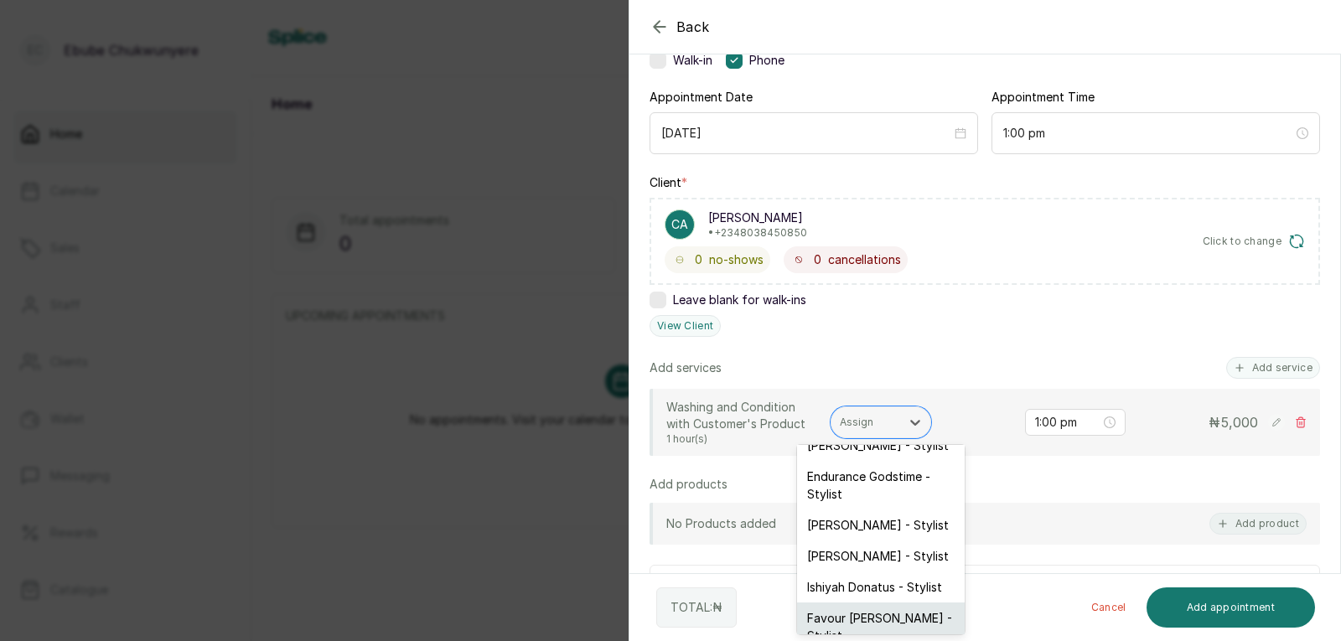
scroll to position [114, 0]
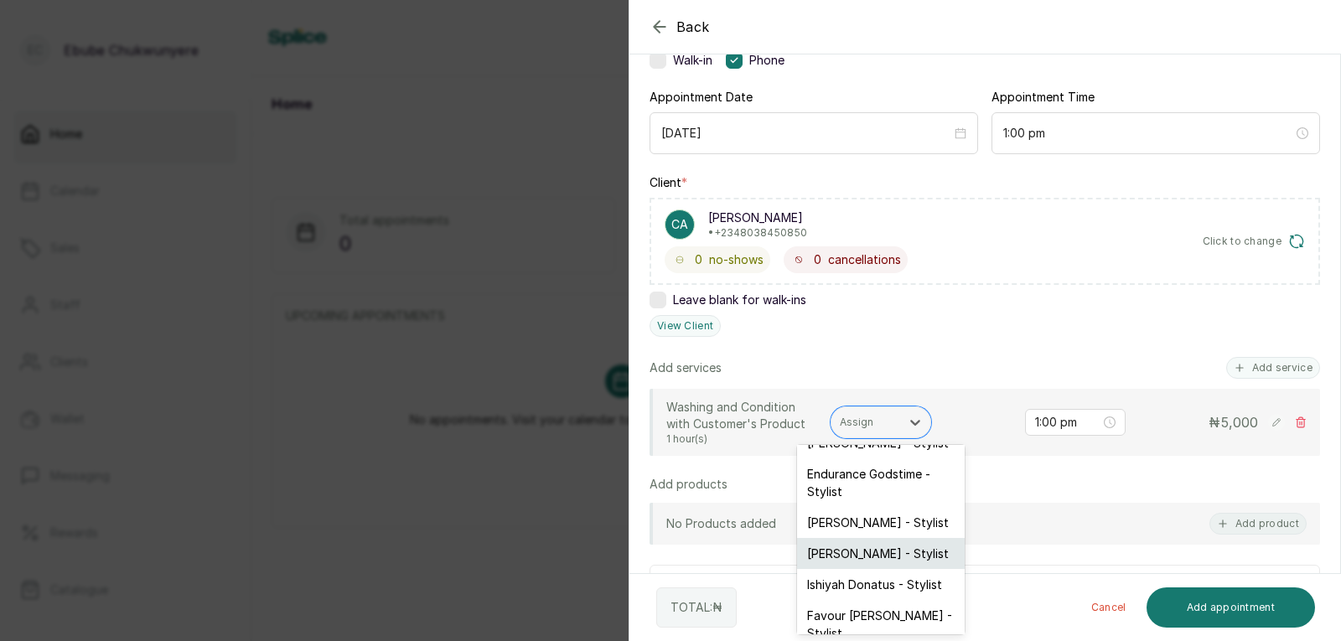
click at [865, 540] on div "[PERSON_NAME] - Stylist" at bounding box center [881, 553] width 168 height 31
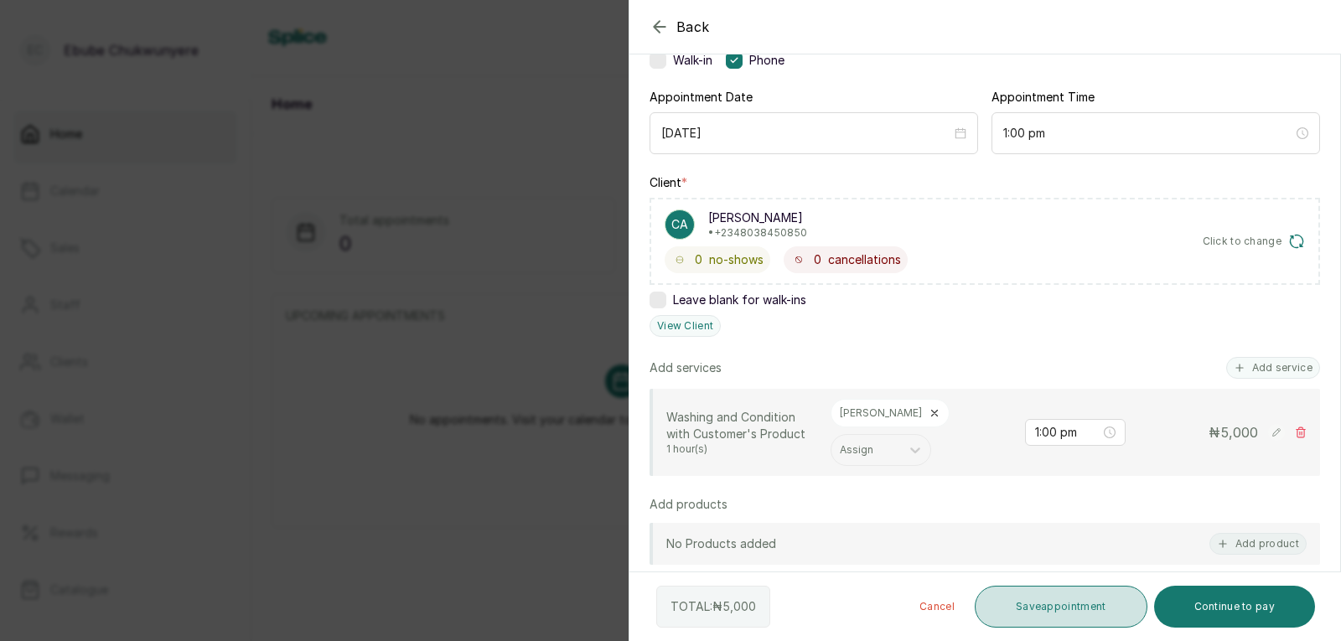
click at [865, 612] on button "Save appointment" at bounding box center [1060, 607] width 173 height 42
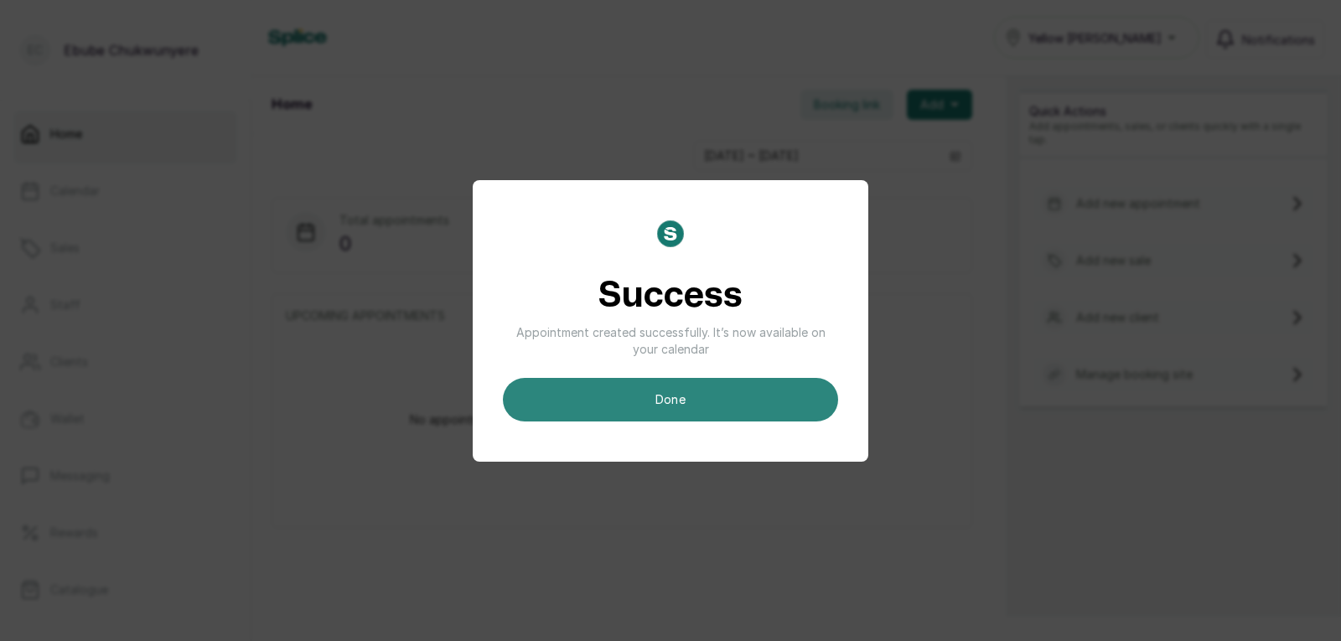
click at [754, 408] on button "done" at bounding box center [670, 400] width 335 height 44
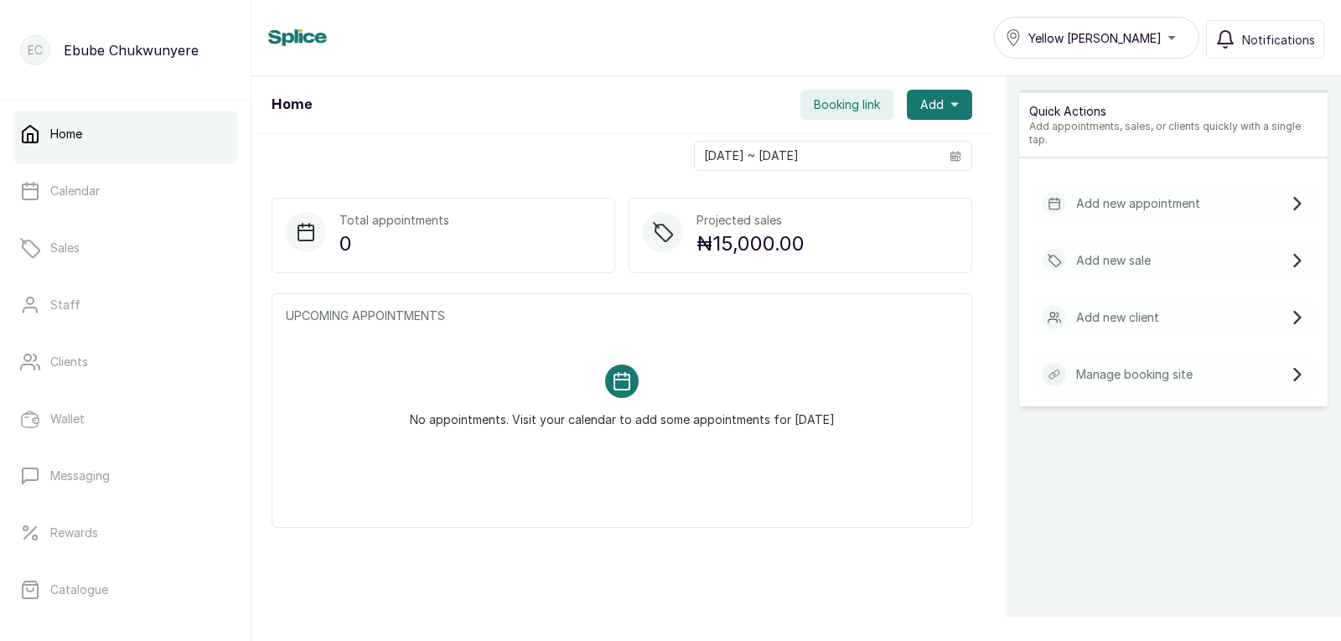
click at [865, 187] on div "Add new appointment" at bounding box center [1173, 203] width 282 height 37
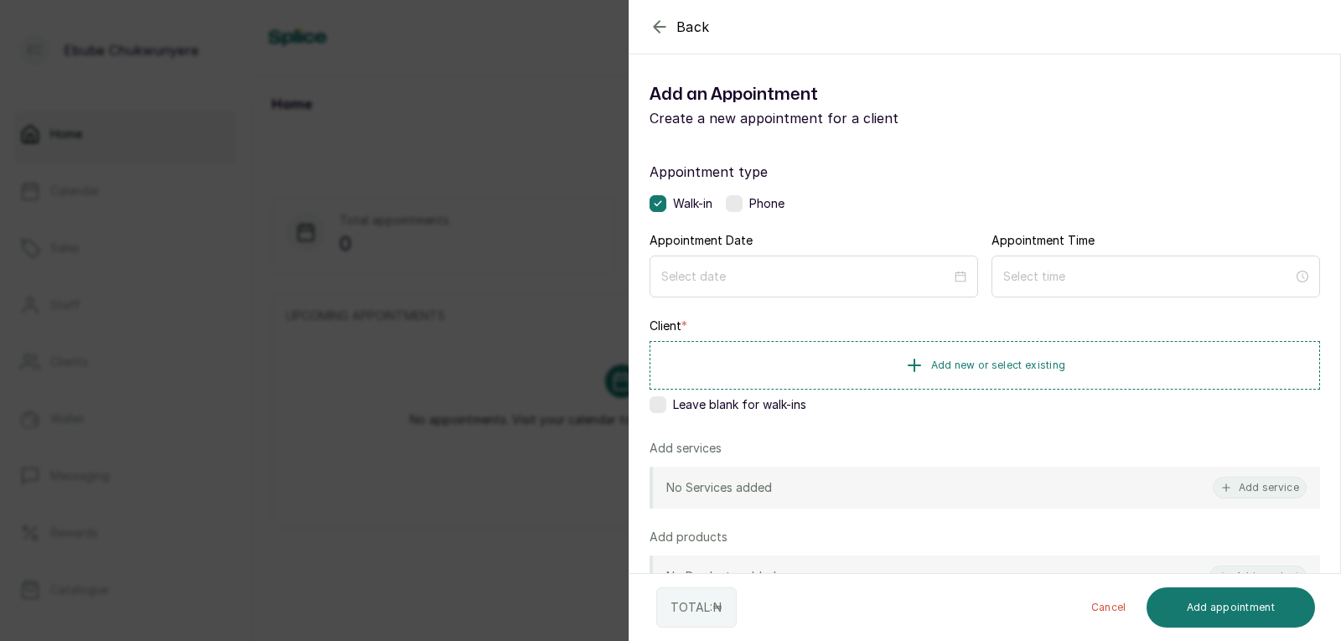
click at [736, 198] on label at bounding box center [734, 203] width 17 height 17
click at [741, 278] on input at bounding box center [806, 275] width 292 height 18
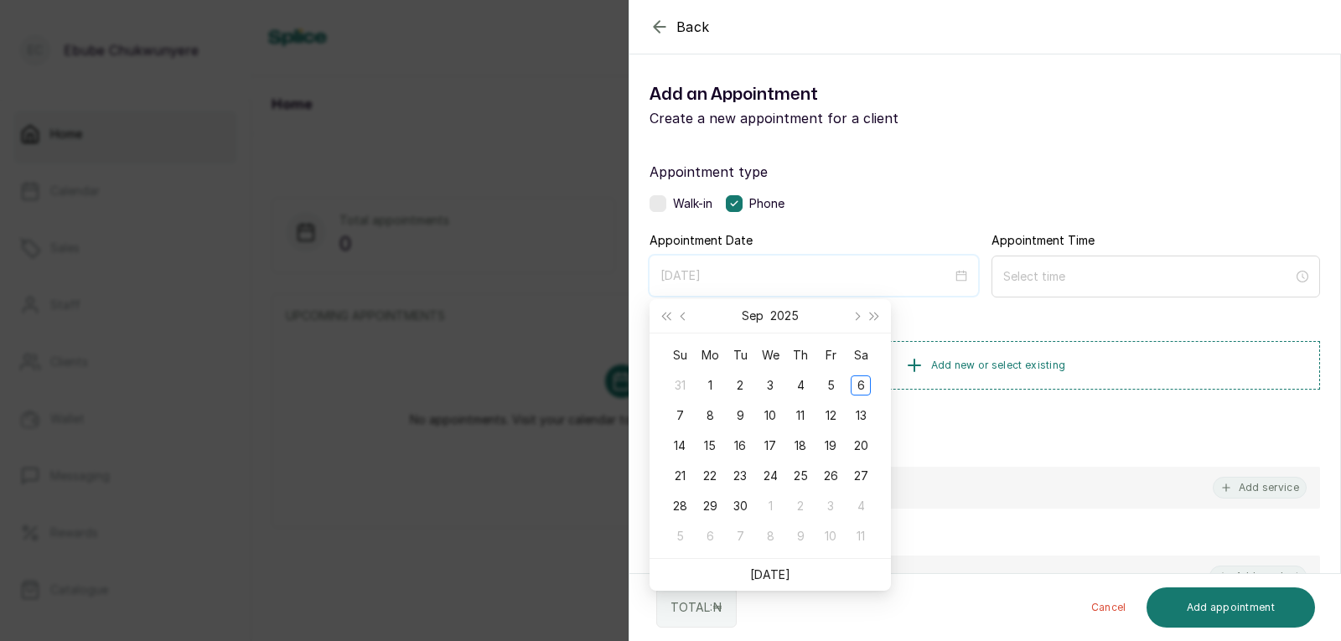
type input "[DATE]"
click at [684, 415] on div "7" at bounding box center [679, 416] width 20 height 20
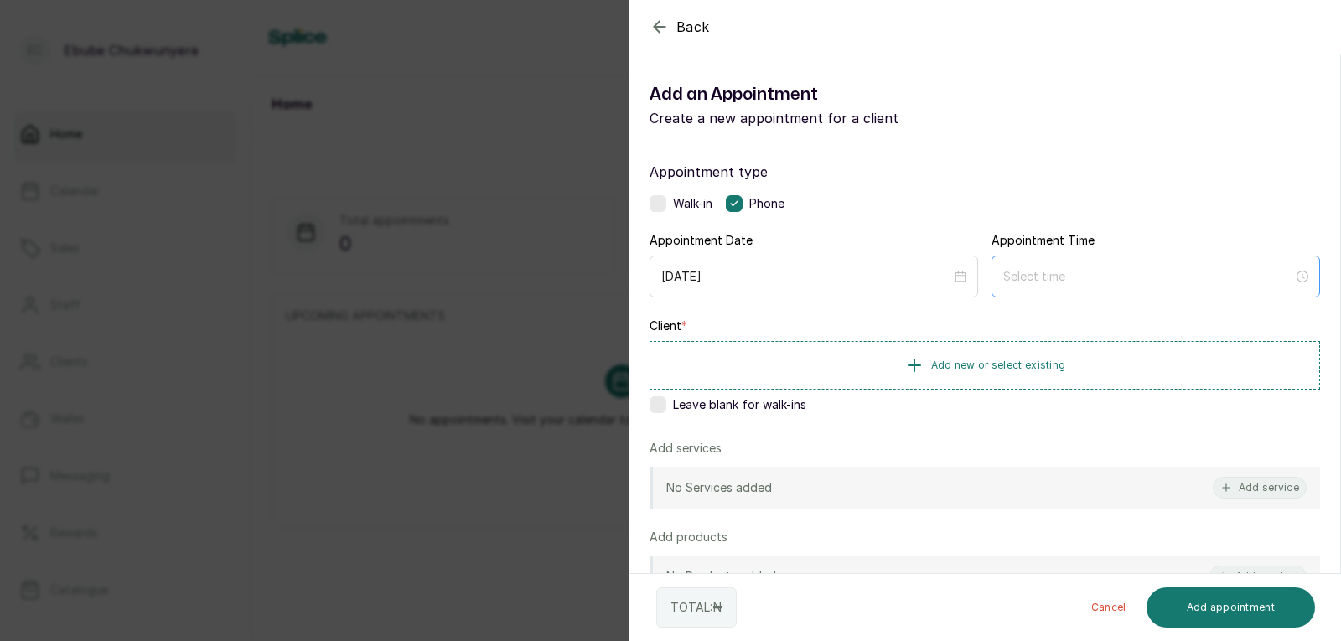
click at [865, 286] on div at bounding box center [1155, 277] width 328 height 42
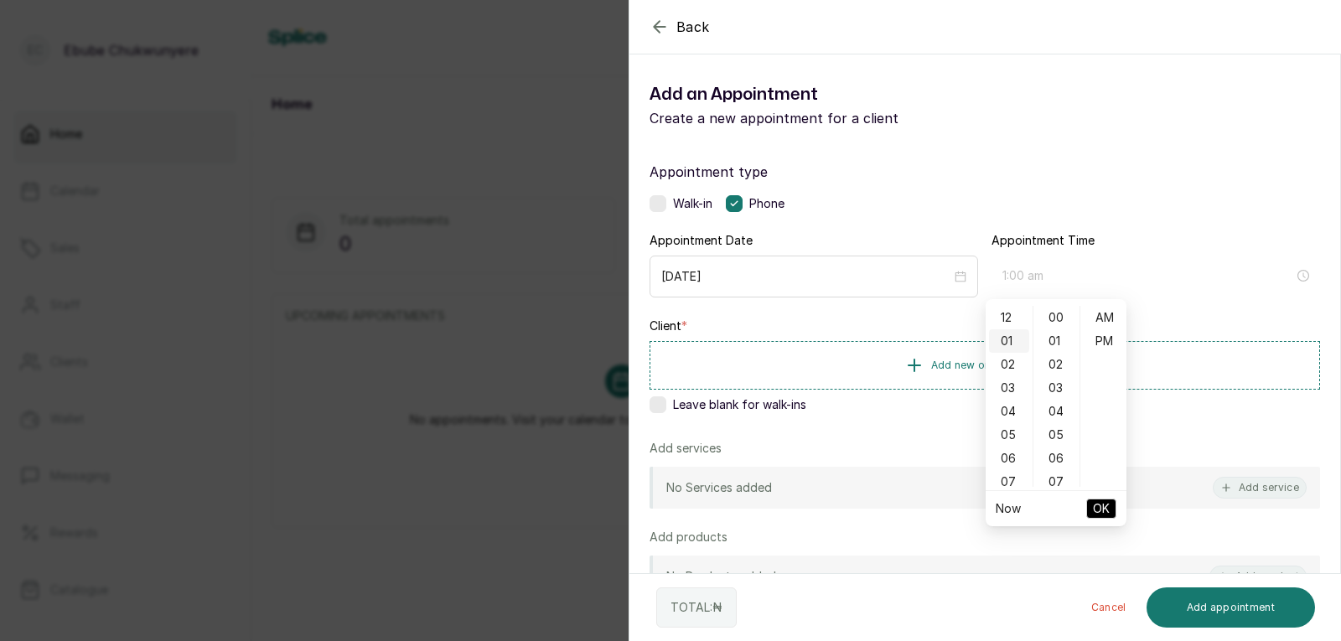
click at [865, 339] on div "01" at bounding box center [1009, 340] width 40 height 23
type input "1:00 pm"
click at [865, 334] on div "PM" at bounding box center [1103, 340] width 40 height 23
click at [865, 499] on span "OK" at bounding box center [1101, 509] width 17 height 32
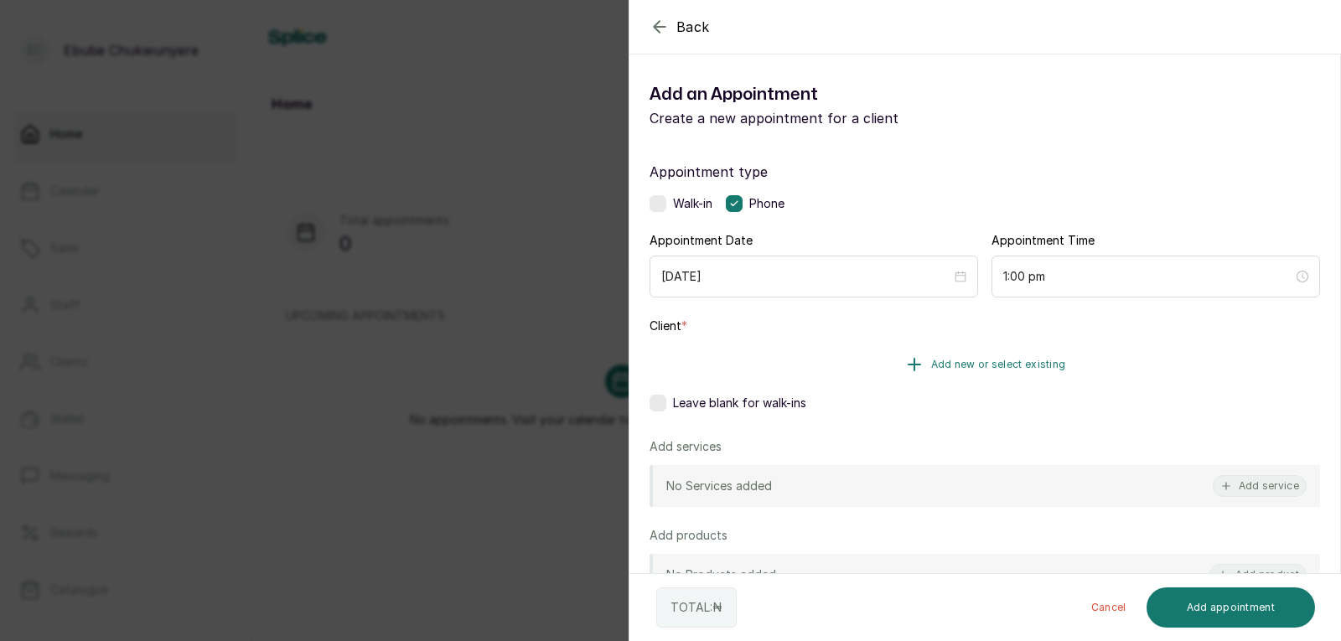
click at [865, 366] on button "Add new or select existing" at bounding box center [984, 364] width 670 height 47
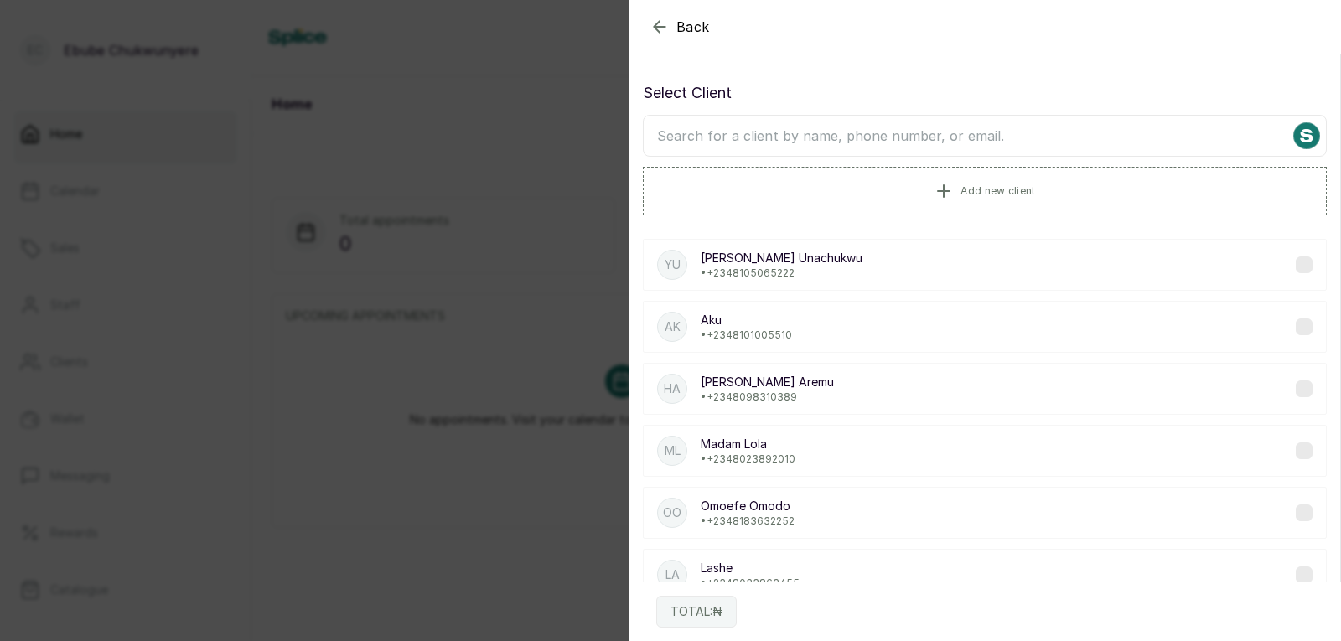
click at [865, 137] on input "text" at bounding box center [985, 136] width 684 height 42
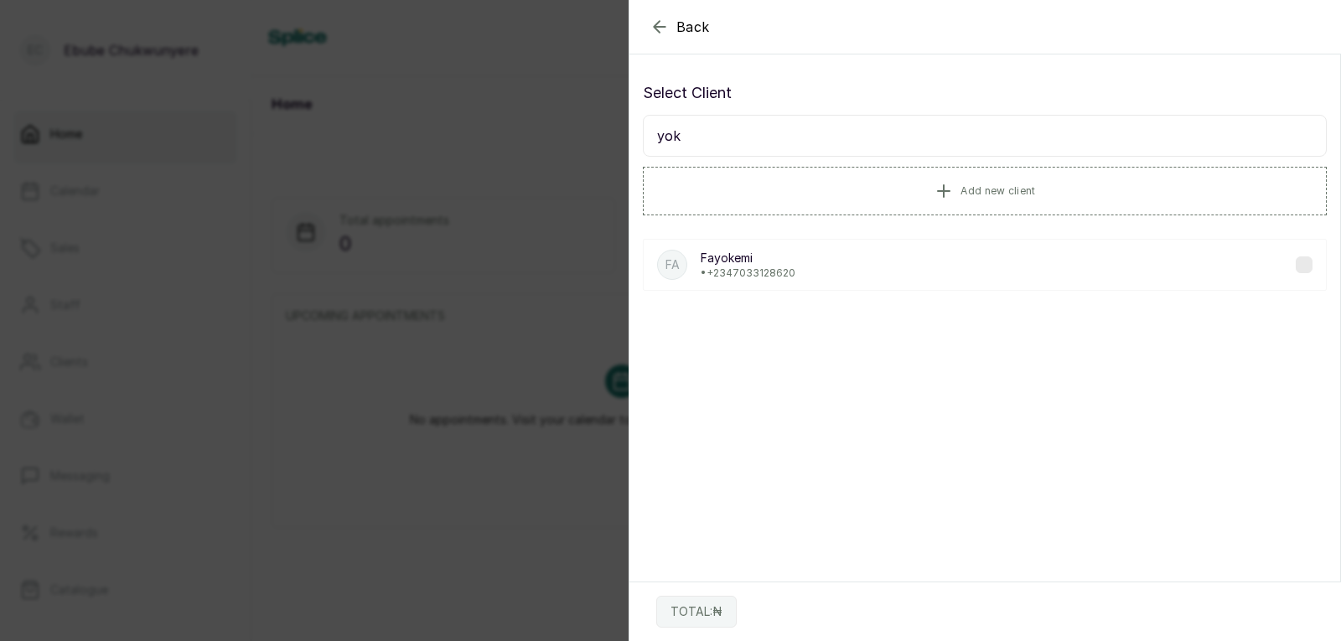
type input "yok"
click at [650, 25] on icon "button" at bounding box center [659, 27] width 20 height 20
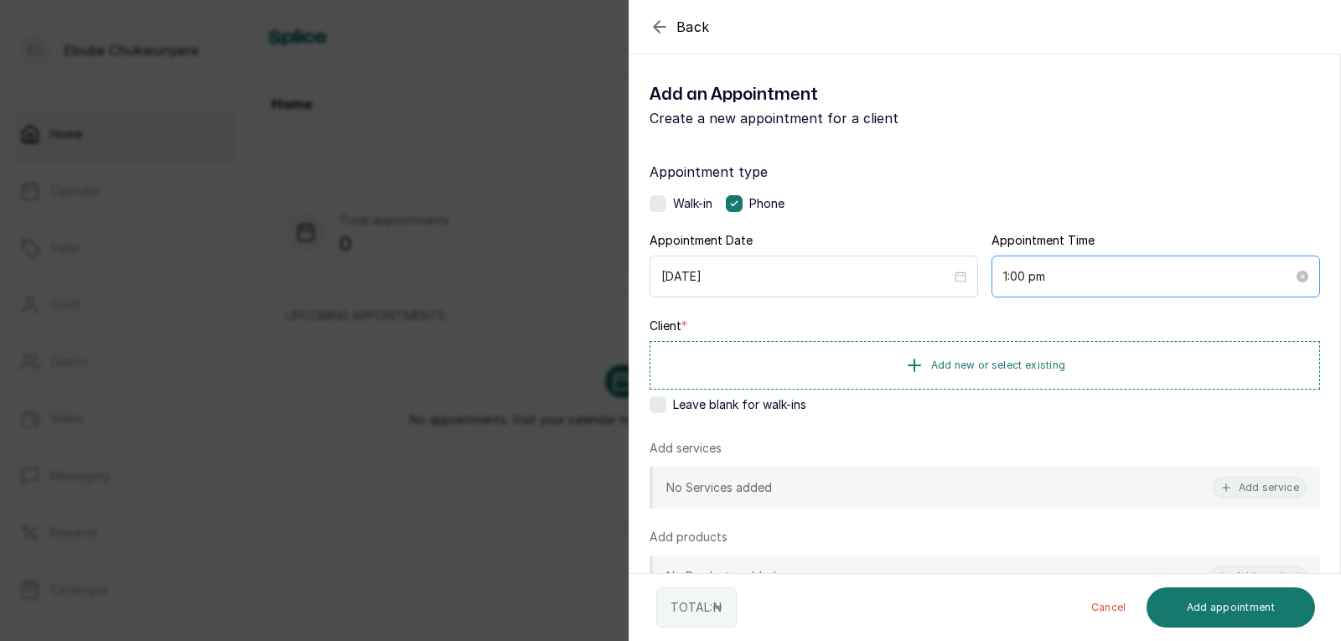
click at [865, 266] on div "1:00 pm" at bounding box center [1155, 277] width 328 height 42
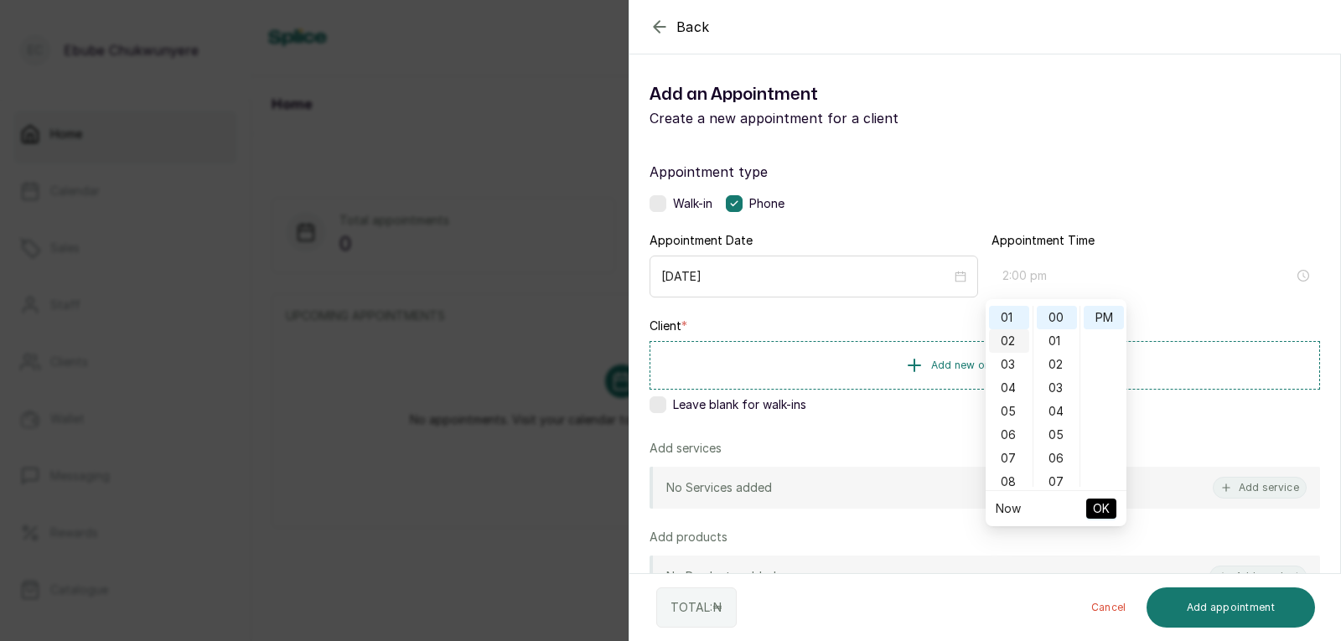
click at [865, 346] on div "02" at bounding box center [1009, 340] width 40 height 23
type input "2:00 pm"
click at [865, 507] on span "OK" at bounding box center [1101, 509] width 17 height 32
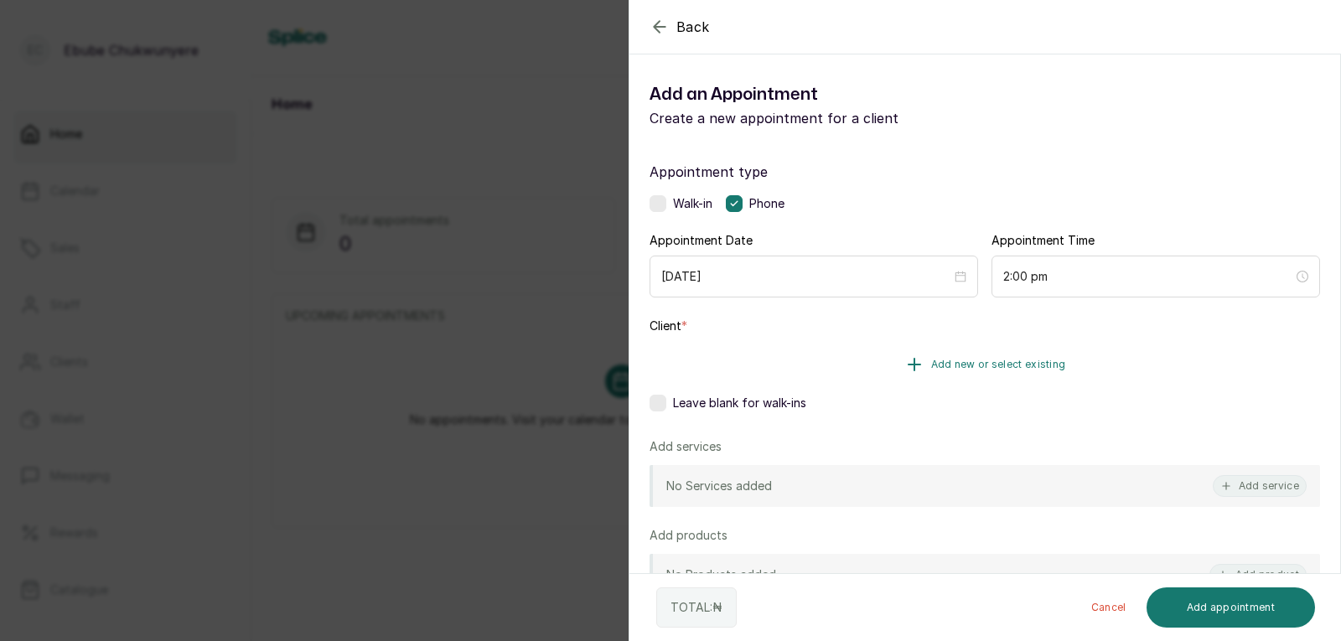
drag, startPoint x: 1085, startPoint y: 362, endPoint x: 1082, endPoint y: 373, distance: 11.2
click at [865, 363] on button "Add new or select existing" at bounding box center [984, 365] width 670 height 49
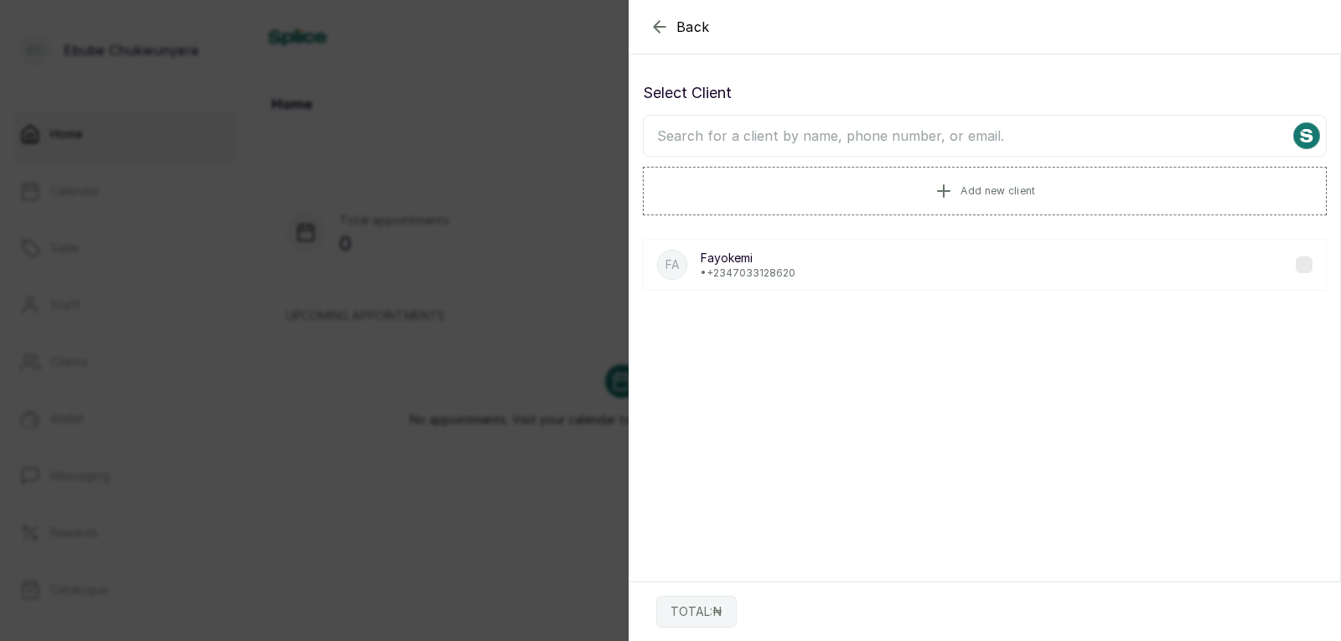
click at [865, 145] on input "text" at bounding box center [985, 136] width 684 height 42
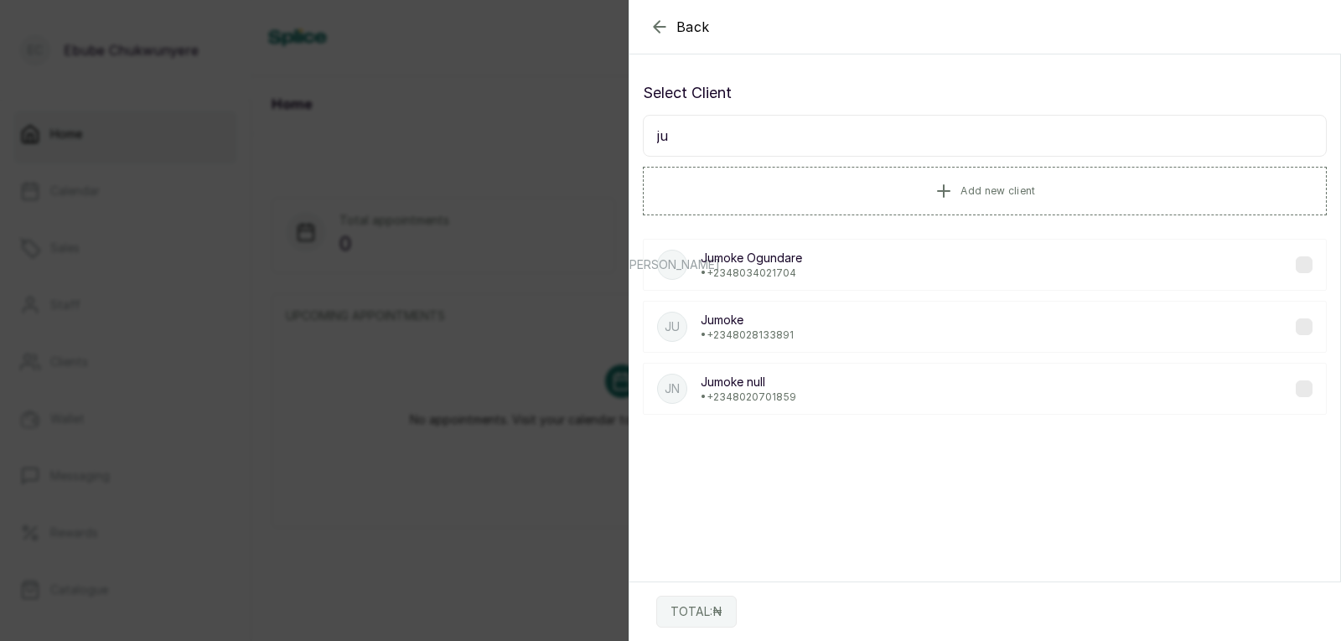
type input "j"
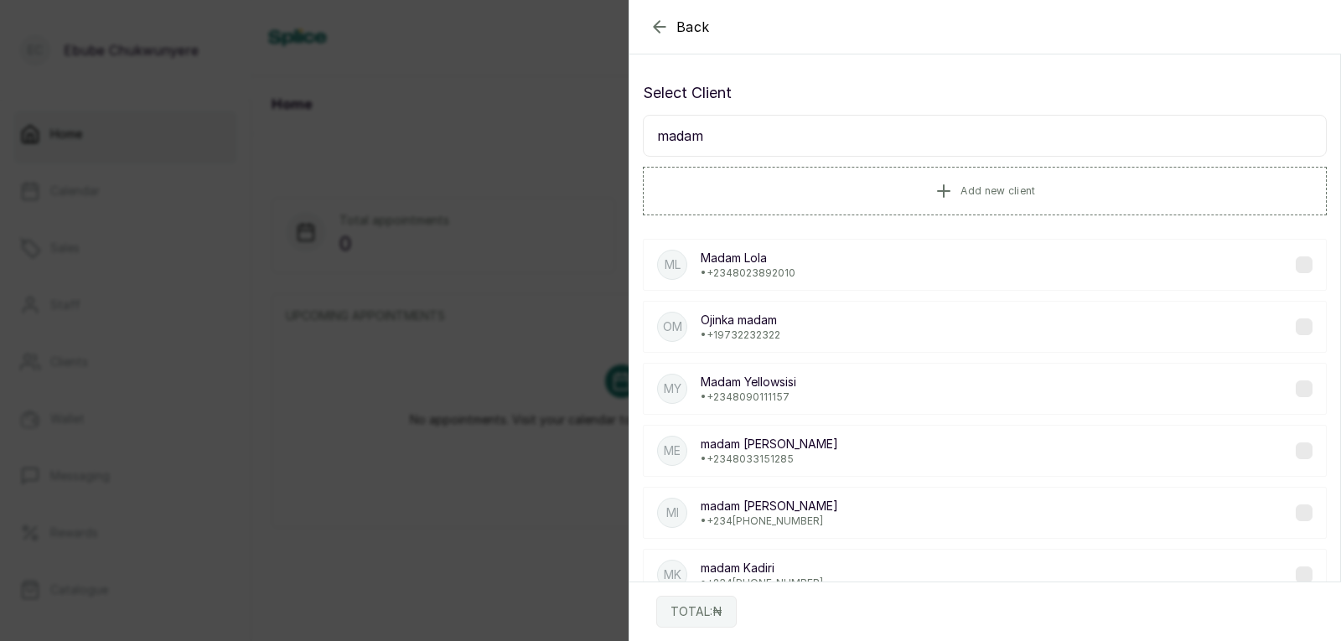
type input "madam"
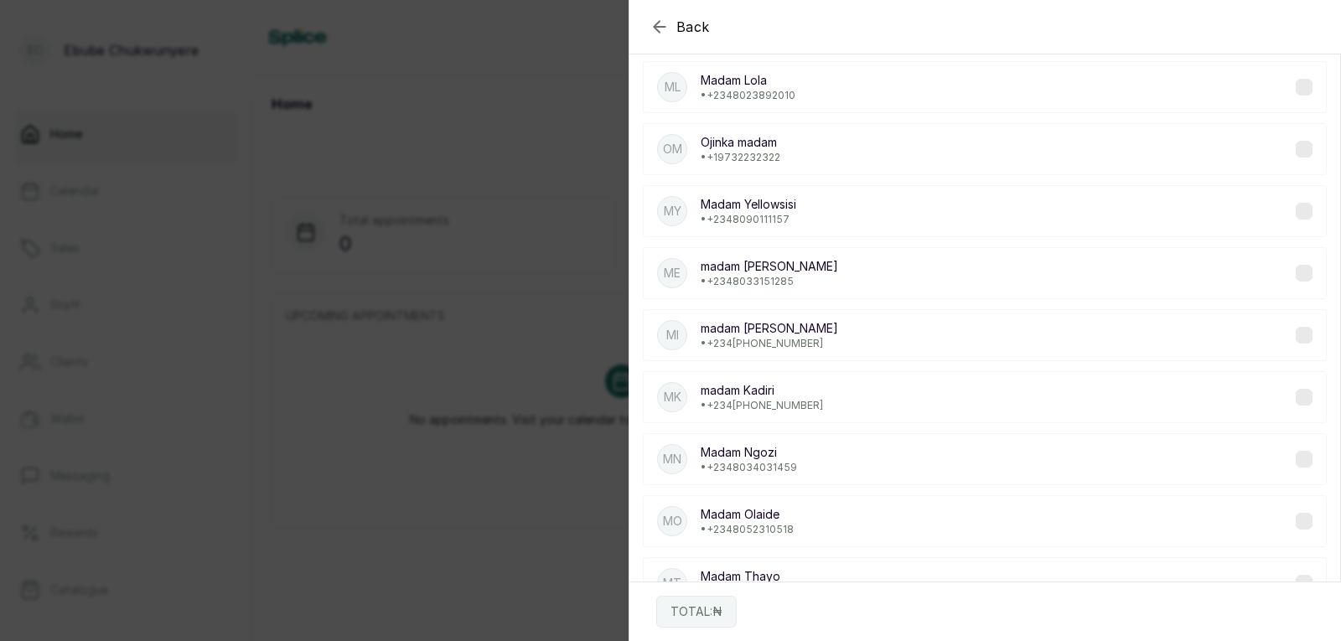
scroll to position [0, 0]
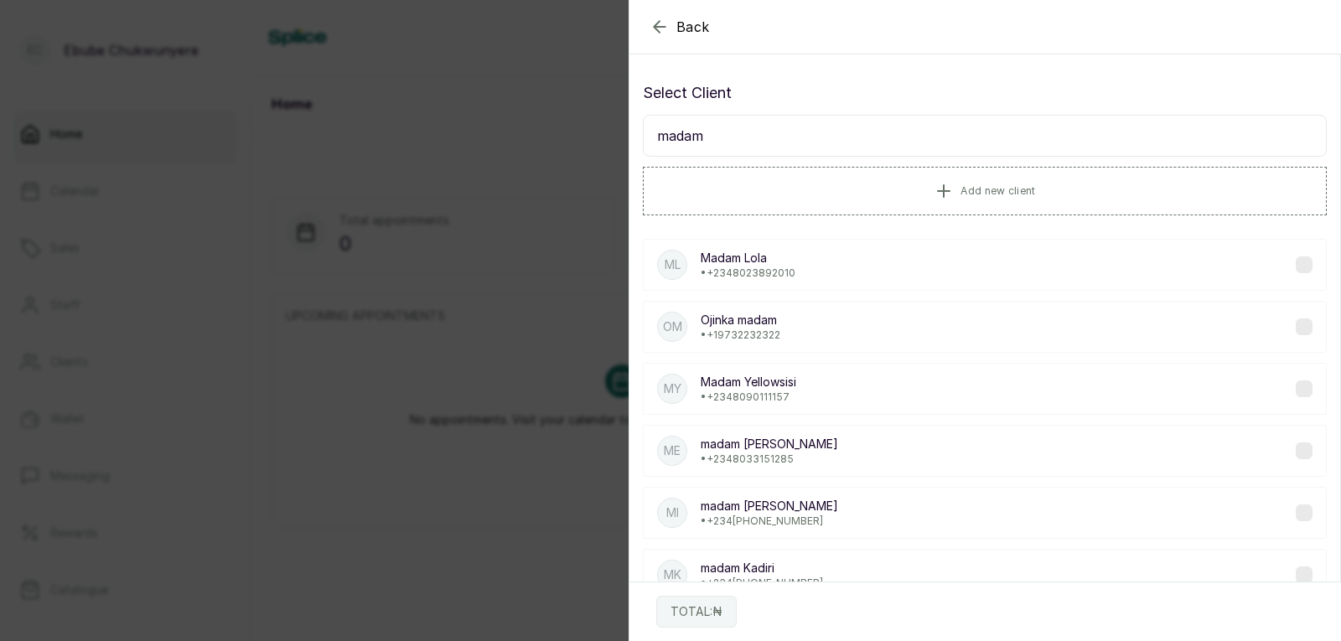
click at [865, 126] on input "madam" at bounding box center [985, 136] width 684 height 42
click at [654, 28] on icon "button" at bounding box center [659, 27] width 20 height 20
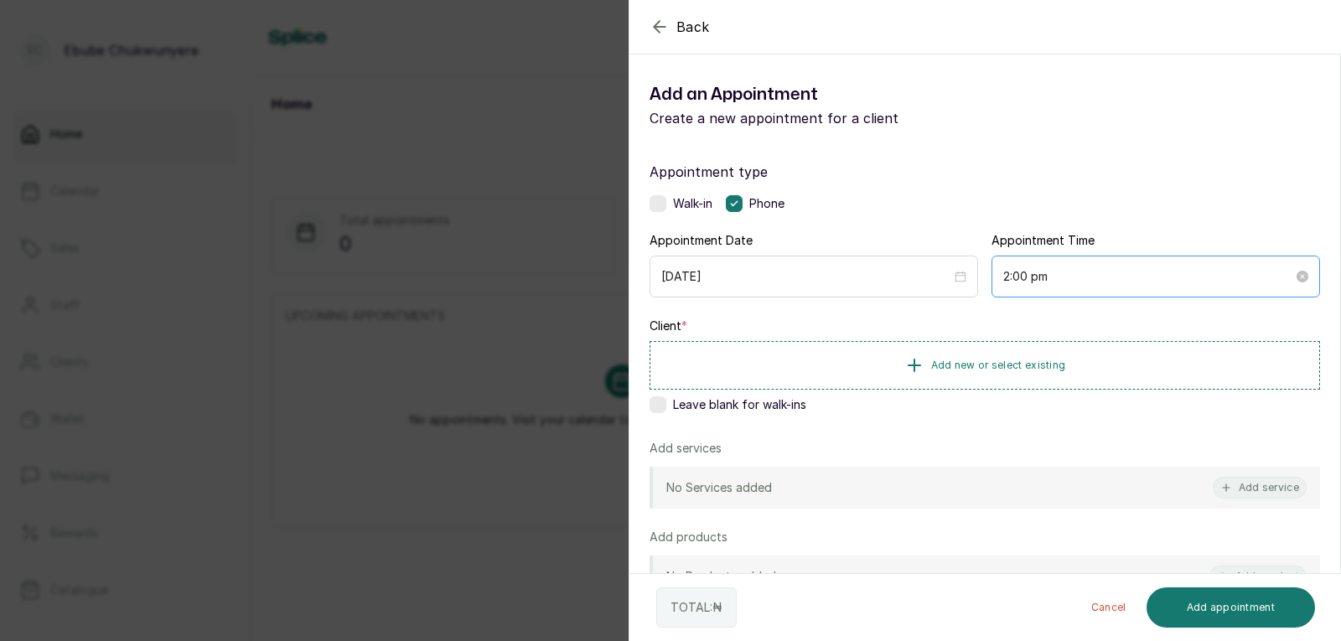
click at [865, 274] on div "2:00 pm" at bounding box center [1155, 277] width 328 height 42
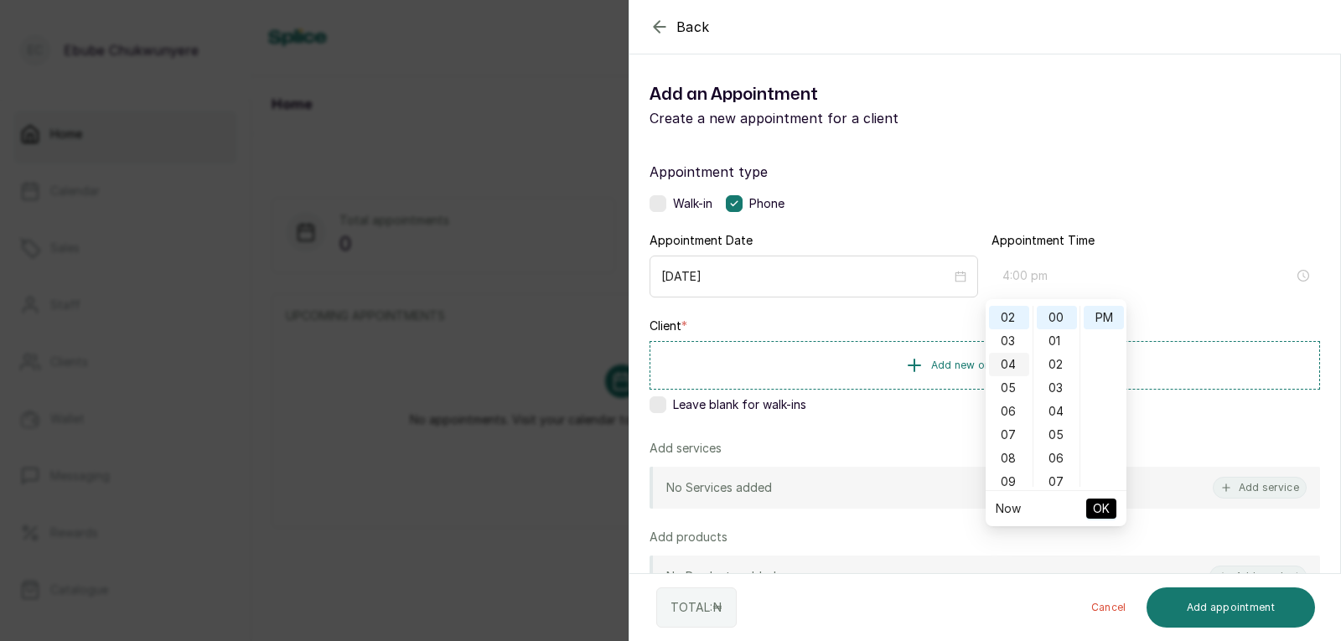
click at [865, 356] on div "04" at bounding box center [1009, 364] width 40 height 23
type input "4:00 pm"
click at [865, 502] on span "OK" at bounding box center [1101, 509] width 17 height 32
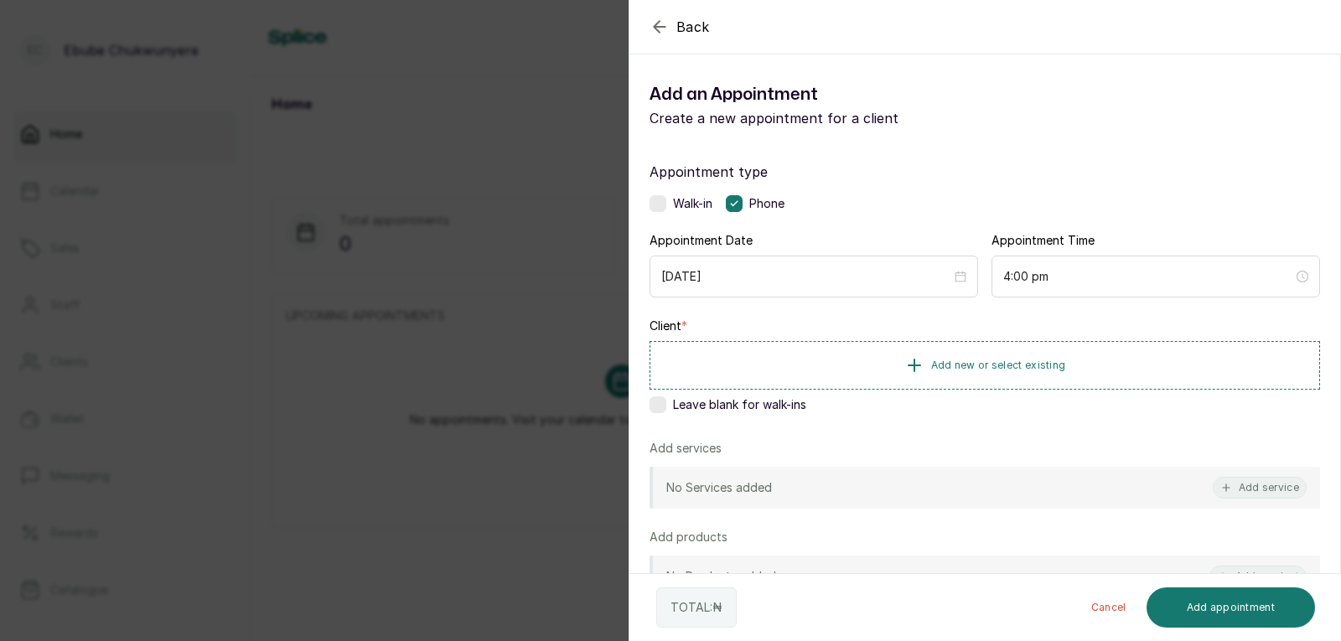
click at [865, 339] on div "Client * Add new or select existing Leave blank for walk-ins" at bounding box center [984, 369] width 670 height 102
drag, startPoint x: 1000, startPoint y: 381, endPoint x: 1005, endPoint y: 373, distance: 9.8
click at [865, 373] on button "Add new or select existing" at bounding box center [984, 364] width 670 height 47
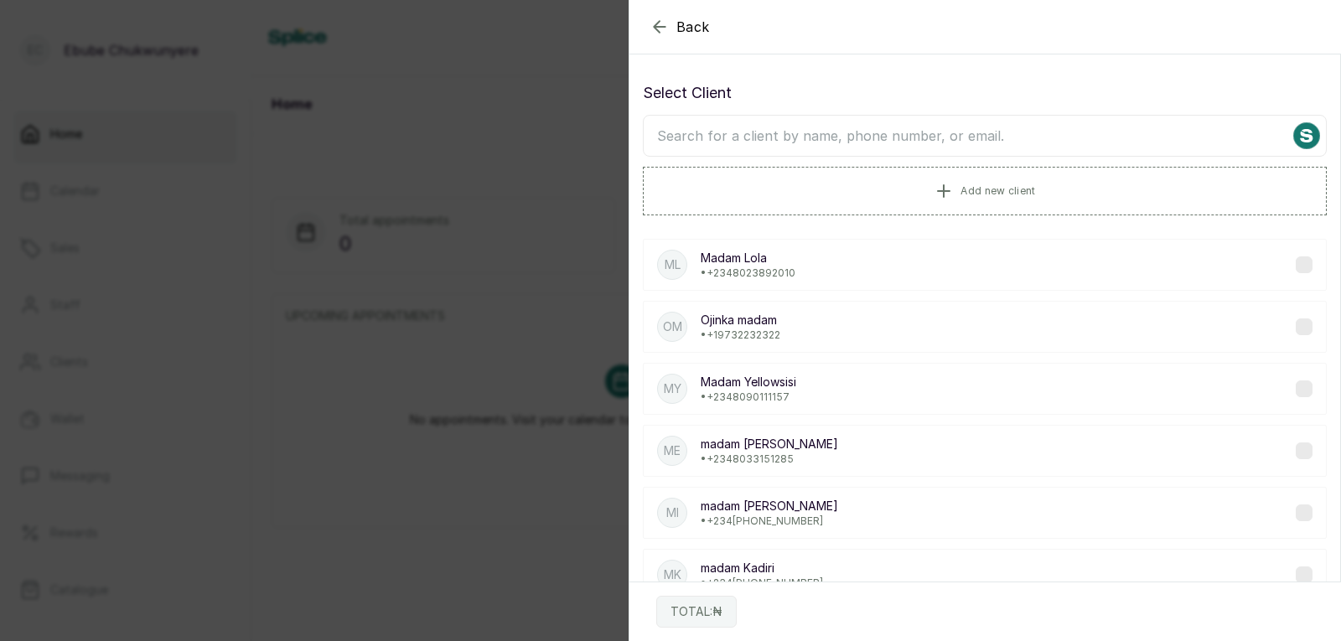
click at [865, 150] on input "text" at bounding box center [985, 136] width 684 height 42
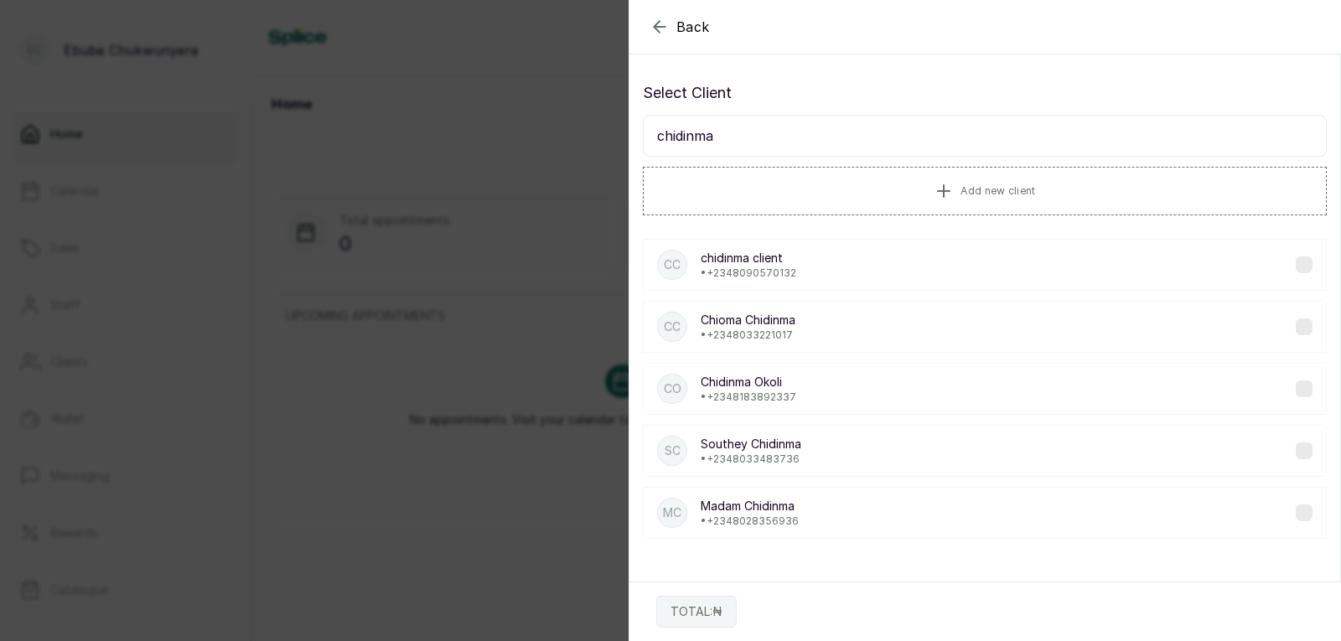
type input "chidinma"
click at [814, 507] on div "MC [PERSON_NAME] • [PHONE_NUMBER]" at bounding box center [985, 513] width 684 height 52
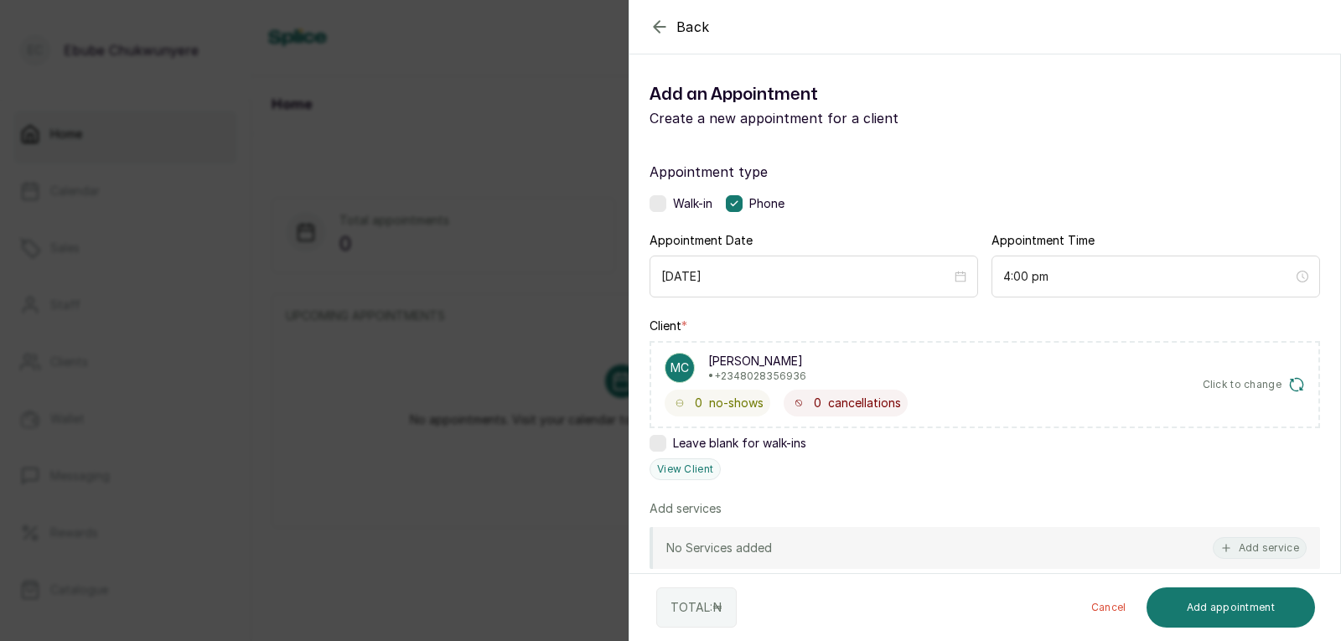
click at [865, 535] on div "No Services added Add service" at bounding box center [984, 548] width 670 height 42
drag, startPoint x: 1229, startPoint y: 542, endPoint x: 1223, endPoint y: 556, distance: 15.4
click at [865, 556] on button "Add service" at bounding box center [1259, 548] width 94 height 22
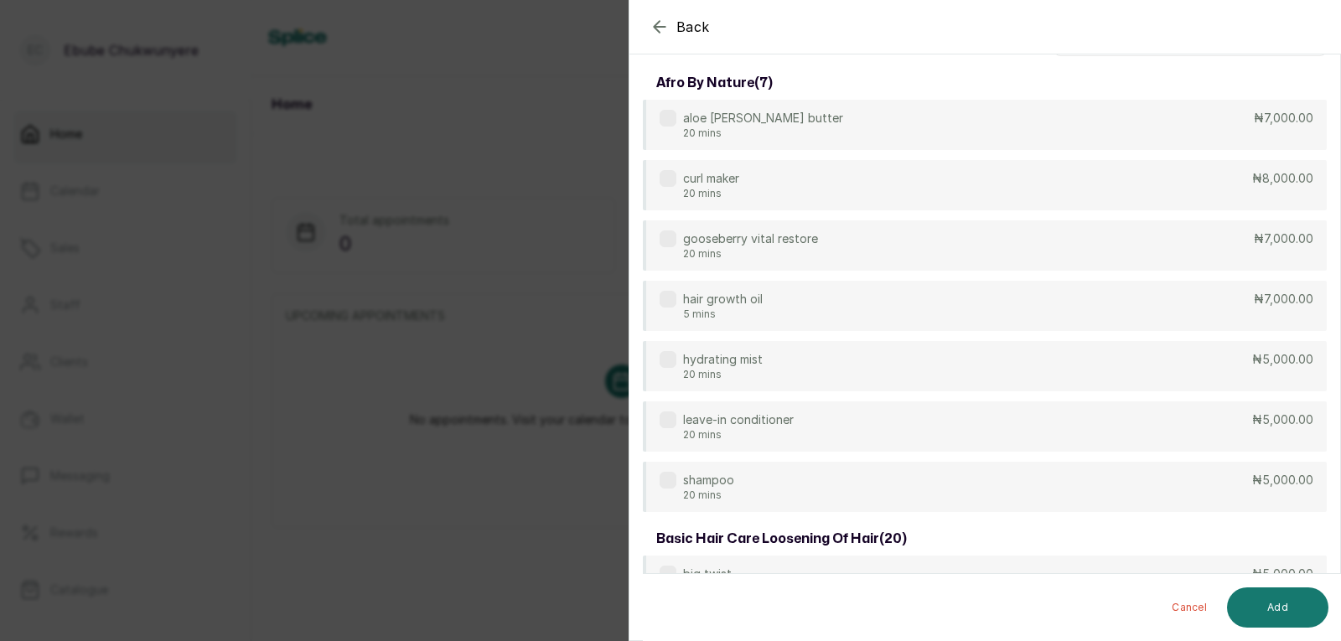
scroll to position [0, 0]
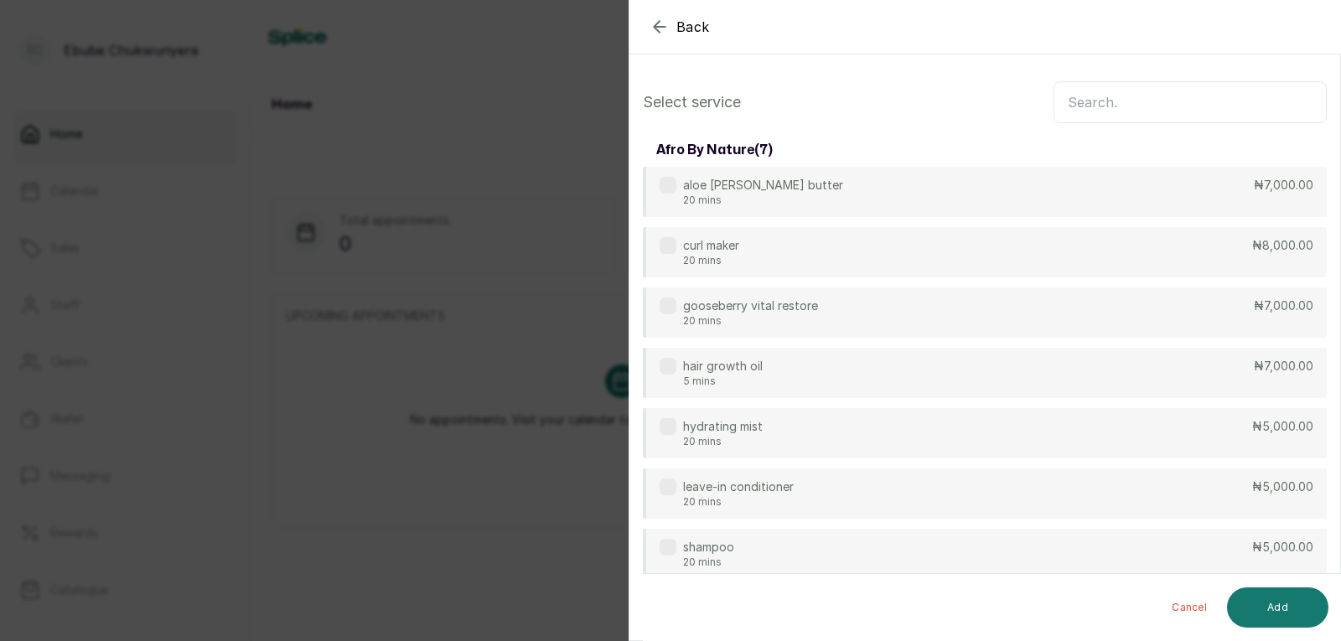
click at [865, 101] on input "text" at bounding box center [1189, 102] width 273 height 42
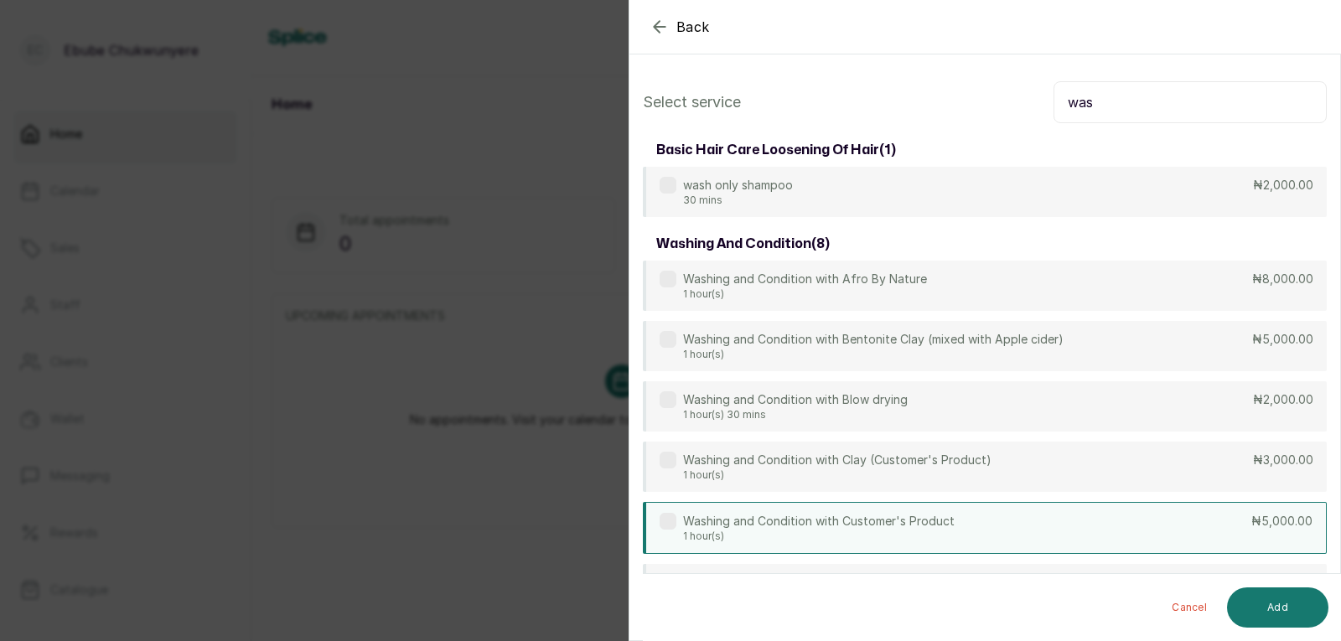
type input "was"
click at [865, 536] on div "Washing and Condition with Customer's Product 1 hour(s) ₦5,000.00" at bounding box center [985, 528] width 684 height 52
click at [865, 600] on button "Add" at bounding box center [1277, 607] width 101 height 40
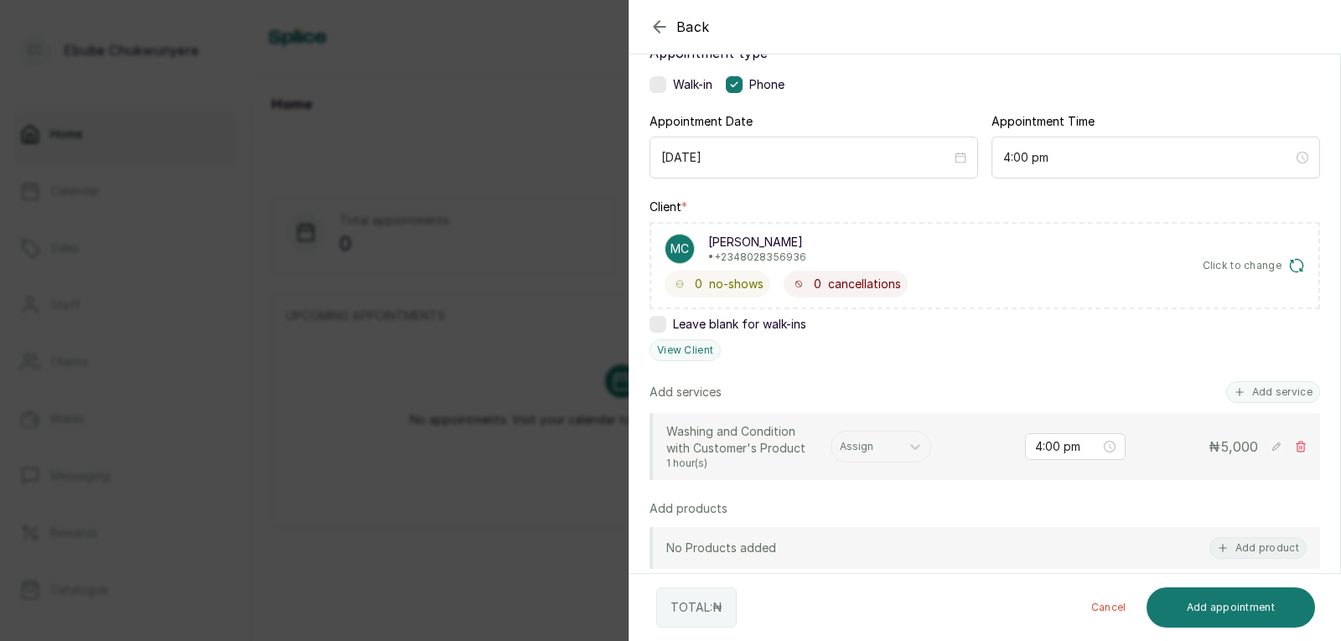
scroll to position [147, 0]
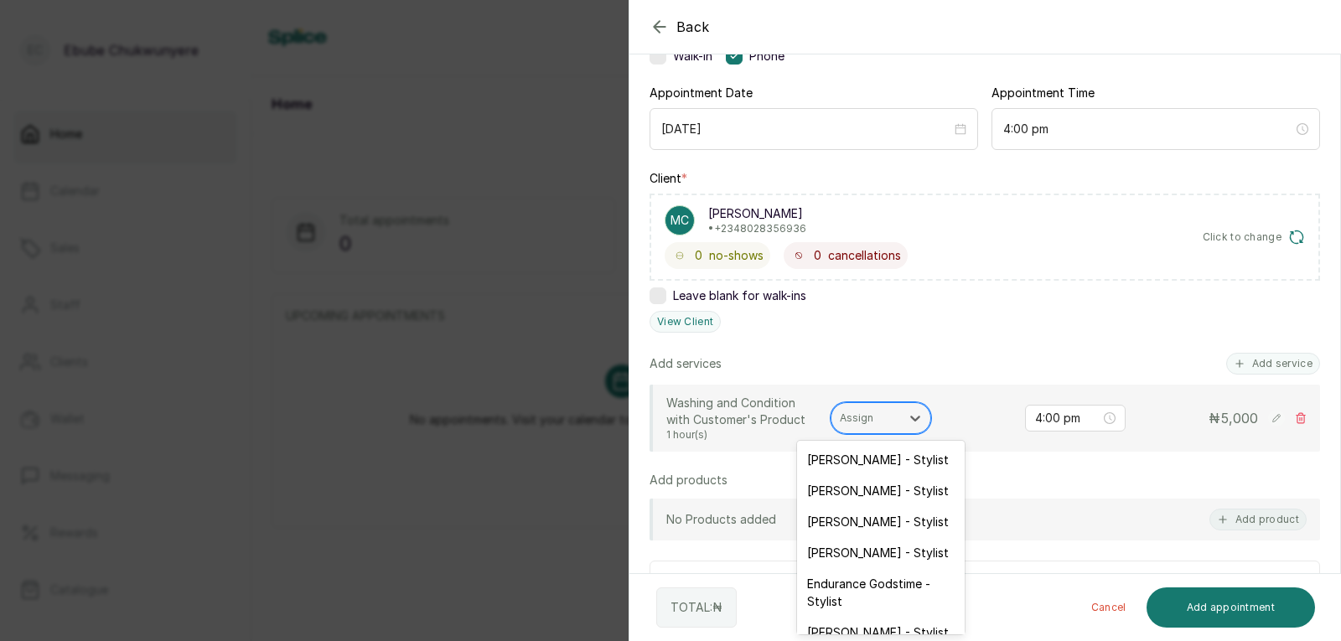
click at [865, 429] on div "Assign" at bounding box center [880, 418] width 101 height 32
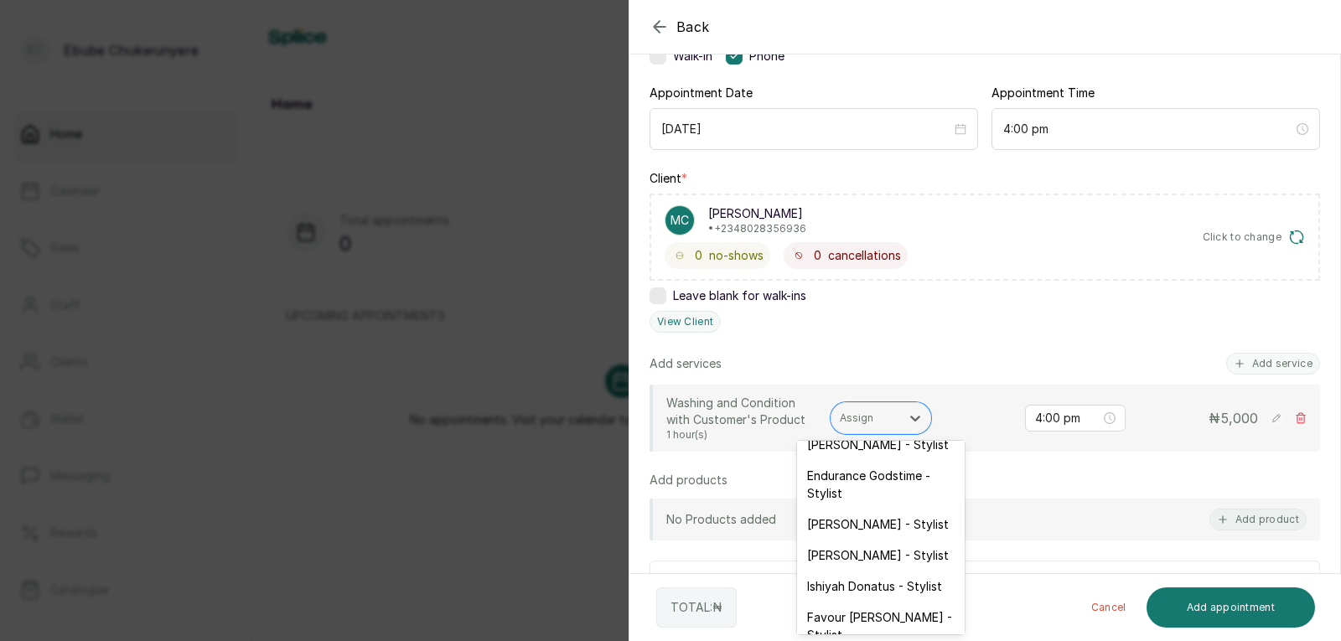
scroll to position [110, 0]
click at [865, 583] on div "Ishiyah Donatus - Stylist" at bounding box center [881, 584] width 168 height 31
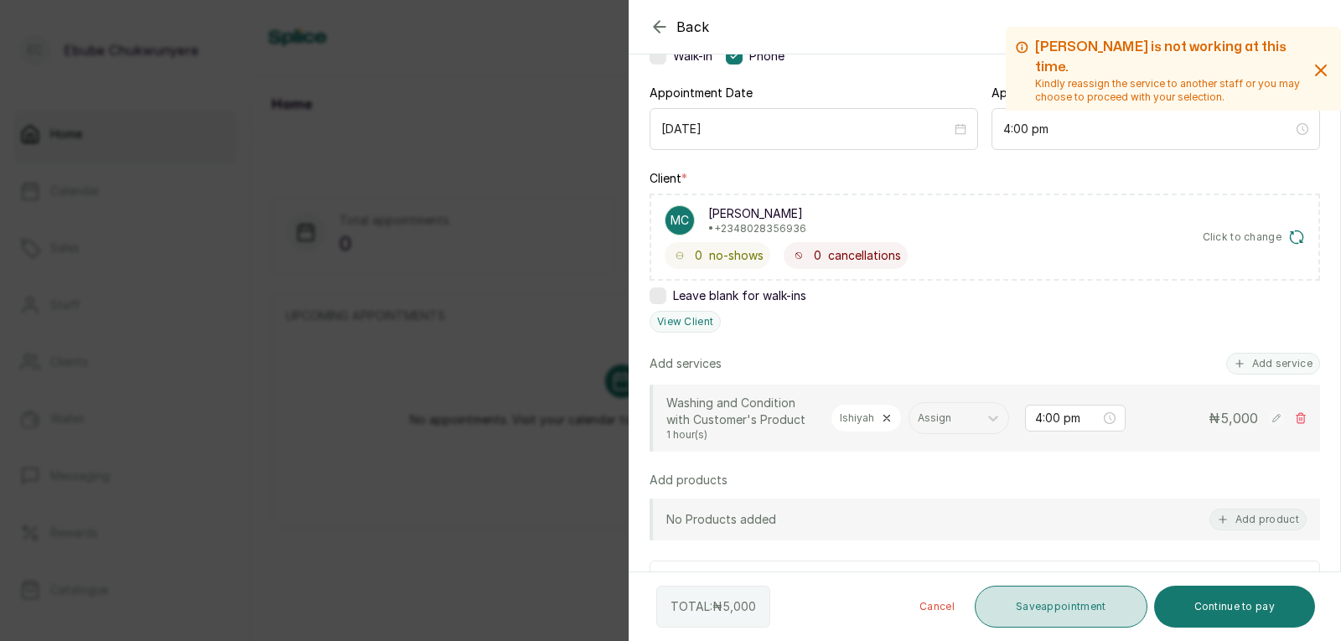
click at [865, 593] on button "Save appointment" at bounding box center [1060, 607] width 173 height 42
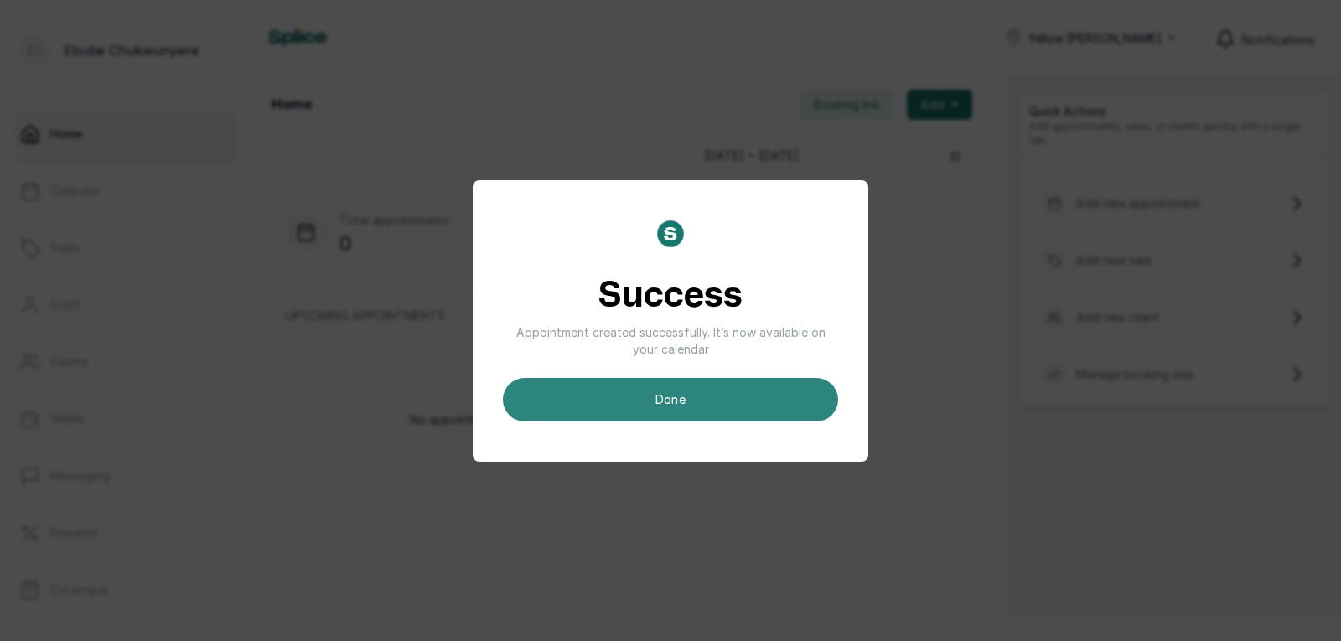
click at [689, 411] on button "done" at bounding box center [670, 400] width 335 height 44
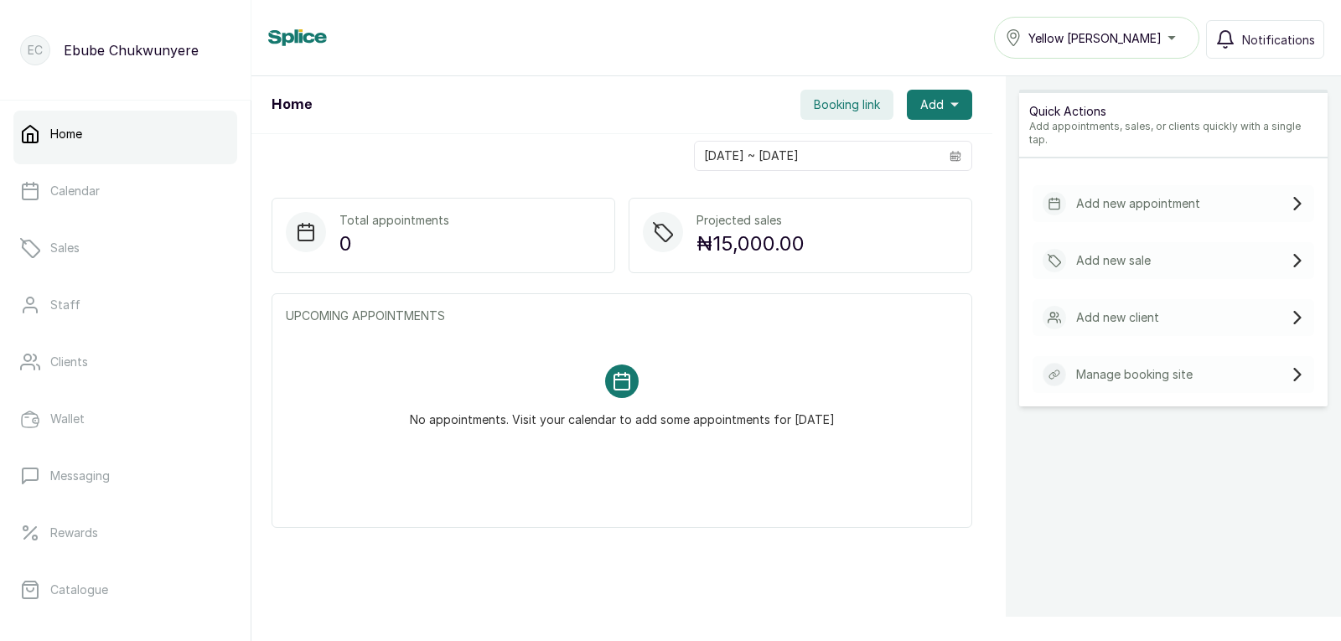
click at [865, 190] on div "Add new appointment" at bounding box center [1173, 203] width 282 height 37
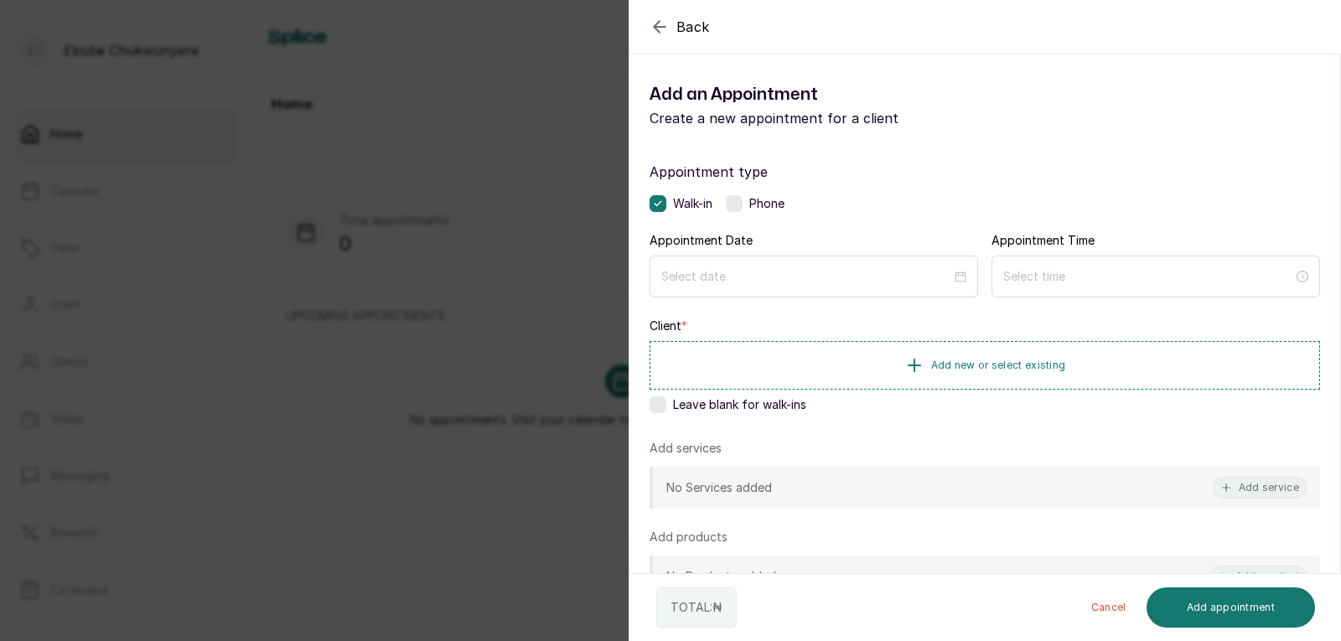
click at [732, 200] on label at bounding box center [734, 203] width 17 height 17
click at [731, 285] on div at bounding box center [813, 276] width 328 height 40
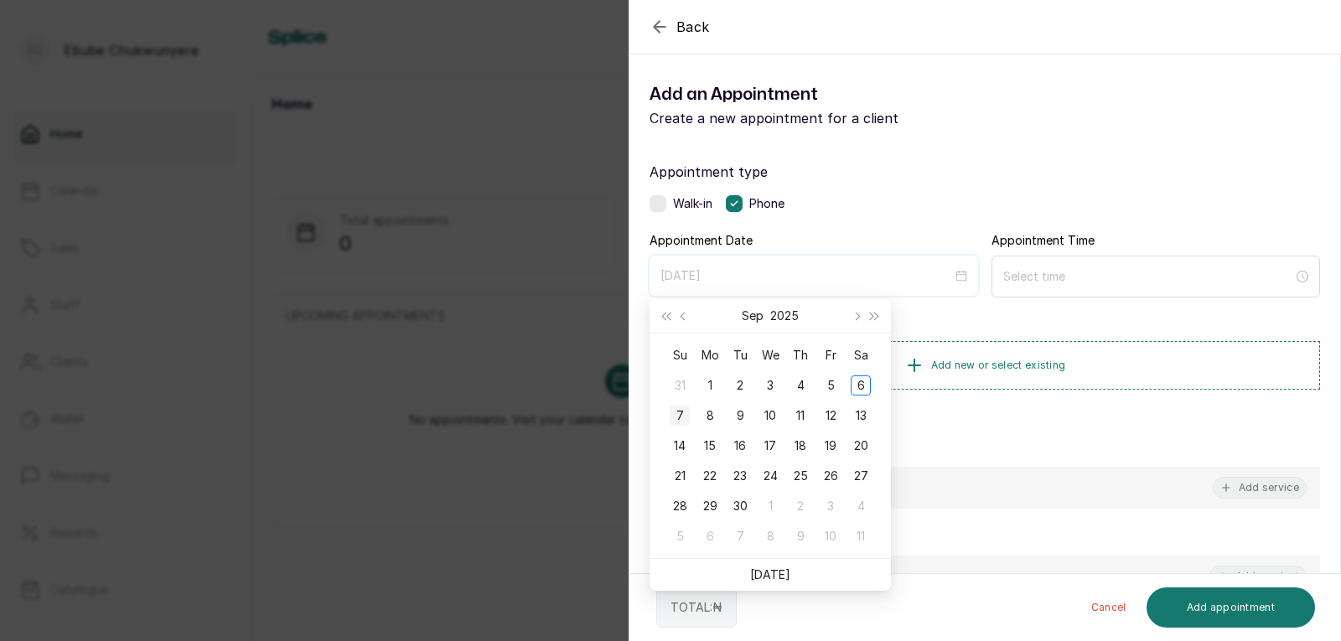
type input "[DATE]"
click at [684, 411] on div "7" at bounding box center [679, 416] width 20 height 20
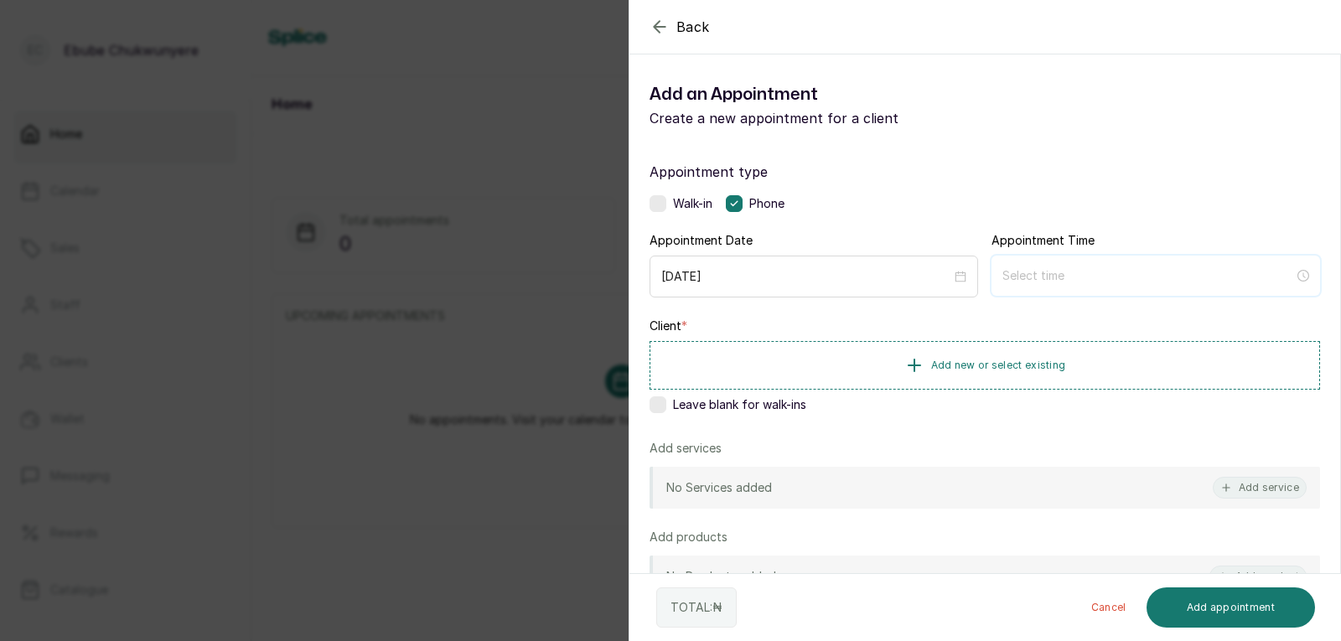
click at [865, 267] on input at bounding box center [1148, 275] width 292 height 18
type input "2:00 am"
click at [865, 405] on div "04" at bounding box center [1009, 411] width 40 height 23
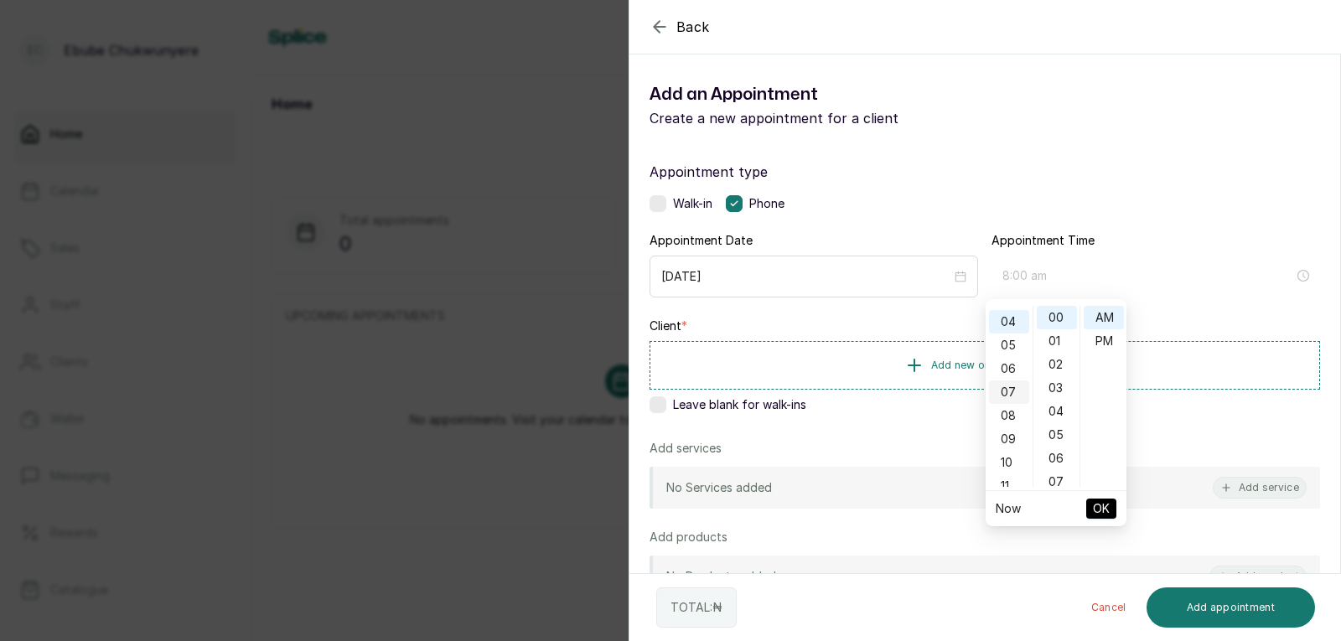
scroll to position [94, 0]
type input "4:00 pm"
click at [865, 336] on div "PM" at bounding box center [1103, 340] width 40 height 23
click at [865, 499] on span "OK" at bounding box center [1101, 509] width 17 height 32
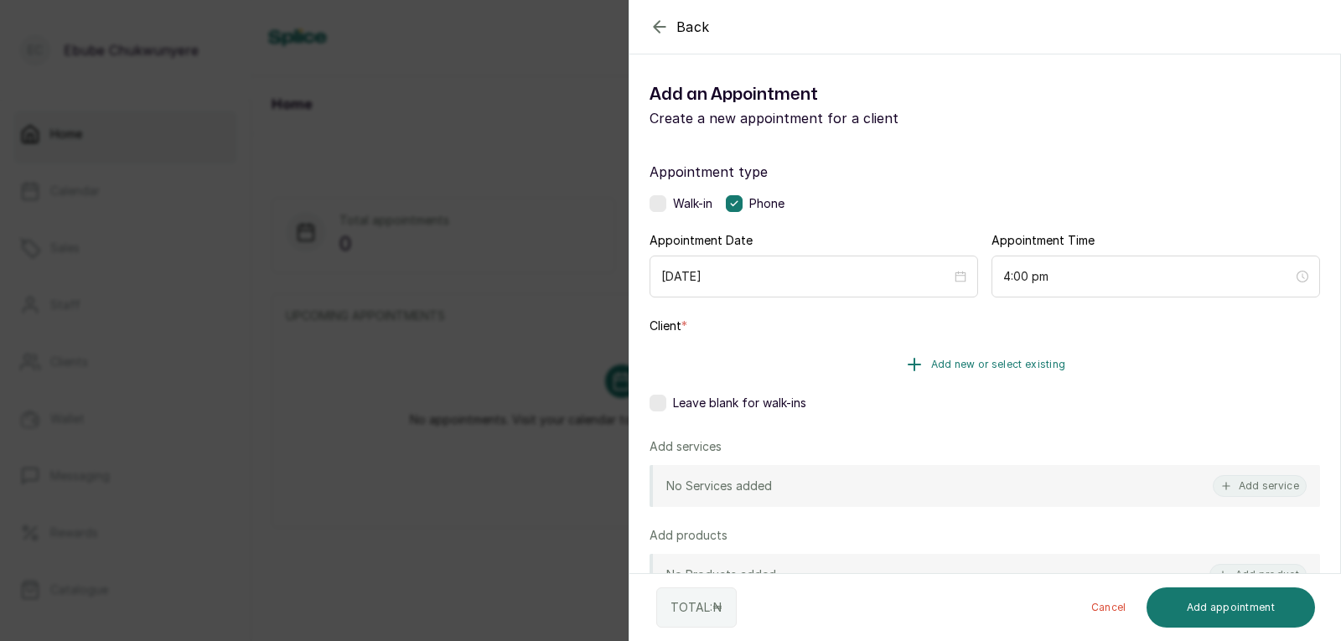
click at [865, 354] on button "Add new or select existing" at bounding box center [984, 364] width 670 height 47
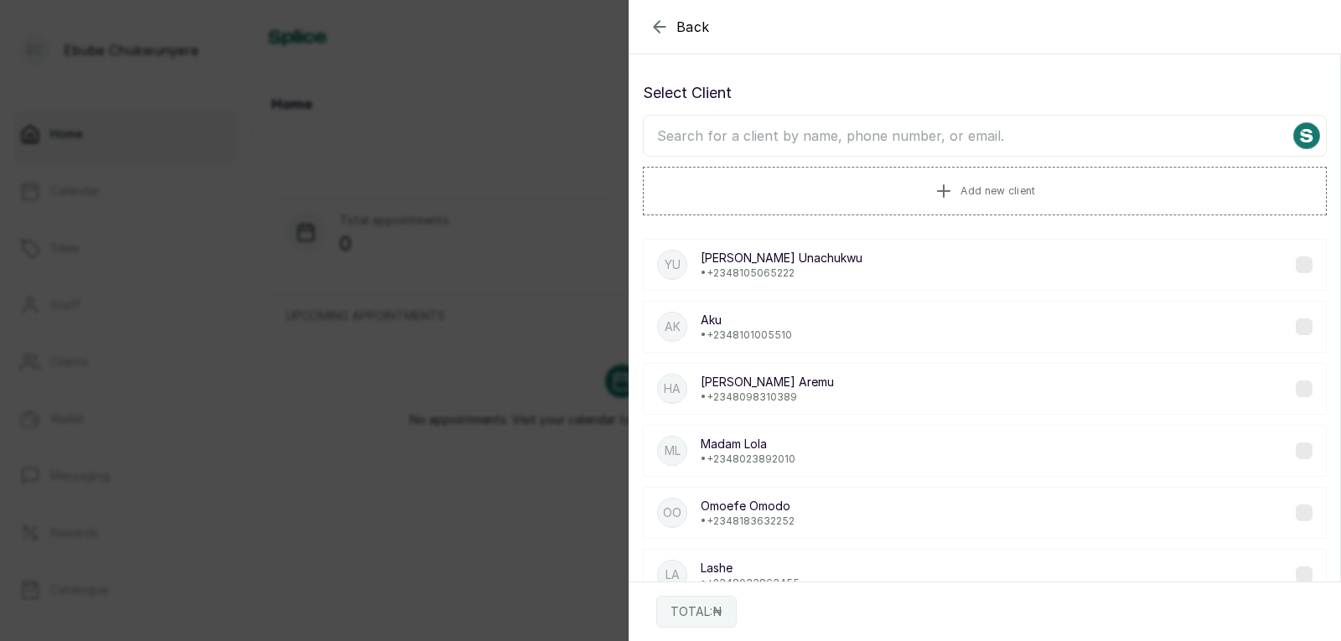
click at [865, 142] on input "text" at bounding box center [985, 136] width 684 height 42
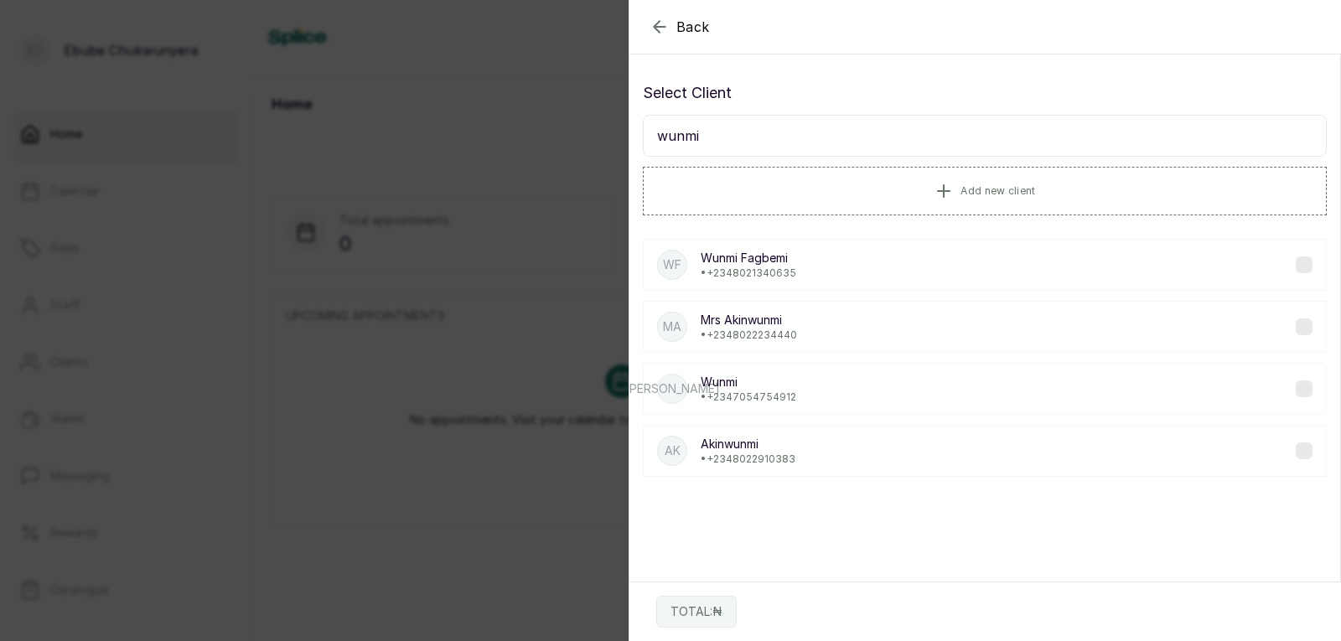
type input "wunmi"
click at [824, 272] on div "WF [PERSON_NAME] • [PHONE_NUMBER]" at bounding box center [985, 265] width 684 height 52
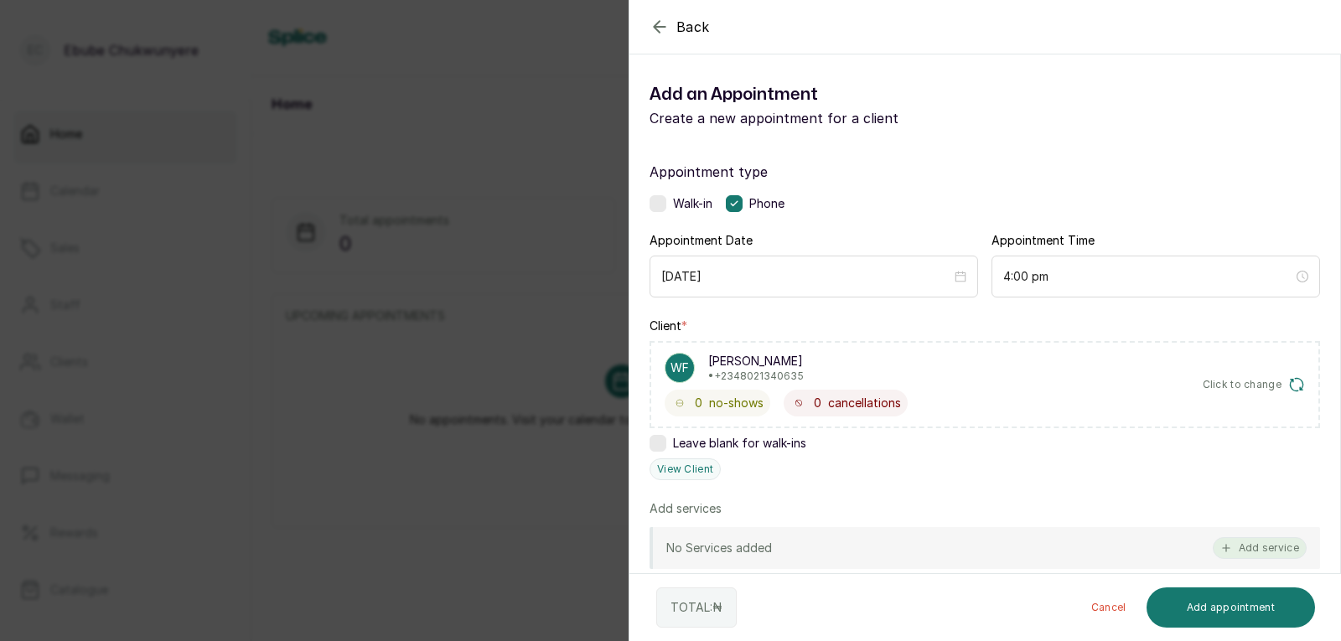
click at [865, 545] on button "Add service" at bounding box center [1259, 548] width 94 height 22
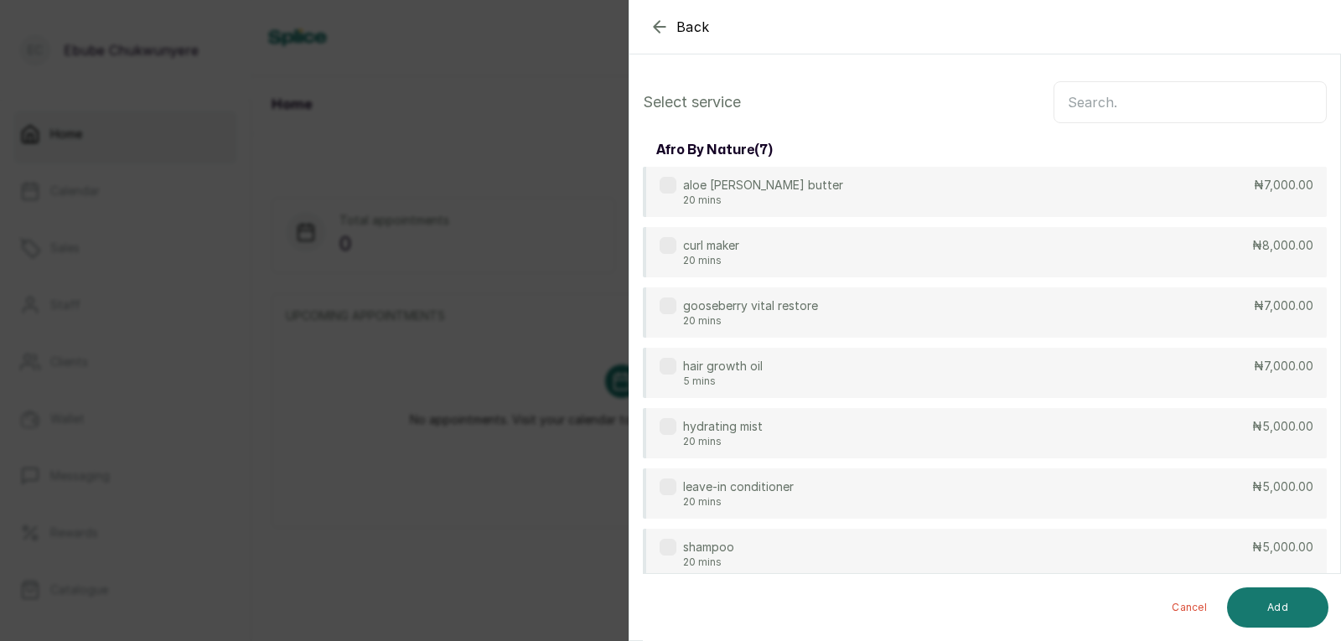
scroll to position [67, 0]
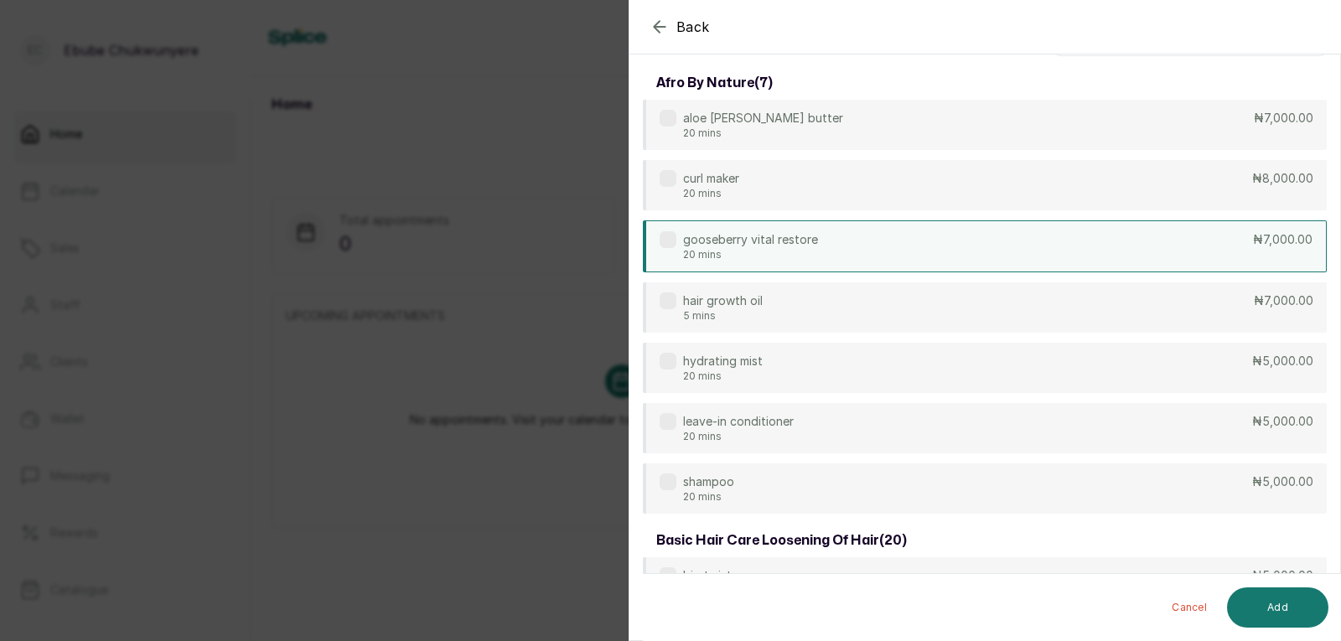
drag, startPoint x: 1210, startPoint y: 261, endPoint x: 1292, endPoint y: 246, distance: 83.5
click at [865, 246] on p "₦7,000.00" at bounding box center [1282, 239] width 59 height 17
drag, startPoint x: 1283, startPoint y: 238, endPoint x: 1282, endPoint y: 246, distance: 8.4
click at [865, 246] on p "₦7,000.00" at bounding box center [1282, 239] width 59 height 17
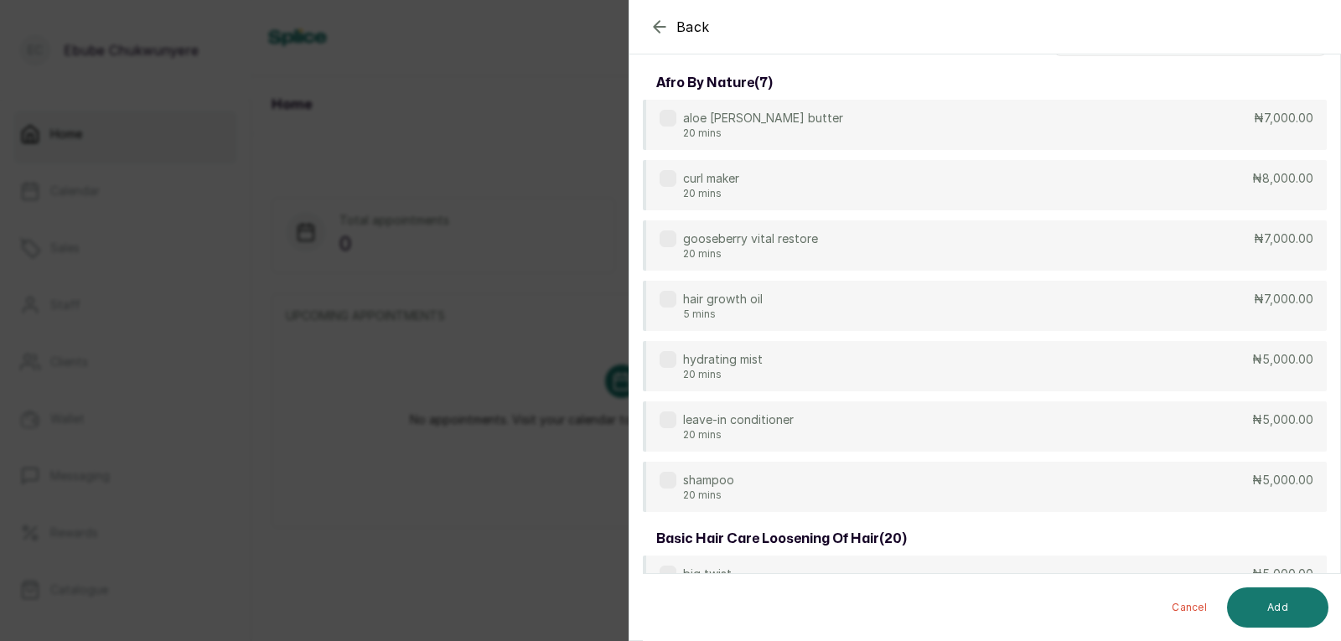
click at [865, 35] on div "Back" at bounding box center [1299, 27] width 1341 height 54
drag, startPoint x: 1335, startPoint y: 45, endPoint x: 945, endPoint y: 75, distance: 390.8
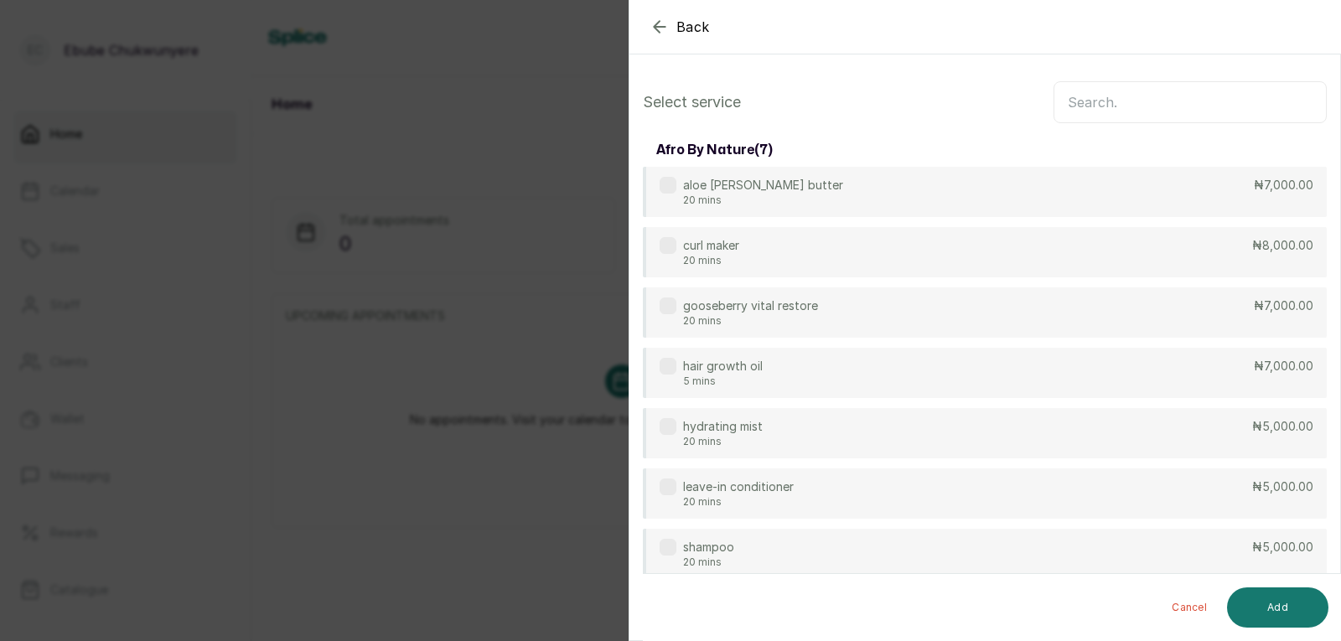
click at [865, 96] on input "text" at bounding box center [1189, 102] width 273 height 42
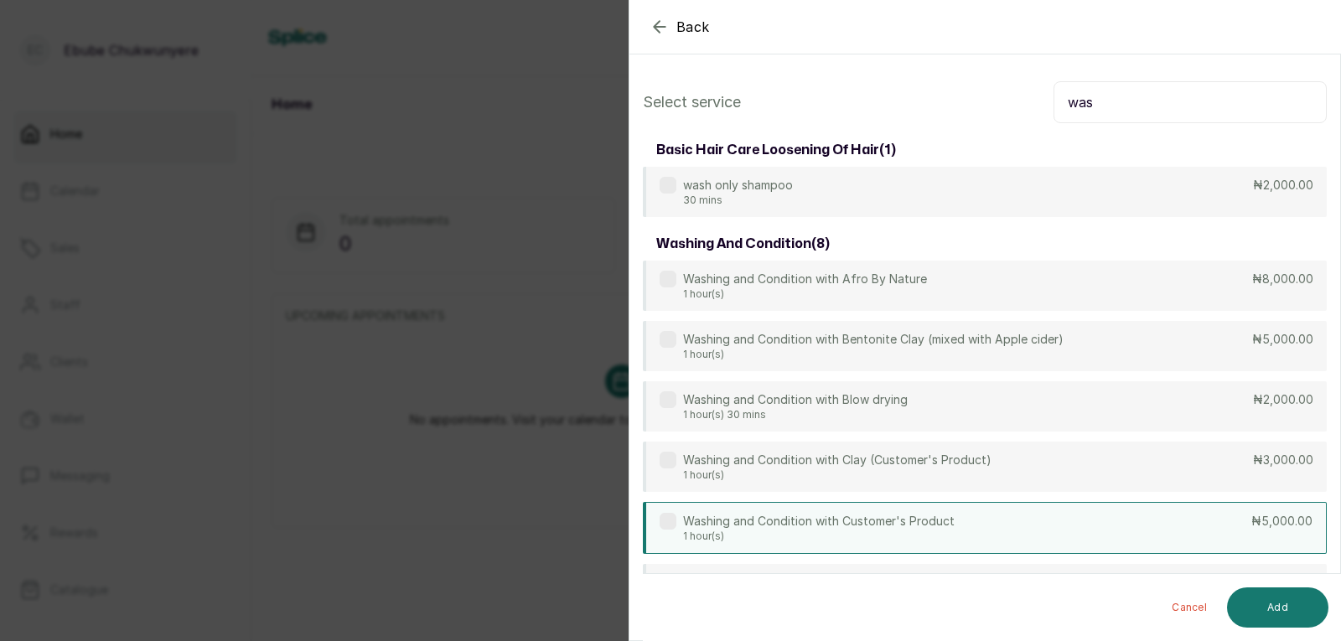
type input "was"
click at [865, 504] on div "Washing and Condition with Customer's Product 1 hour(s) ₦5,000.00" at bounding box center [985, 528] width 684 height 52
click at [865, 594] on button "Add" at bounding box center [1277, 607] width 101 height 40
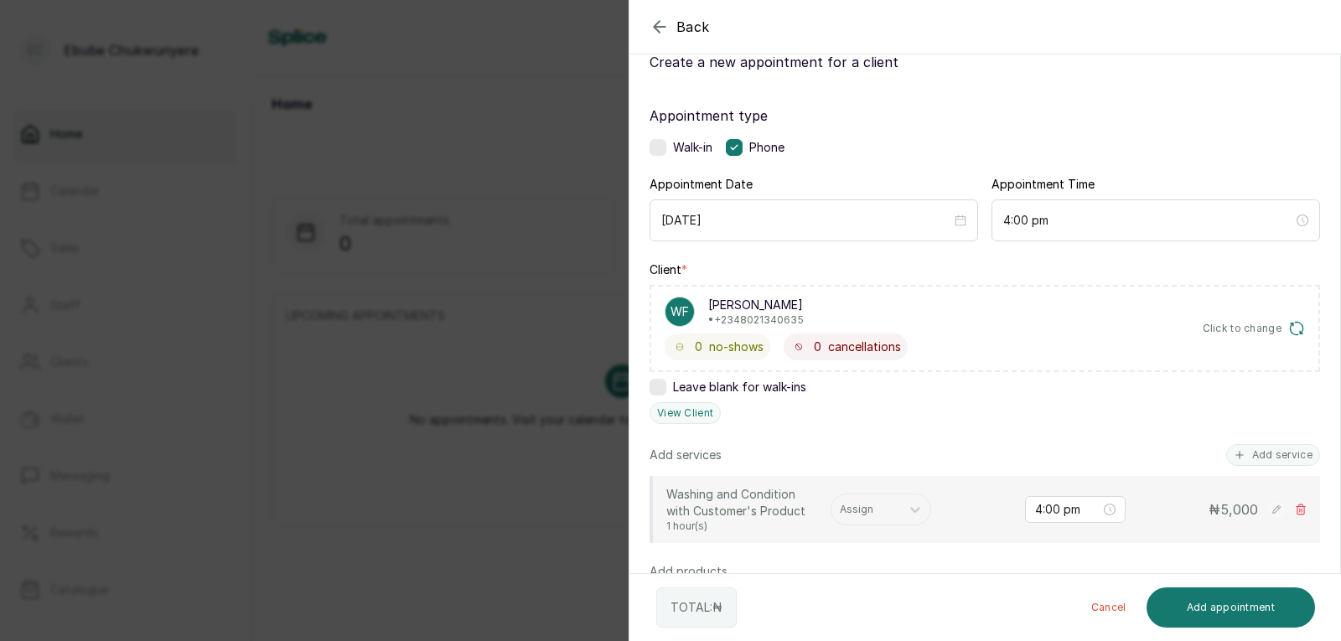
scroll to position [138, 0]
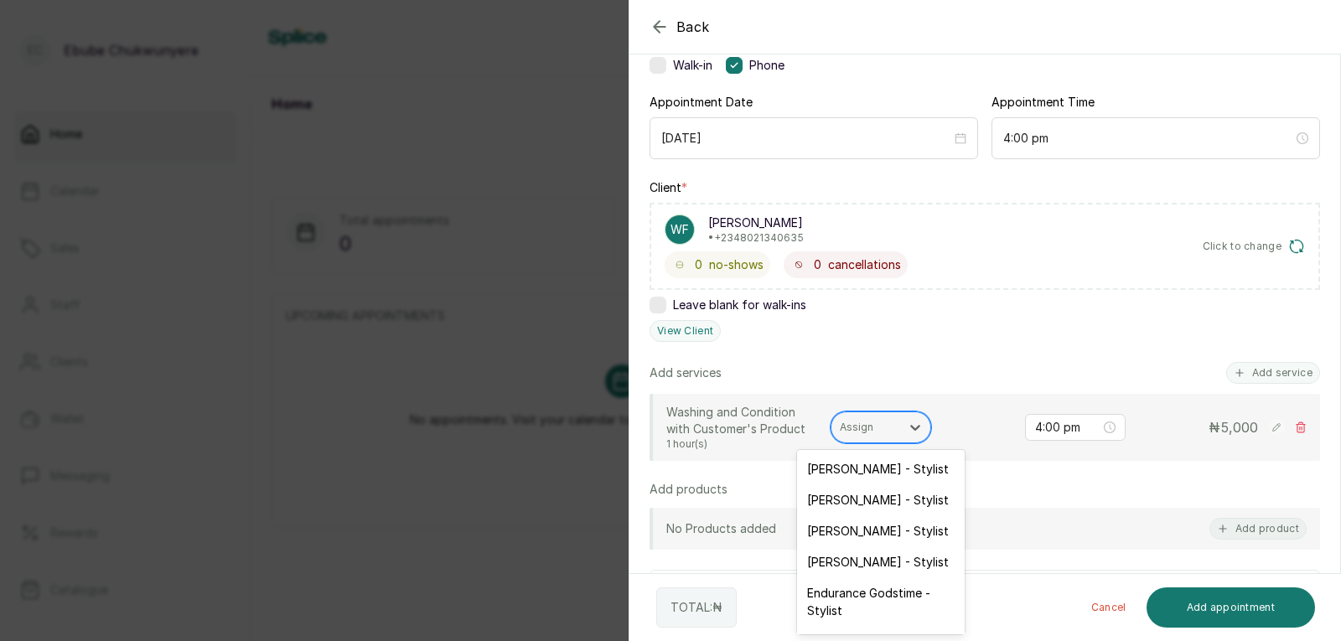
click at [865, 436] on div "Assign" at bounding box center [865, 427] width 69 height 22
click at [865, 533] on div "[PERSON_NAME] - Stylist" at bounding box center [881, 530] width 168 height 31
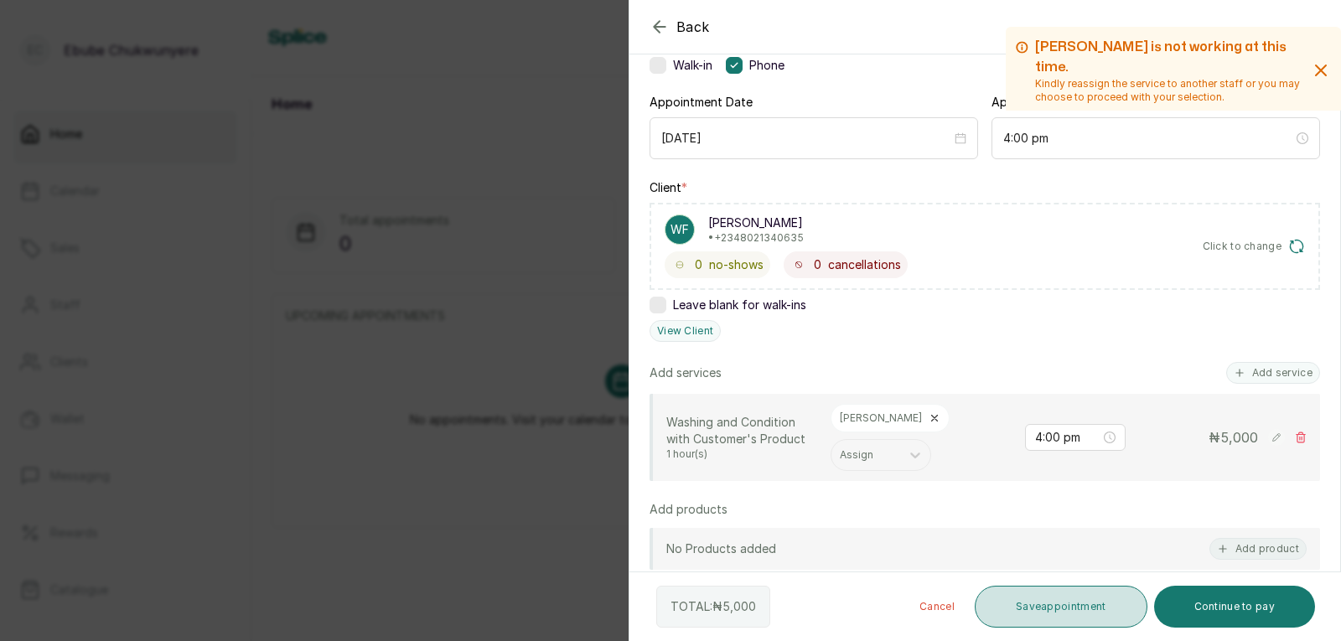
click at [865, 612] on button "Save appointment" at bounding box center [1060, 607] width 173 height 42
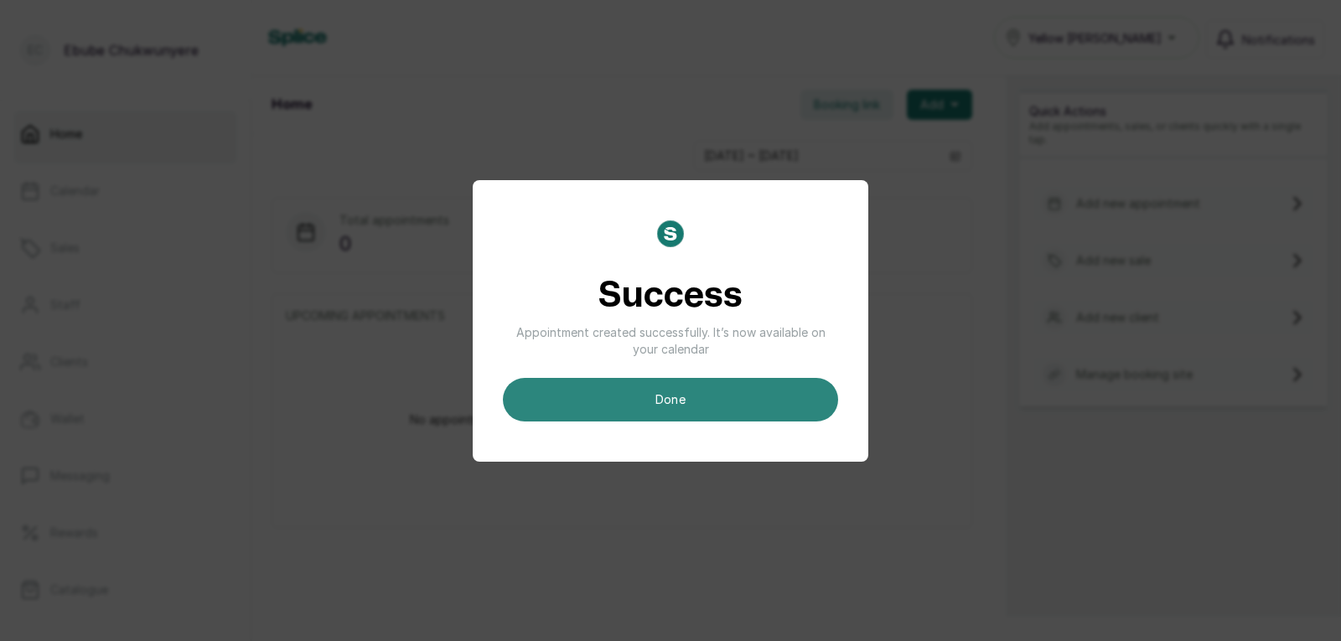
click at [741, 404] on button "done" at bounding box center [670, 400] width 335 height 44
